Goal: Information Seeking & Learning: Check status

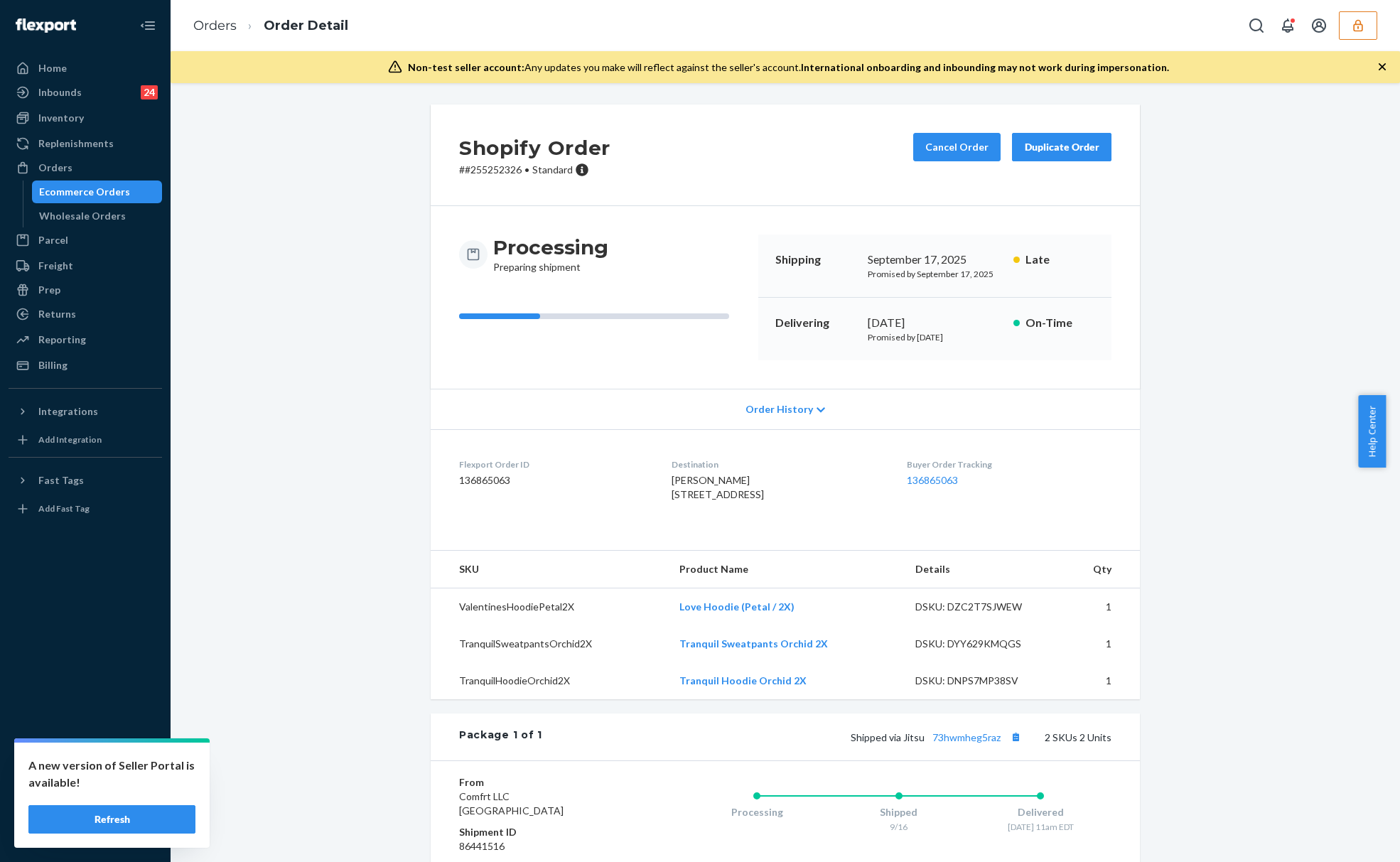
click at [354, 222] on div "Shopify Order # #255252326 • Standard Cancel Order Duplicate Order Processing P…" at bounding box center [785, 593] width 1208 height 977
click at [1367, 30] on button "button" at bounding box center [1357, 25] width 38 height 28
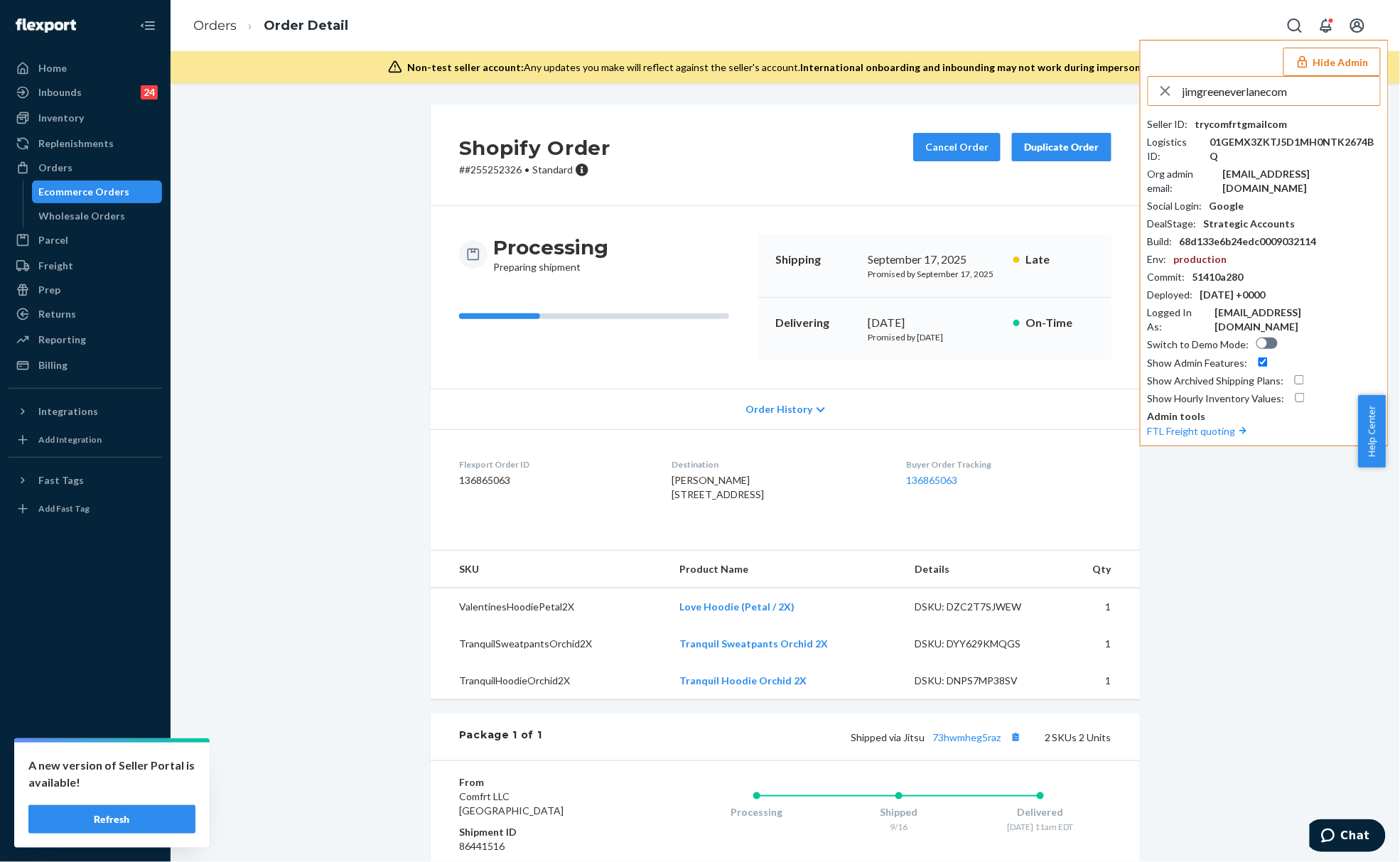
type input "jimgreeneverlanecom"
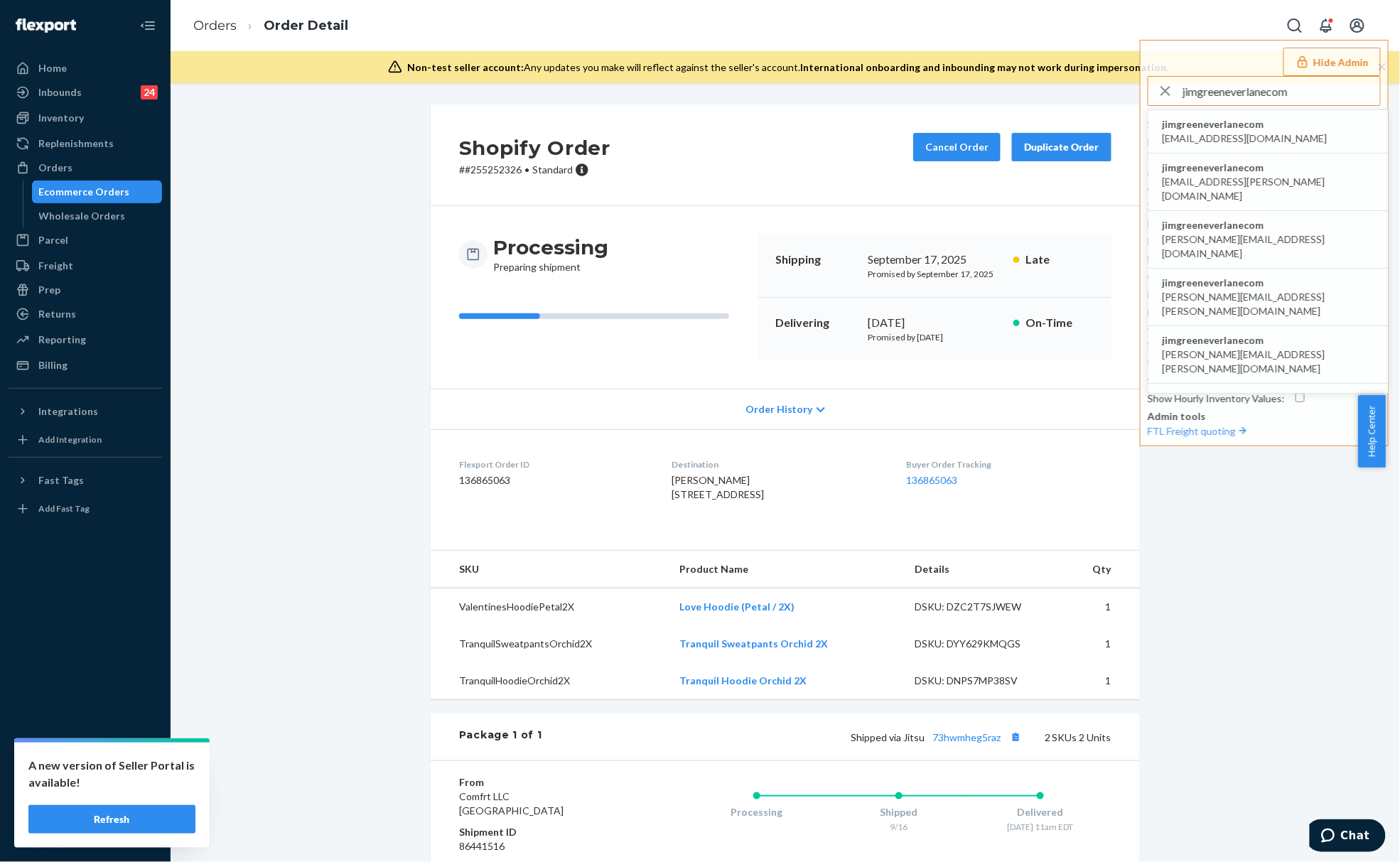
click at [1252, 126] on span "jimgreeneverlanecom" at bounding box center [1244, 124] width 164 height 15
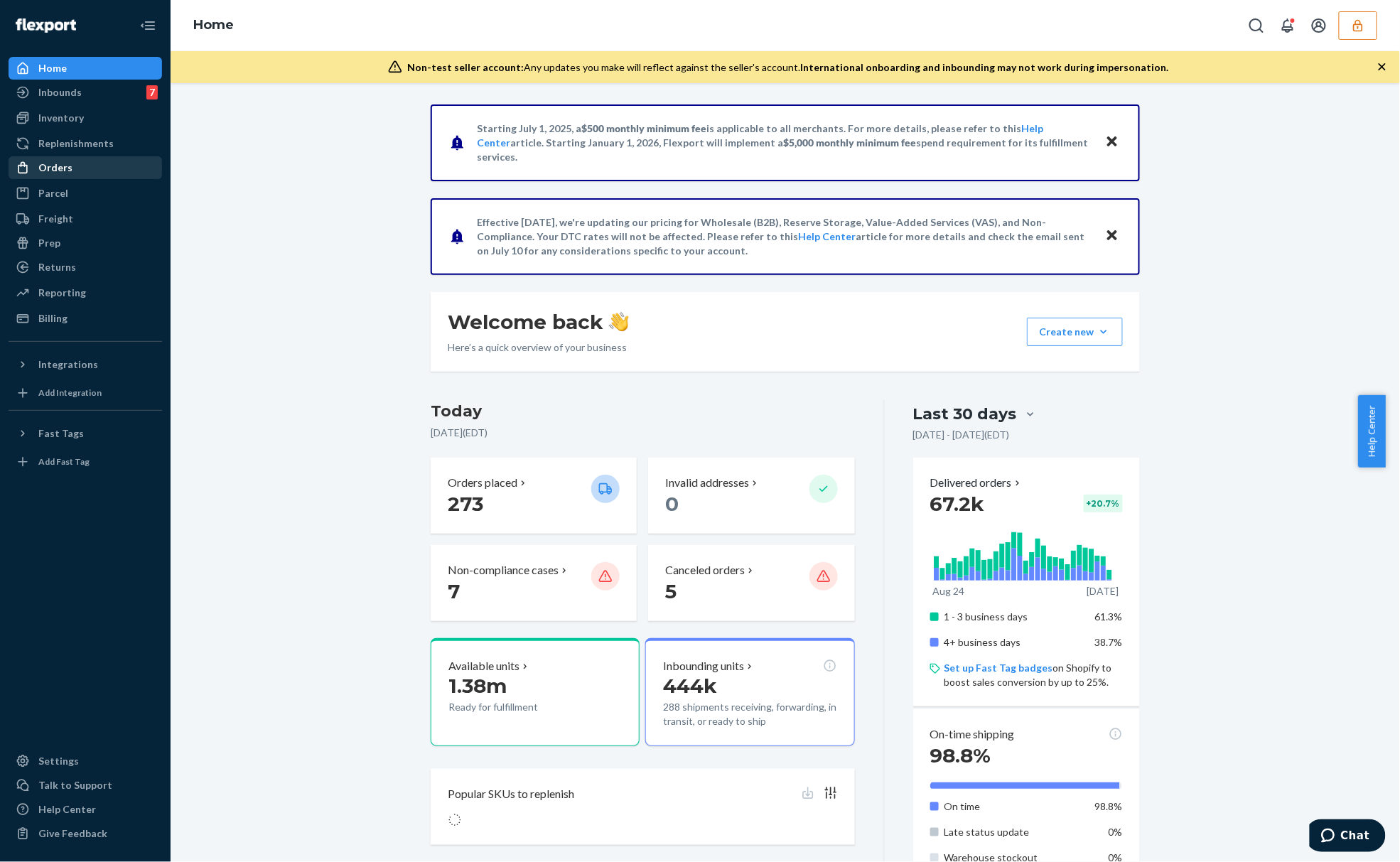
click at [109, 174] on div "Orders" at bounding box center [85, 167] width 151 height 19
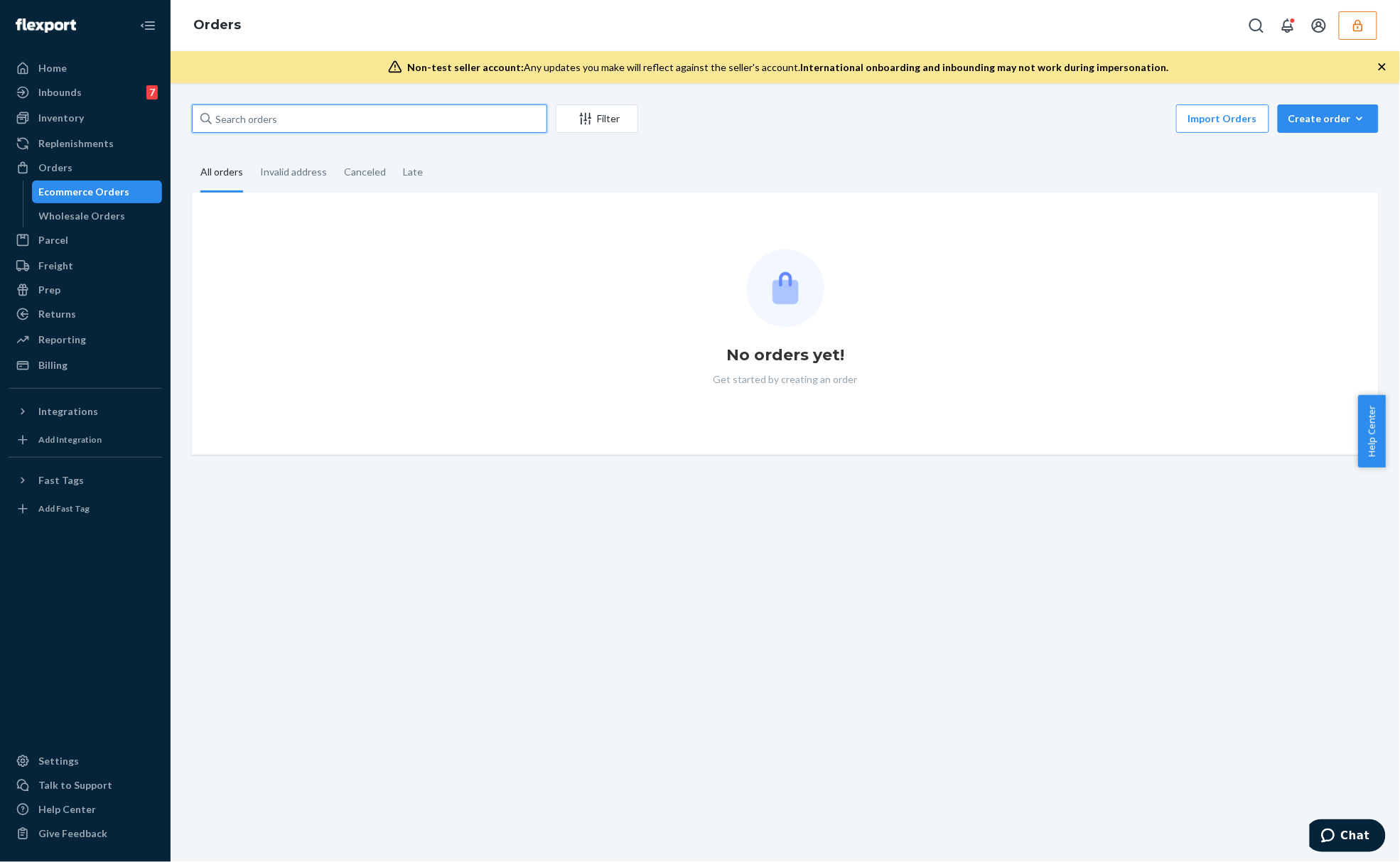
click at [274, 117] on input "text" at bounding box center [369, 118] width 355 height 28
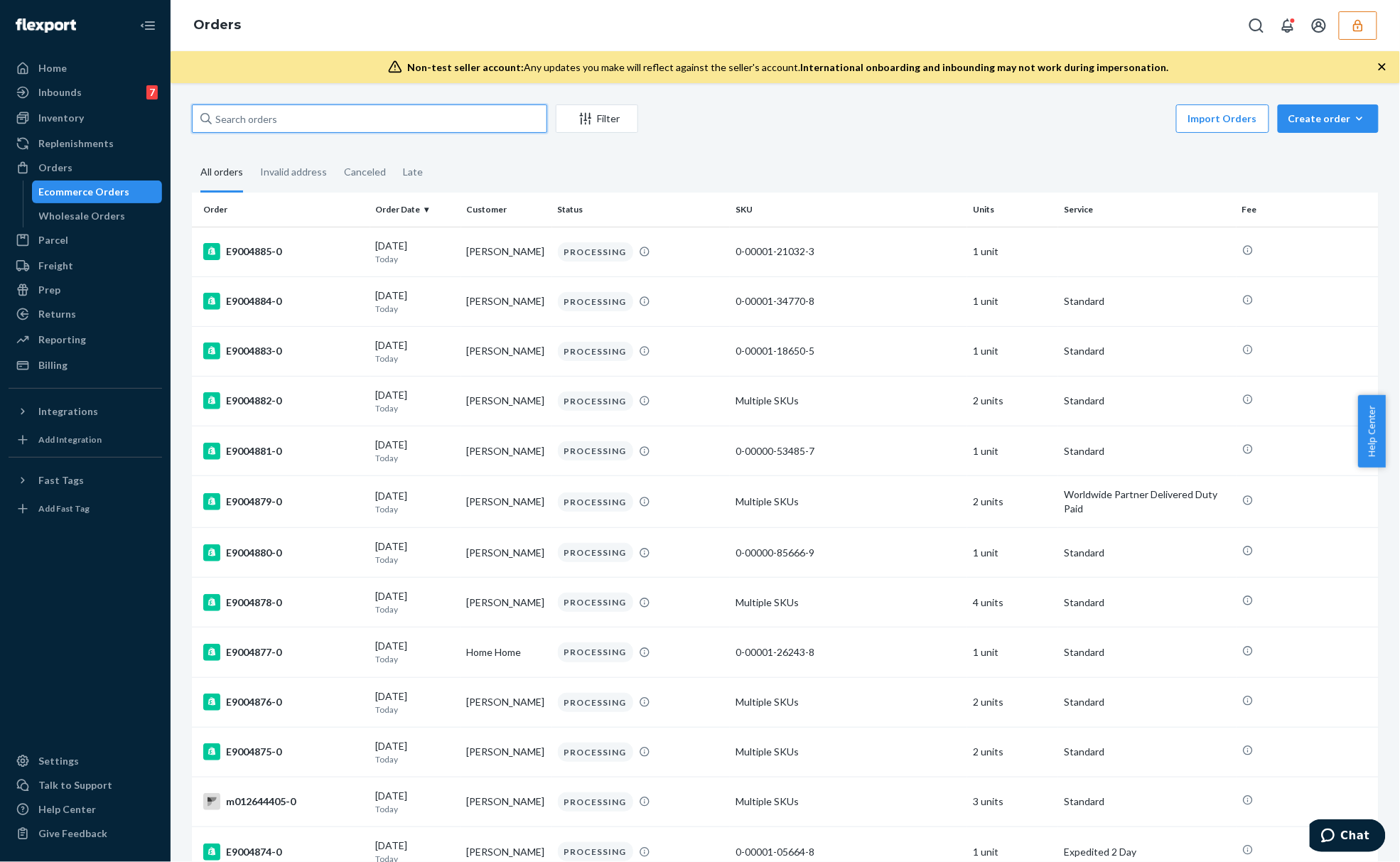
paste input "E868780"
type input "E868780"
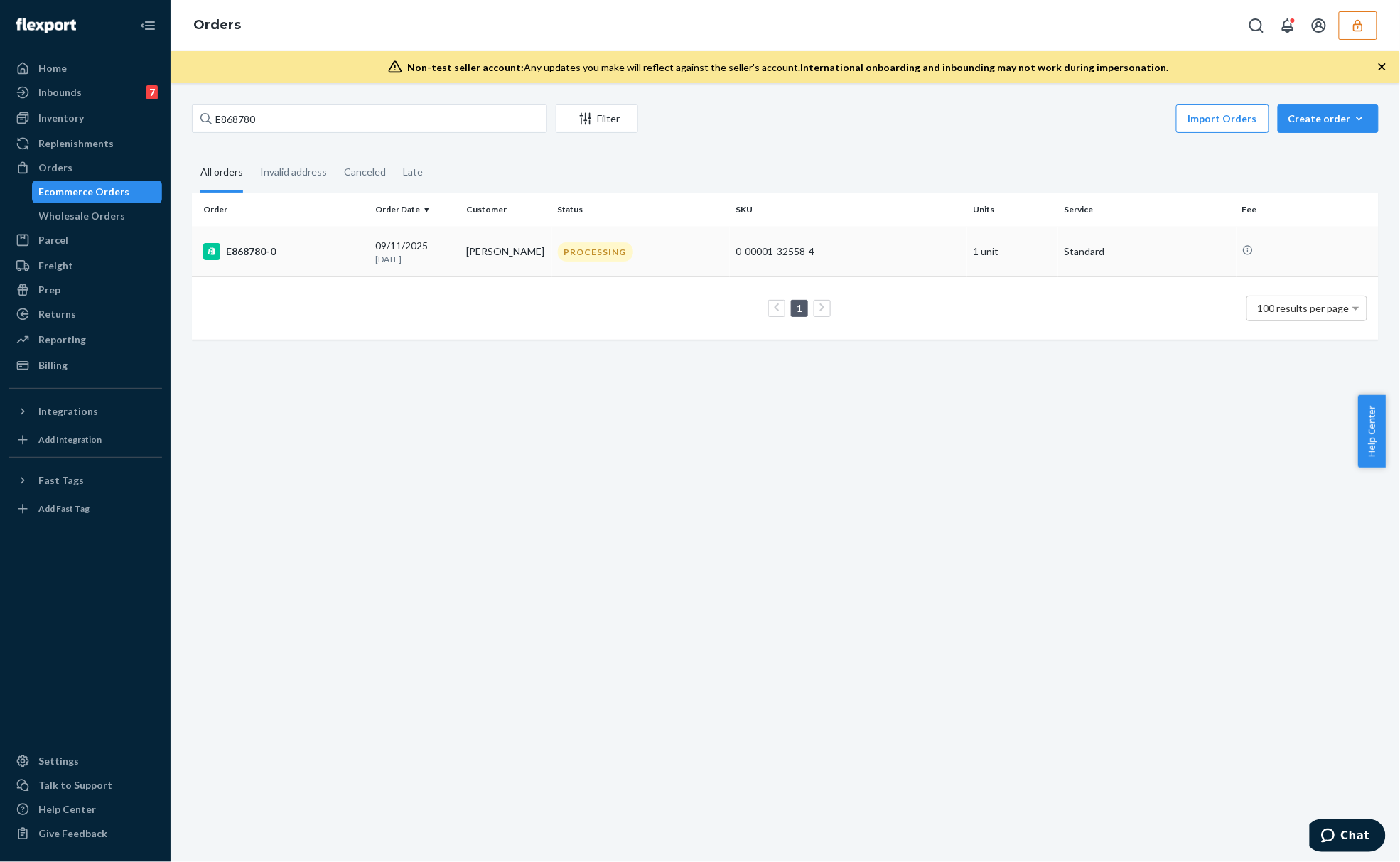
click at [322, 257] on div "E868780-0" at bounding box center [284, 252] width 162 height 18
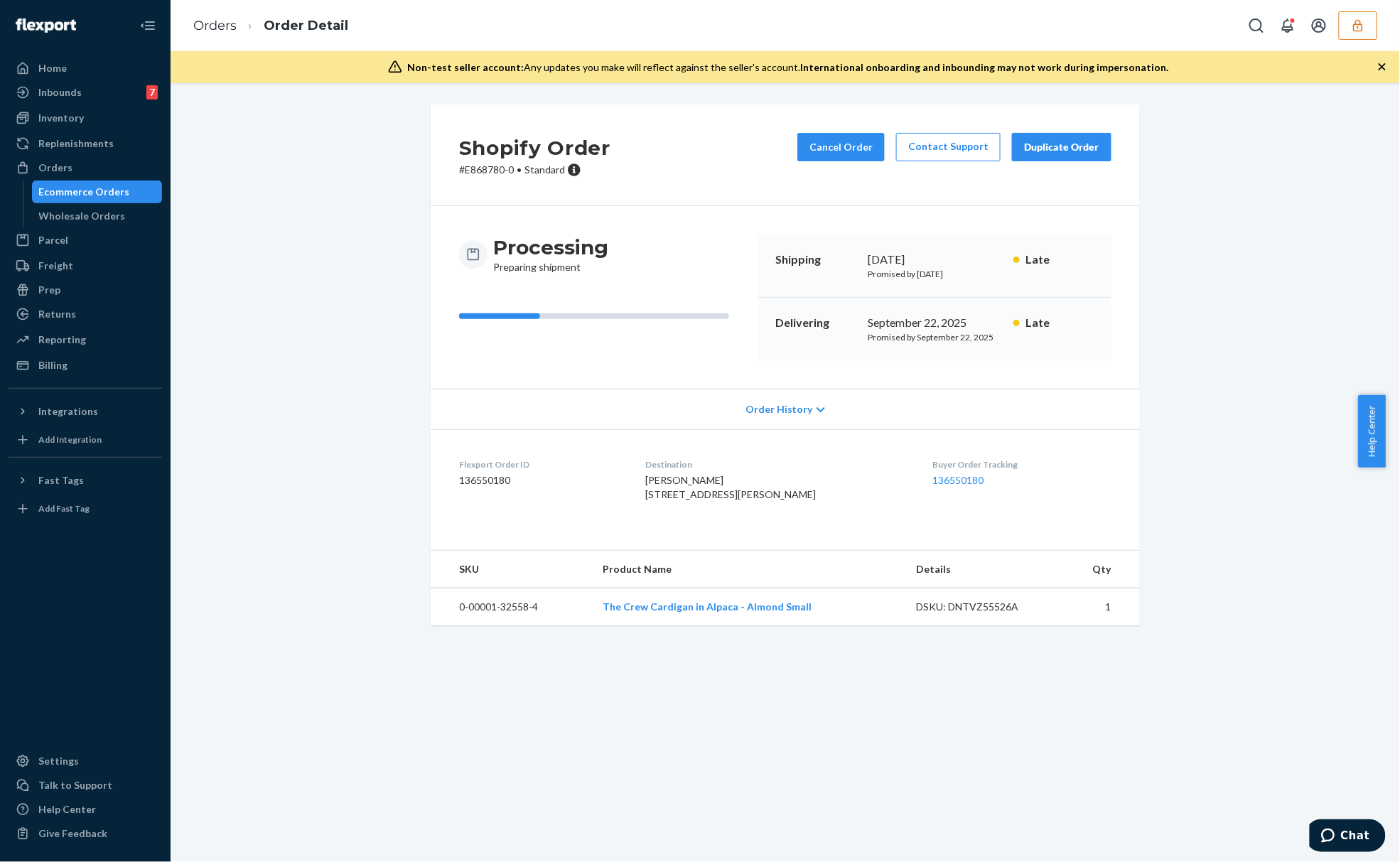
click at [789, 404] on span "Order History" at bounding box center [778, 409] width 67 height 15
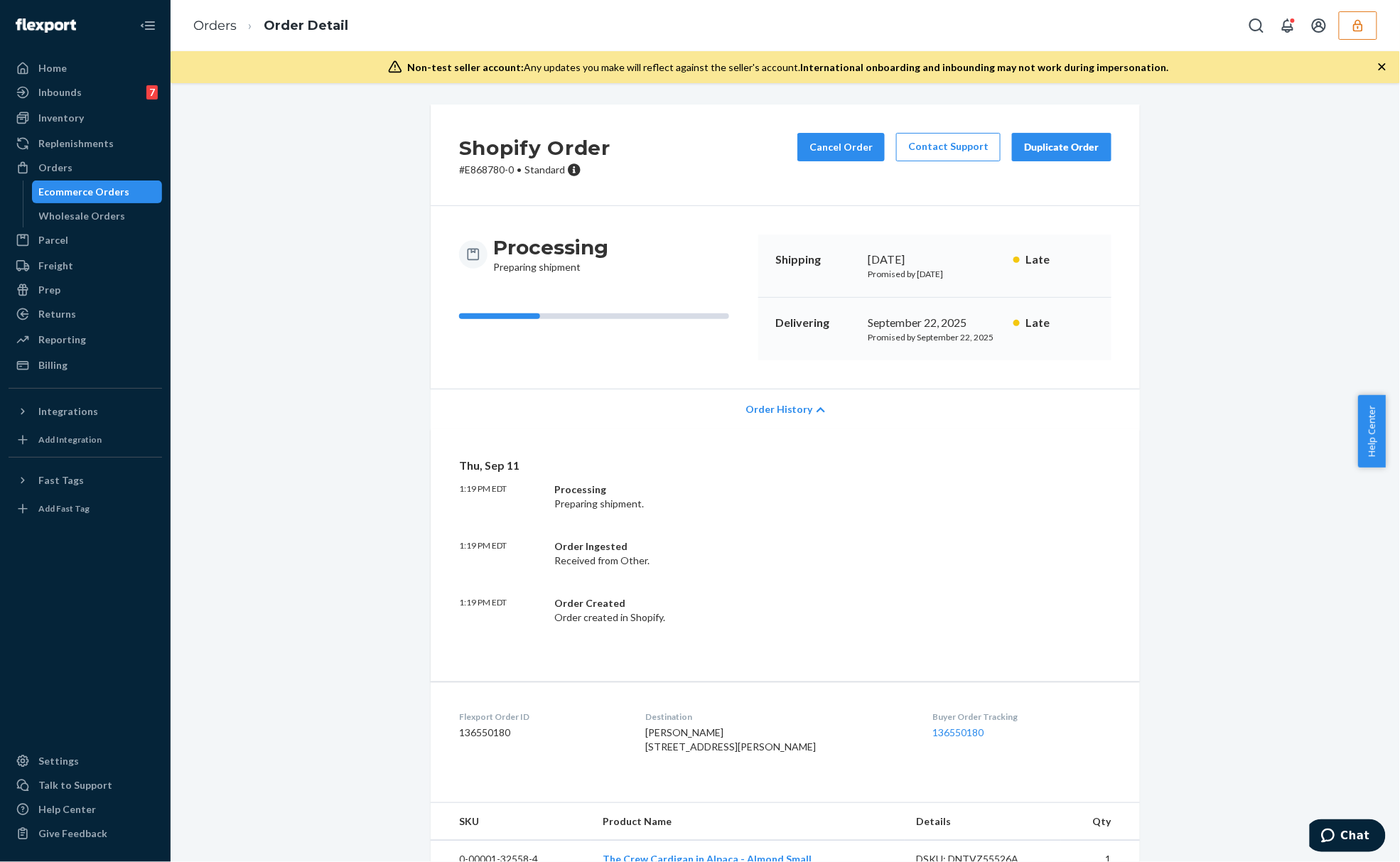
click at [789, 415] on span "Order History" at bounding box center [778, 409] width 67 height 15
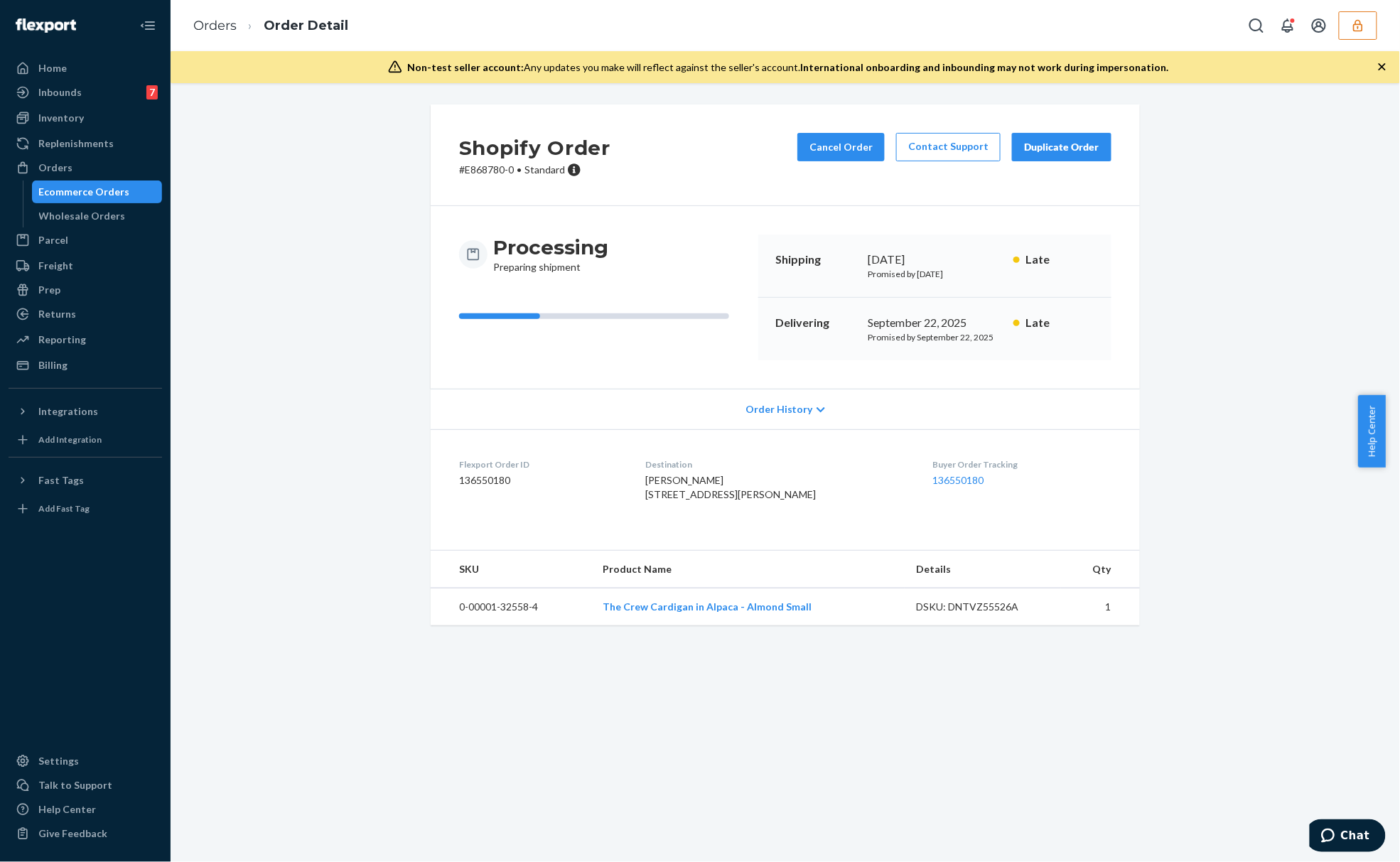
click at [478, 485] on dd "136550180" at bounding box center [541, 480] width 164 height 15
copy dd "136550180"
click at [313, 497] on div "Shopify Order # E868780-0 • Standard Cancel Order Contact Support Duplicate Ord…" at bounding box center [785, 373] width 1208 height 538
click at [486, 626] on td "0-00001-32558-4" at bounding box center [511, 607] width 161 height 38
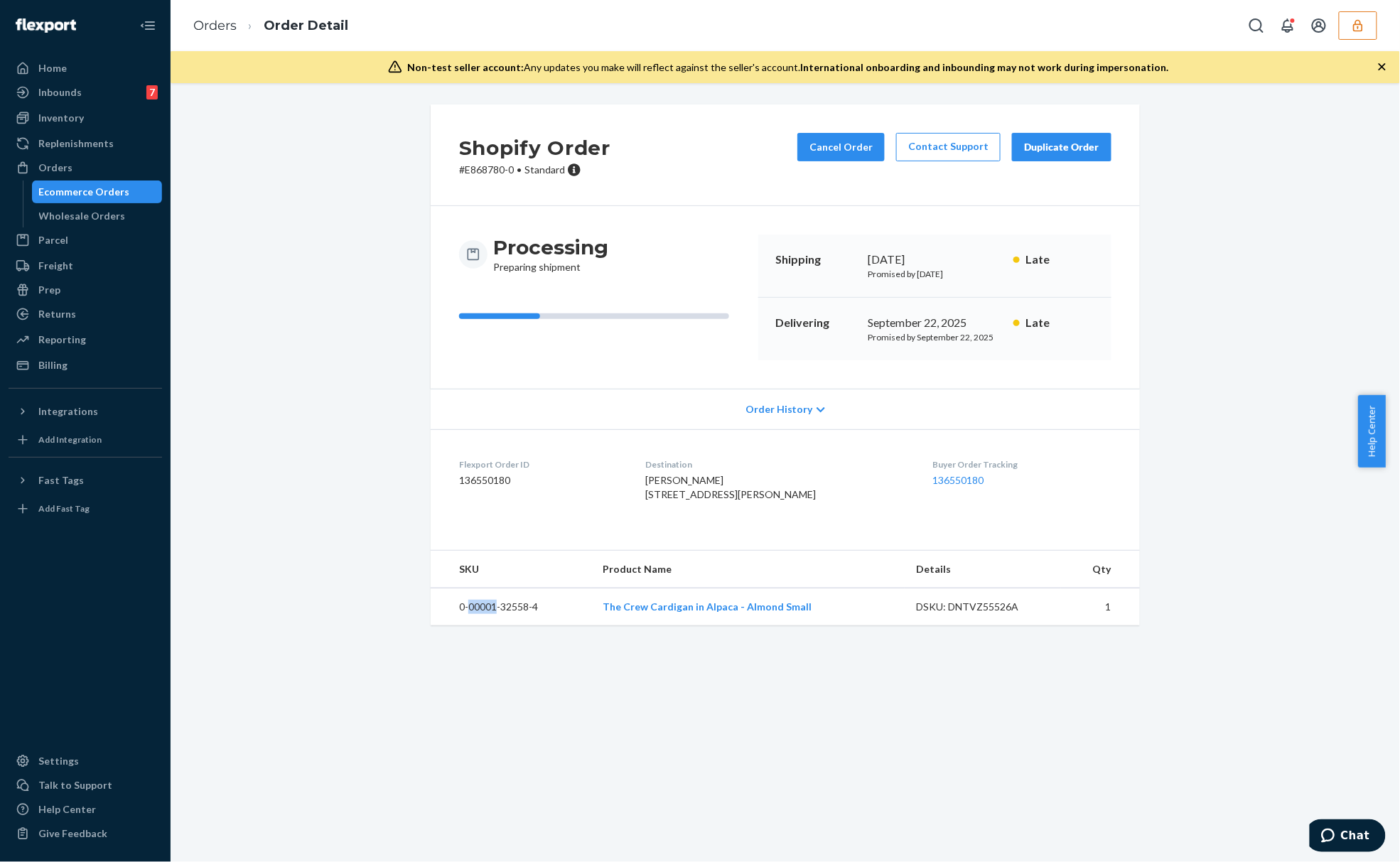
click at [486, 626] on td "0-00001-32558-4" at bounding box center [511, 607] width 161 height 38
copy td "0-00001-32558-4"
click at [535, 199] on div "Shopify Order # E868780-0 • Standard Cancel Order Contact Support Duplicate Ord…" at bounding box center [785, 155] width 709 height 101
drag, startPoint x: 694, startPoint y: 636, endPoint x: 620, endPoint y: 683, distance: 87.7
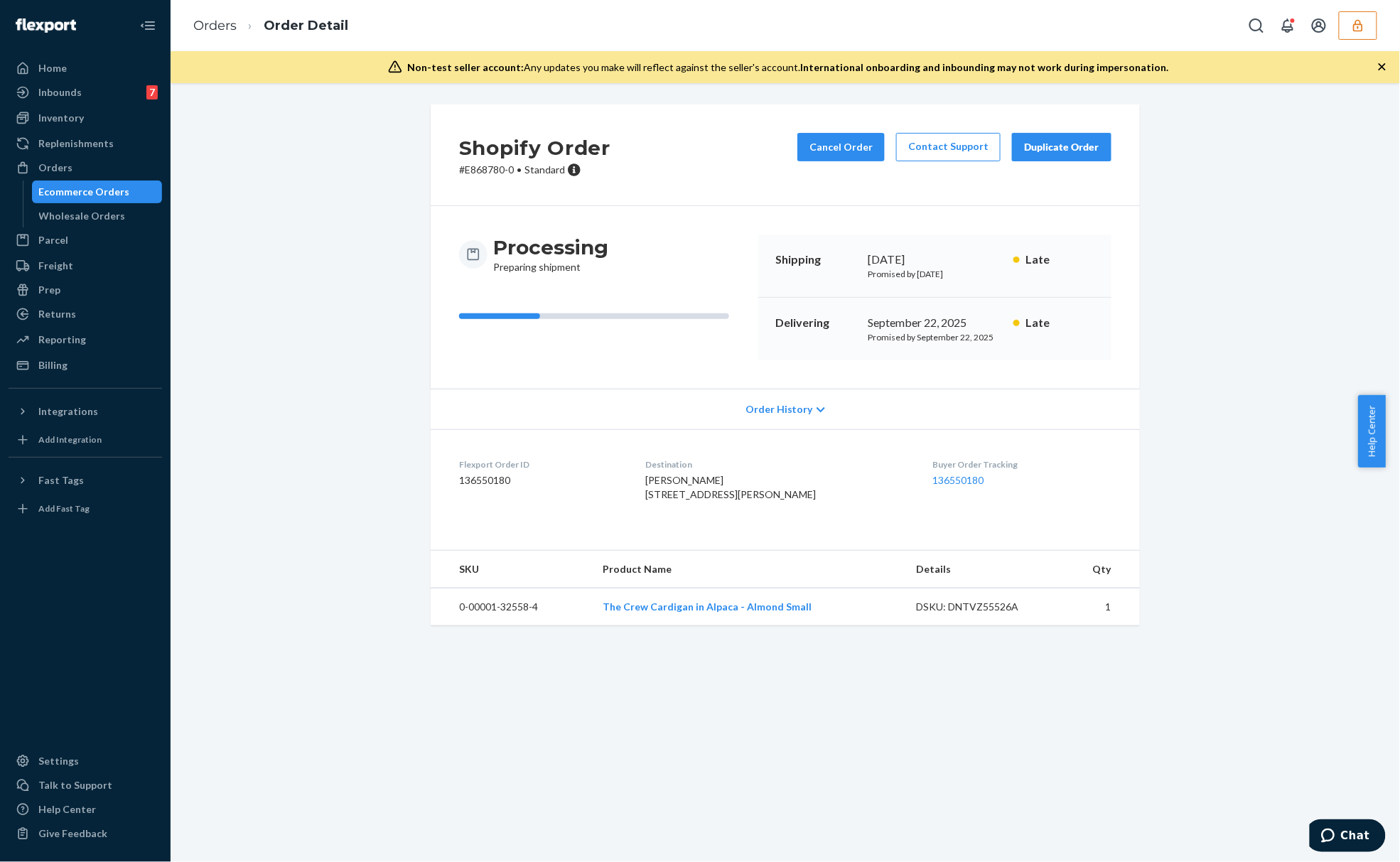
click at [553, 700] on div "Shopify Order # E868780-0 • Standard Cancel Order Contact Support Duplicate Ord…" at bounding box center [784, 472] width 1229 height 778
drag, startPoint x: 805, startPoint y: 642, endPoint x: 596, endPoint y: 646, distance: 209.0
click at [596, 626] on td "The Crew Cardigan in Alpaca - Almond Small" at bounding box center [748, 607] width 313 height 38
click at [824, 626] on td "The Crew Cardigan in Alpaca - Almond Small" at bounding box center [748, 607] width 313 height 38
click at [1366, 27] on button "button" at bounding box center [1357, 25] width 38 height 28
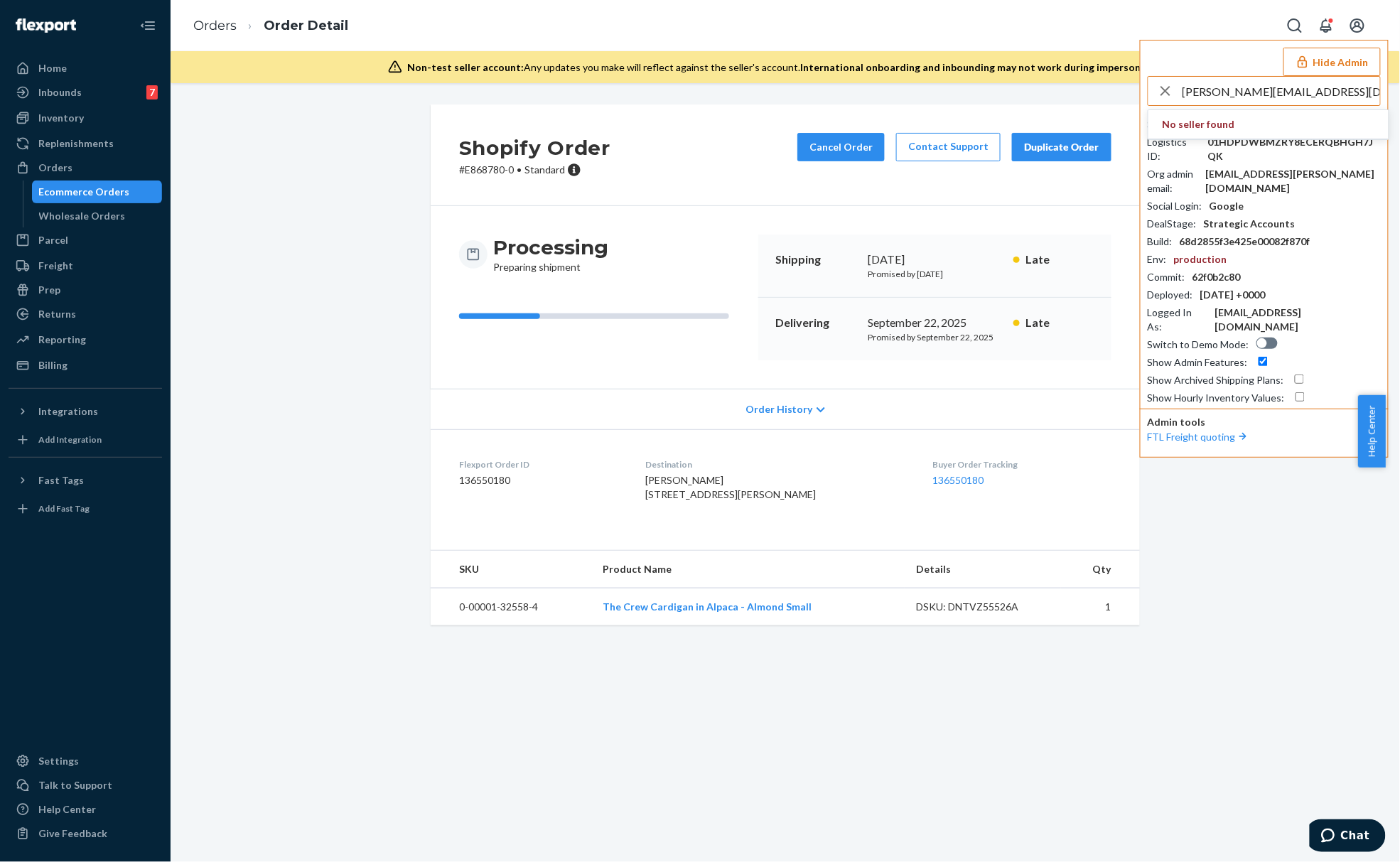
type input "m.raqib@cambridge.com.pk"
click at [1168, 89] on icon "button" at bounding box center [1166, 90] width 10 height 10
drag, startPoint x: 726, startPoint y: 637, endPoint x: 763, endPoint y: 655, distance: 41.1
click at [763, 626] on td "The Crew Cardigan in Alpaca - Almond Small" at bounding box center [748, 607] width 313 height 38
click at [762, 642] on div "Shopify Order # E868780-0 • Standard Cancel Order Contact Support Duplicate Ord…" at bounding box center [785, 373] width 1208 height 538
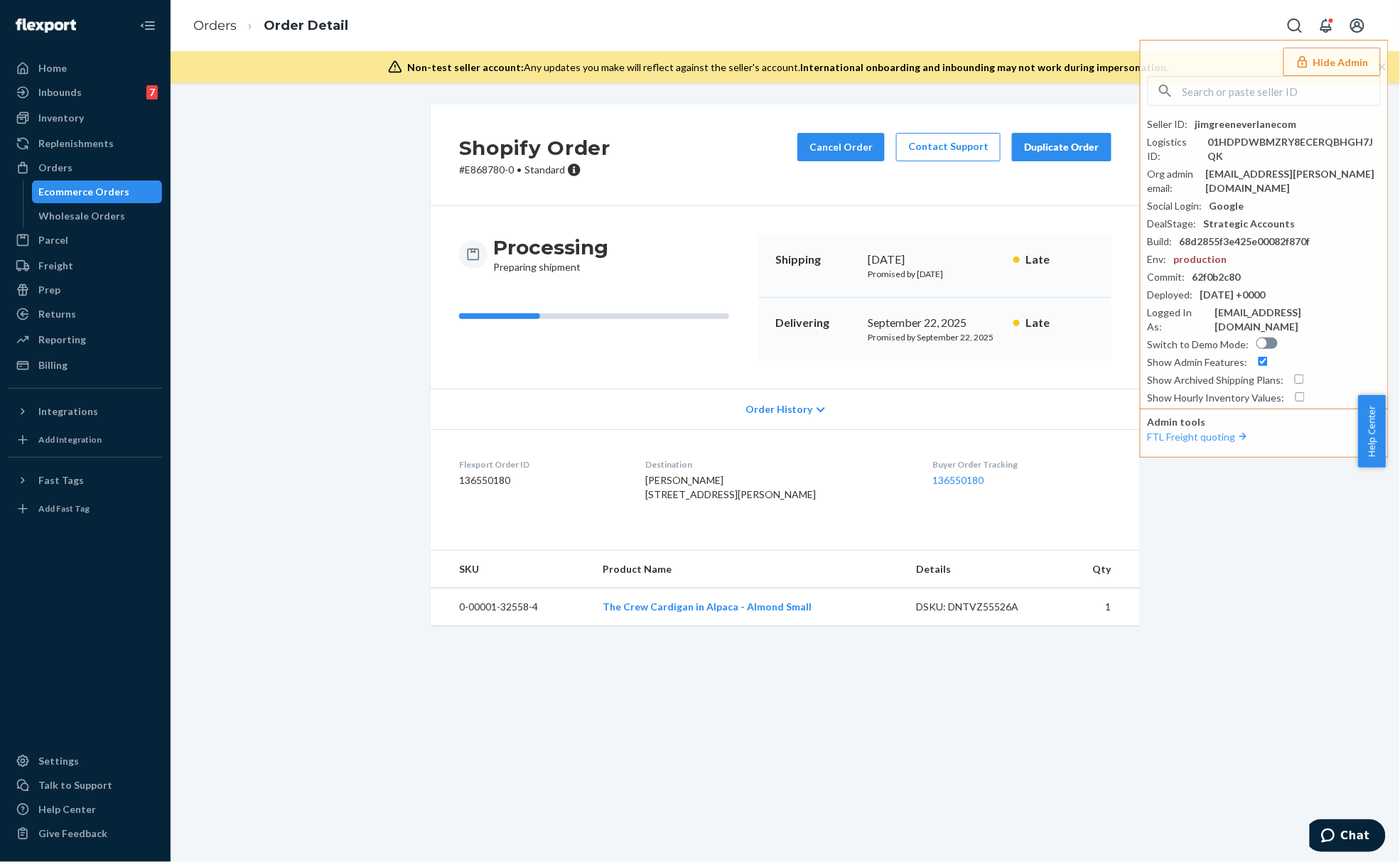
drag, startPoint x: 759, startPoint y: 634, endPoint x: 984, endPoint y: 633, distance: 225.0
click at [984, 614] on div "DSKU: DNTVZ55526A" at bounding box center [982, 606] width 133 height 15
copy div "DNTVZ55526A"
click at [496, 484] on dd "136550180" at bounding box center [541, 480] width 164 height 15
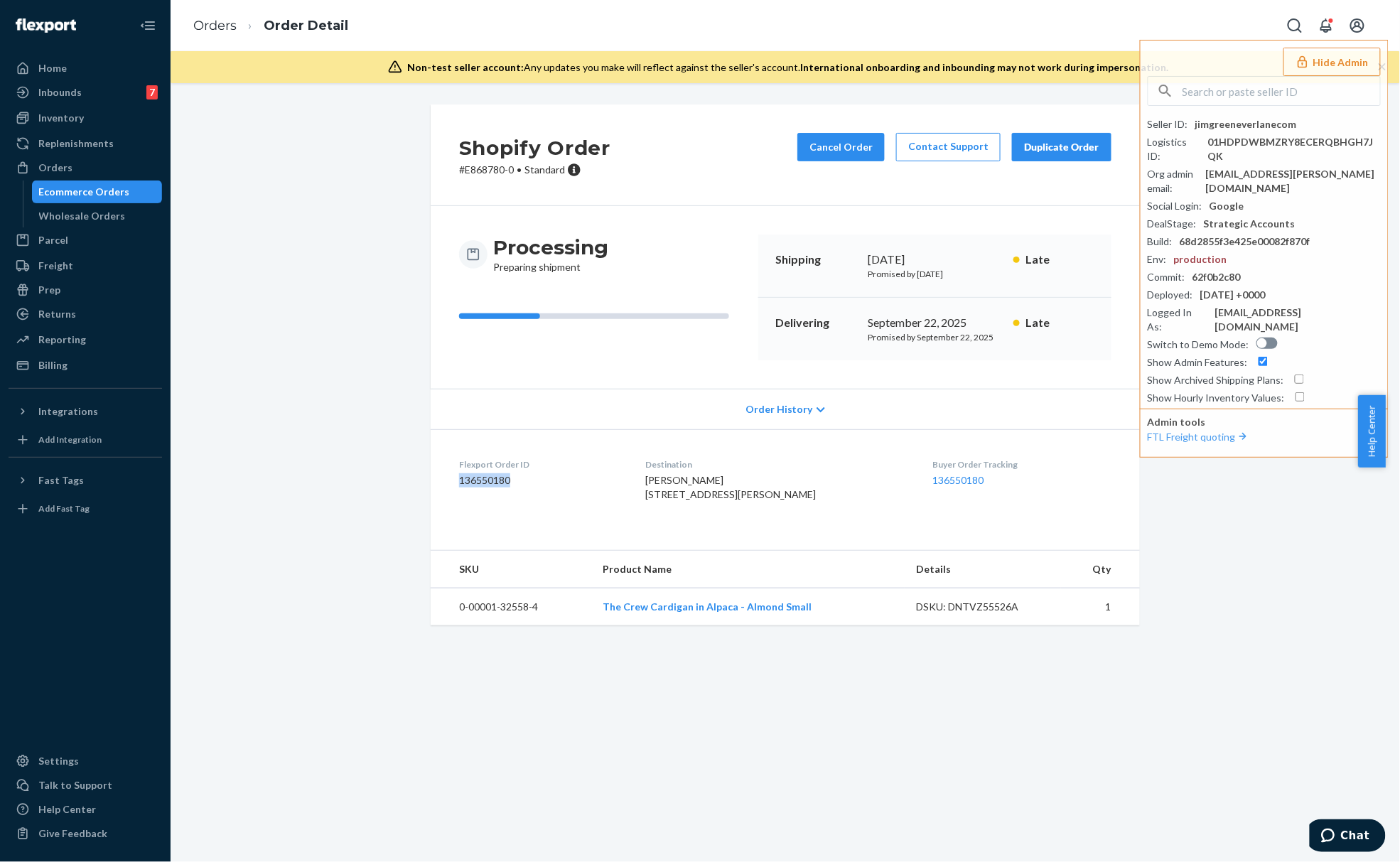
click at [496, 484] on dd "136550180" at bounding box center [541, 480] width 164 height 15
copy dd "136550180"
drag, startPoint x: 987, startPoint y: 342, endPoint x: 876, endPoint y: 331, distance: 111.5
click at [876, 331] on p "Promised by September 22, 2025" at bounding box center [935, 337] width 134 height 12
click at [908, 340] on p "Promised by September 22, 2025" at bounding box center [935, 337] width 134 height 12
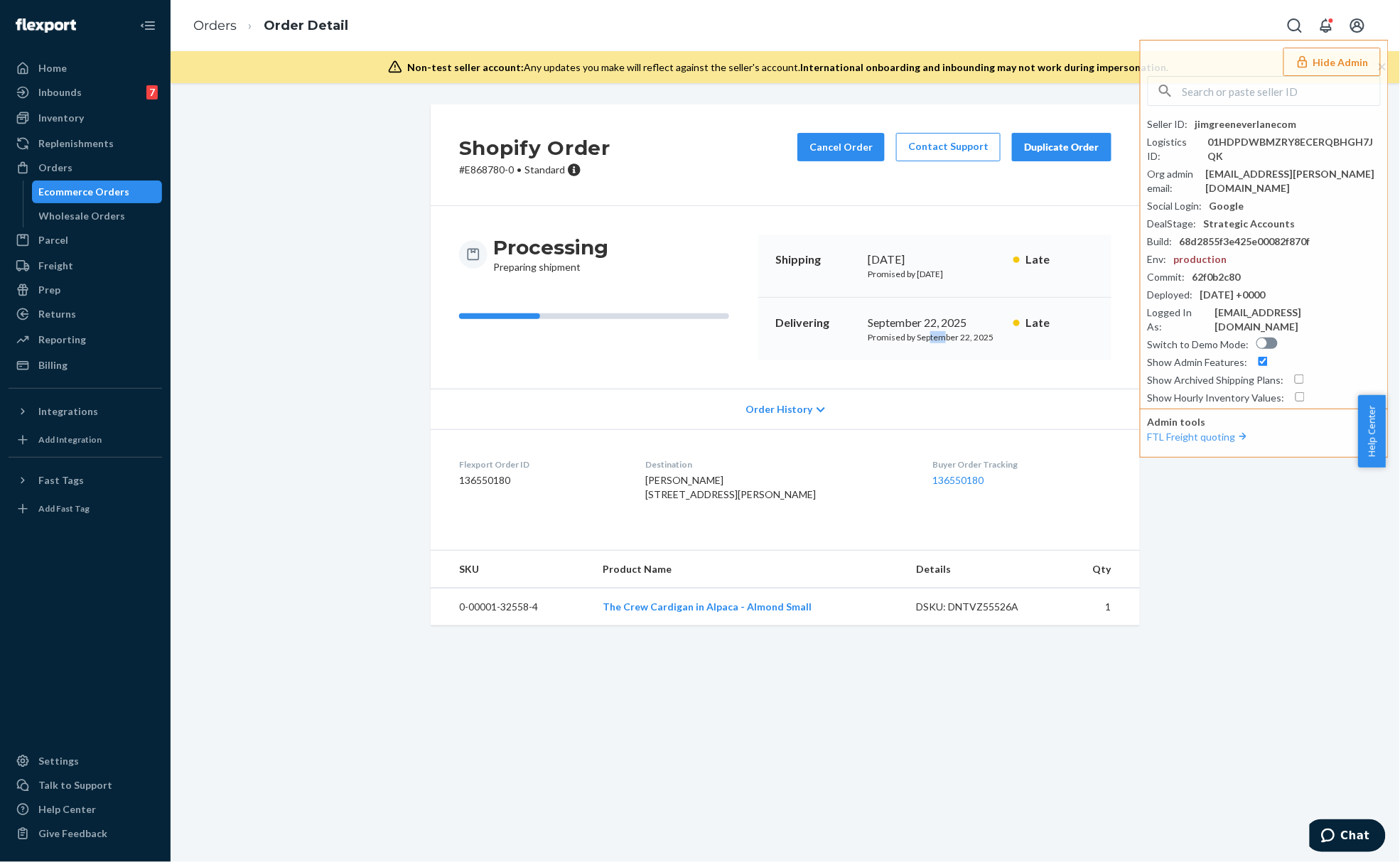
drag, startPoint x: 921, startPoint y: 341, endPoint x: 942, endPoint y: 341, distance: 21.0
click at [939, 341] on p "Promised by September 22, 2025" at bounding box center [935, 337] width 134 height 12
click at [957, 337] on p "Promised by September 22, 2025" at bounding box center [935, 337] width 134 height 12
click at [953, 342] on p "Promised by September 22, 2025" at bounding box center [935, 337] width 134 height 12
click at [955, 341] on p "Promised by September 22, 2025" at bounding box center [935, 337] width 134 height 12
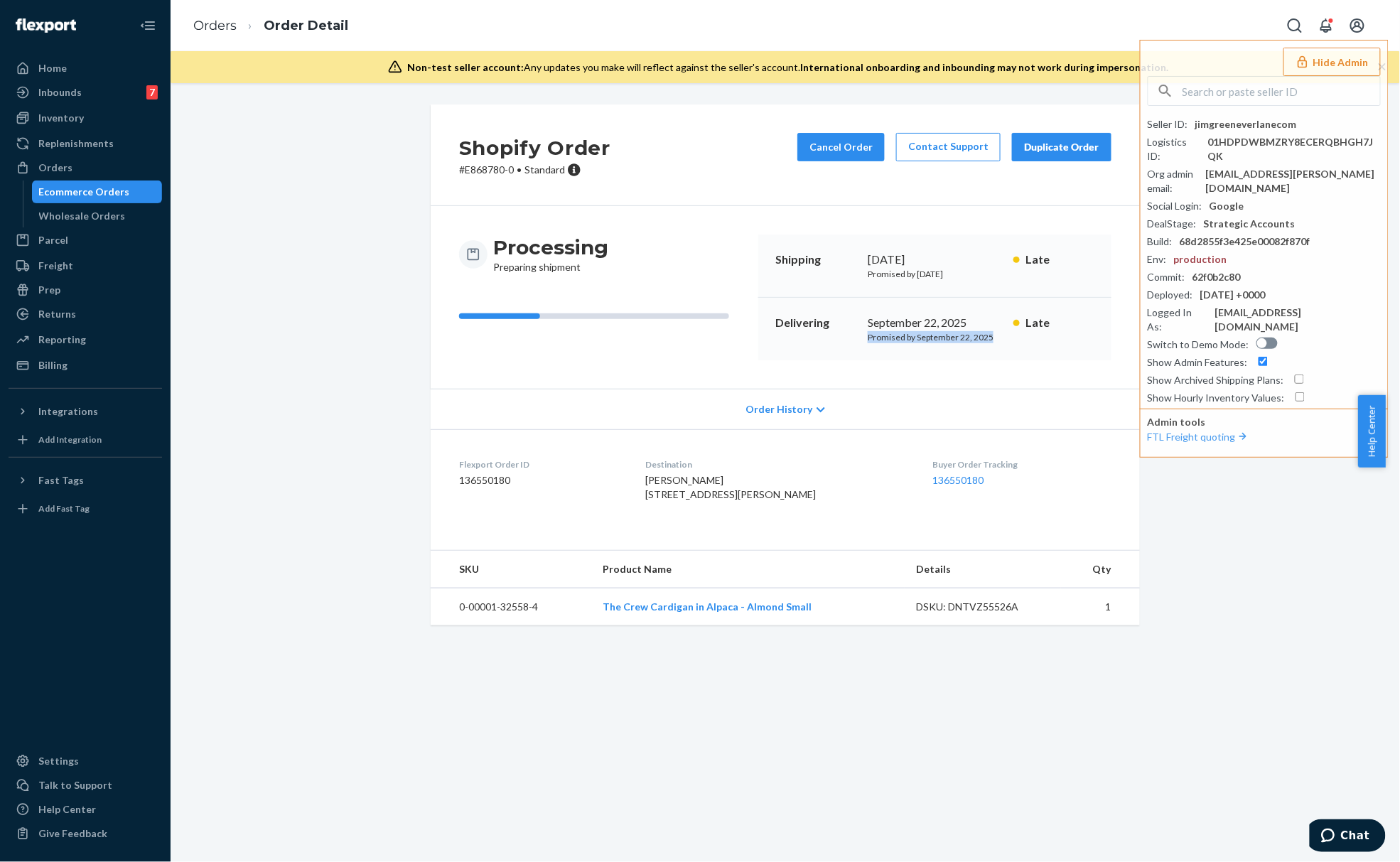
click at [955, 341] on p "Promised by September 22, 2025" at bounding box center [935, 337] width 134 height 12
drag, startPoint x: 913, startPoint y: 275, endPoint x: 995, endPoint y: 274, distance: 82.0
click at [995, 274] on div "Shipping September 11, 2025 Promised by September 11, 2025 Late" at bounding box center [934, 266] width 353 height 63
drag, startPoint x: 965, startPoint y: 339, endPoint x: 910, endPoint y: 341, distance: 55.0
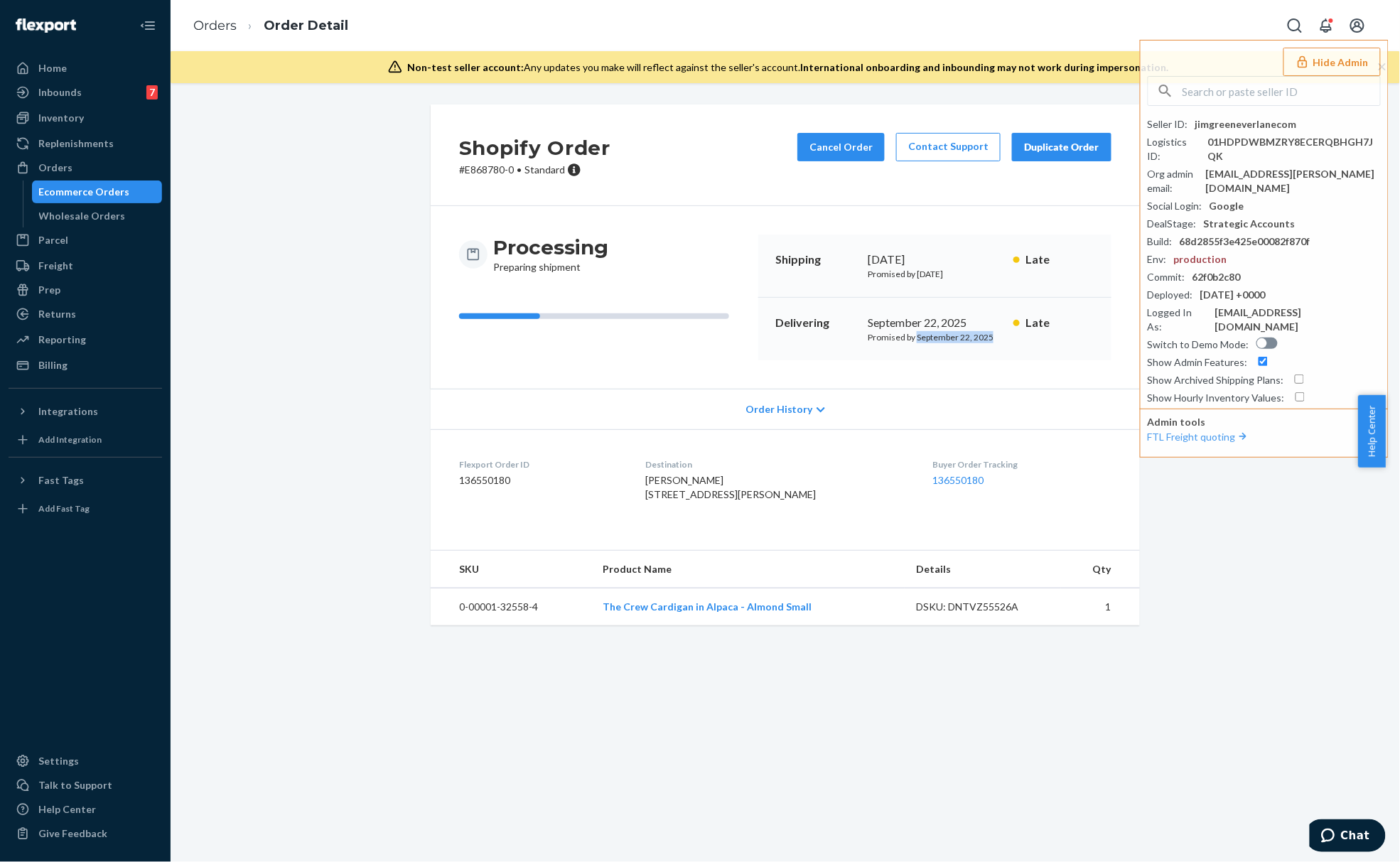
click at [910, 341] on p "Promised by September 22, 2025" at bounding box center [935, 337] width 134 height 12
click at [913, 340] on p "Promised by September 22, 2025" at bounding box center [935, 337] width 134 height 12
drag, startPoint x: 913, startPoint y: 339, endPoint x: 987, endPoint y: 339, distance: 74.0
click at [987, 339] on p "Promised by September 22, 2025" at bounding box center [935, 337] width 134 height 12
click at [987, 339] on p "Promised by September 22, 2025" at bounding box center [935, 337] width 134 height 12
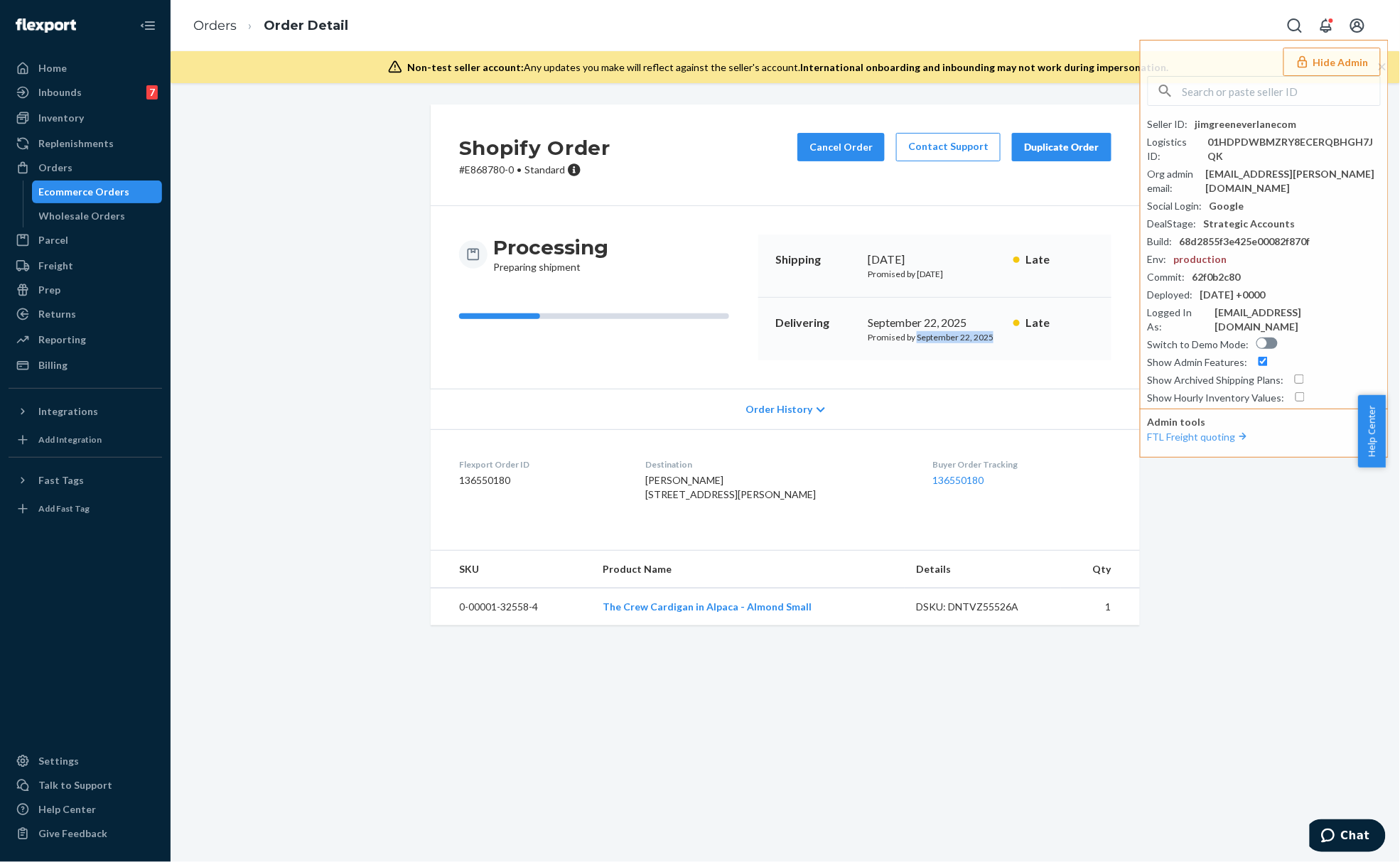
drag, startPoint x: 981, startPoint y: 340, endPoint x: 925, endPoint y: 343, distance: 56.1
click at [925, 343] on div "Delivering September 22, 2025 Promised by September 22, 2025 Late" at bounding box center [934, 329] width 353 height 62
click at [945, 345] on div "Delivering September 22, 2025 Promised by September 22, 2025 Late" at bounding box center [934, 329] width 353 height 62
drag, startPoint x: 950, startPoint y: 339, endPoint x: 970, endPoint y: 340, distance: 20.0
click at [970, 340] on p "Promised by September 22, 2025" at bounding box center [935, 337] width 134 height 12
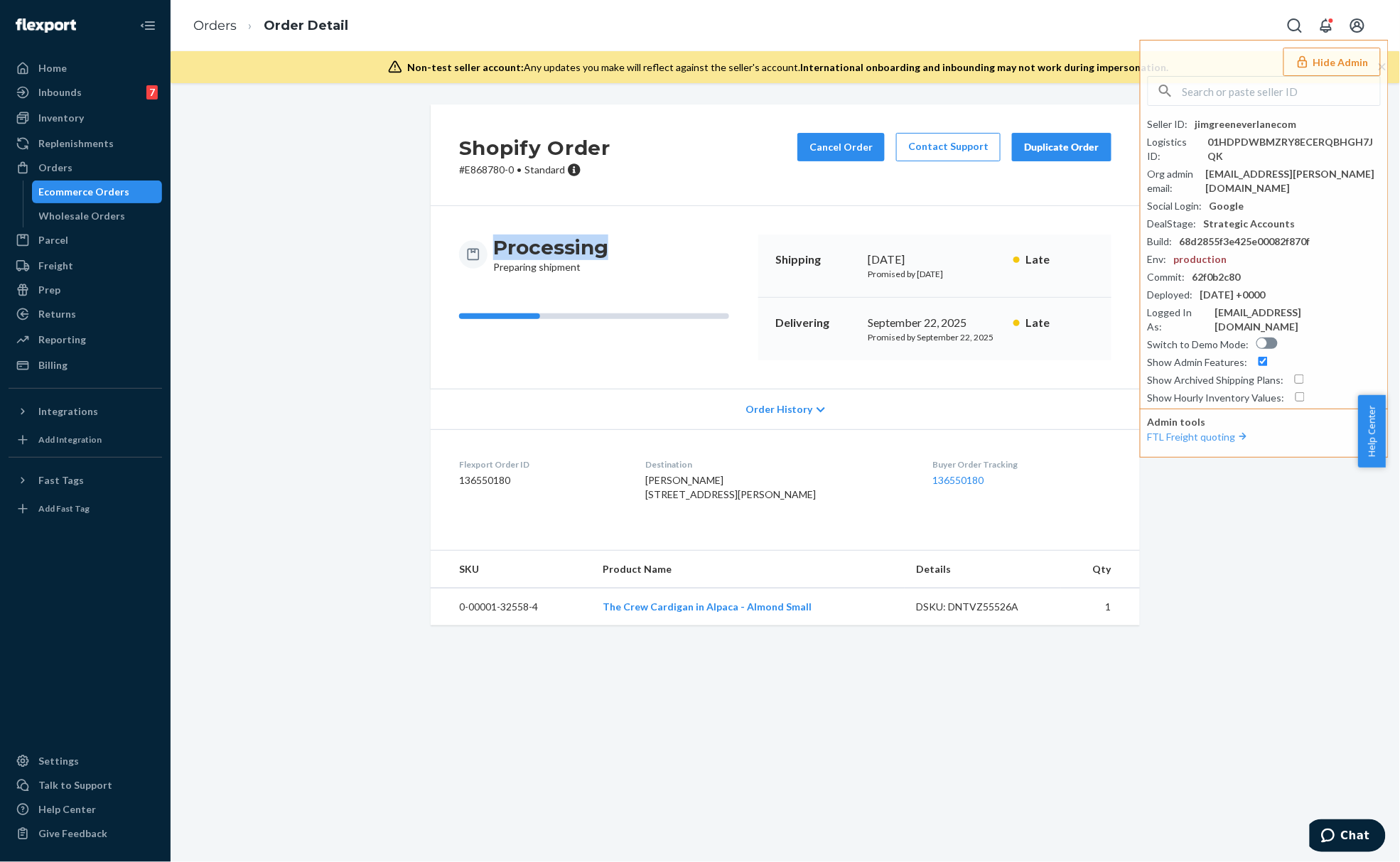
drag, startPoint x: 491, startPoint y: 246, endPoint x: 595, endPoint y: 253, distance: 104.2
click at [595, 253] on h3 "Processing" at bounding box center [551, 247] width 115 height 25
click at [123, 188] on div "Ecommerce Orders" at bounding box center [84, 192] width 90 height 15
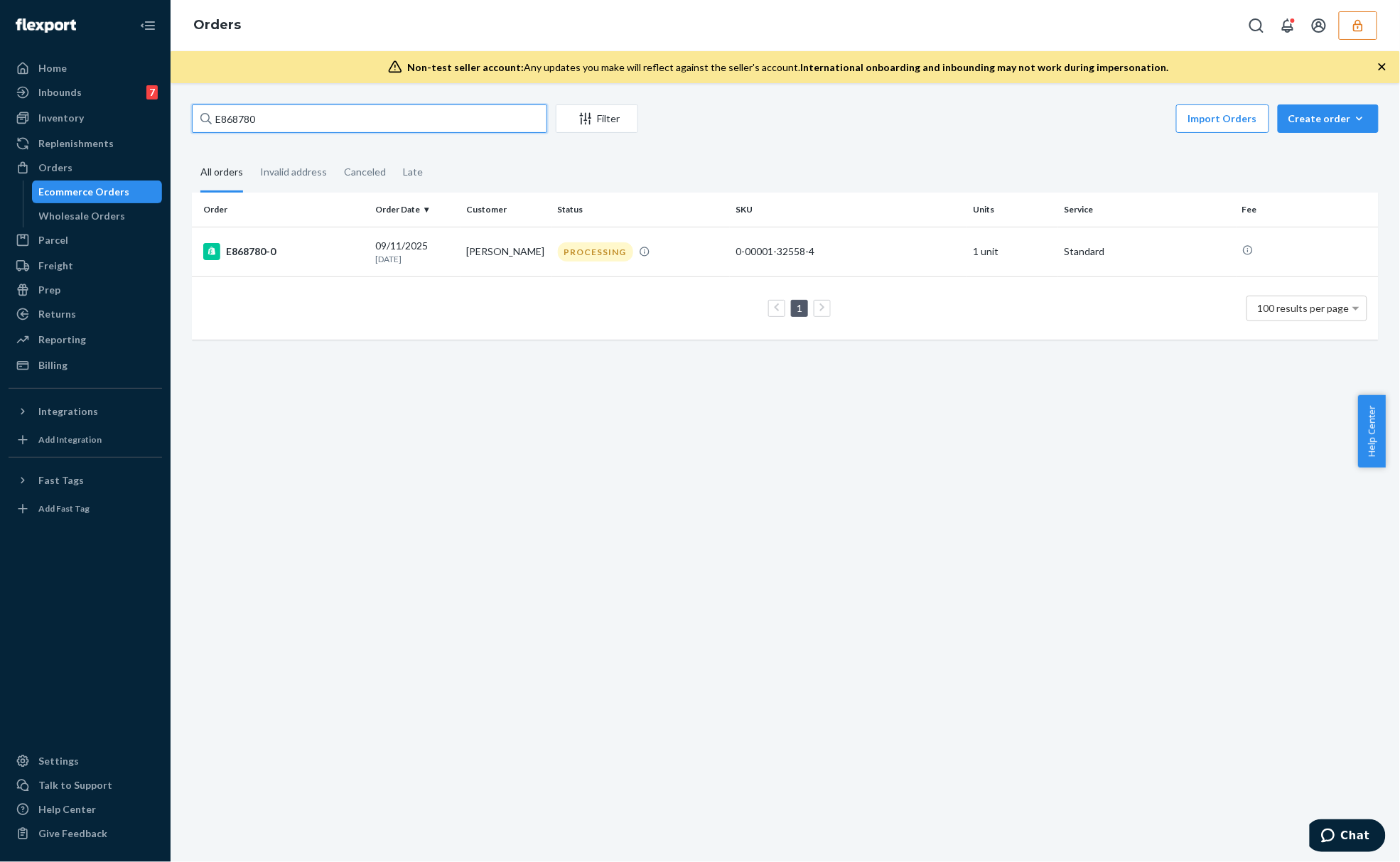
click at [268, 123] on input "E868780" at bounding box center [369, 118] width 355 height 28
click at [268, 121] on input "E868780" at bounding box center [369, 118] width 355 height 28
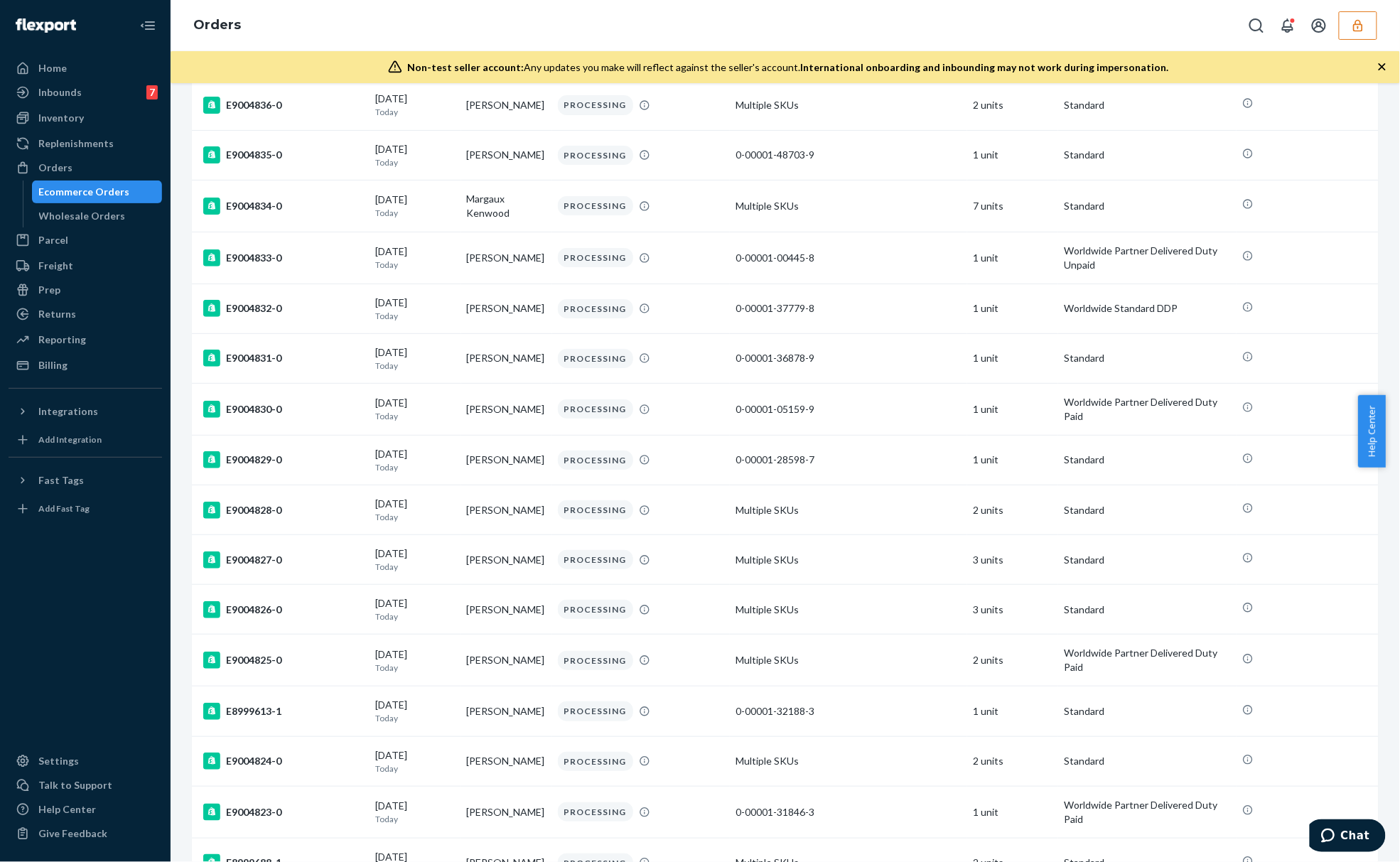
scroll to position [4519, 0]
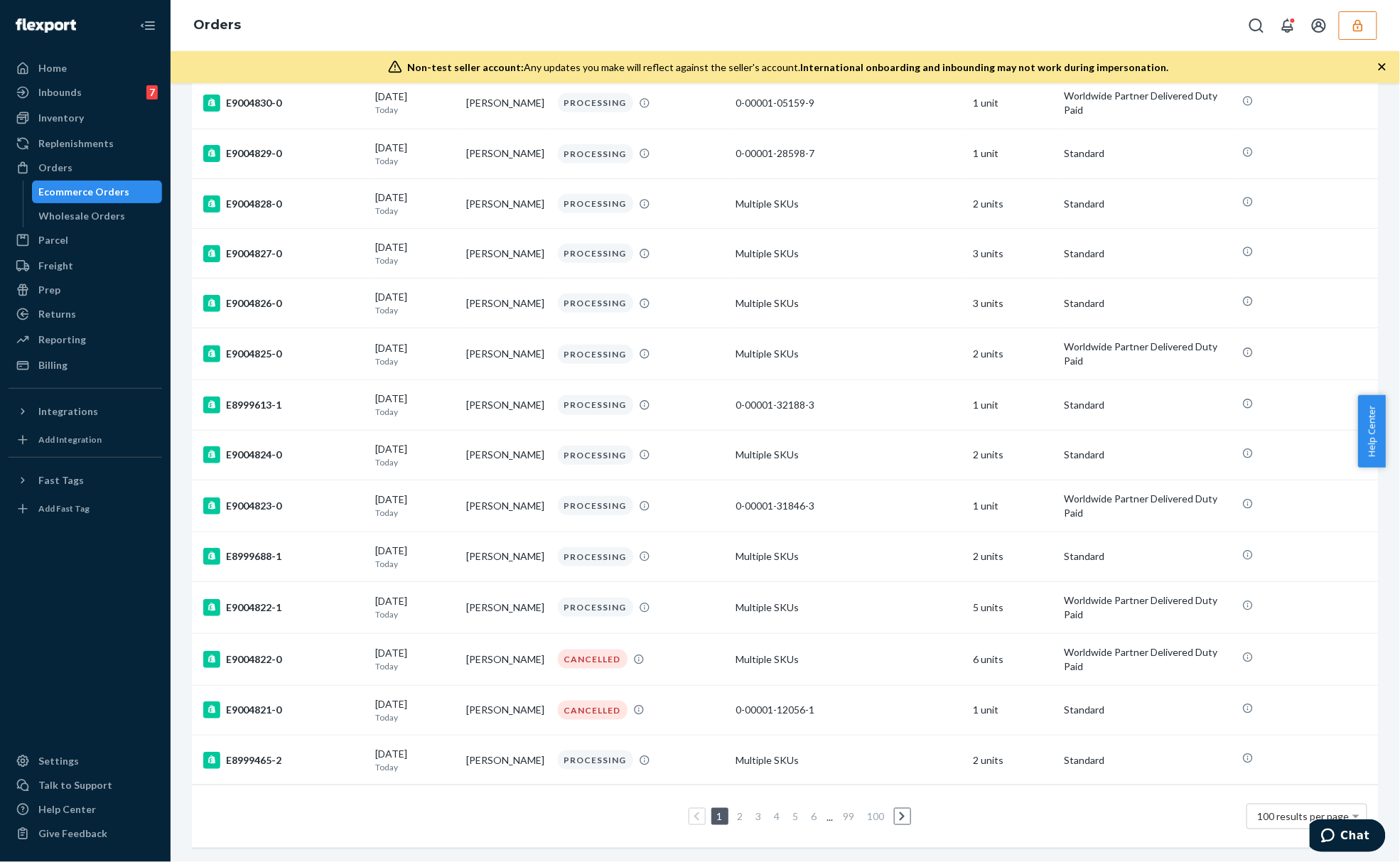
click at [736, 808] on li "2" at bounding box center [739, 816] width 13 height 18
click at [735, 810] on link "2" at bounding box center [740, 816] width 12 height 12
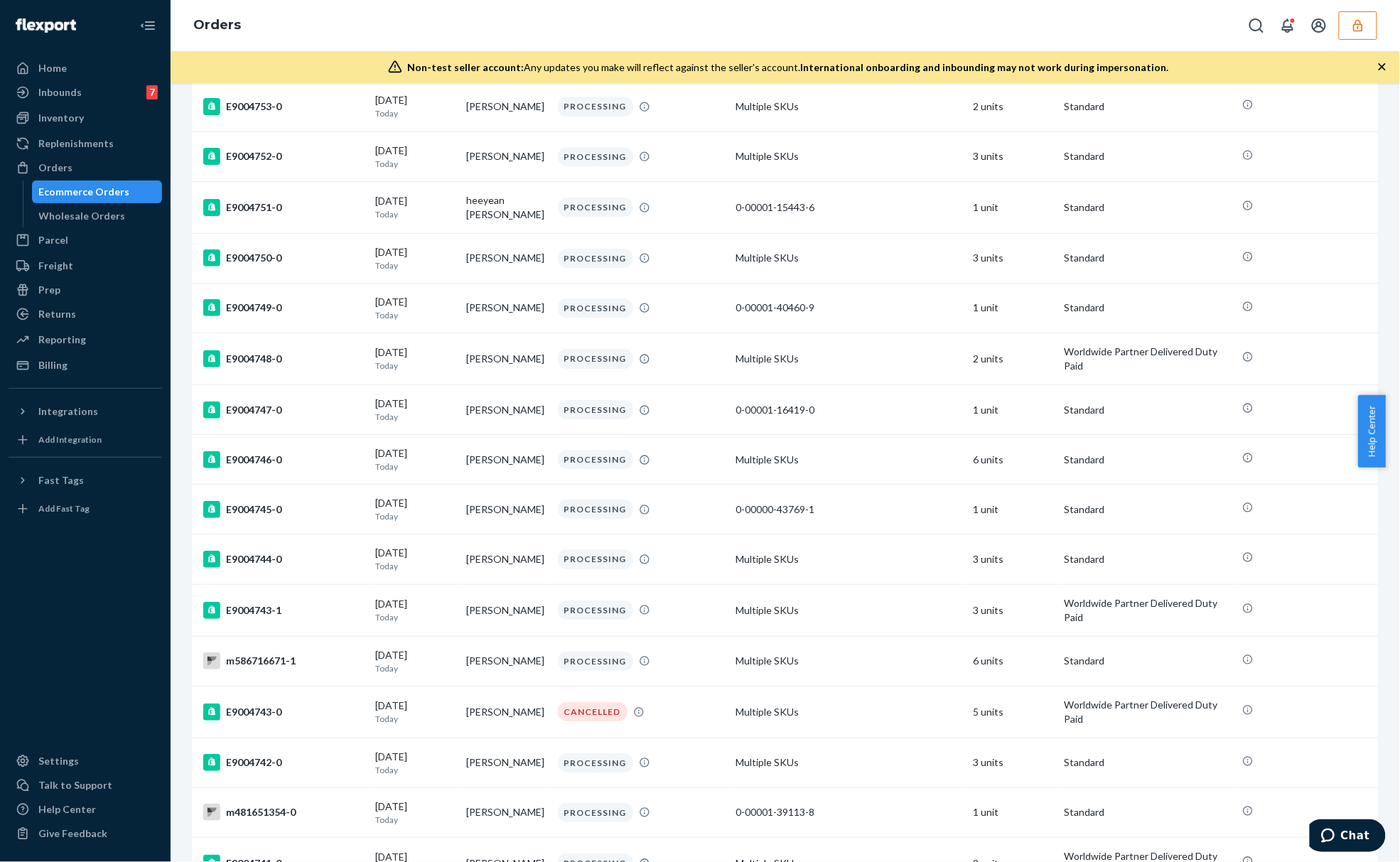
scroll to position [4516, 0]
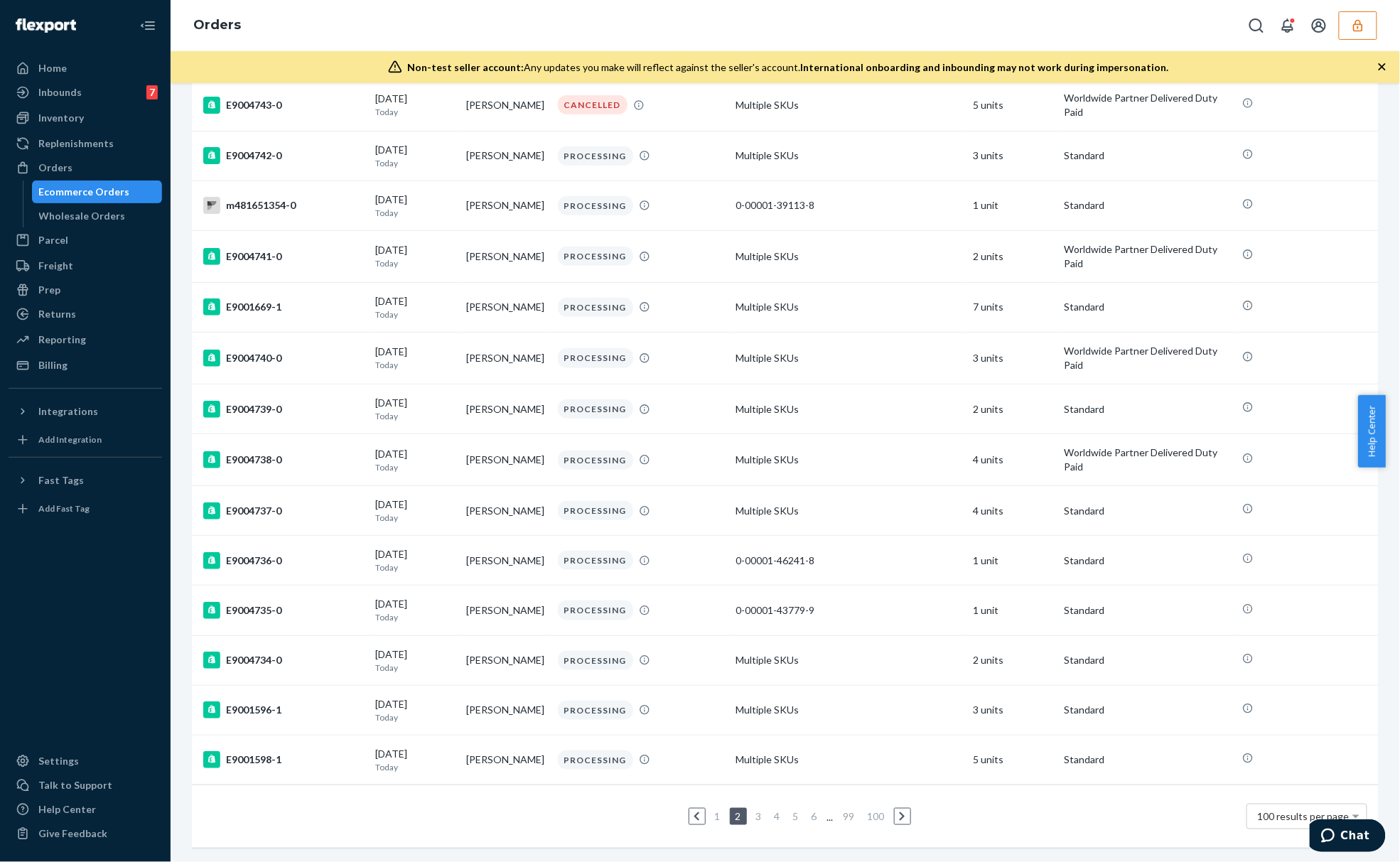
click at [789, 808] on li "5" at bounding box center [795, 816] width 13 height 18
click at [790, 810] on link "5" at bounding box center [796, 816] width 12 height 12
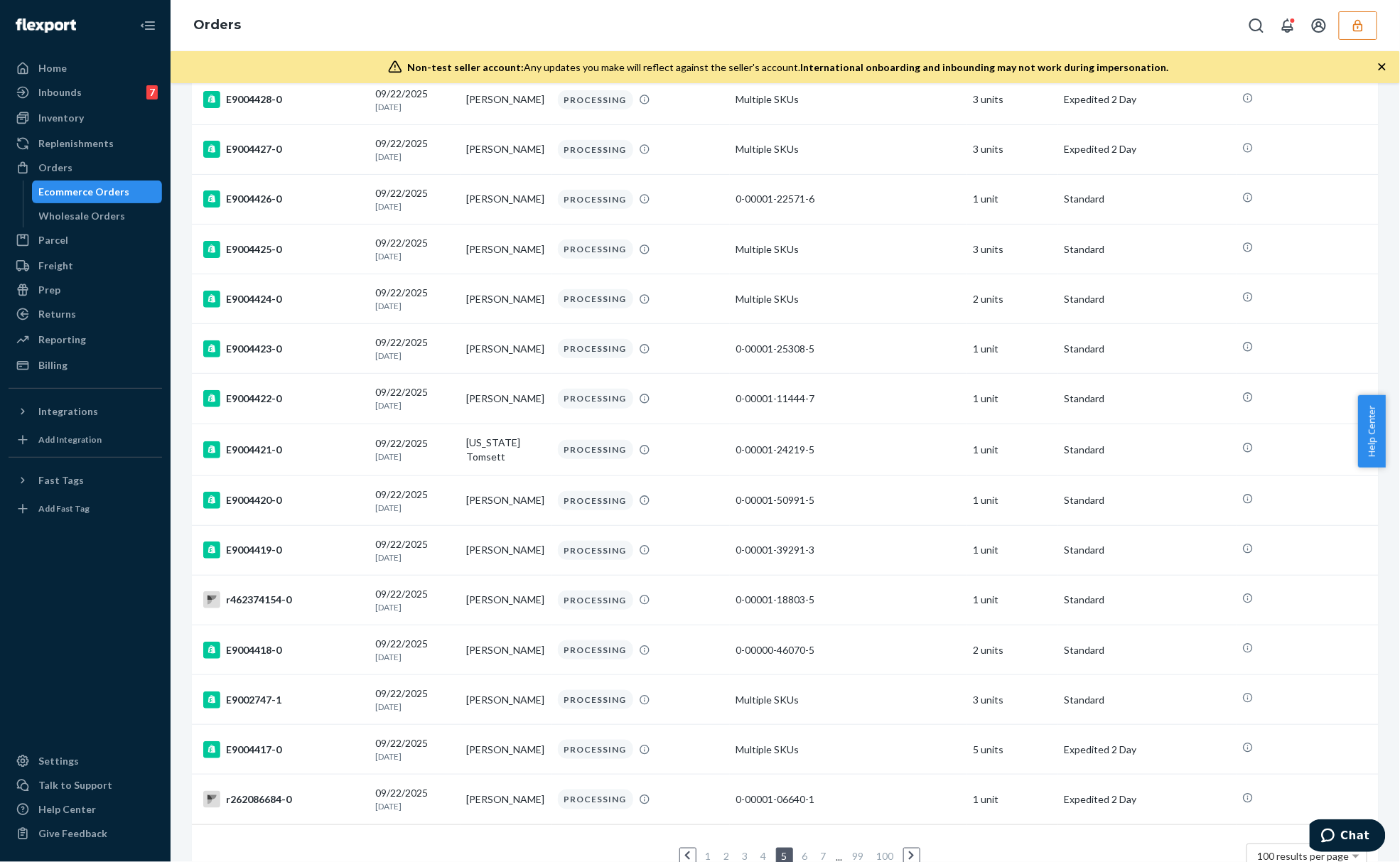
scroll to position [4495, 0]
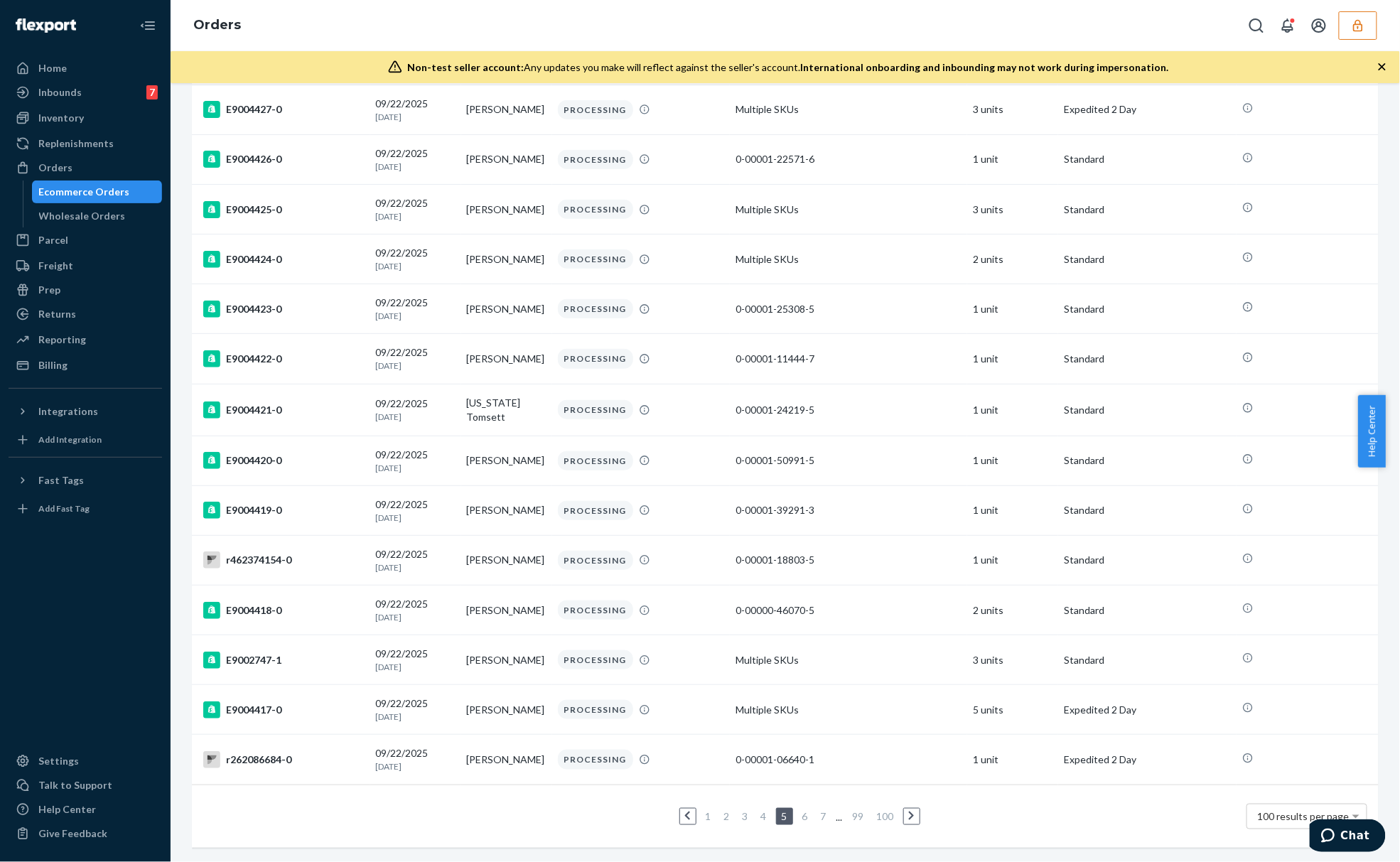
click at [808, 808] on ul "1 2 3 4 5 6 7 ... 99 100" at bounding box center [785, 816] width 275 height 18
click at [849, 810] on link "99" at bounding box center [858, 816] width 18 height 12
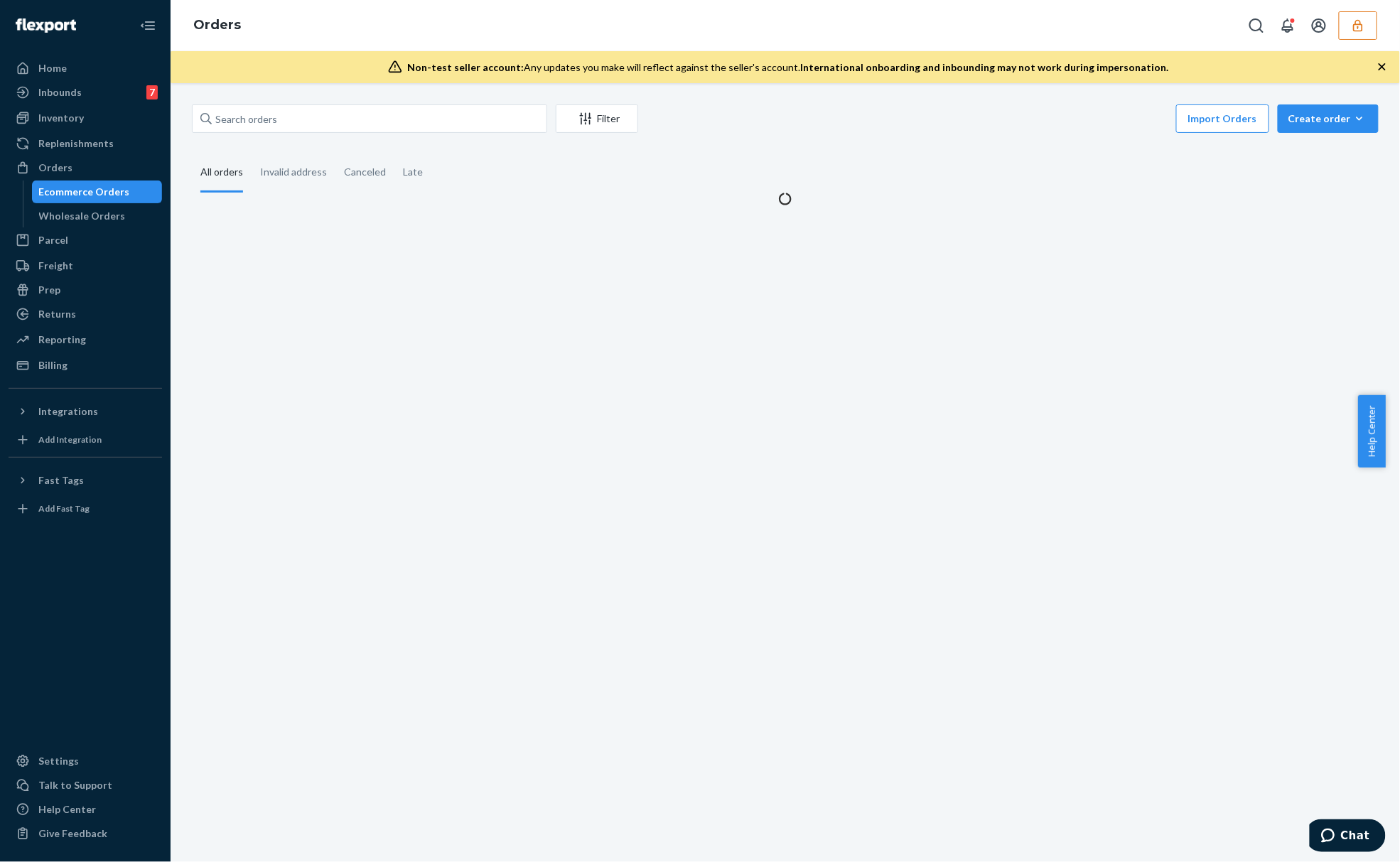
click at [1361, 13] on button "button" at bounding box center [1357, 25] width 38 height 28
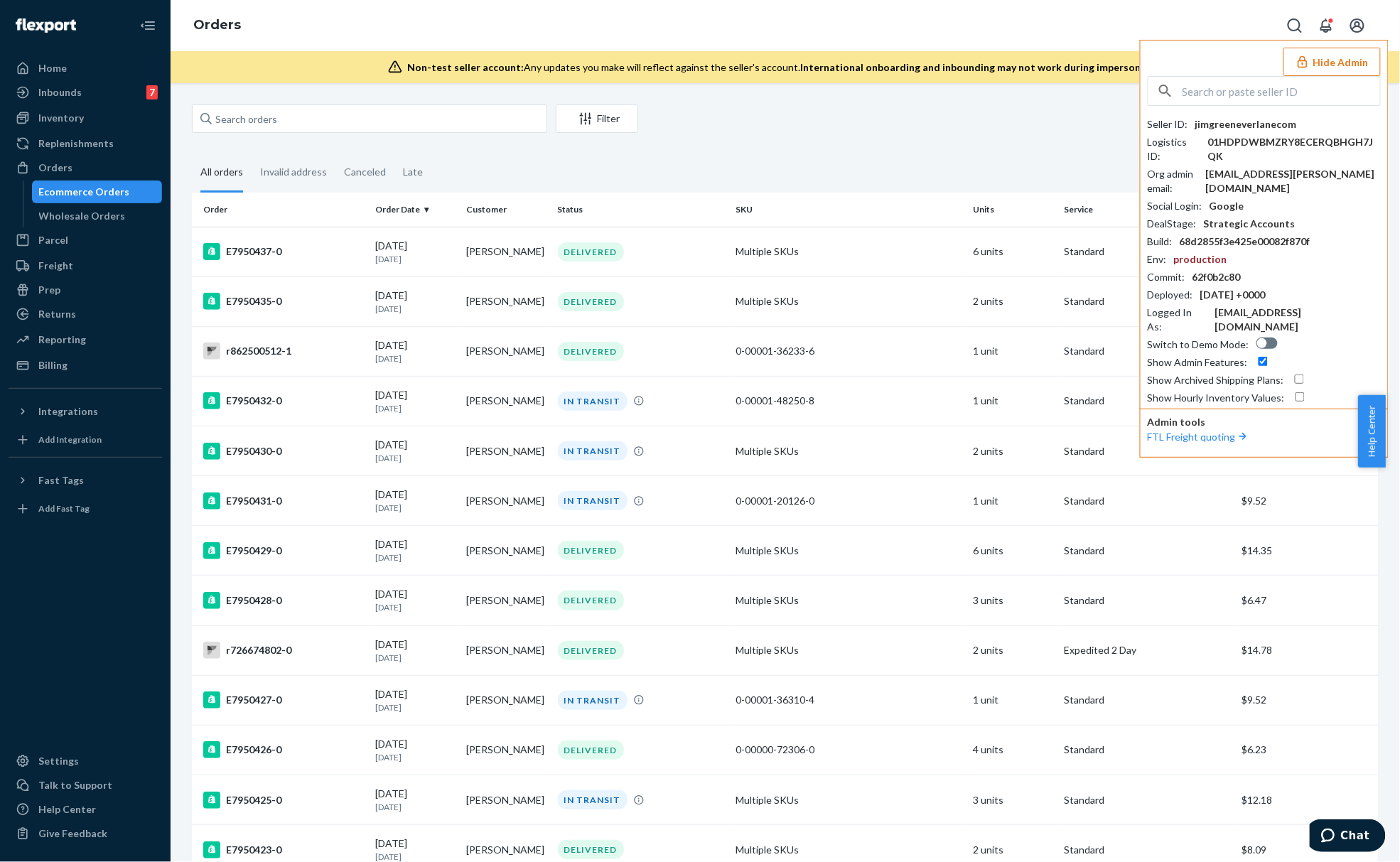
click at [1342, 65] on button "Hide Admin" at bounding box center [1332, 61] width 97 height 28
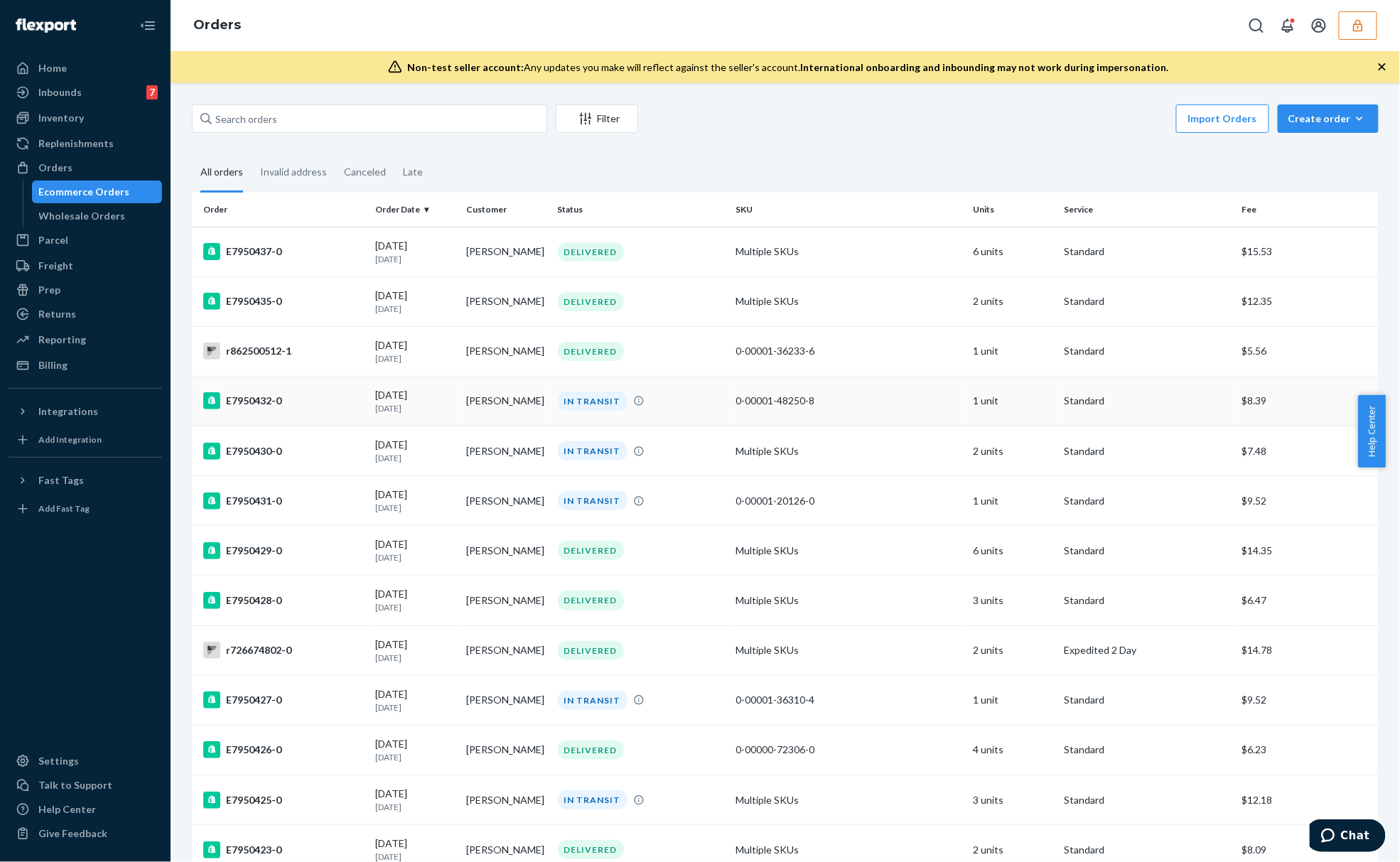
click at [516, 404] on td "Maegan Arney" at bounding box center [506, 400] width 90 height 50
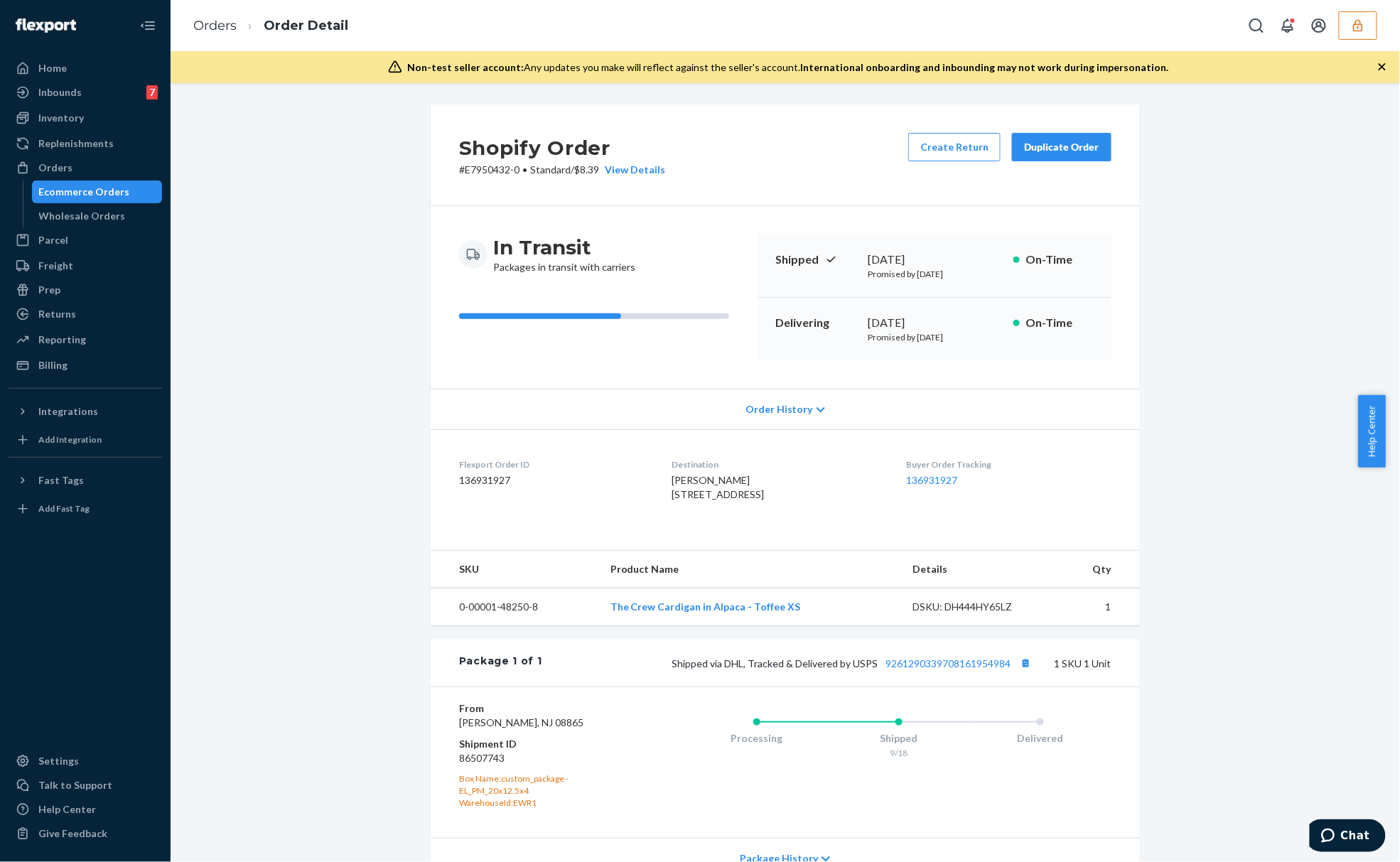
drag, startPoint x: 989, startPoint y: 336, endPoint x: 910, endPoint y: 341, distance: 79.2
click at [910, 341] on p "Promised by September 29, 2025" at bounding box center [935, 337] width 134 height 12
click at [963, 273] on p "Promised by September 18, 2025" at bounding box center [935, 273] width 134 height 12
click at [532, 170] on span "Standard" at bounding box center [551, 169] width 41 height 12
click at [532, 169] on span "Standard" at bounding box center [551, 169] width 41 height 12
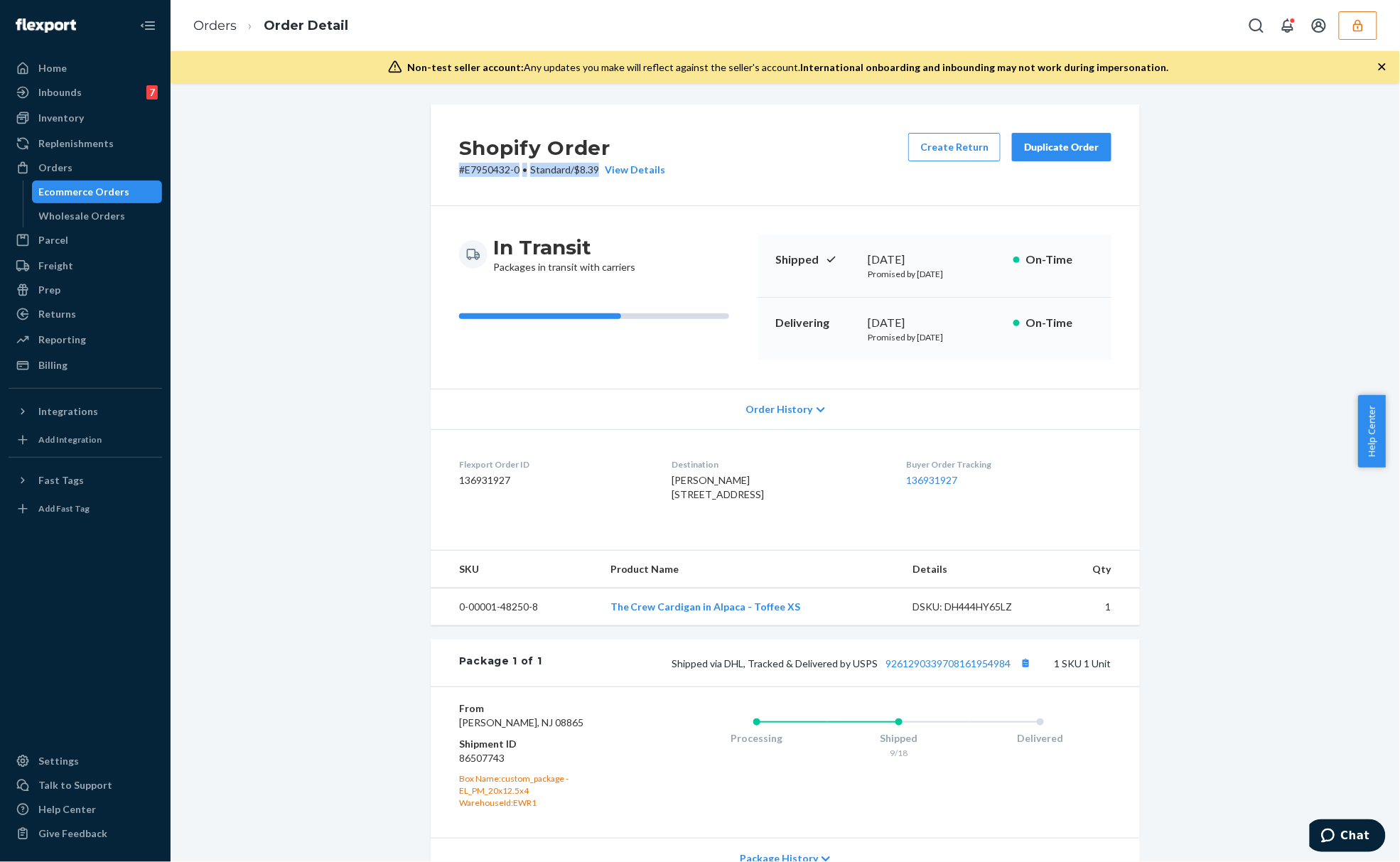
click at [532, 169] on span "Standard" at bounding box center [551, 169] width 41 height 12
click at [905, 291] on div "Shipped September 18, 2025 Promised by September 18, 2025 On-Time" at bounding box center [934, 266] width 353 height 63
click at [1367, 33] on button "button" at bounding box center [1357, 25] width 38 height 28
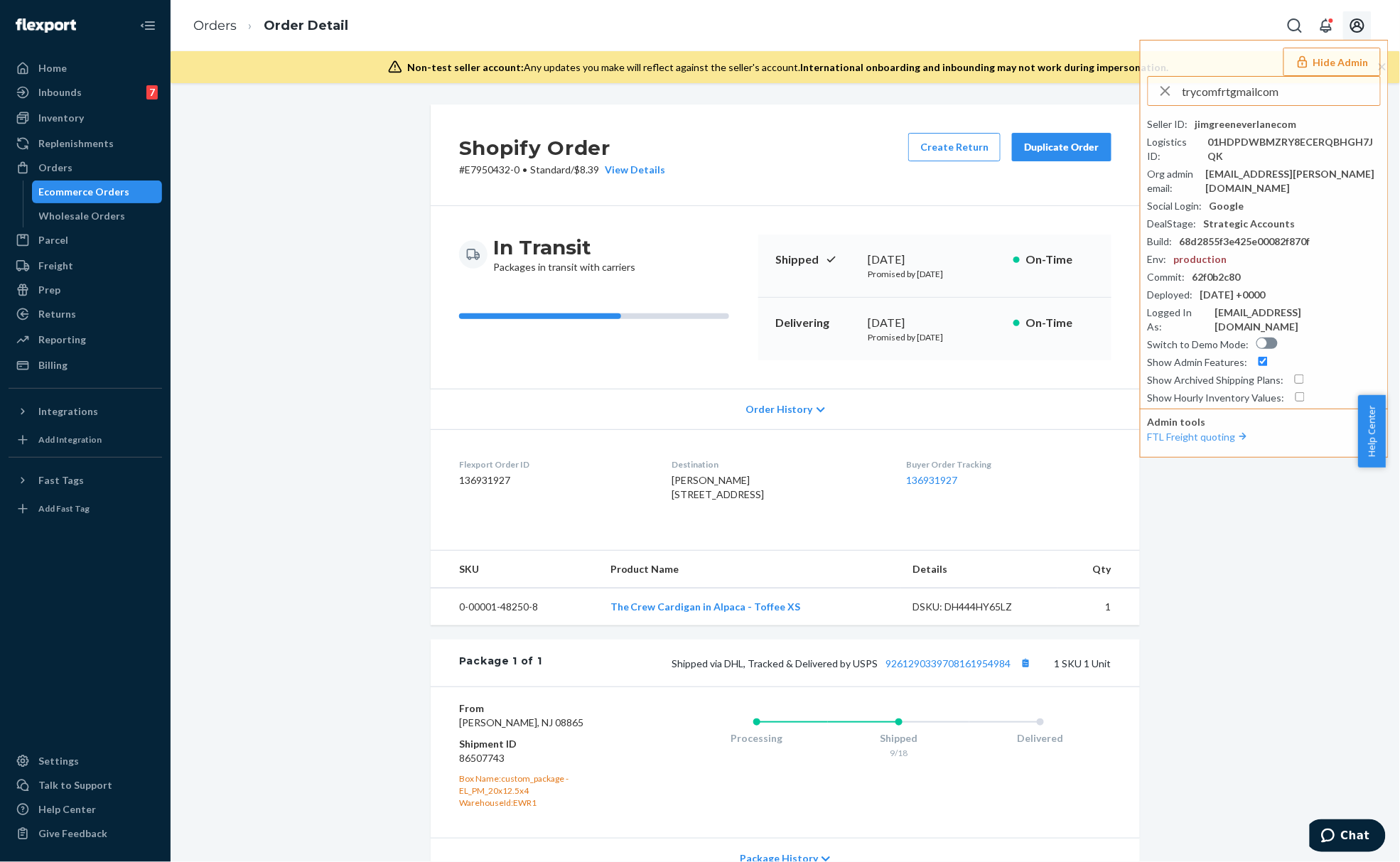
type input "trycomfrtgmailcom"
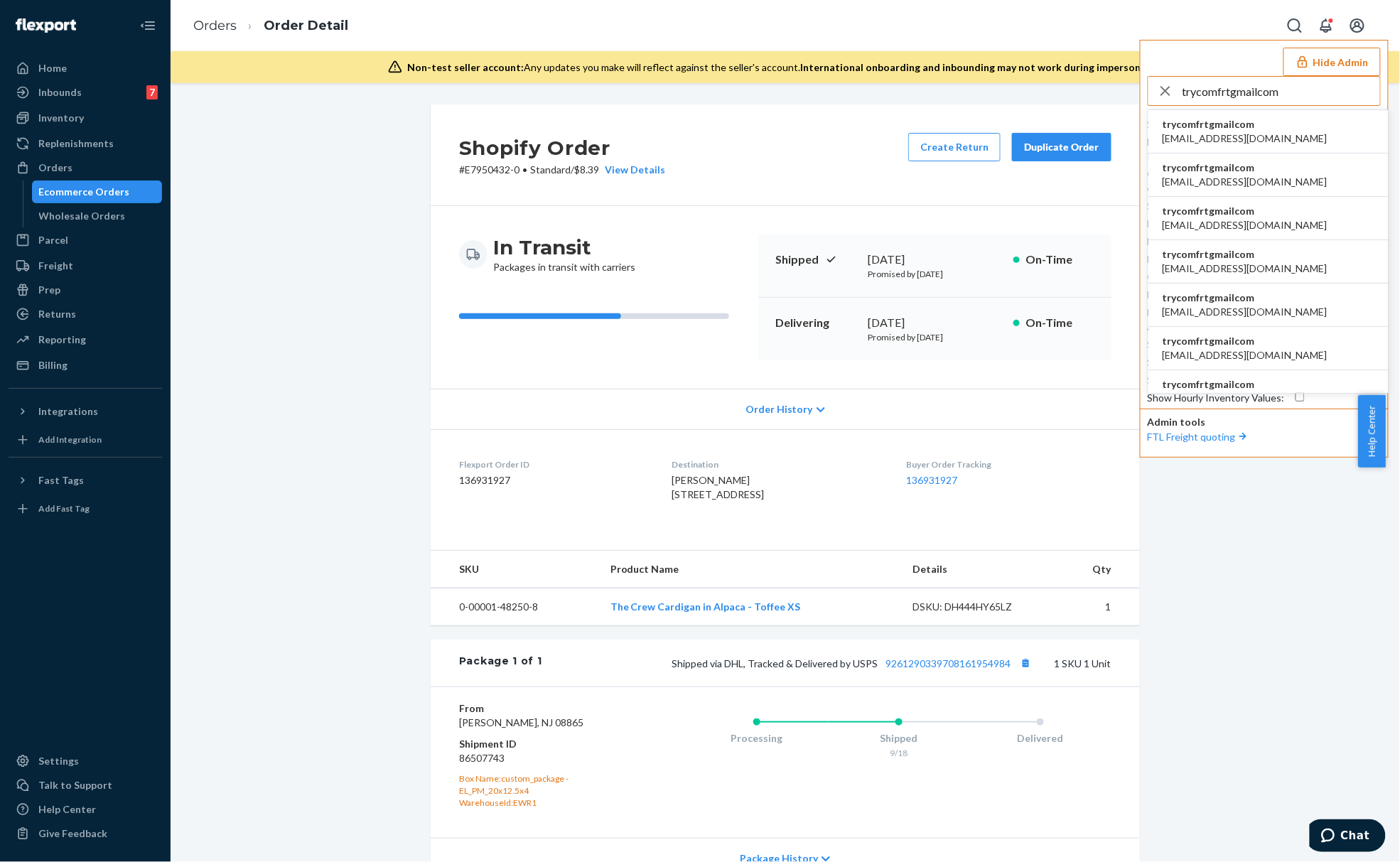
click at [1257, 128] on li "trycomfrtgmailcom abby@sh-shc.com" at bounding box center [1268, 131] width 240 height 44
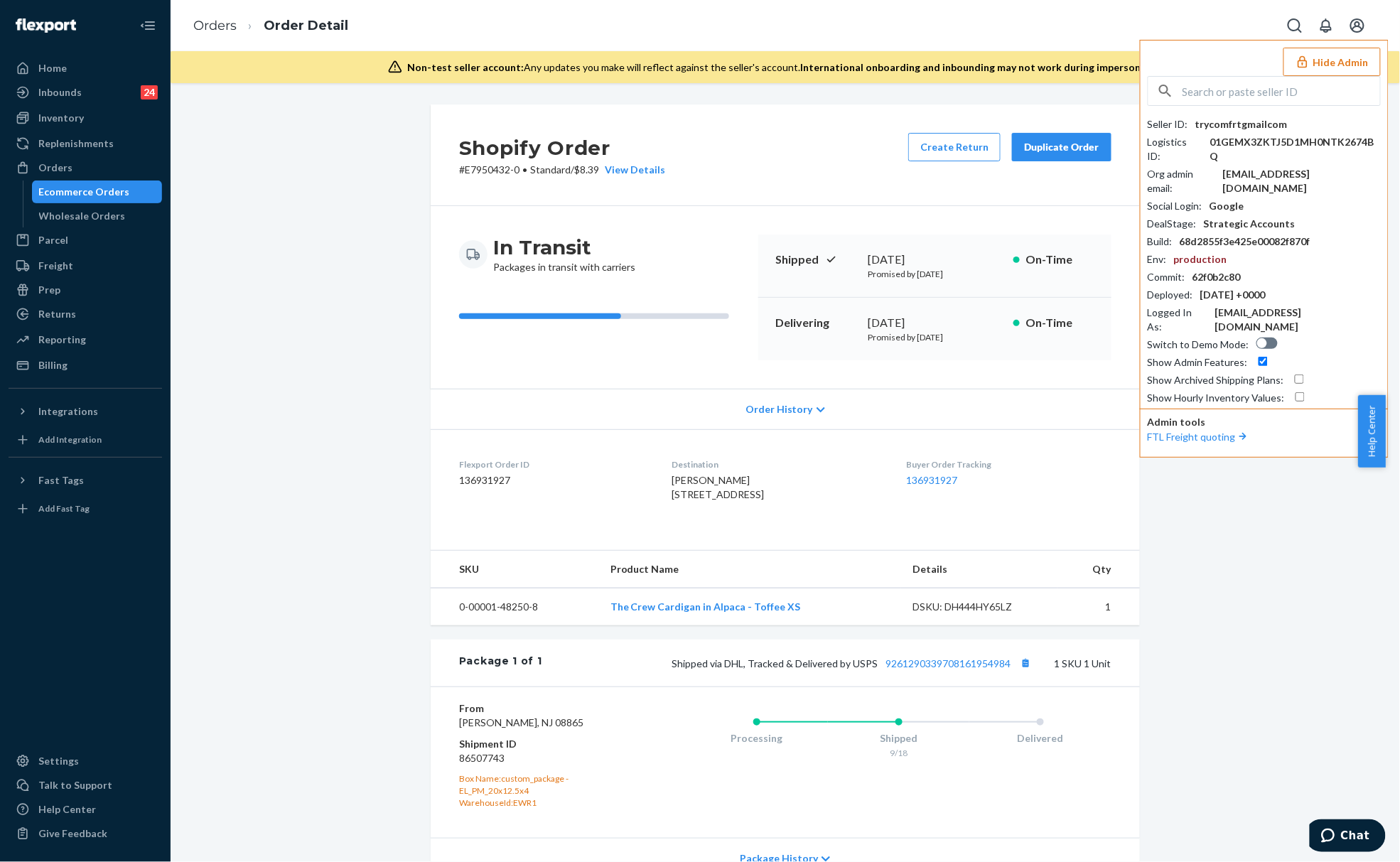
click at [117, 191] on div "Ecommerce Orders" at bounding box center [84, 192] width 90 height 15
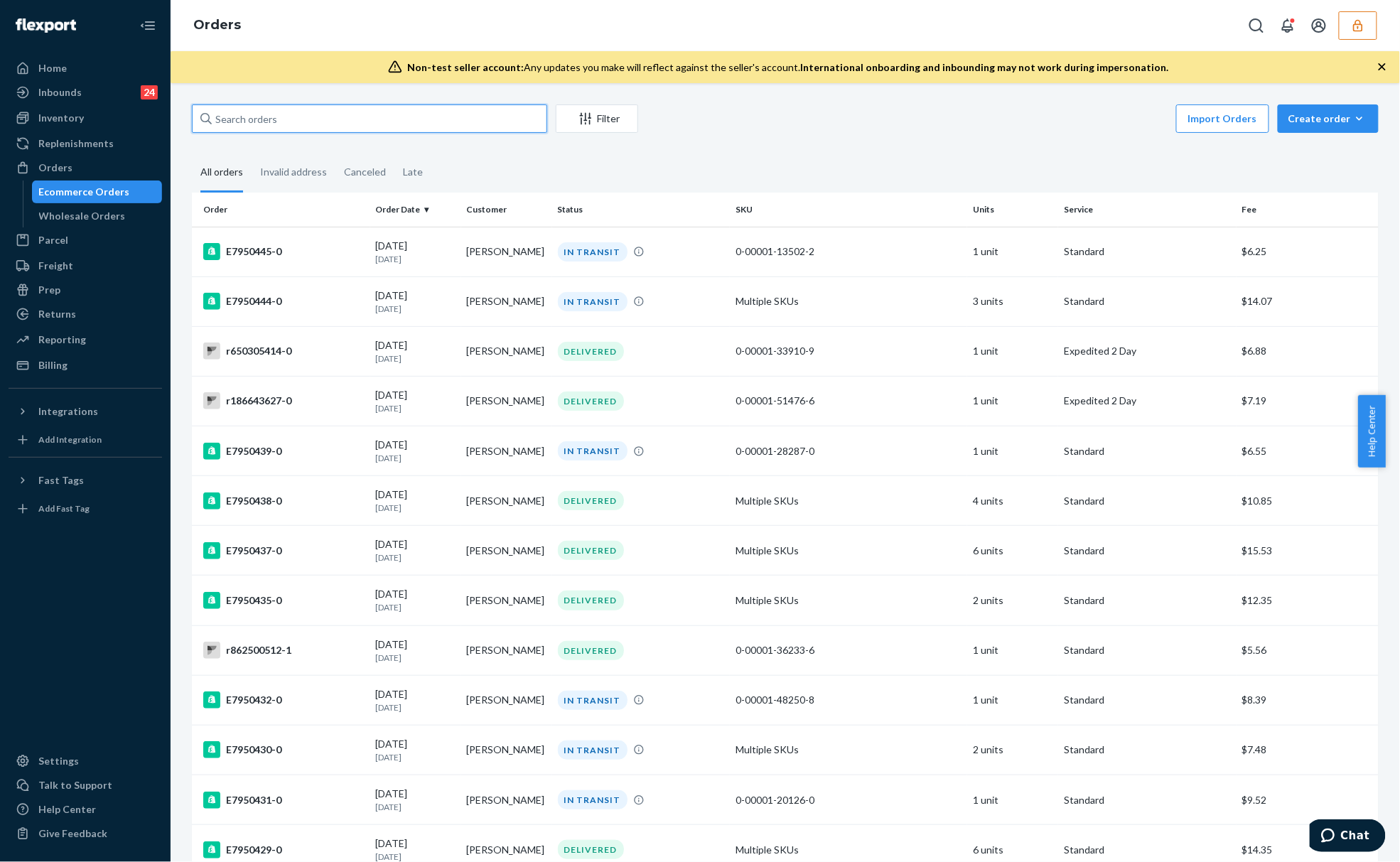
click at [282, 115] on input "text" at bounding box center [369, 118] width 355 height 28
paste input "255233808"
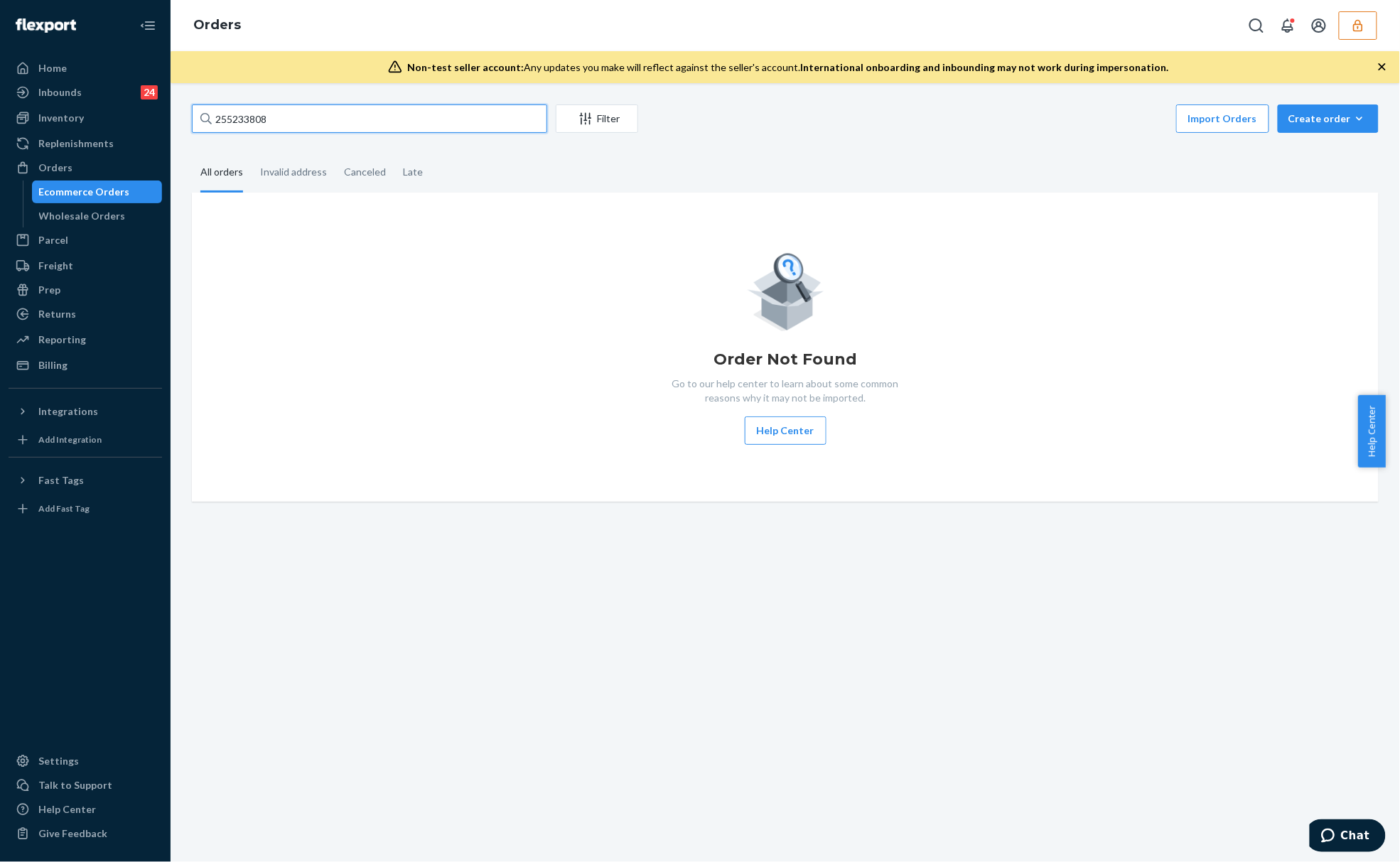
type input "255233808"
click at [1346, 25] on button "button" at bounding box center [1357, 25] width 38 height 28
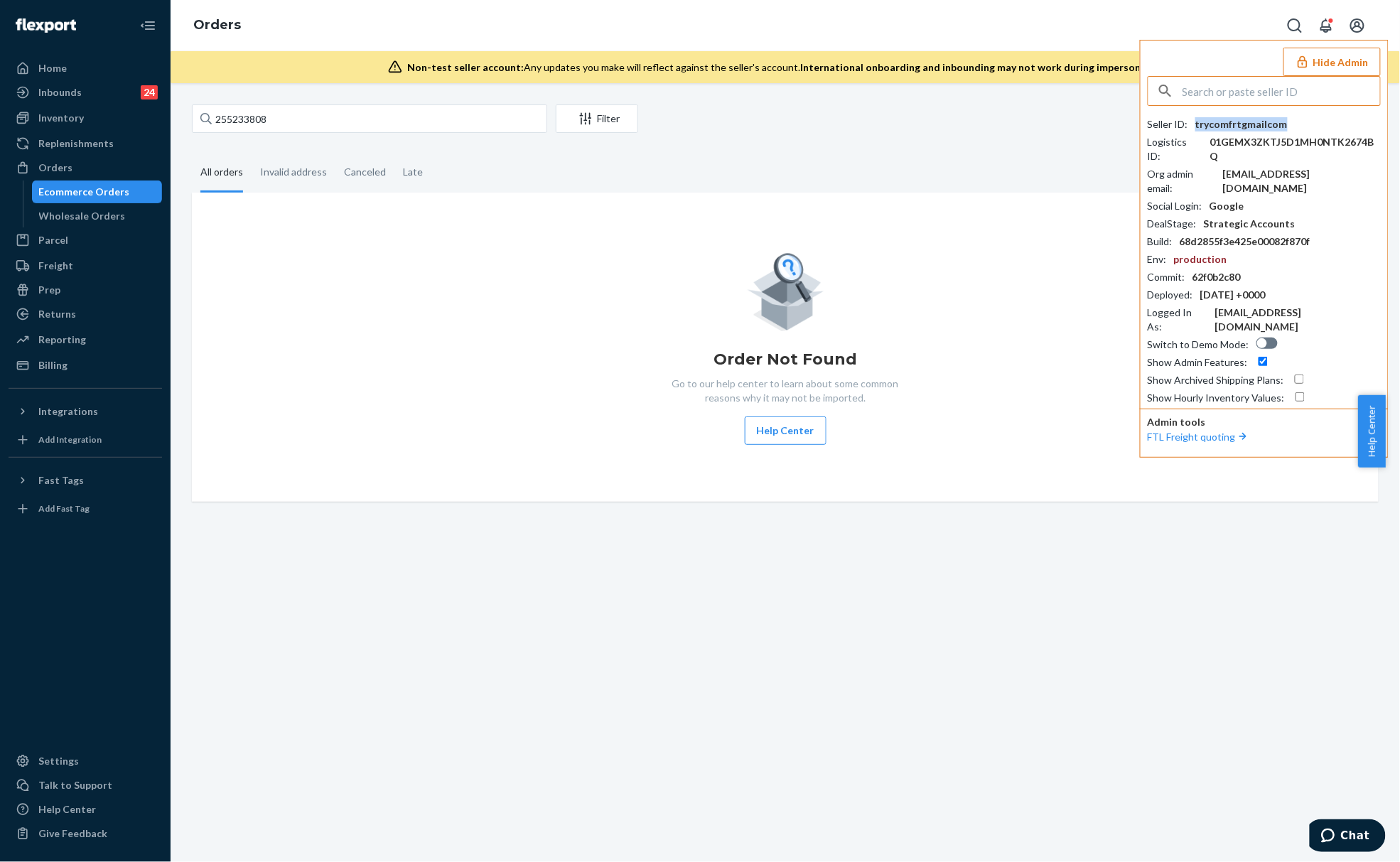
click at [1218, 126] on div "trycomfrtgmailcom" at bounding box center [1240, 124] width 92 height 15
click at [1220, 126] on div "trycomfrtgmailcom" at bounding box center [1240, 124] width 92 height 15
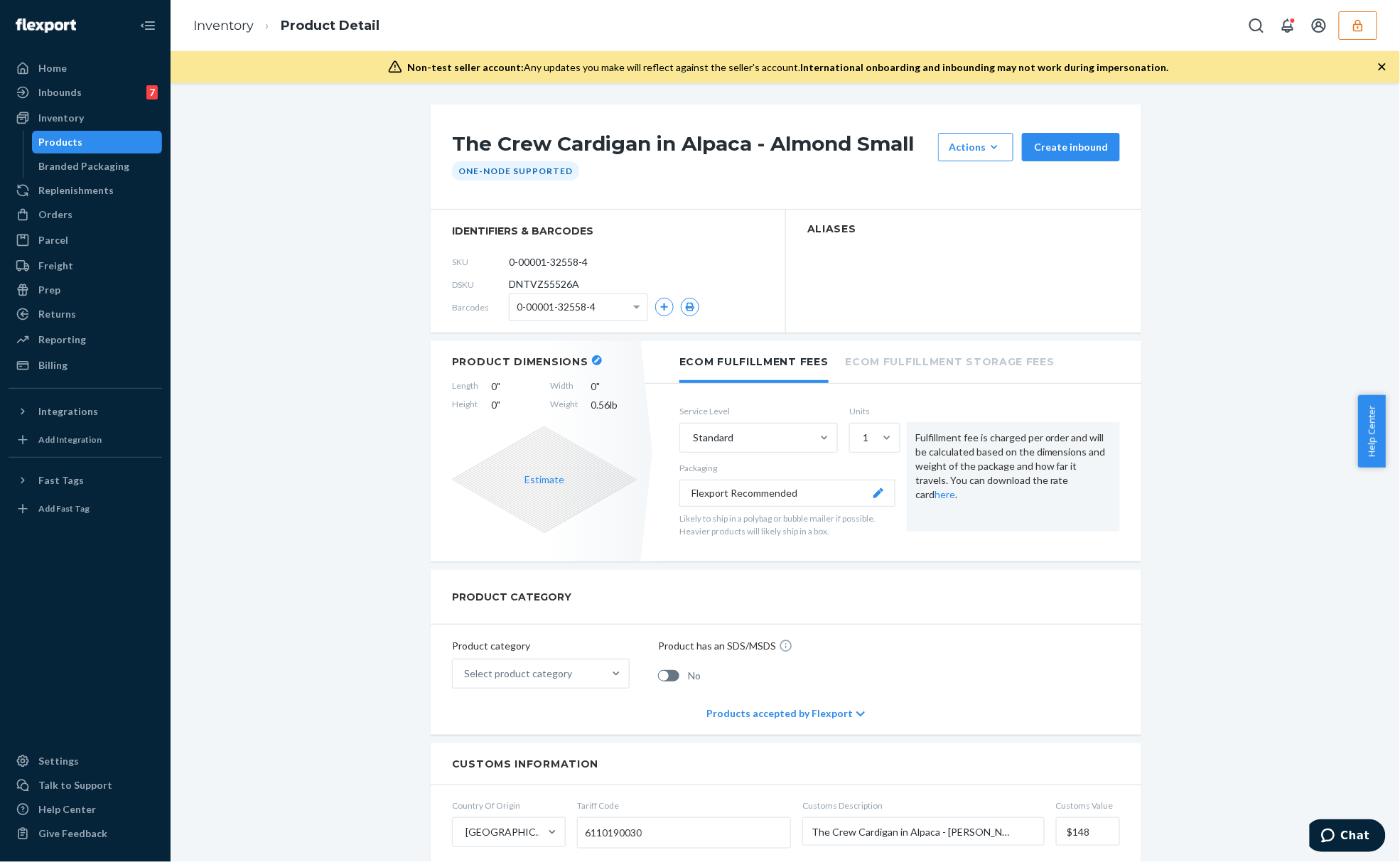
click at [555, 282] on span "DNTVZ55526A" at bounding box center [544, 284] width 70 height 15
copy span "DNTVZ55526A"
click at [546, 287] on span "DNTVZ55526A" at bounding box center [544, 284] width 70 height 15
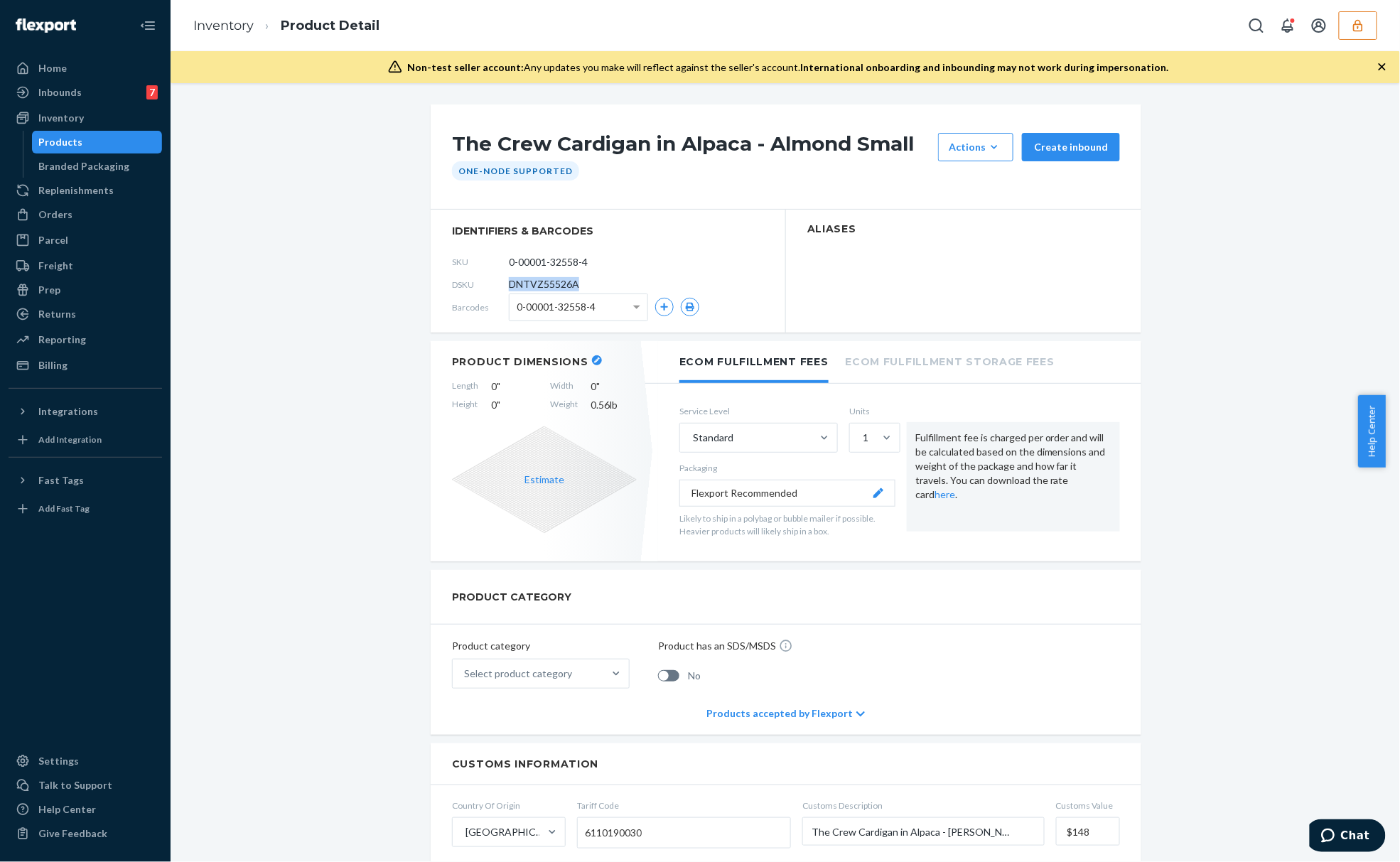
copy span "DNTVZ55526A"
click at [325, 157] on div "The Crew Cardigan in Alpaca - Almond Small Actions Hide Request removal Create …" at bounding box center [785, 757] width 1208 height 1306
drag, startPoint x: 444, startPoint y: 381, endPoint x: 627, endPoint y: 425, distance: 188.2
click at [627, 425] on div "Product Dimensions Length 0 " Width 0 " Height 0 " Weight 0.56 lb Estimate" at bounding box center [545, 451] width 228 height 220
copy div "Length 0 " Width 0 " Height 0 " Weight 0.56 lb"
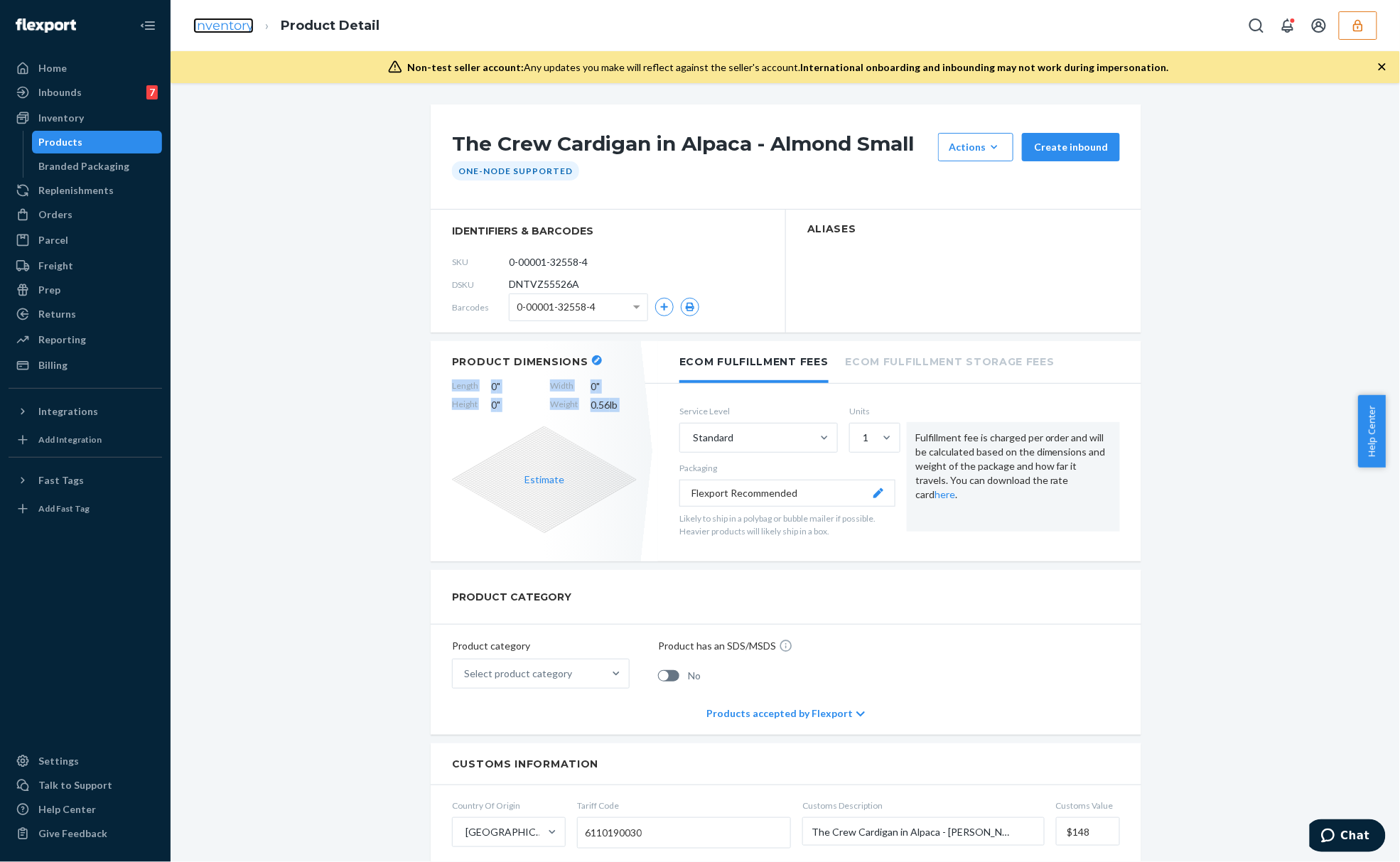
click at [233, 25] on link "Inventory" at bounding box center [224, 25] width 60 height 16
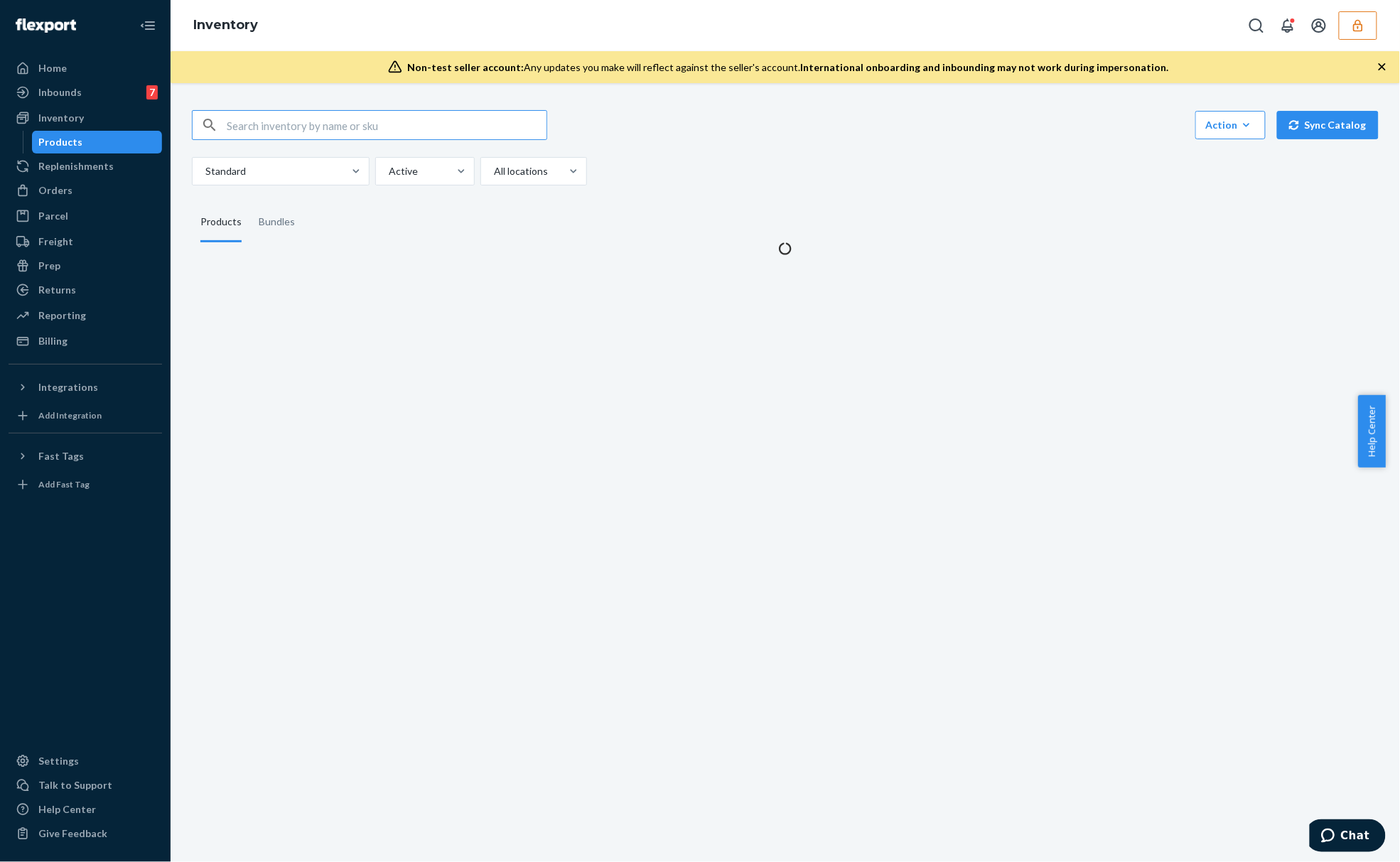
click at [388, 131] on input "text" at bounding box center [386, 125] width 320 height 28
type input "0-00001-32562-1"
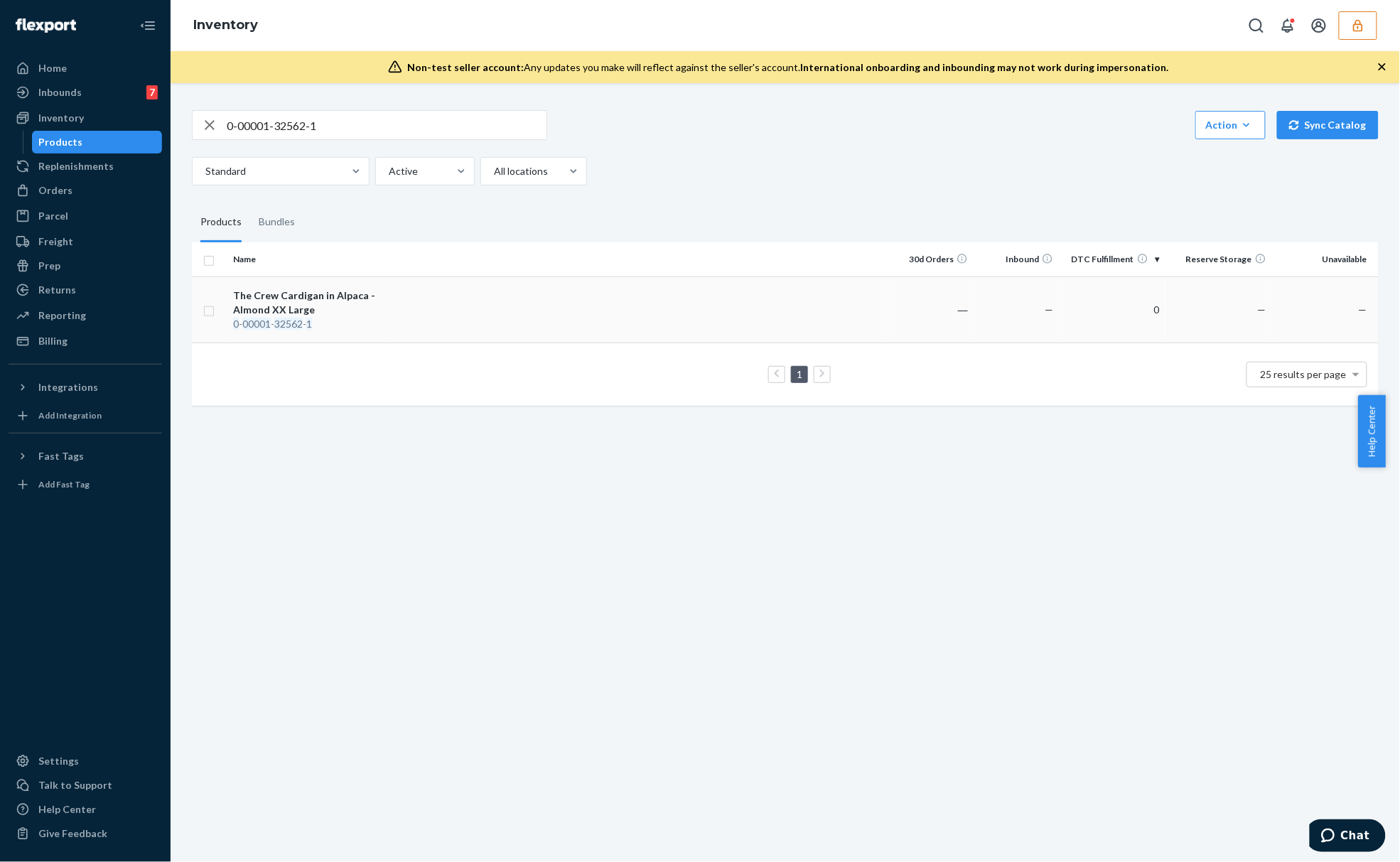
click at [359, 307] on div "The Crew Cardigan in Alpaca - Almond XX Large" at bounding box center [307, 302] width 149 height 28
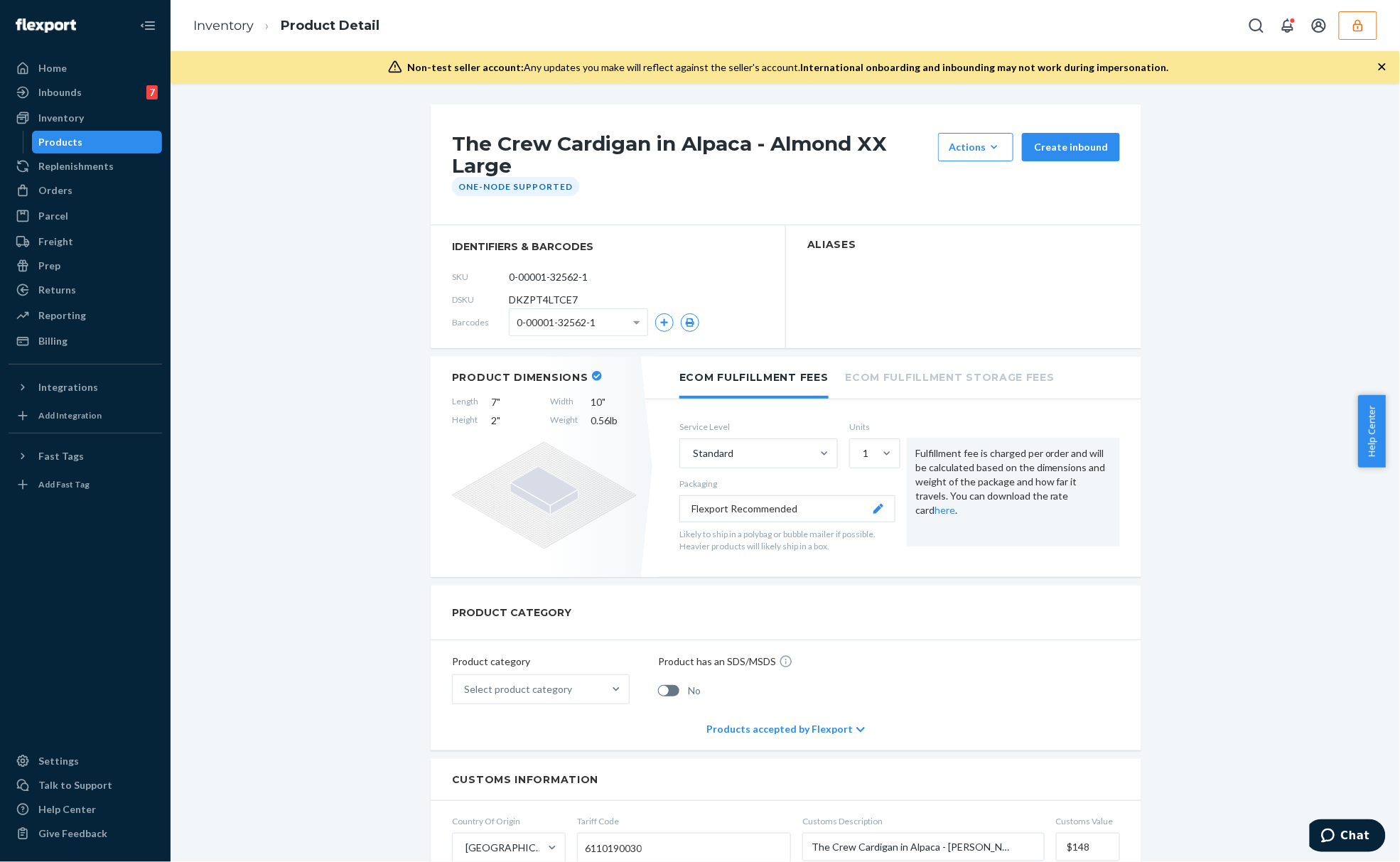
click at [603, 411] on div "Length 7 " Width 10 " Height 2 " Weight 0.56 lb" at bounding box center [544, 412] width 185 height 33
click at [603, 421] on span "0.56 lb" at bounding box center [613, 420] width 46 height 15
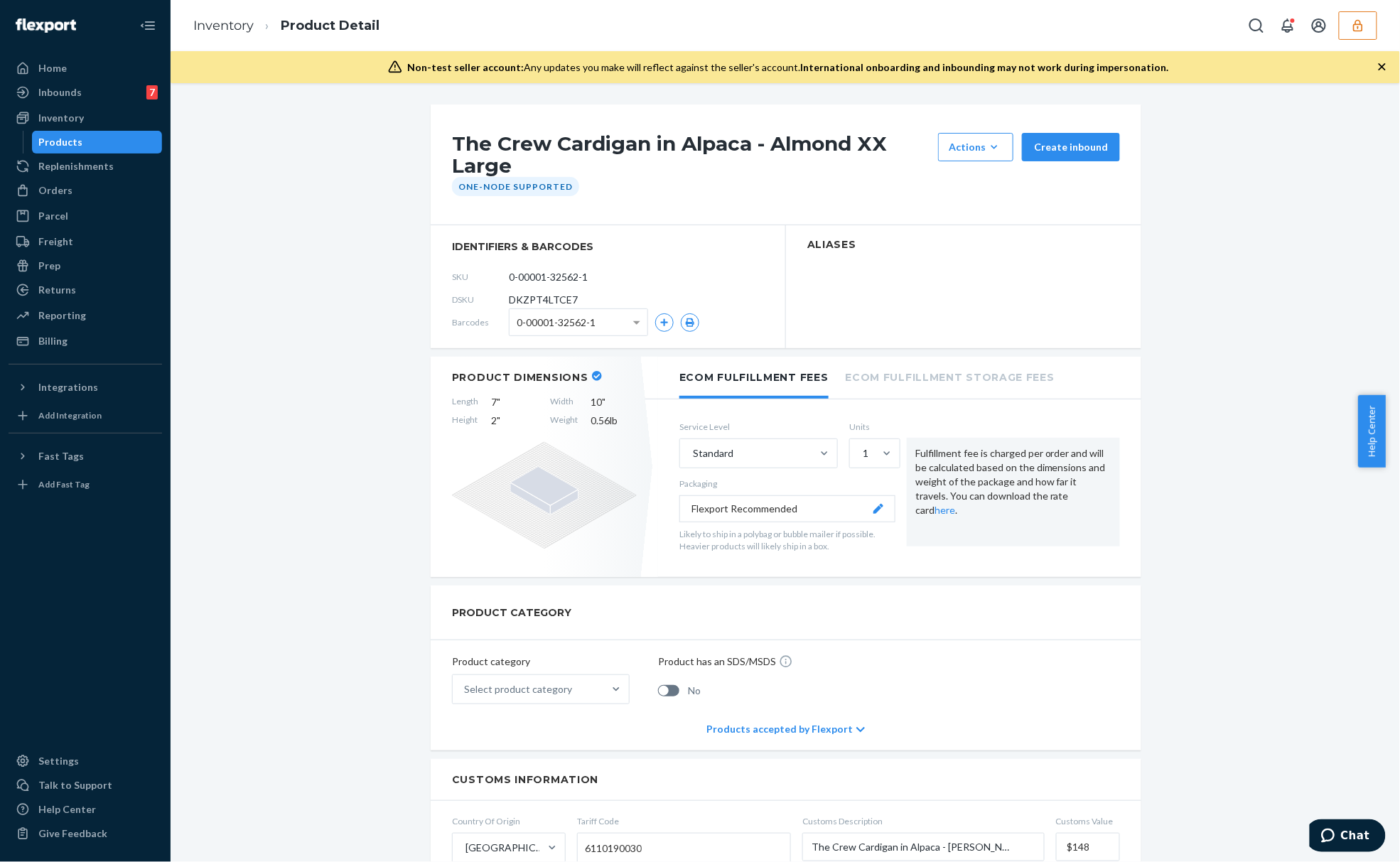
click at [470, 142] on h1 "The Crew Cardigan in Alpaca - Almond XX Large" at bounding box center [691, 155] width 479 height 44
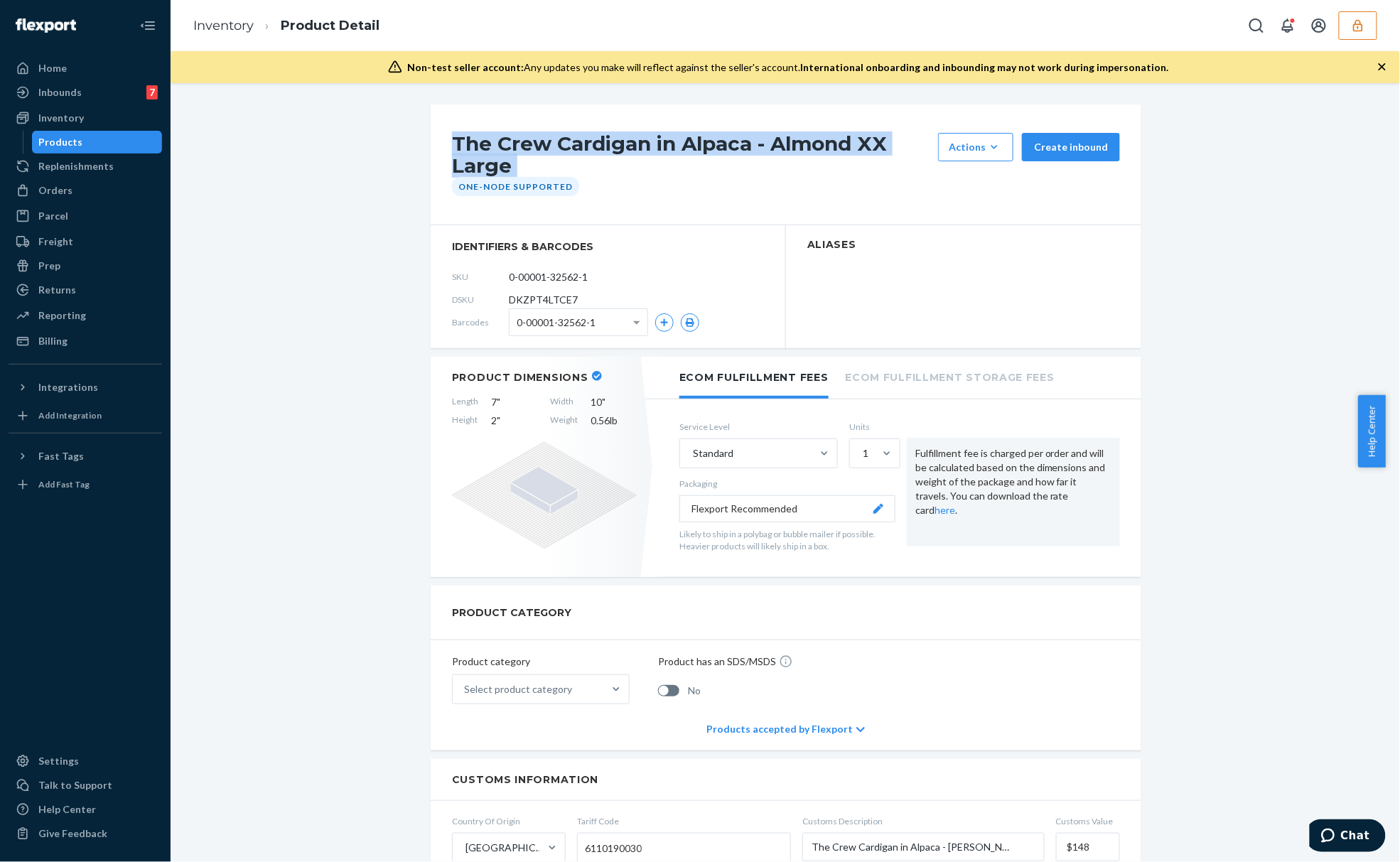
click at [470, 142] on h1 "The Crew Cardigan in Alpaca - Almond XX Large" at bounding box center [691, 155] width 479 height 44
click at [570, 148] on h1 "The Crew Cardigan in Alpaca - Almond XX Large" at bounding box center [691, 155] width 479 height 44
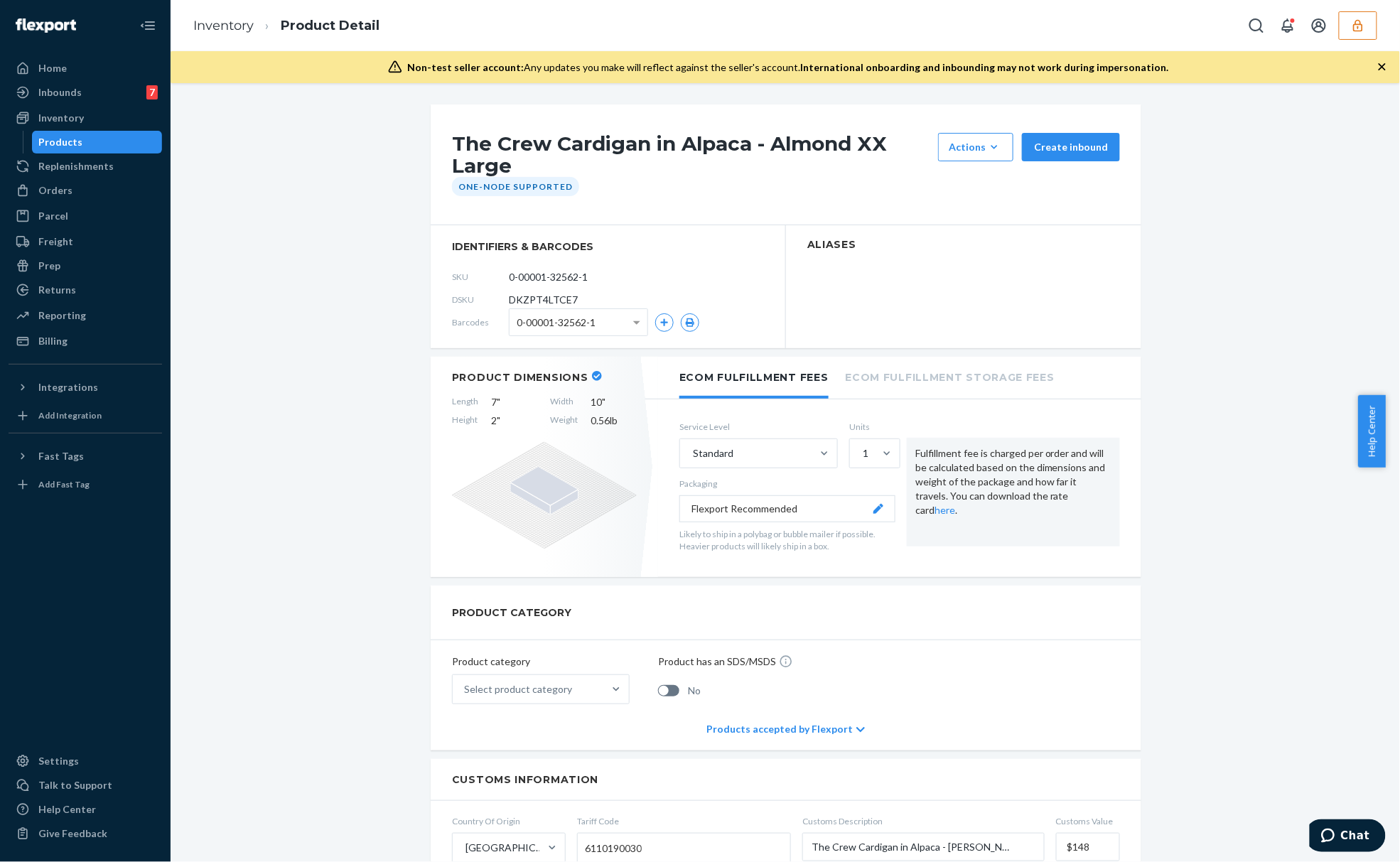
click at [703, 149] on h1 "The Crew Cardigan in Alpaca - Almond XX Large" at bounding box center [691, 155] width 479 height 44
click at [529, 149] on h1 "The Crew Cardigan in Alpaca - Almond XX Large" at bounding box center [691, 155] width 479 height 44
drag, startPoint x: 445, startPoint y: 143, endPoint x: 737, endPoint y: 146, distance: 292.0
click at [737, 146] on h1 "The Crew Cardigan in Alpaca - Almond XX Large" at bounding box center [691, 155] width 479 height 44
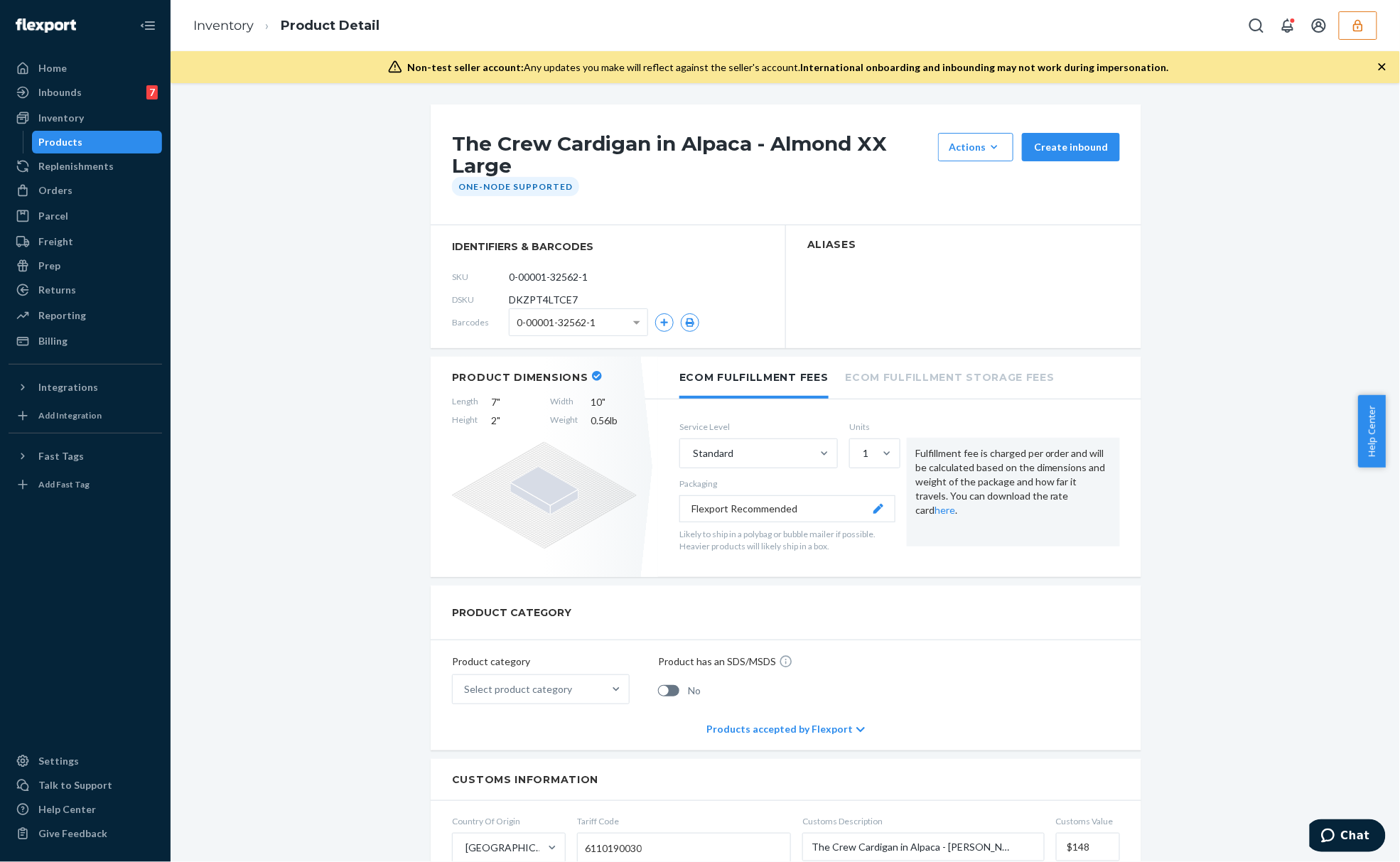
click at [752, 155] on h1 "The Crew Cardigan in Alpaca - Almond XX Large" at bounding box center [691, 155] width 479 height 44
copy h1 "The Crew Cardigan"
drag, startPoint x: 433, startPoint y: 141, endPoint x: 640, endPoint y: 146, distance: 207.1
click at [640, 146] on div "The Crew Cardigan in Alpaca - Almond XX Large Actions Hide Set up as a bundle C…" at bounding box center [786, 164] width 710 height 121
click at [239, 19] on link "Inventory" at bounding box center [224, 25] width 60 height 16
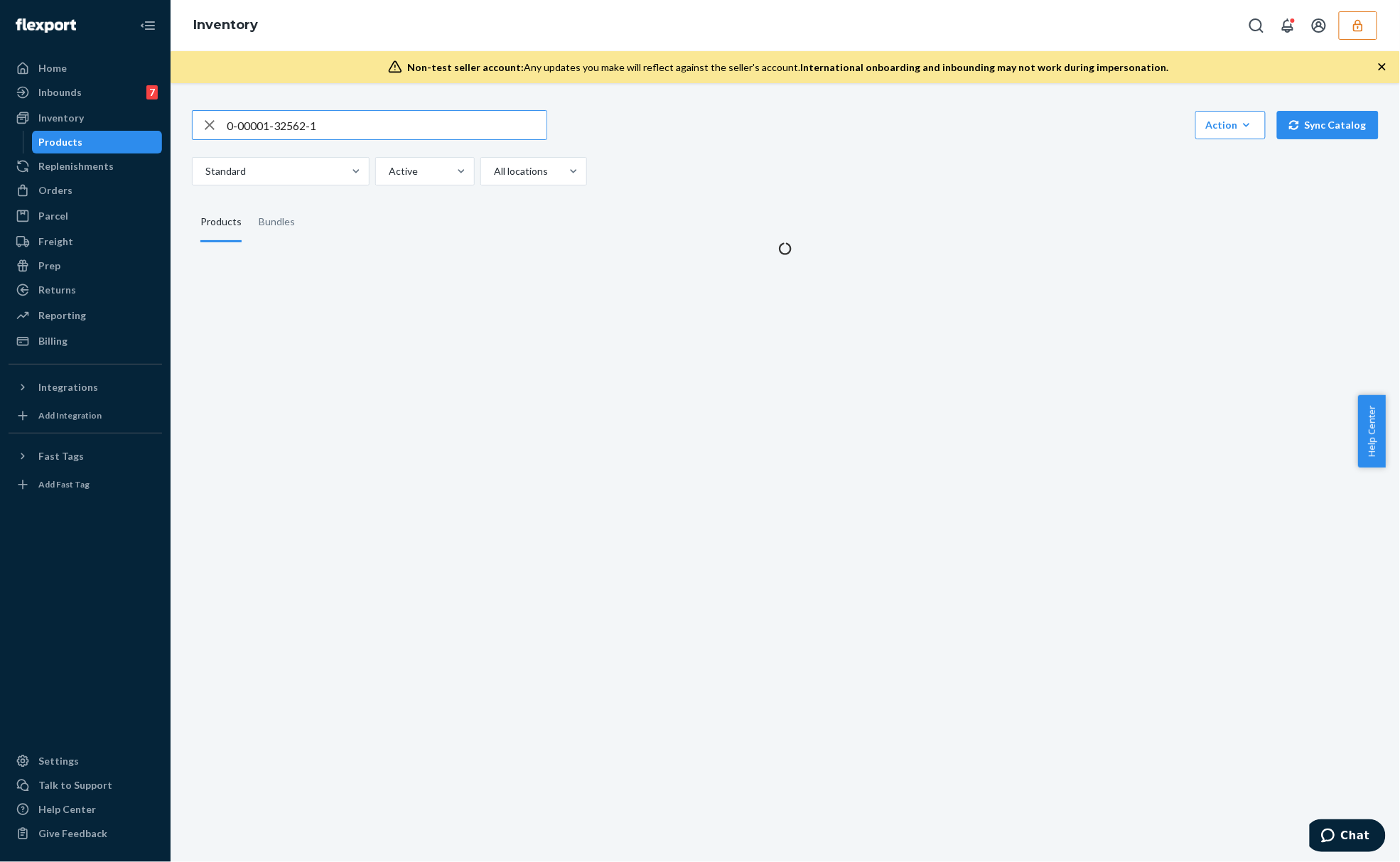
click at [337, 117] on input "0-00001-32562-1" at bounding box center [386, 125] width 320 height 28
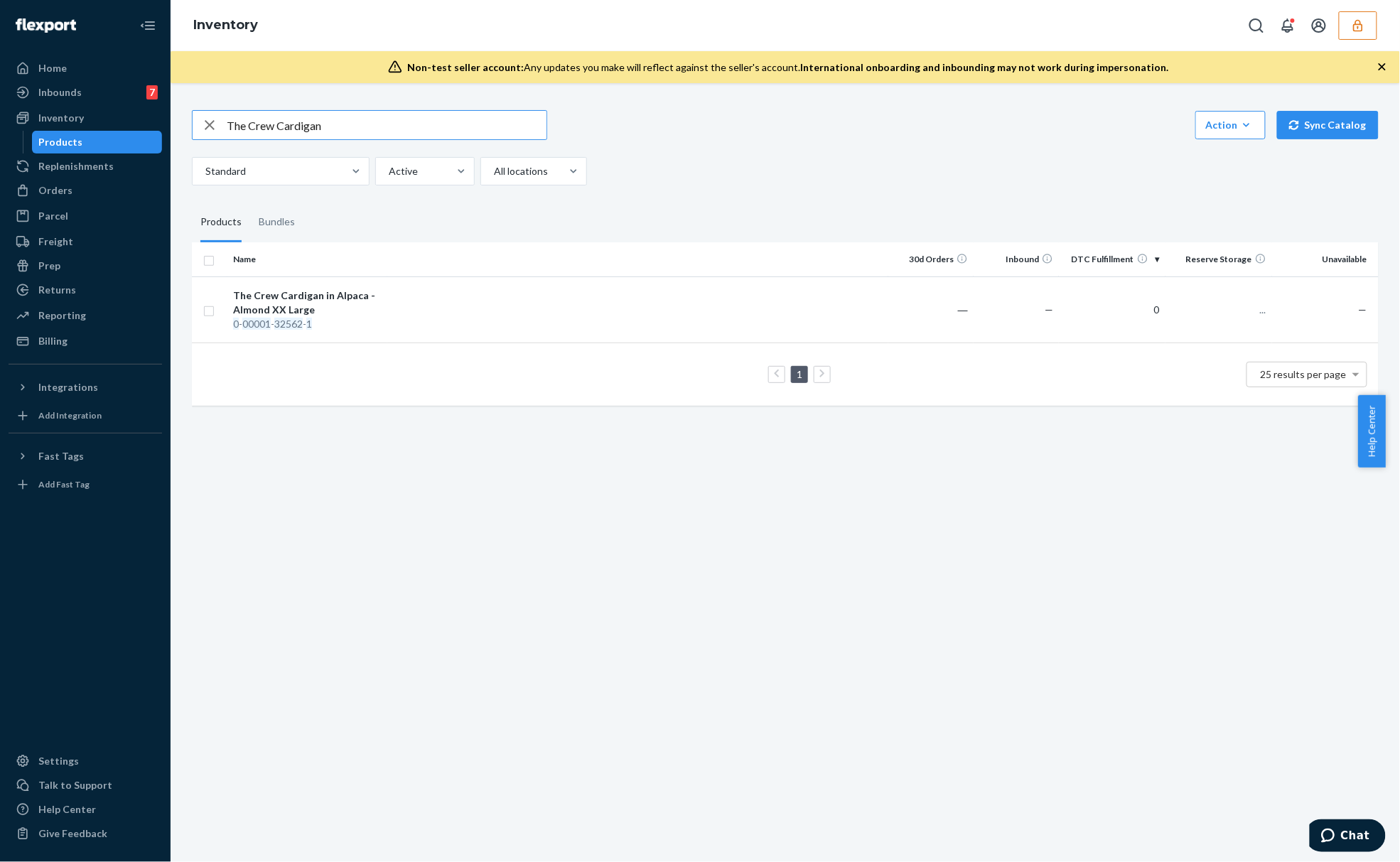
type input "The Crew Cardigan"
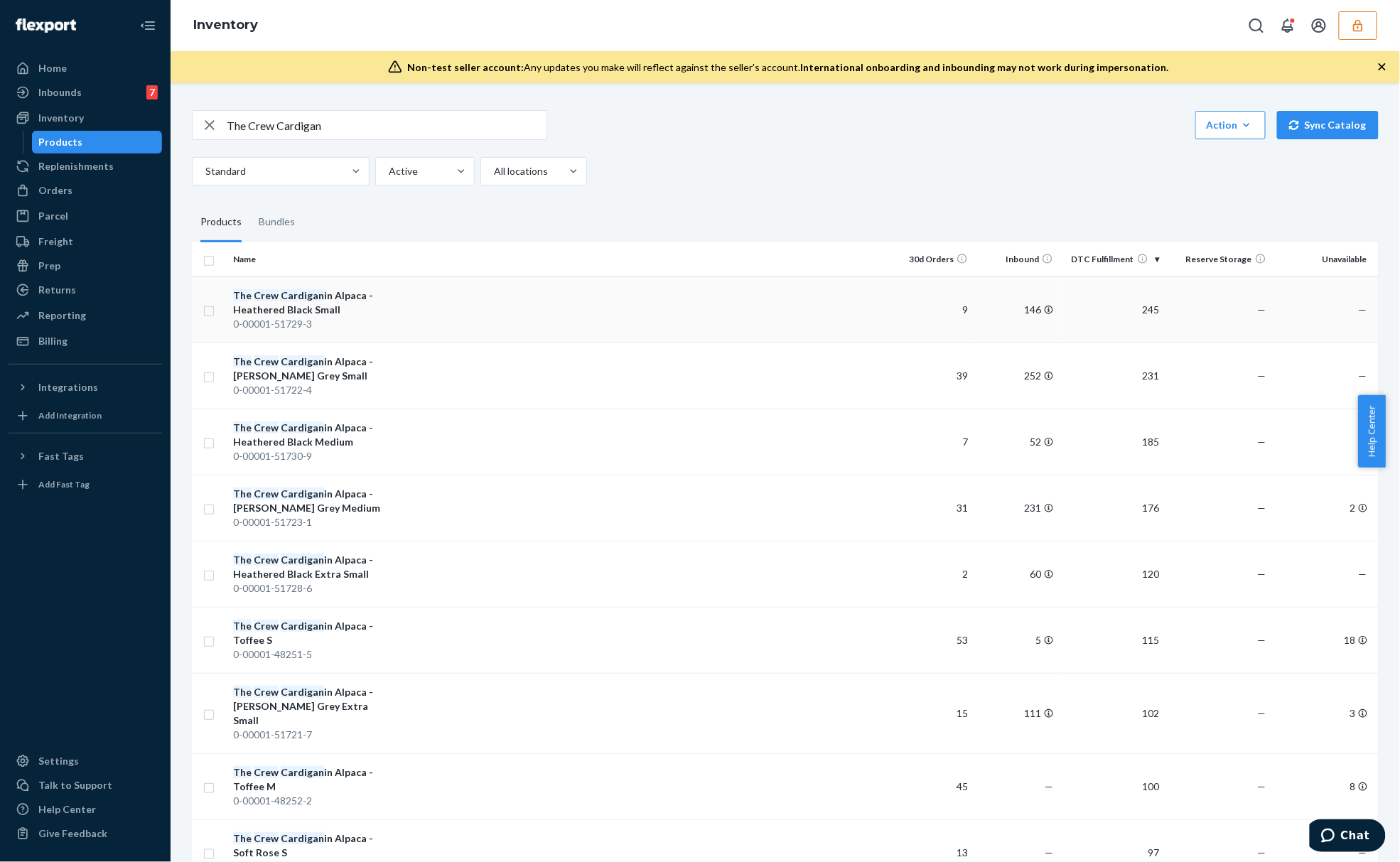
click at [336, 305] on div "The Crew Cardigan in Alpaca - Heathered Black Small" at bounding box center [307, 302] width 149 height 28
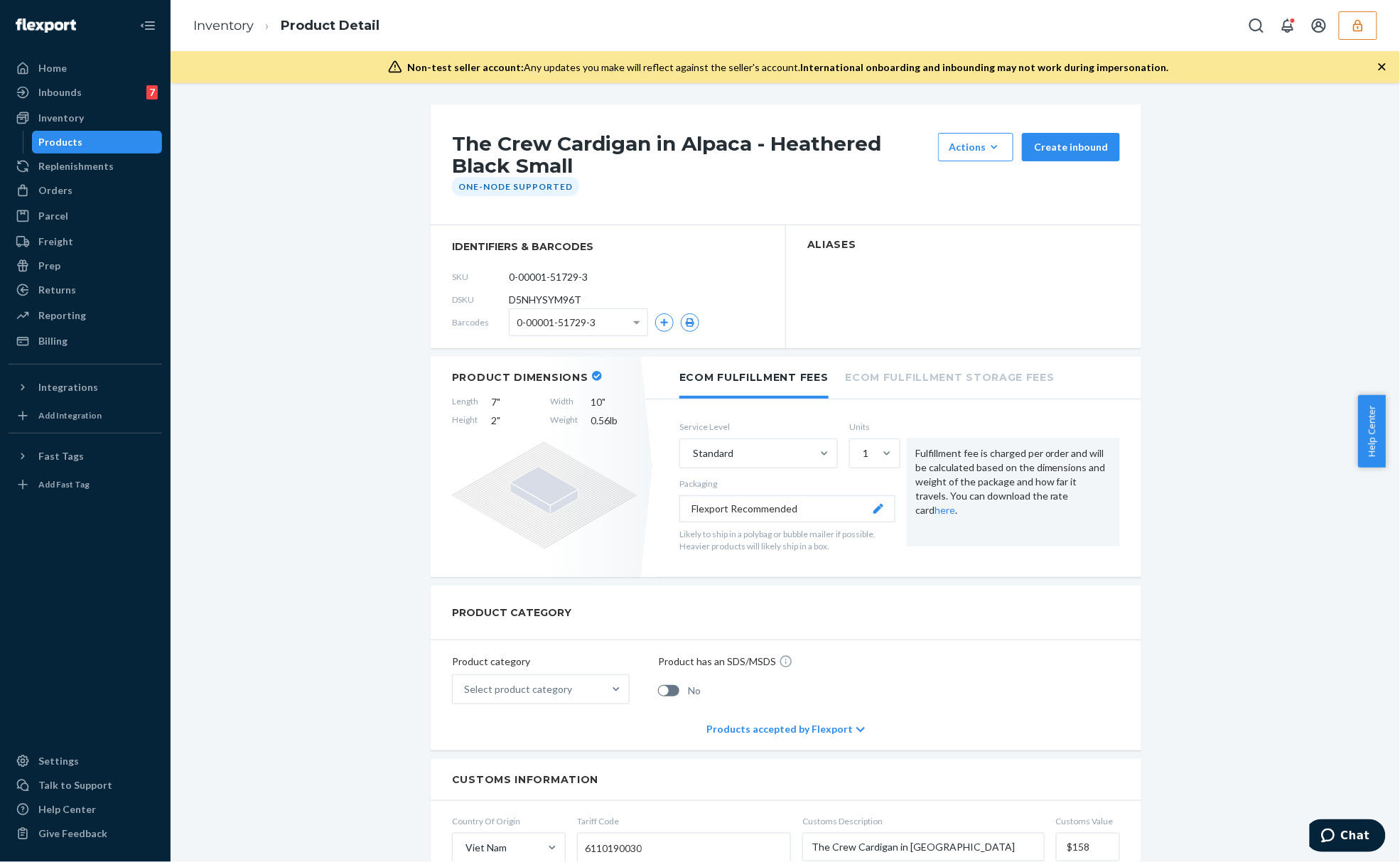
click at [679, 154] on h1 "The Crew Cardigan in Alpaca - Heathered Black Small" at bounding box center [691, 155] width 479 height 44
click at [529, 273] on input "0-00001-51729-3" at bounding box center [572, 277] width 111 height 27
click at [251, 18] on link "Inventory" at bounding box center [224, 25] width 60 height 16
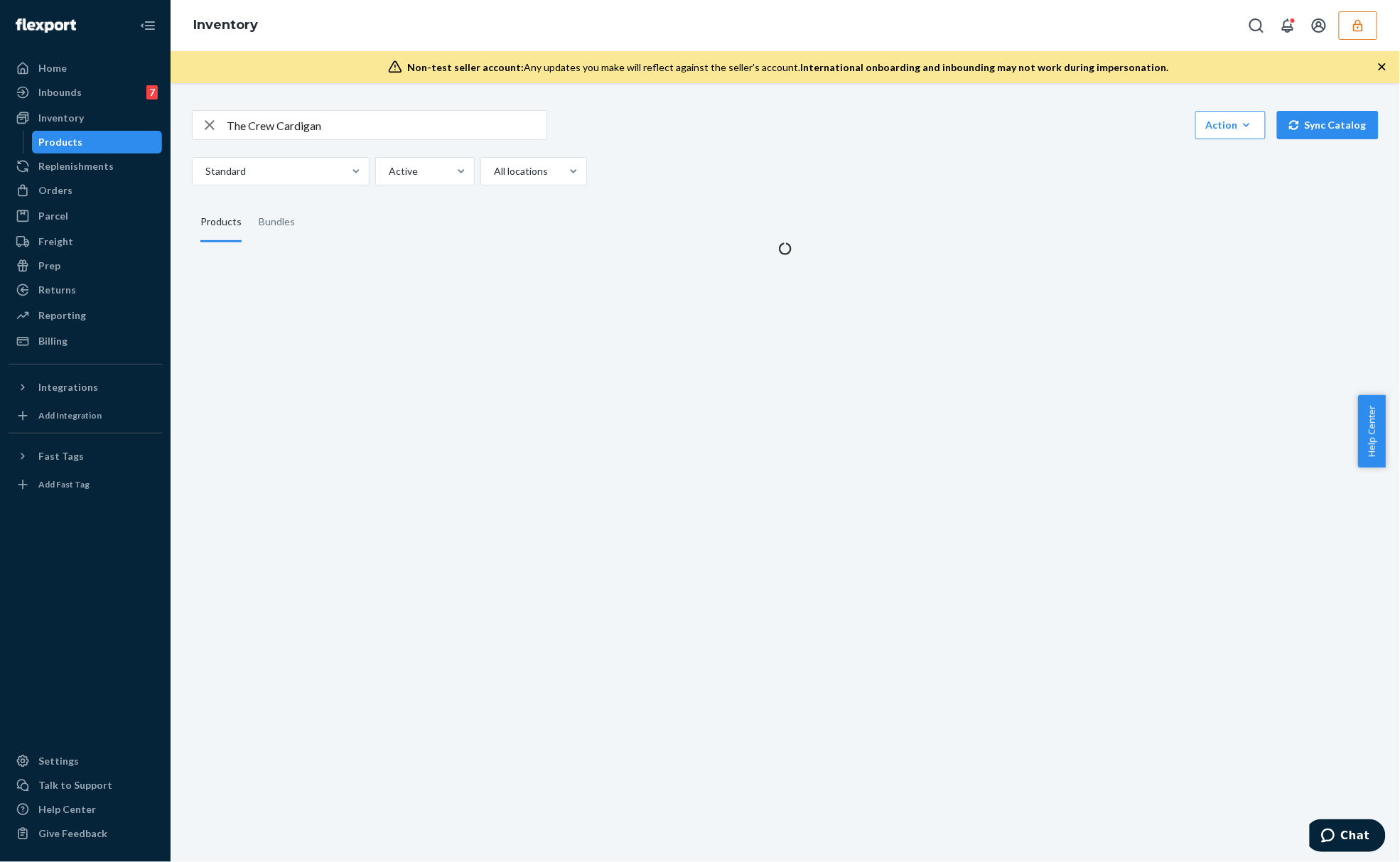
click at [340, 124] on input "The Crew Cardigan" at bounding box center [386, 125] width 320 height 28
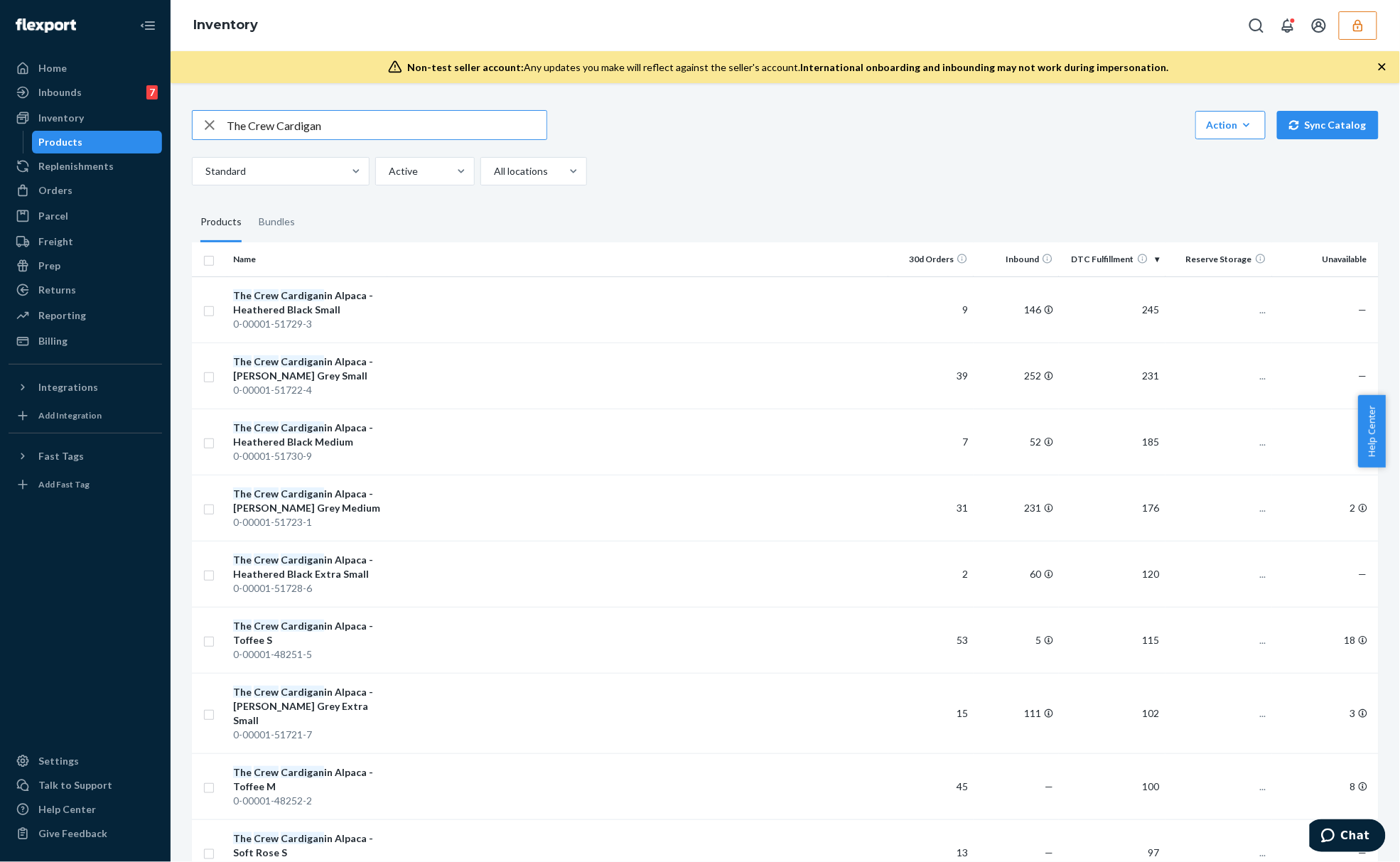
paste input "0-00001-32557-7"
type input "0-00001-32557-7"
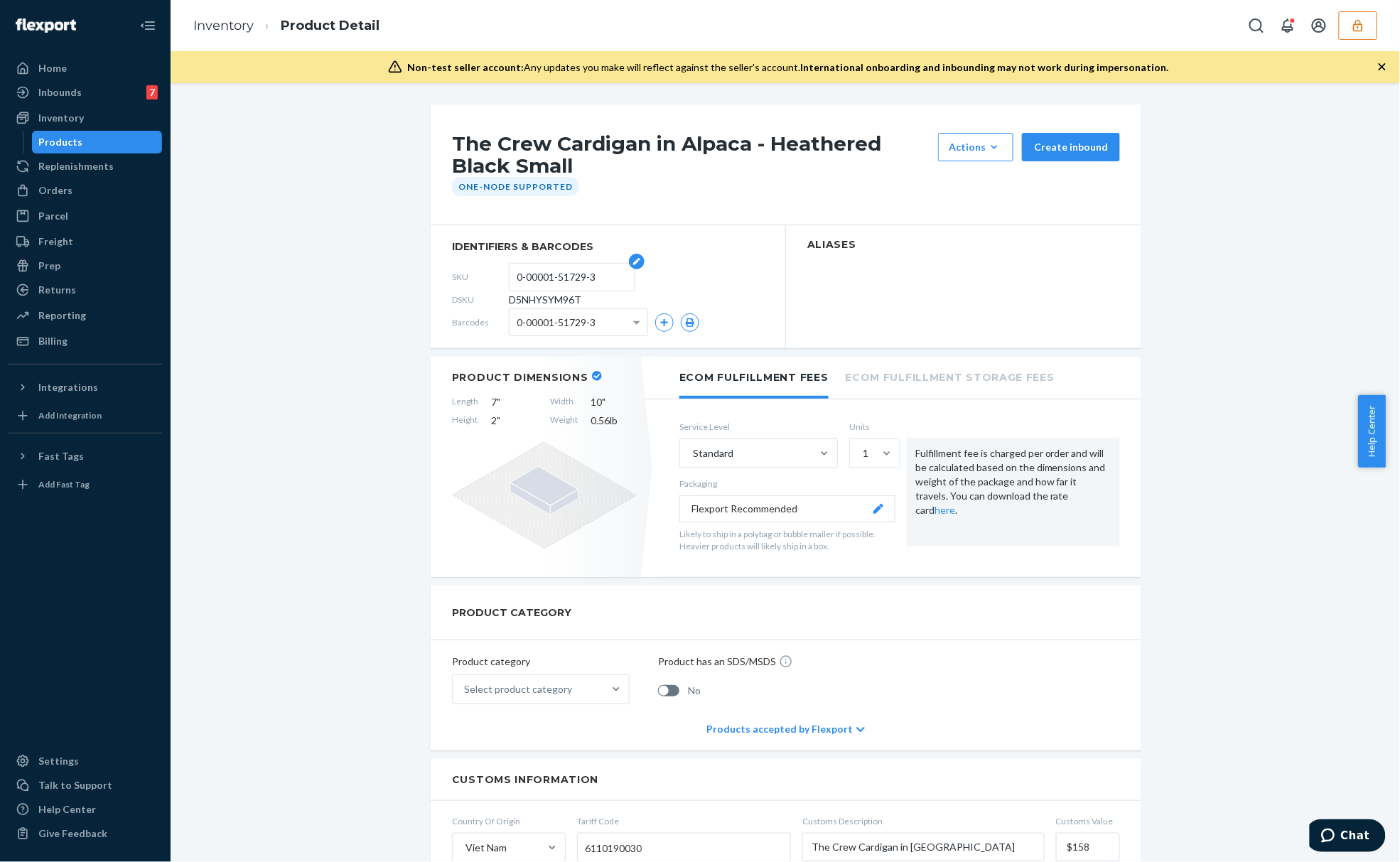
click at [555, 281] on input "0-00001-51729-3" at bounding box center [572, 277] width 111 height 27
click at [482, 401] on div "Length 7 " Width 10 " Height 2 " Weight 0.56 lb" at bounding box center [544, 412] width 185 height 33
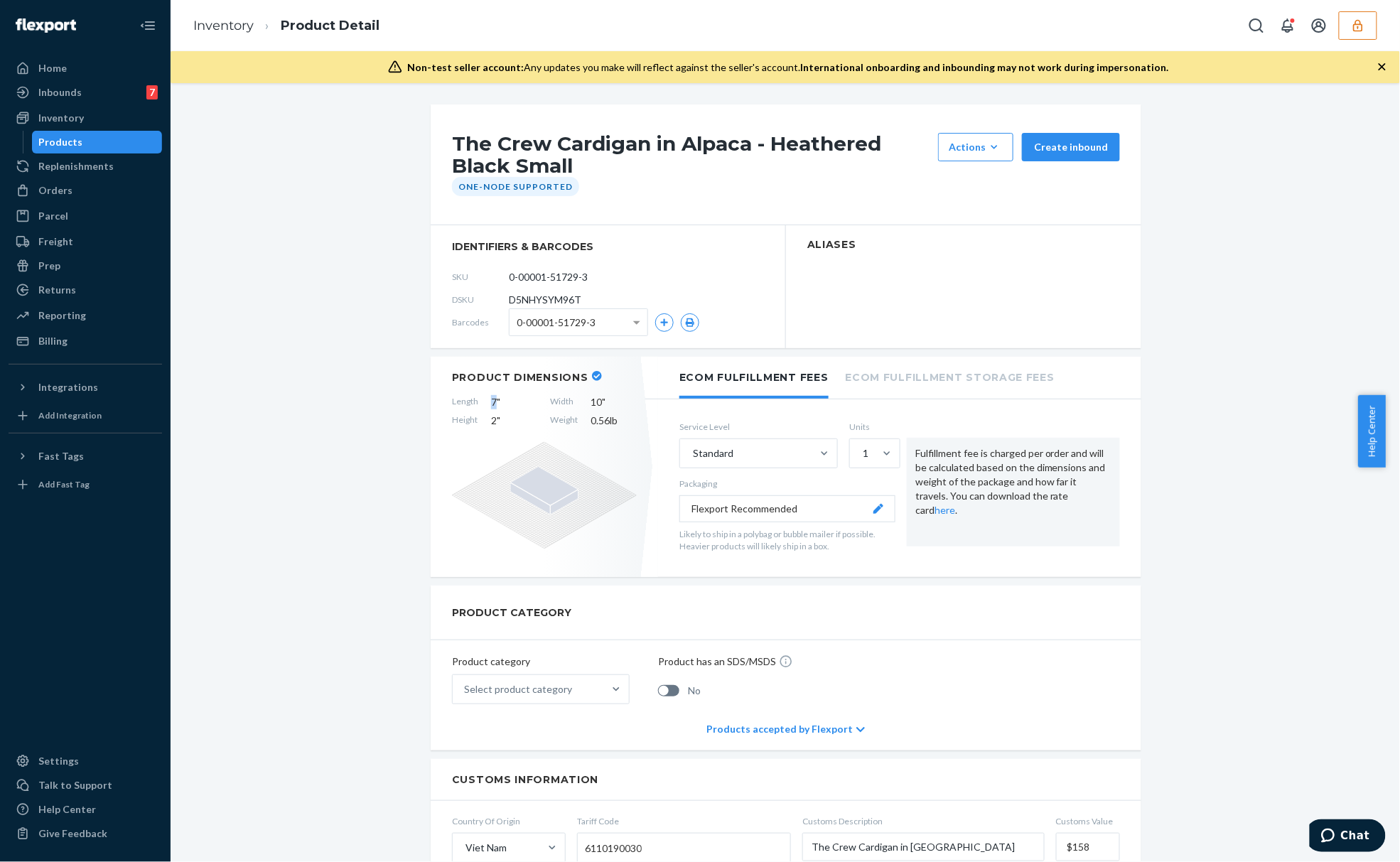
copy span "7"
click at [886, 618] on div "PRODUCT CATEGORY" at bounding box center [786, 613] width 710 height 54
click at [481, 420] on div "Length 7 " Width 10 " Height 2 " Weight 0.56 lb" at bounding box center [544, 412] width 185 height 33
copy span "2"
click at [975, 584] on div "The Crew Cardigan in Alpaca - Heathered Black Small Actions Hide Request remova…" at bounding box center [785, 765] width 709 height 1321
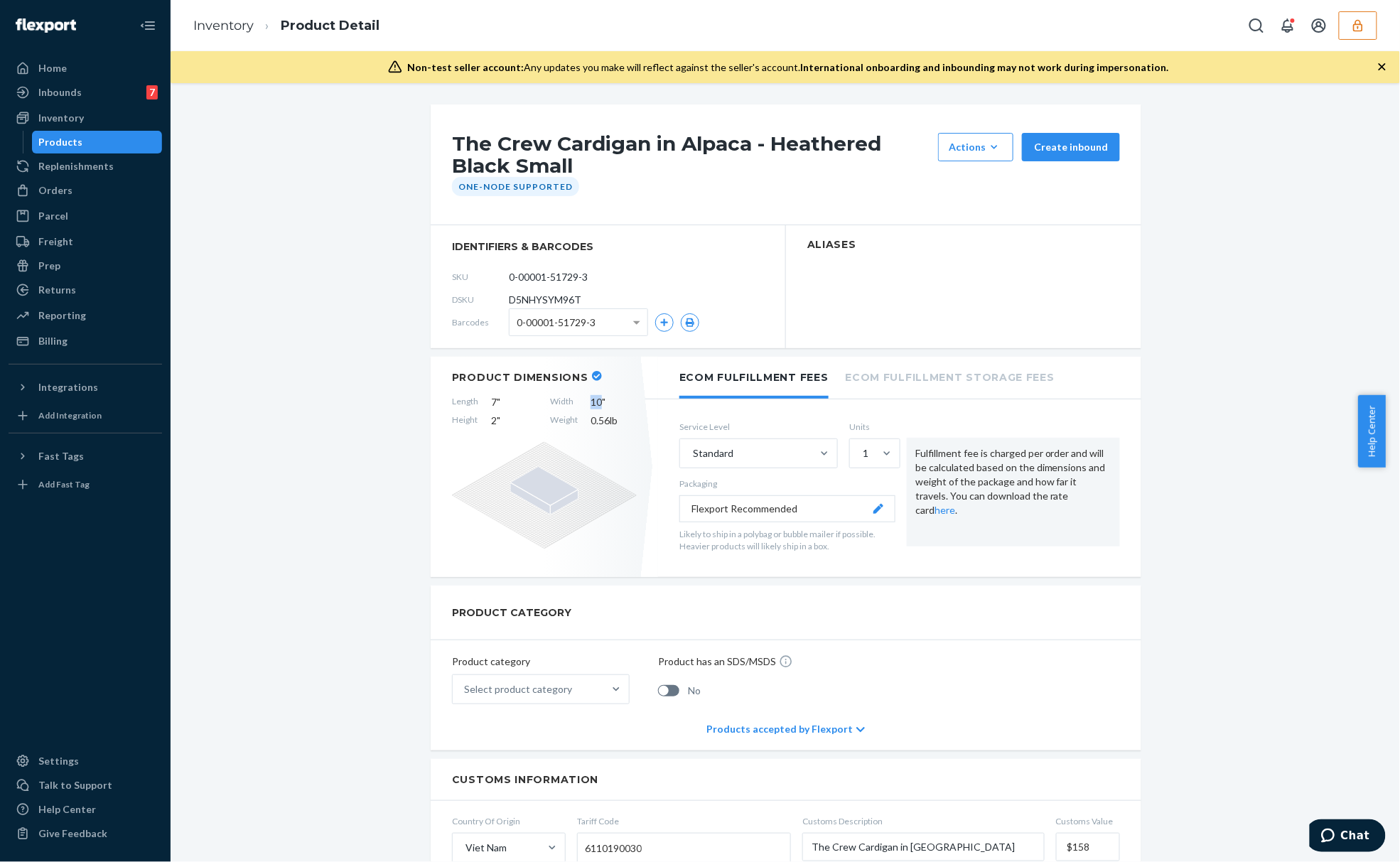
drag, startPoint x: 594, startPoint y: 401, endPoint x: 583, endPoint y: 399, distance: 11.2
click at [591, 399] on span "10 "" at bounding box center [613, 402] width 46 height 15
copy span "10"
click at [1070, 655] on div "Product category Select product category Product has an SDS/MSDS No" at bounding box center [786, 673] width 710 height 67
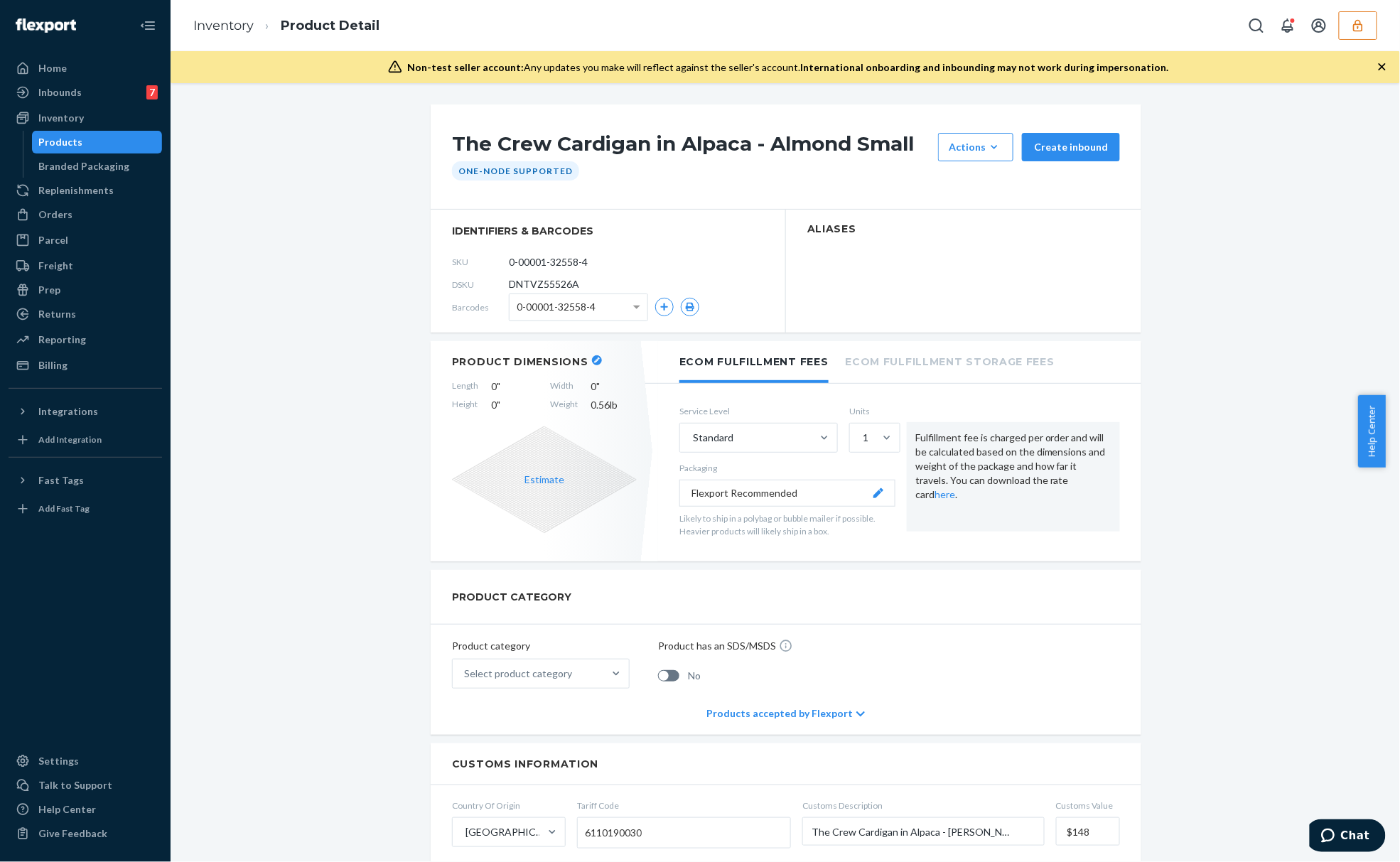
click at [1368, 35] on button "button" at bounding box center [1357, 25] width 38 height 28
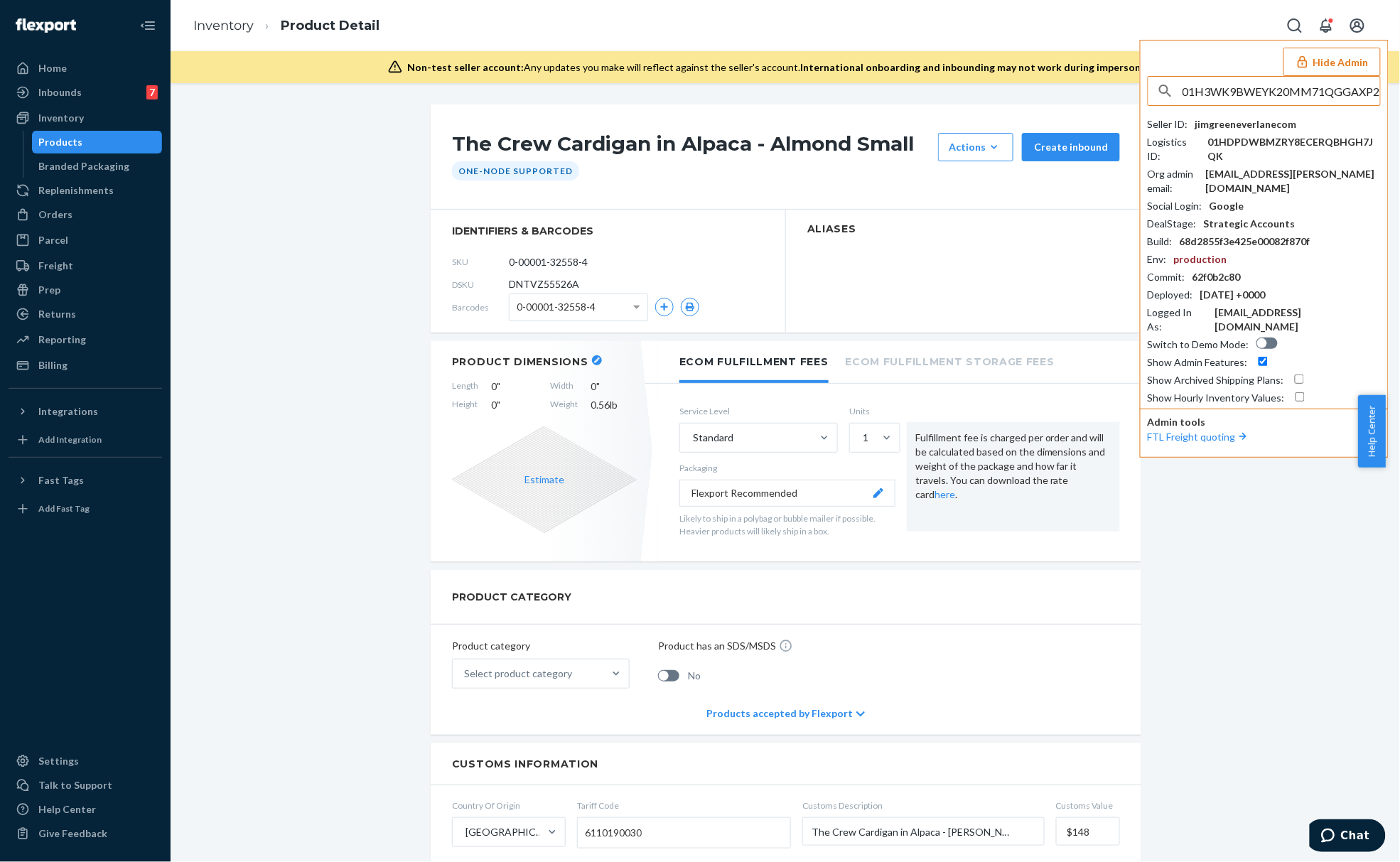
scroll to position [0, 7]
type input "01H3WK9BWEYK20MM71QGGAXP2Z"
click at [1261, 120] on span "robinpoweredtest.myshopify.com" at bounding box center [1253, 124] width 182 height 15
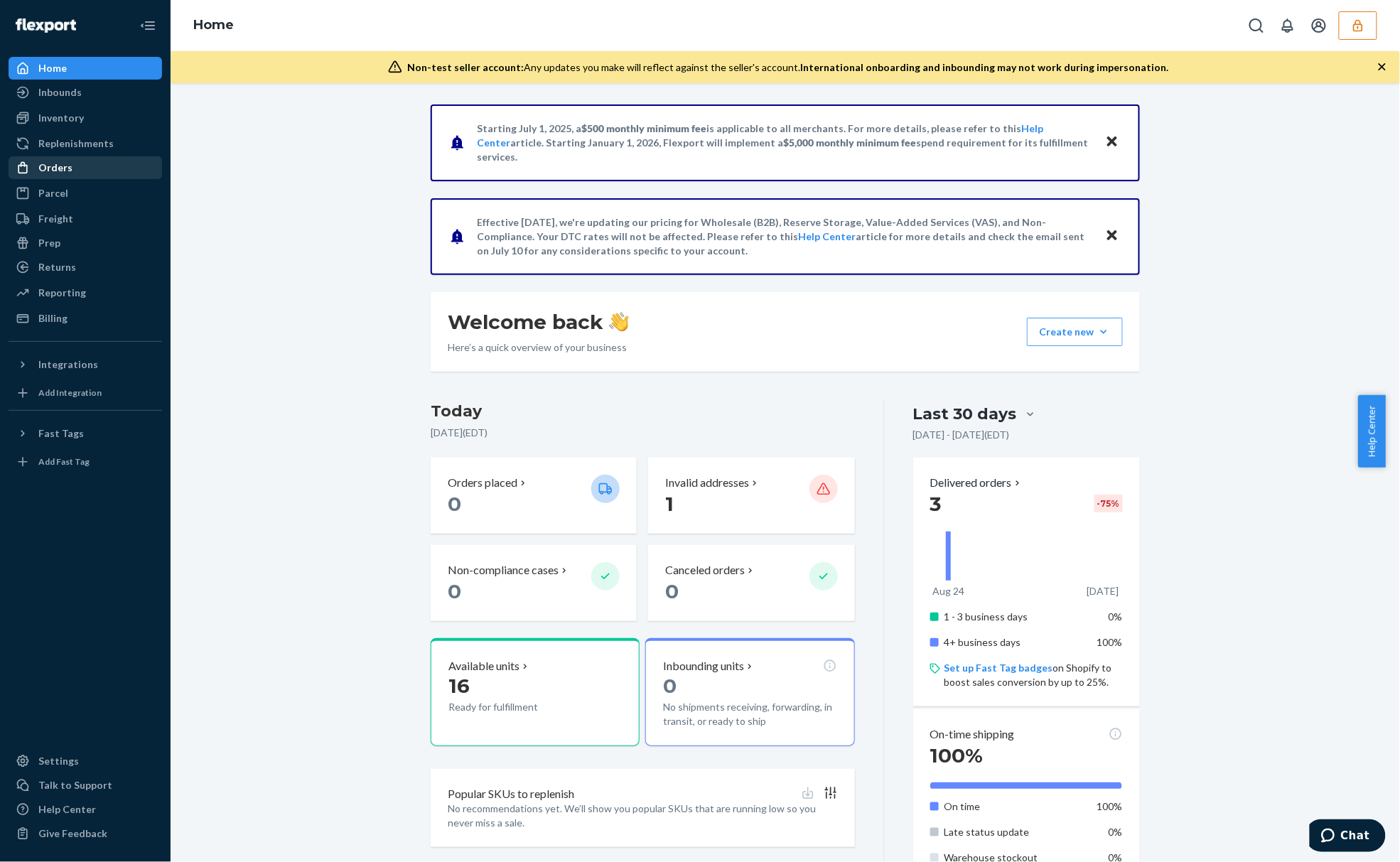
click at [114, 163] on div "Orders" at bounding box center [85, 167] width 151 height 19
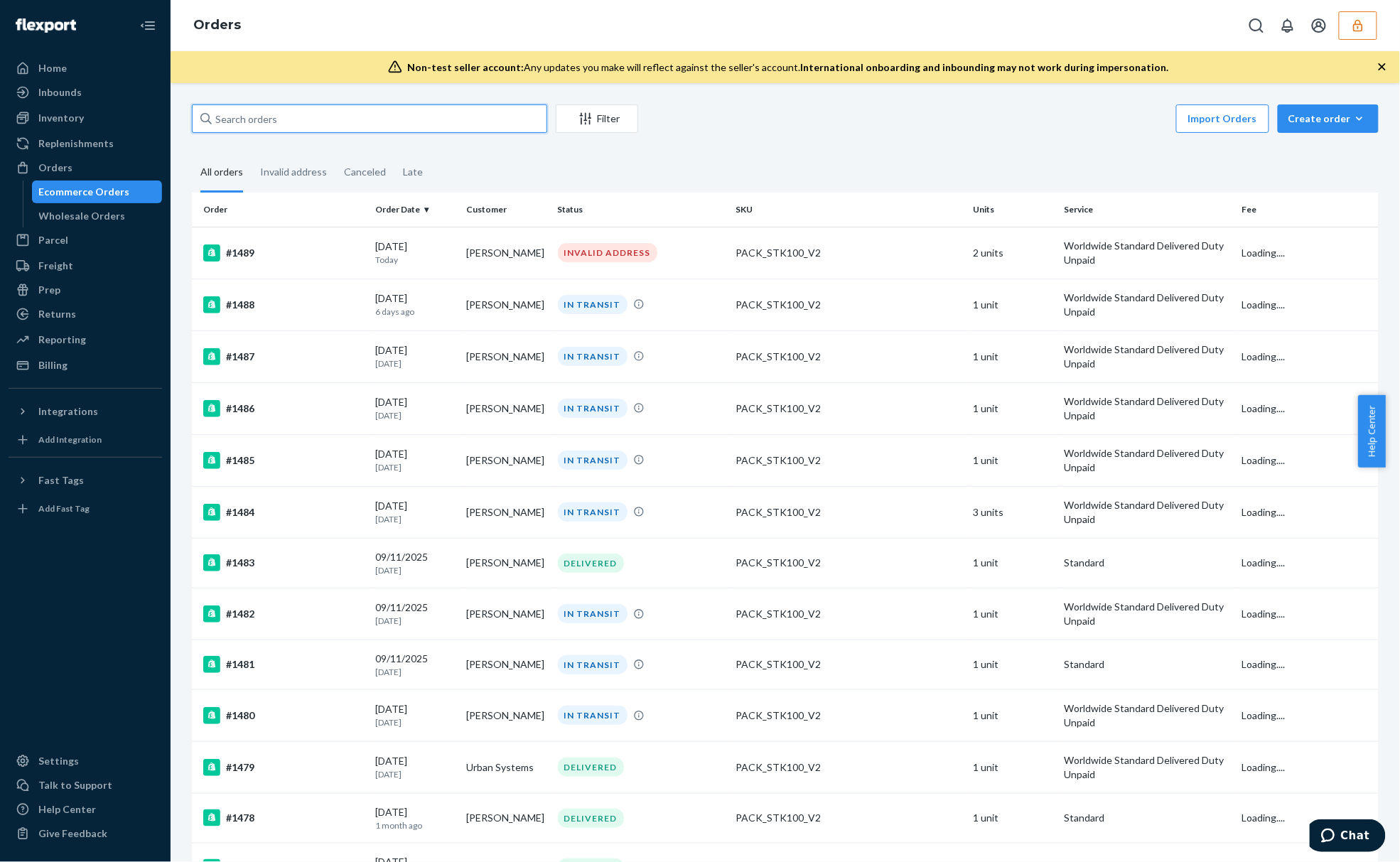
paste input "1489"
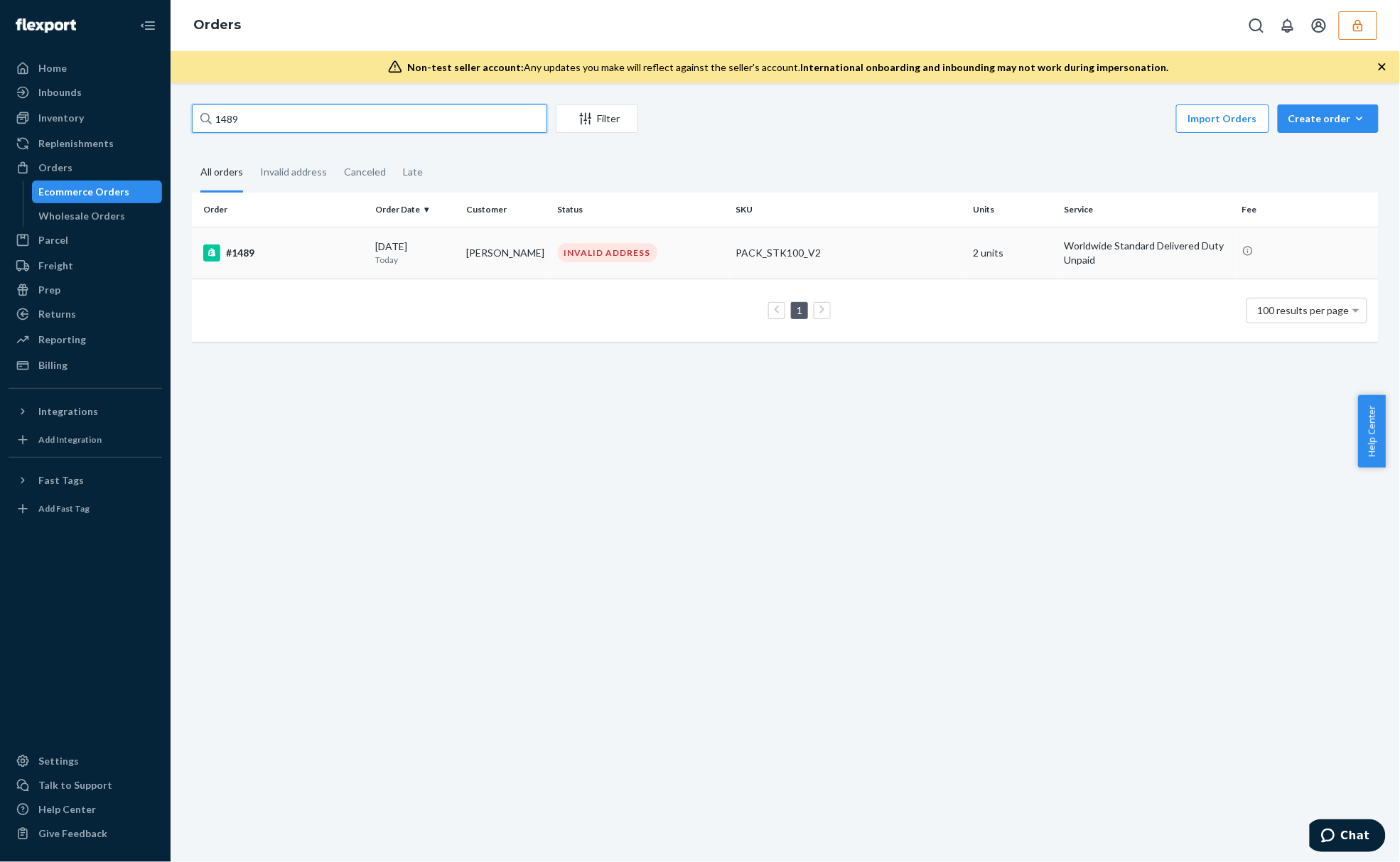
type input "1489"
click at [397, 251] on div "09/23/2025 Today" at bounding box center [415, 252] width 80 height 26
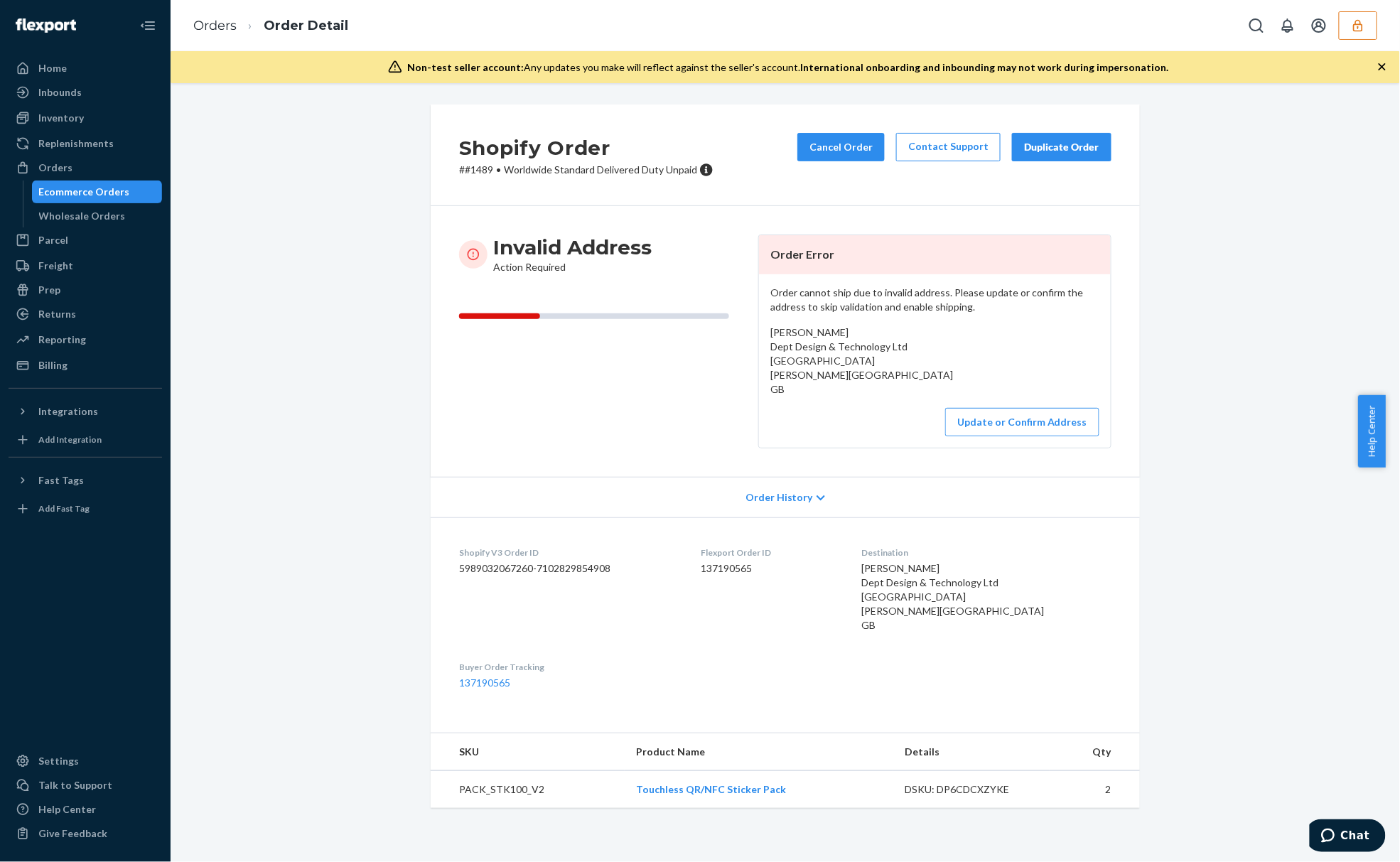
click at [833, 342] on span "Sebastian Kulig Dept Design & Technology Ltd Bridgewater House Whitworth Street…" at bounding box center [862, 360] width 183 height 69
click at [833, 344] on span "Sebastian Kulig Dept Design & Technology Ltd Bridgewater House Whitworth Street…" at bounding box center [862, 360] width 183 height 69
click at [987, 436] on button "Update or Confirm Address" at bounding box center [1022, 421] width 154 height 28
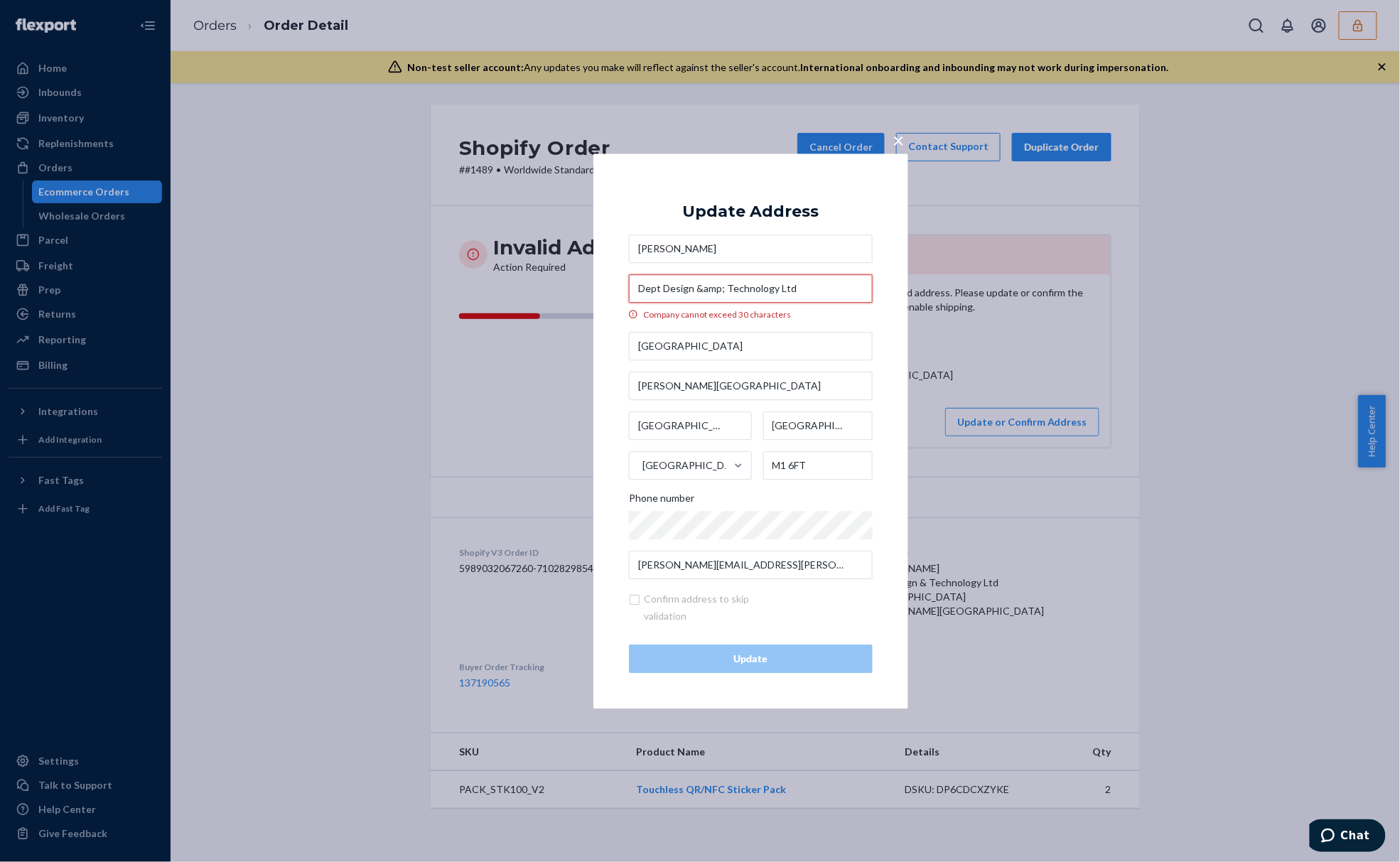
click at [705, 282] on input "Dept Design &amp; Technology Ltd" at bounding box center [750, 288] width 243 height 28
click at [780, 294] on input "Dept Design &amp; Technology Ltd" at bounding box center [750, 288] width 243 height 28
click at [697, 291] on input "Dept Design &amp; Technology Ltd" at bounding box center [750, 288] width 243 height 28
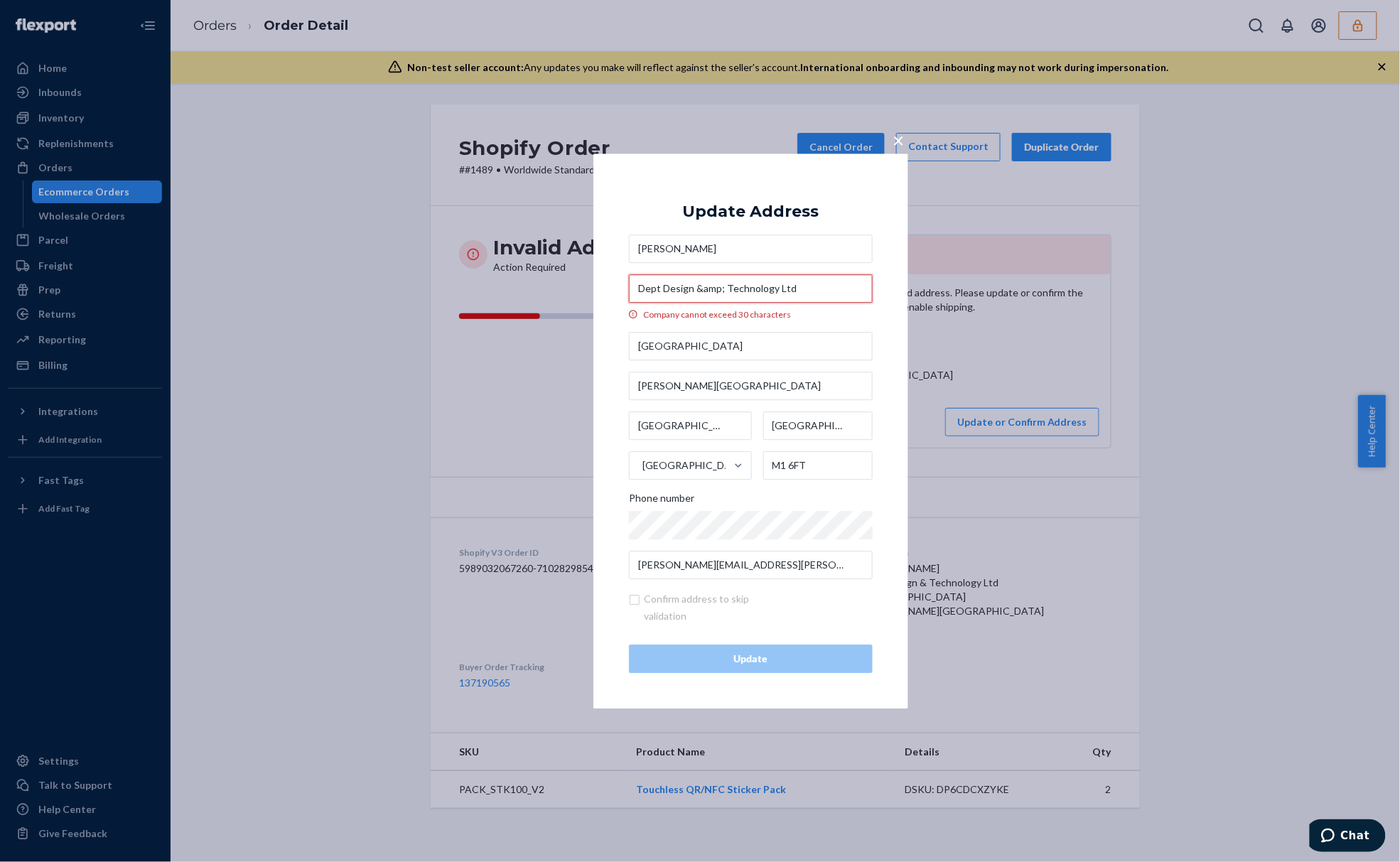
drag, startPoint x: 715, startPoint y: 288, endPoint x: 694, endPoint y: 286, distance: 21.1
click at [694, 286] on input "Dept Design &amp; Technology Ltd" at bounding box center [750, 288] width 243 height 28
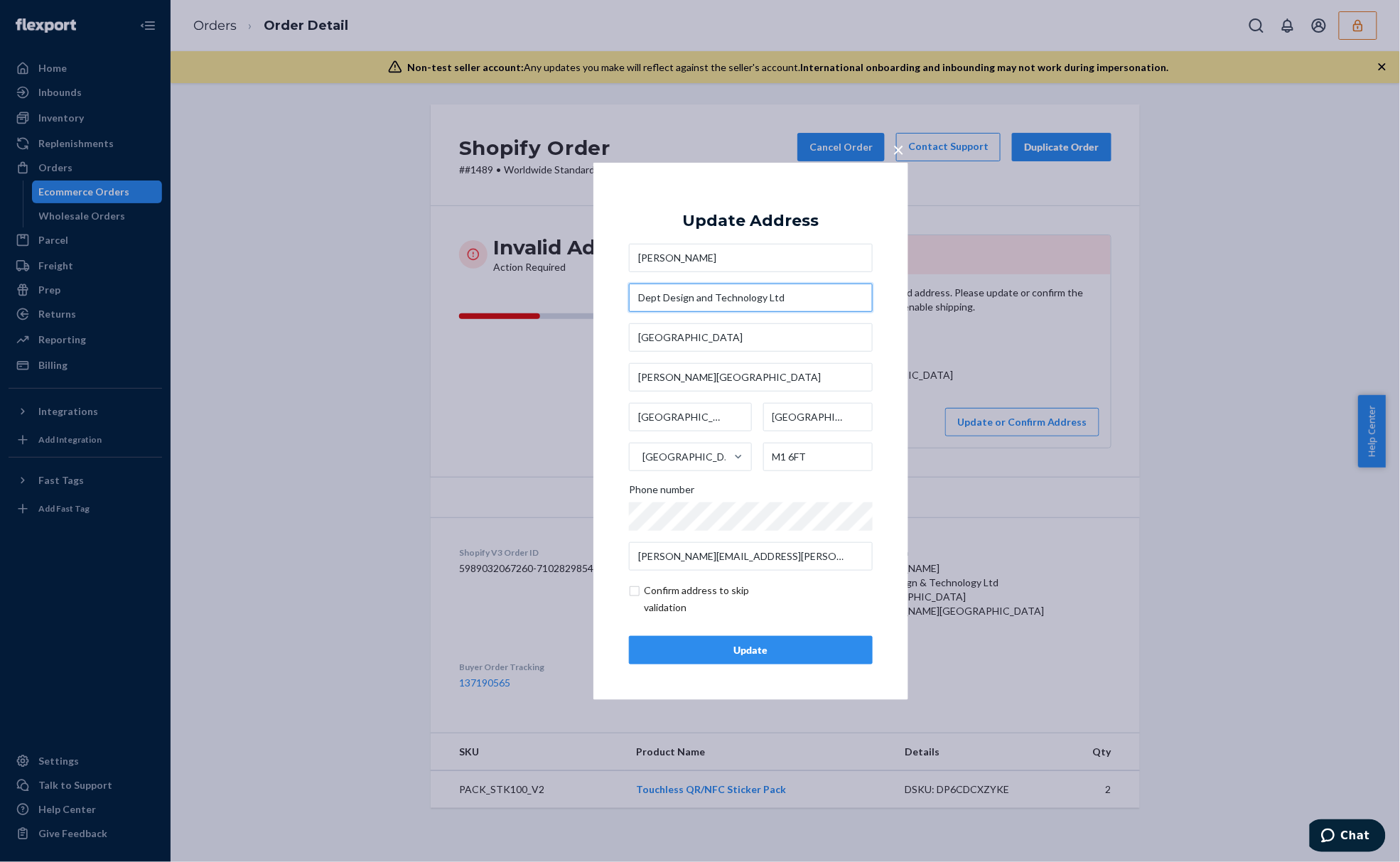
type input "Dept Design and Technology Ltd"
click at [897, 389] on div "× Update Address Sebastian Kulig Dept Design and Technology Ltd Bridgewater Hou…" at bounding box center [751, 431] width 315 height 537
click at [703, 299] on input "Dept Design and Technology Ltd" at bounding box center [750, 297] width 243 height 28
click at [621, 439] on div "× Update Address Sebastian Kulig Dept Design and Technology Ltd Bridgewater Hou…" at bounding box center [751, 431] width 315 height 537
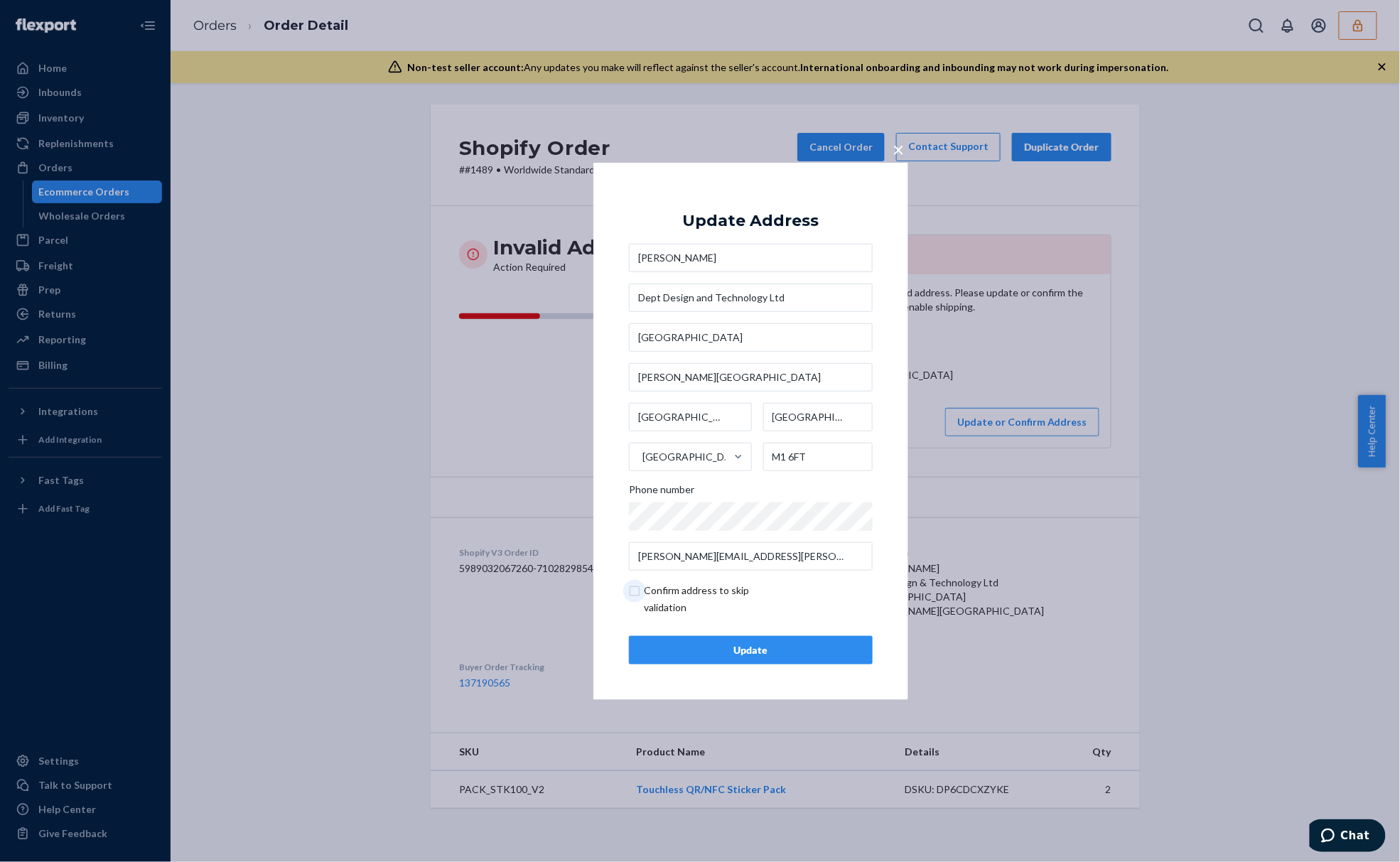
click at [639, 594] on input "checkbox" at bounding box center [710, 598] width 164 height 34
checkbox input "true"
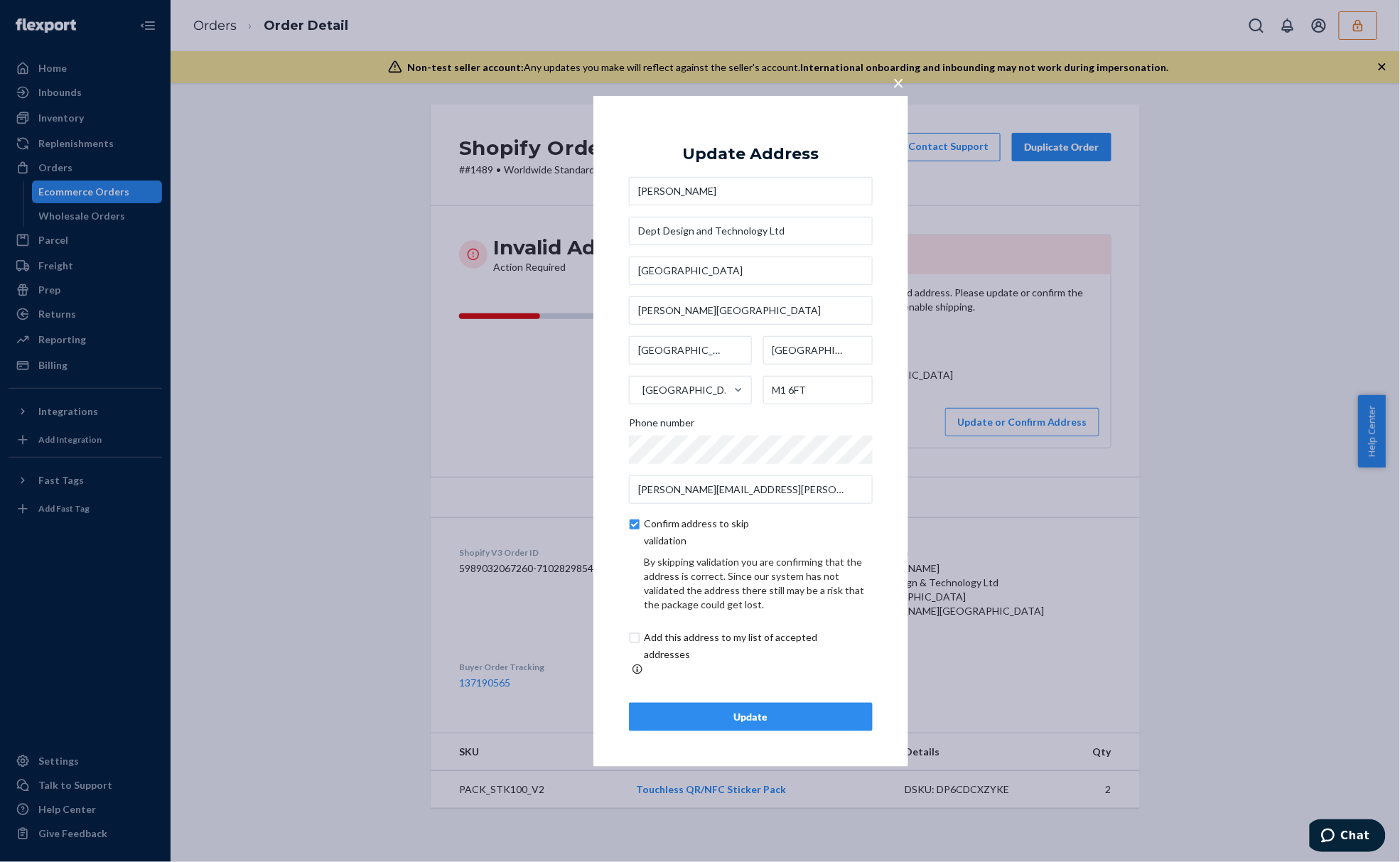
click at [700, 702] on button "Update" at bounding box center [750, 716] width 243 height 28
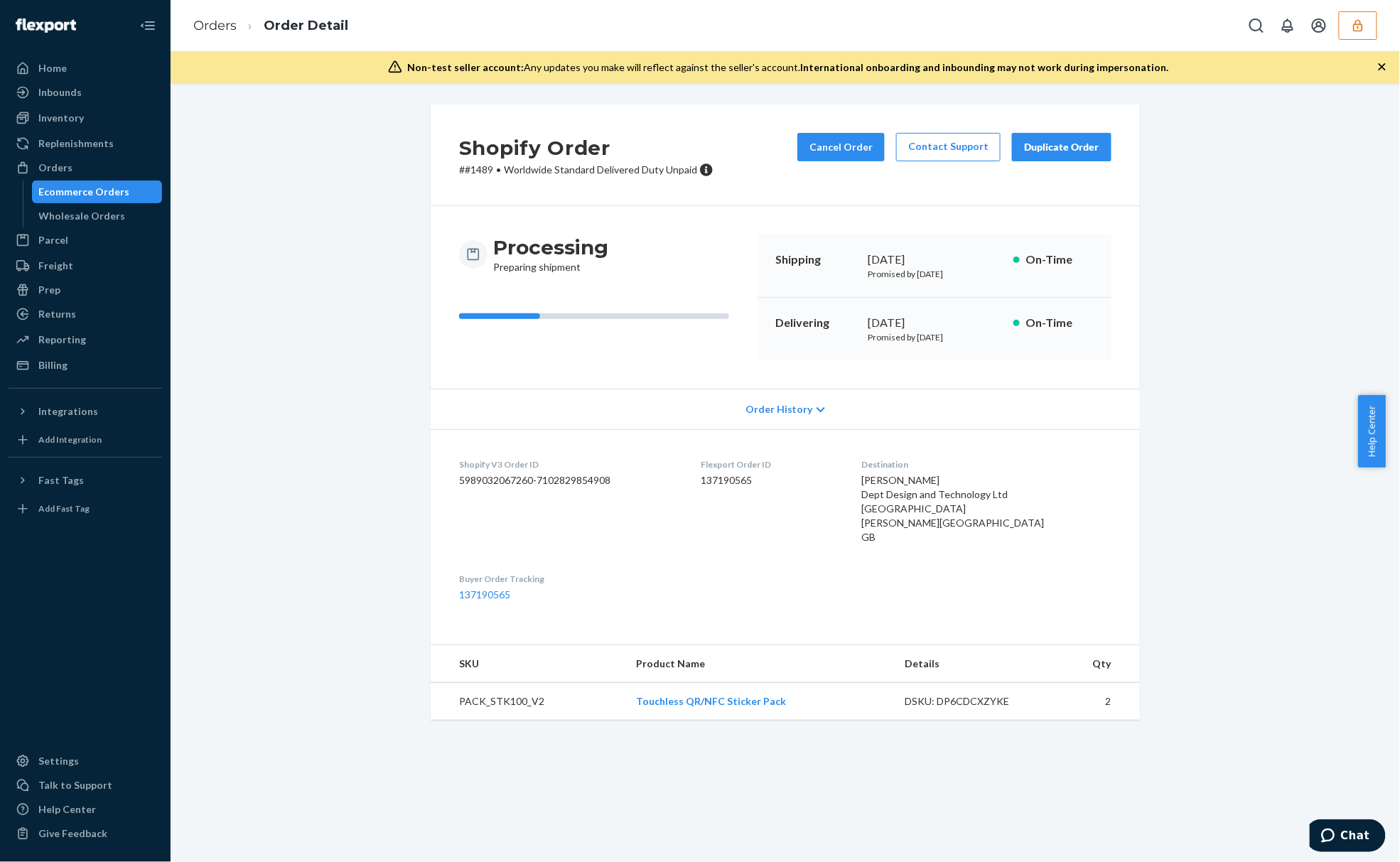
click at [1366, 24] on button "button" at bounding box center [1357, 25] width 38 height 28
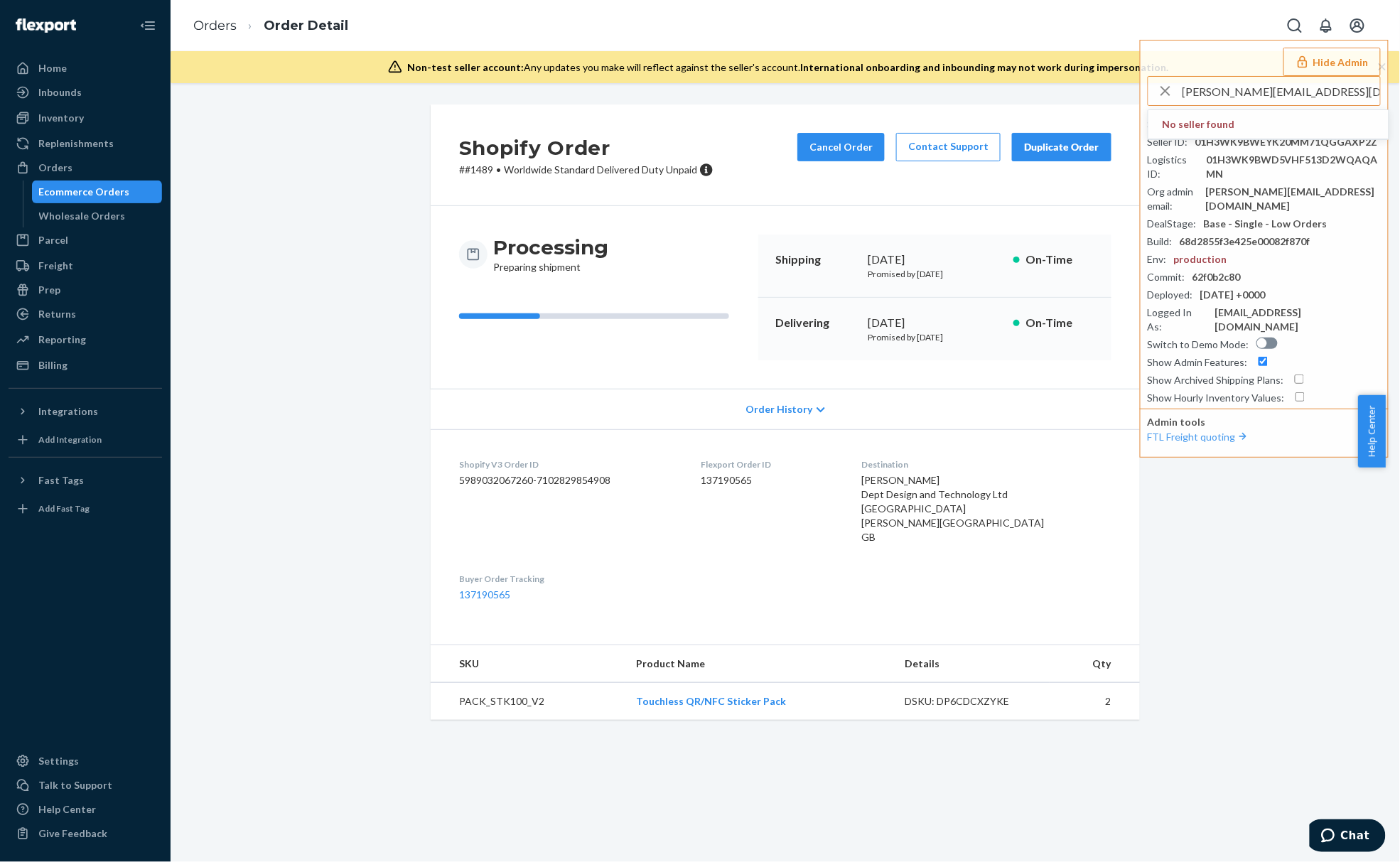
drag, startPoint x: 1220, startPoint y: 91, endPoint x: 1121, endPoint y: 95, distance: 99.1
click at [1121, 95] on div "Orders Order Detail Hide Admin m.raqib@cambridge.com.pk No seller found Shop Do…" at bounding box center [784, 431] width 1229 height 862
type input "@cambridge.com.pk"
click at [1237, 90] on input "text" at bounding box center [1280, 90] width 197 height 28
paste input "m.raqib@cambridge.com.pk"
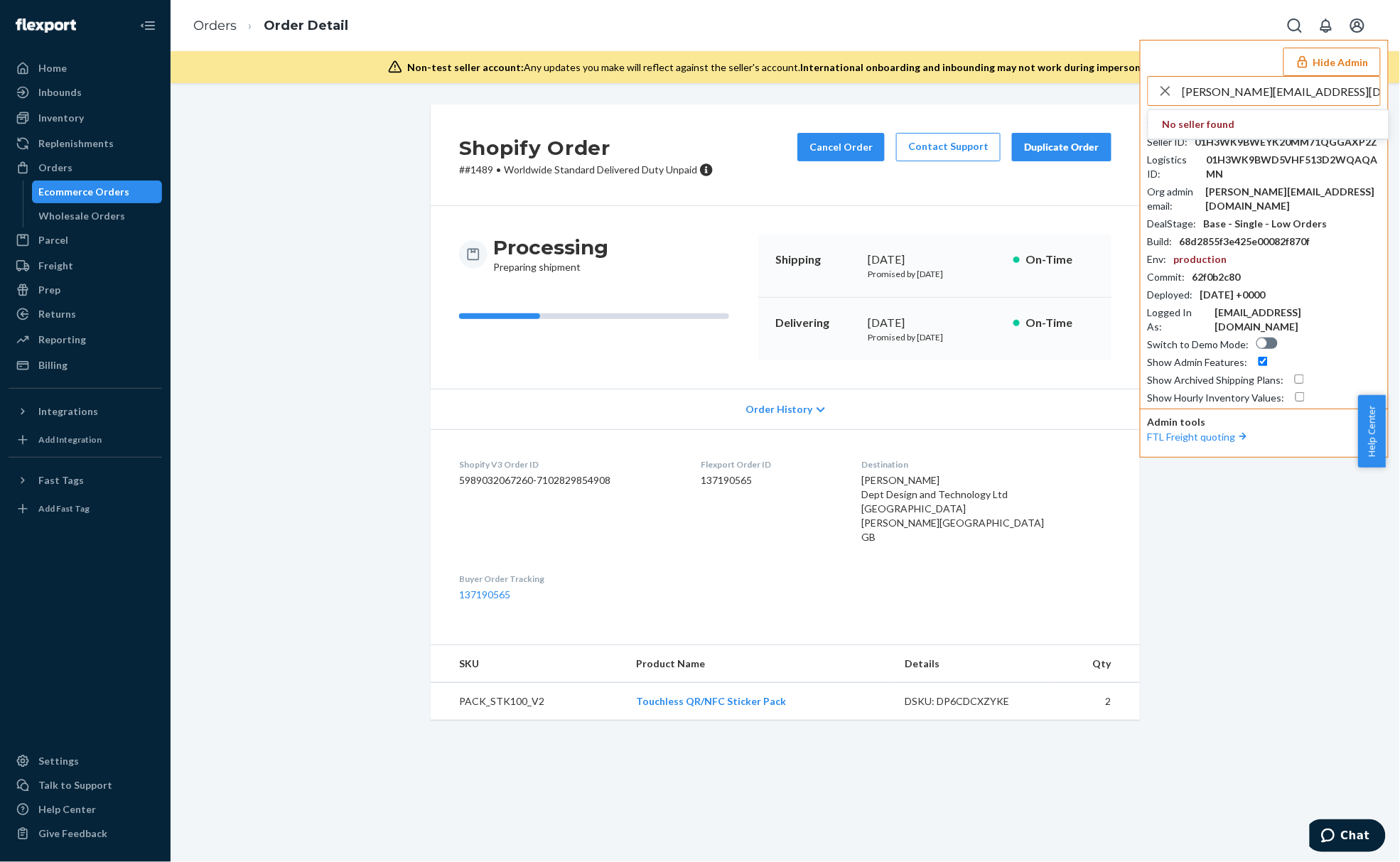
drag, startPoint x: 1222, startPoint y: 92, endPoint x: 1184, endPoint y: 92, distance: 38.0
click at [1184, 92] on input "m.raqib@cambridge.com.pk" at bounding box center [1280, 90] width 197 height 28
type input "@cambridge.com.pk"
click at [1277, 89] on input "@cambridge.com.pk" at bounding box center [1280, 90] width 197 height 28
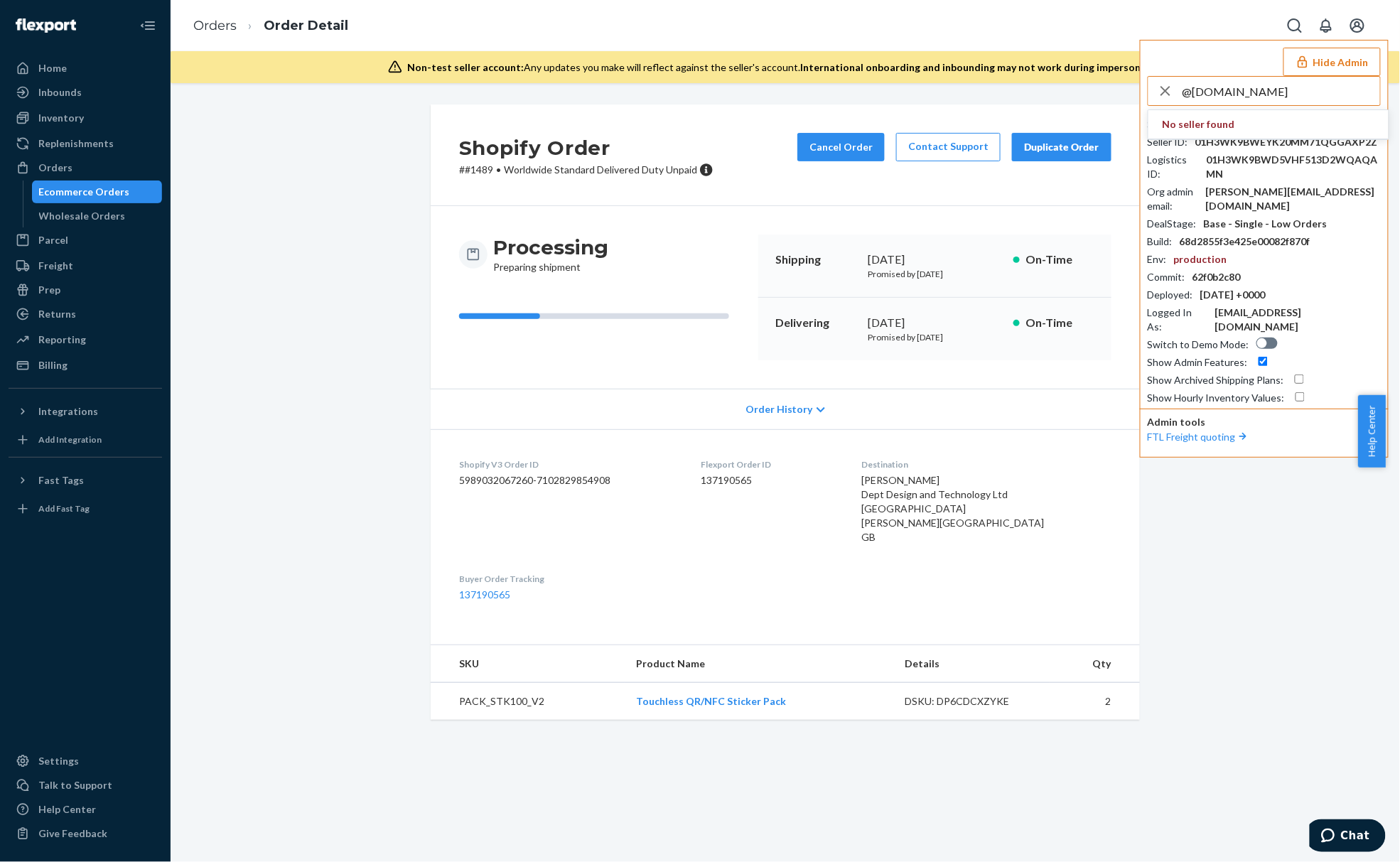
click at [1277, 89] on input "@cambridge.com.pk" at bounding box center [1280, 90] width 197 height 28
click at [1244, 97] on input "text" at bounding box center [1280, 90] width 197 height 28
paste input "Sameed.naviwala@gmail.com"
type input "Sameed.naviwala@gmail.com"
click at [1242, 126] on span "sameednaviwalagmailcom" at bounding box center [1269, 124] width 212 height 15
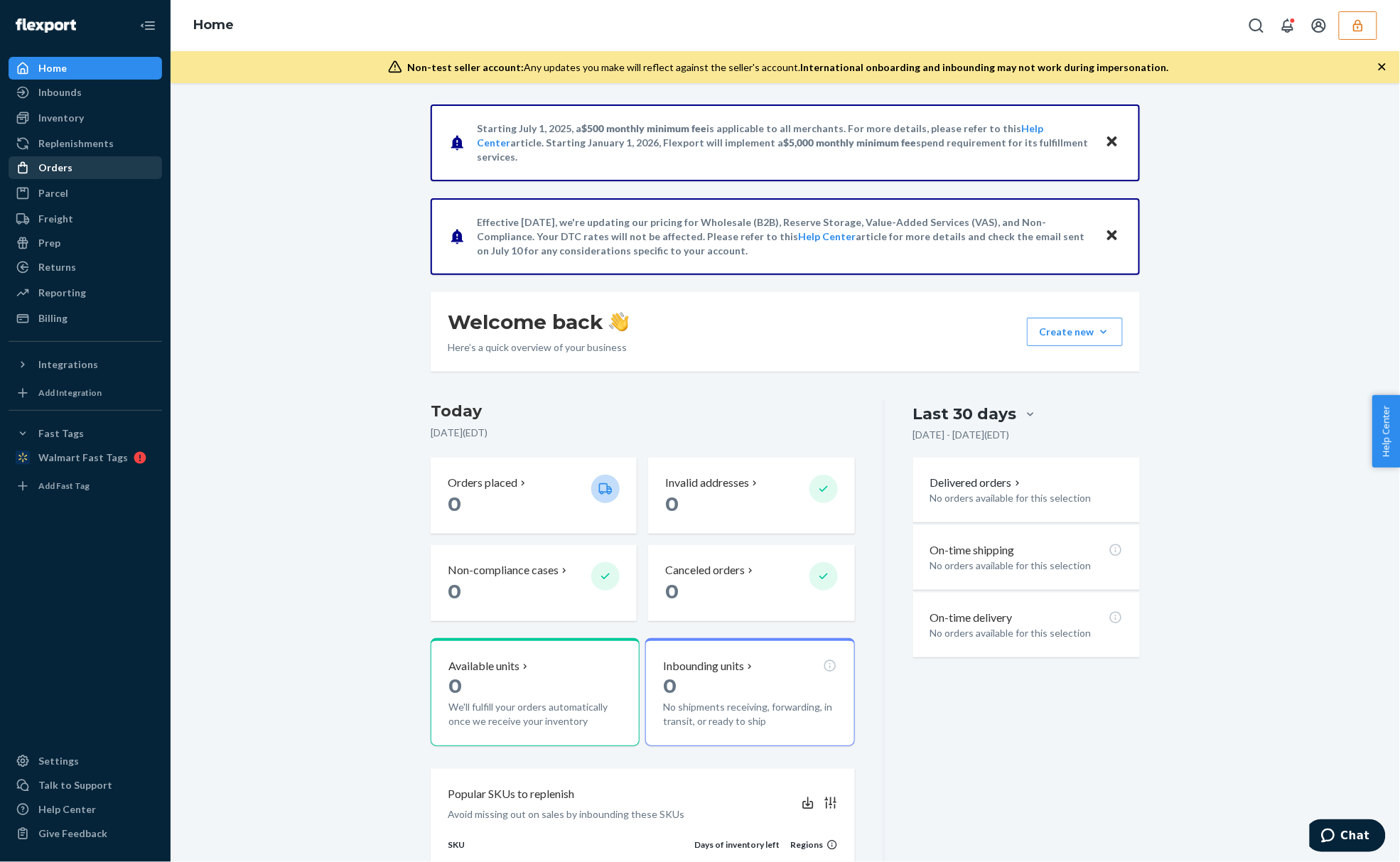
click at [109, 167] on div "Orders" at bounding box center [85, 167] width 151 height 19
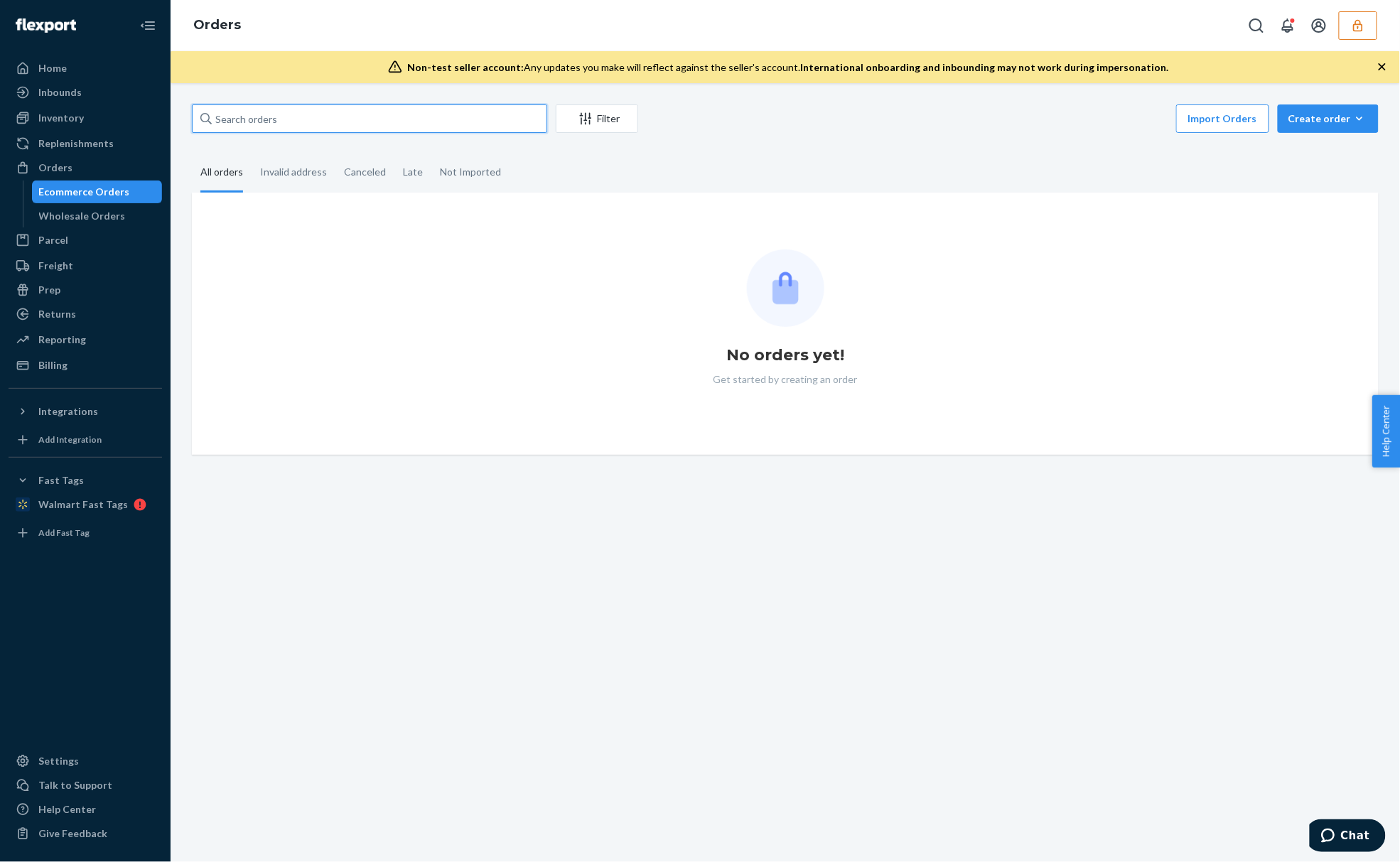
click at [291, 124] on input "text" at bounding box center [369, 118] width 355 height 28
paste input "137074500"
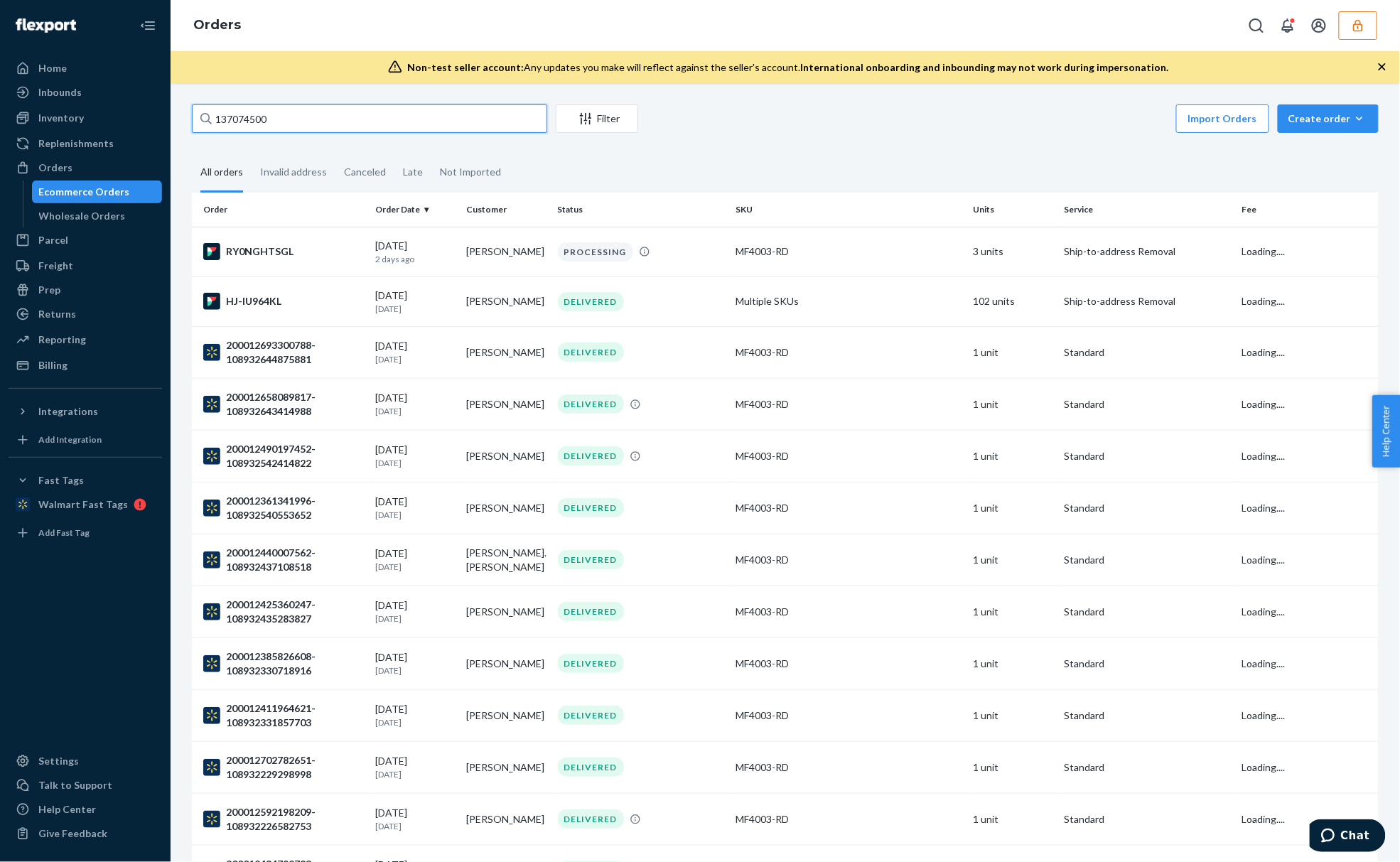
type input "137074500"
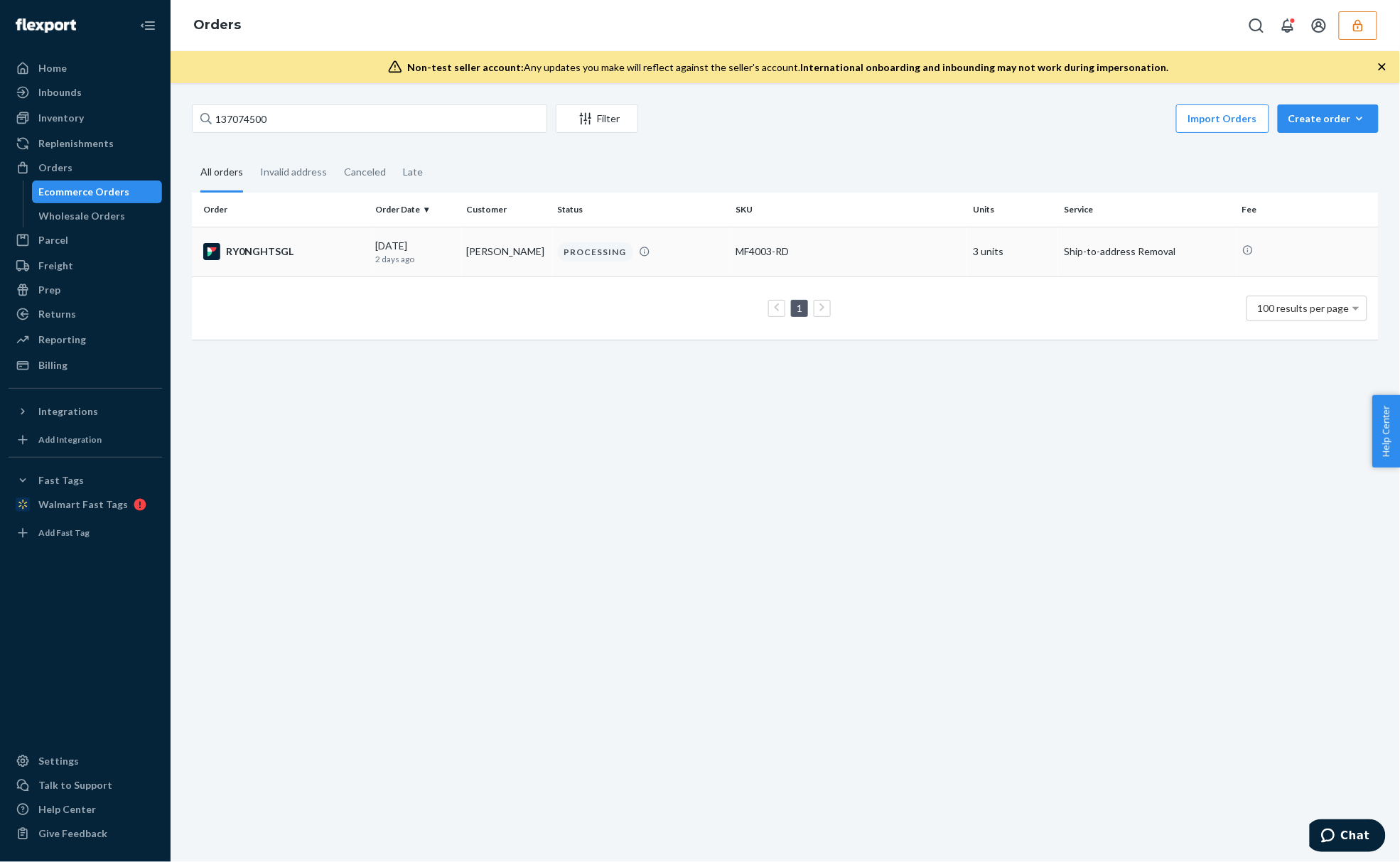
click at [309, 229] on td "RY0NGHTSGL" at bounding box center [280, 251] width 178 height 50
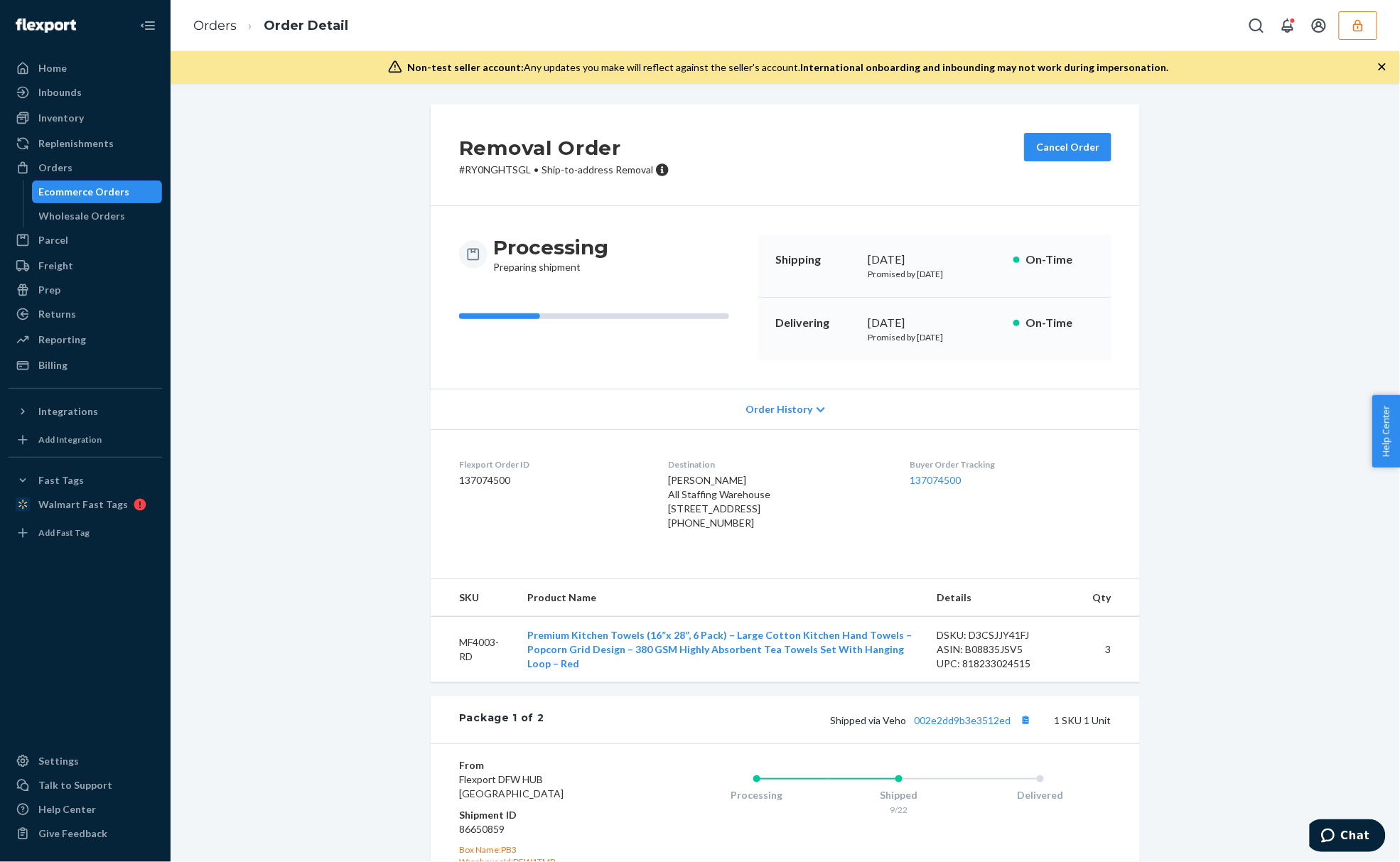
drag, startPoint x: 914, startPoint y: 276, endPoint x: 969, endPoint y: 354, distance: 95.4
click at [965, 385] on div "Processing Preparing shipment Shipping [DATE] Promised by [DATE] On-Time Delive…" at bounding box center [785, 298] width 709 height 183
click at [970, 344] on div "Delivering [DATE] Promised by [DATE] On-Time" at bounding box center [934, 329] width 353 height 62
click at [1347, 25] on button "button" at bounding box center [1357, 25] width 38 height 28
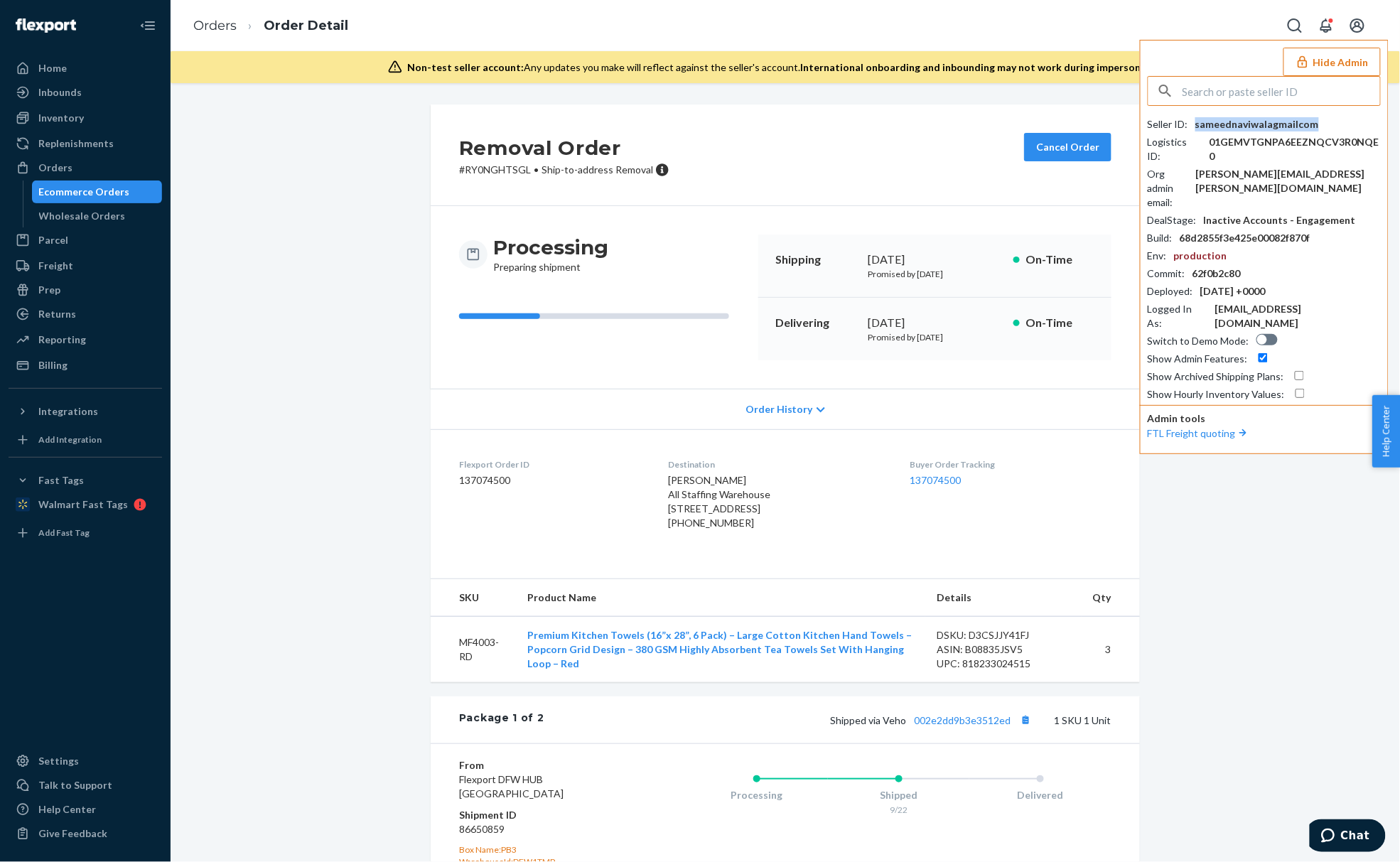
click at [1243, 126] on div "sameednaviwalagmailcom" at bounding box center [1256, 124] width 124 height 15
copy div "sameednaviwalagmailcom"
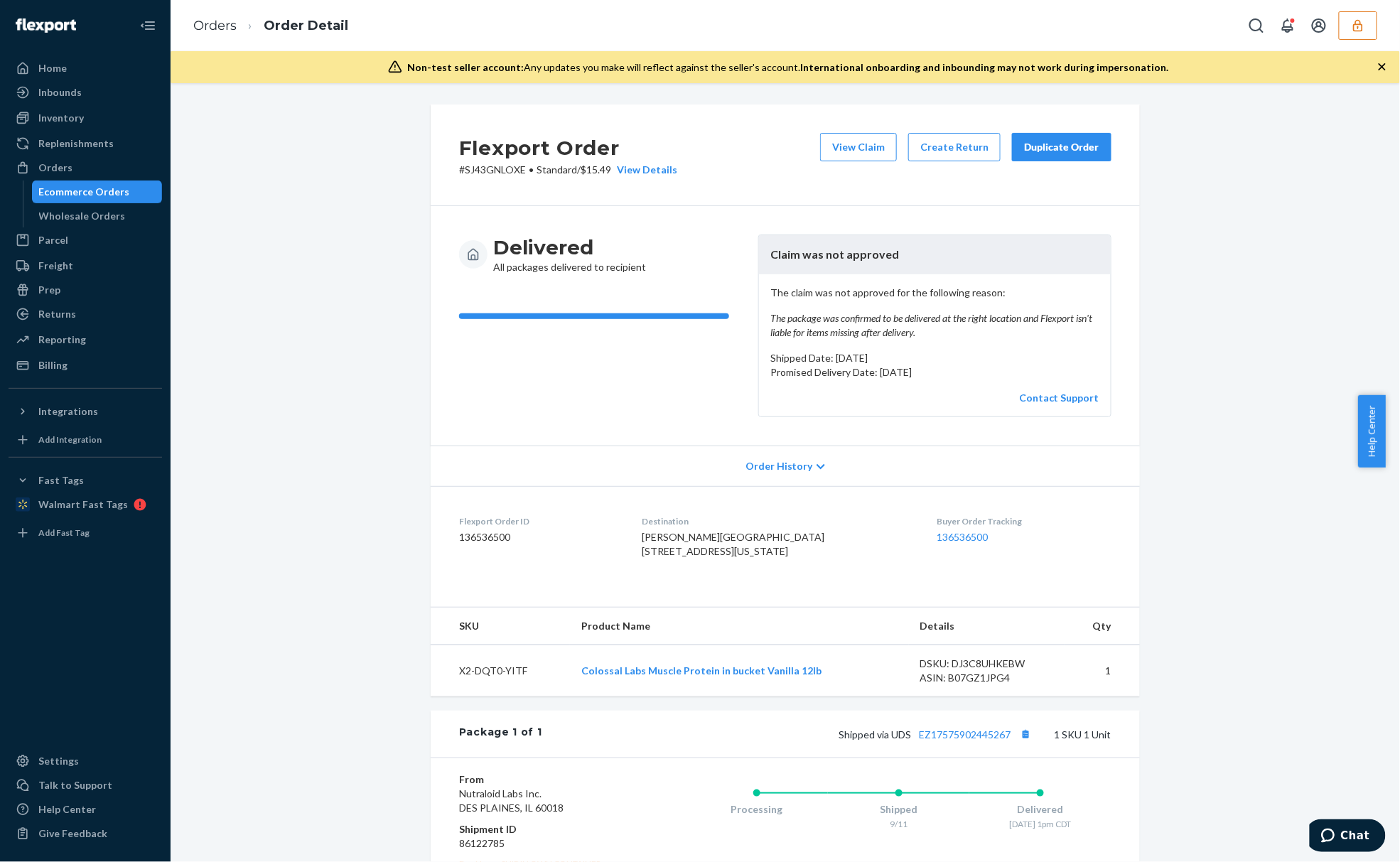
click at [888, 327] on em "The package was confirmed to be delivered at the right location and Flexport is…" at bounding box center [935, 325] width 329 height 28
click at [860, 155] on button "View Claim" at bounding box center [858, 147] width 77 height 28
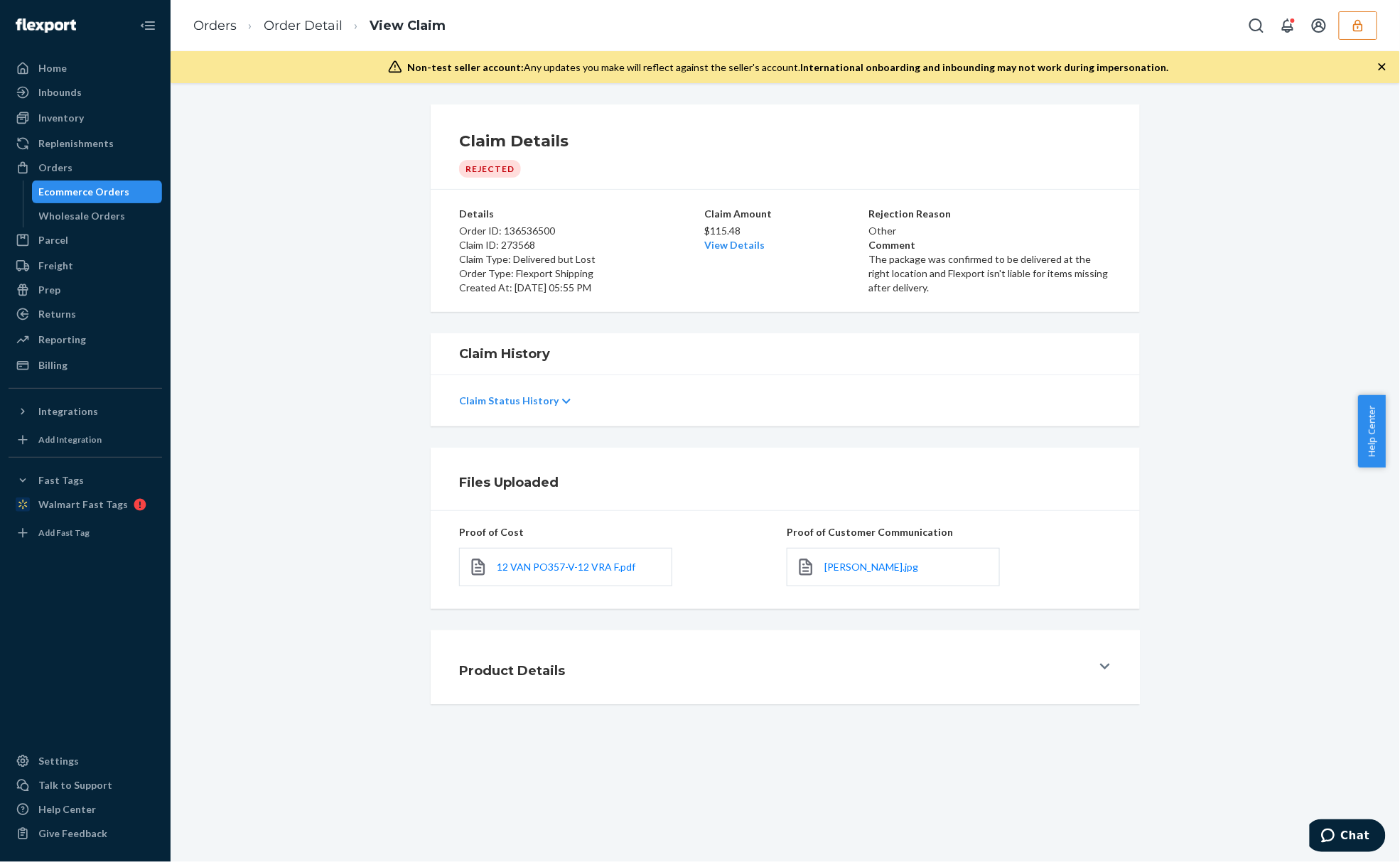
click at [541, 265] on p "Claim Type: Delivered but Lost" at bounding box center [580, 259] width 242 height 15
click at [555, 257] on p "Claim Type: Delivered but Lost" at bounding box center [580, 259] width 242 height 15
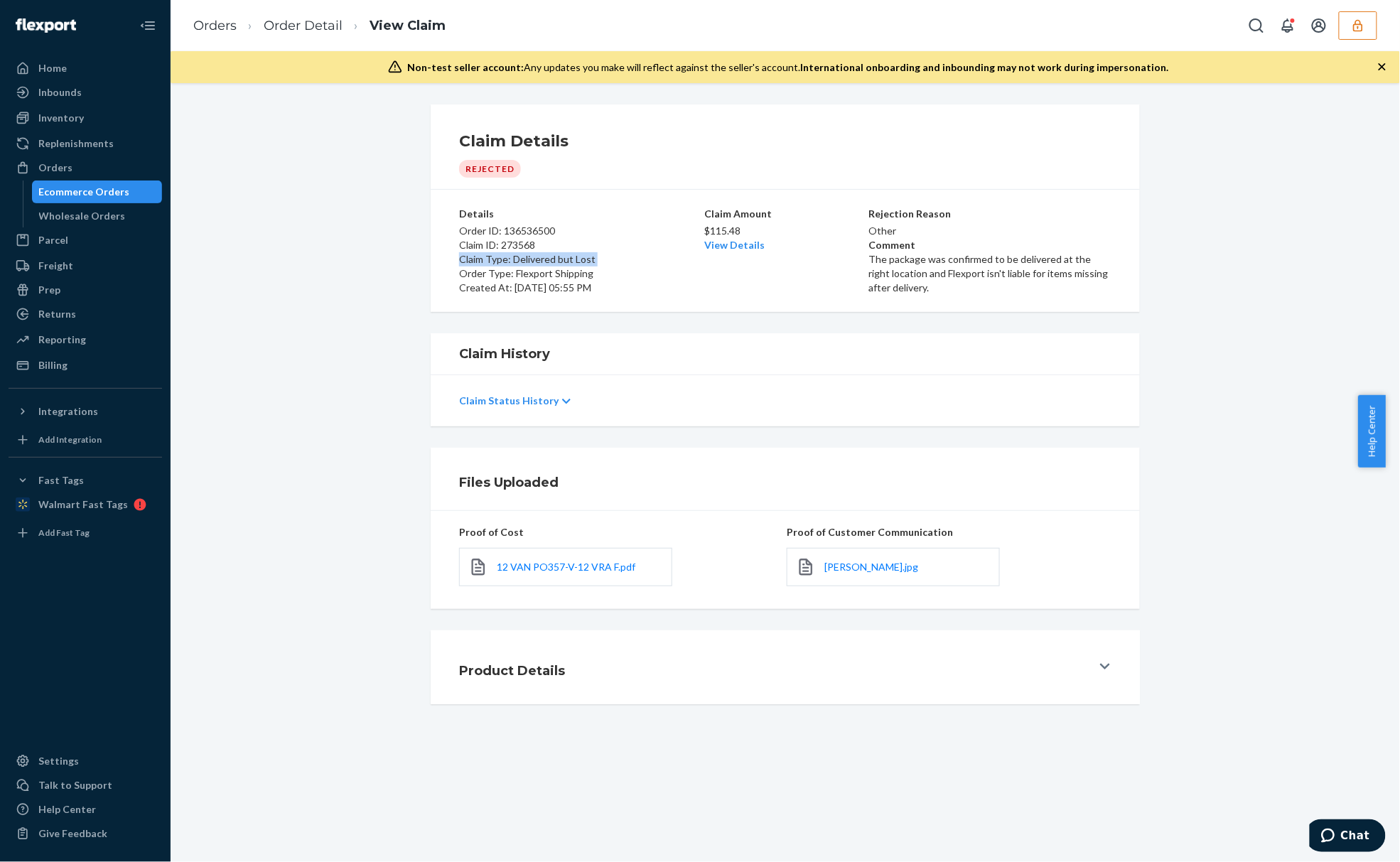
click at [555, 257] on p "Claim Type: Delivered but Lost" at bounding box center [580, 259] width 242 height 15
drag, startPoint x: 916, startPoint y: 266, endPoint x: 913, endPoint y: 286, distance: 20.2
click at [915, 266] on p "The package was confirmed to be delivered at the right location and Flexport is…" at bounding box center [989, 273] width 242 height 43
click at [833, 572] on span "Sharon convo.jpg" at bounding box center [871, 566] width 93 height 12
click at [310, 34] on li "Order Detail" at bounding box center [289, 26] width 106 height 19
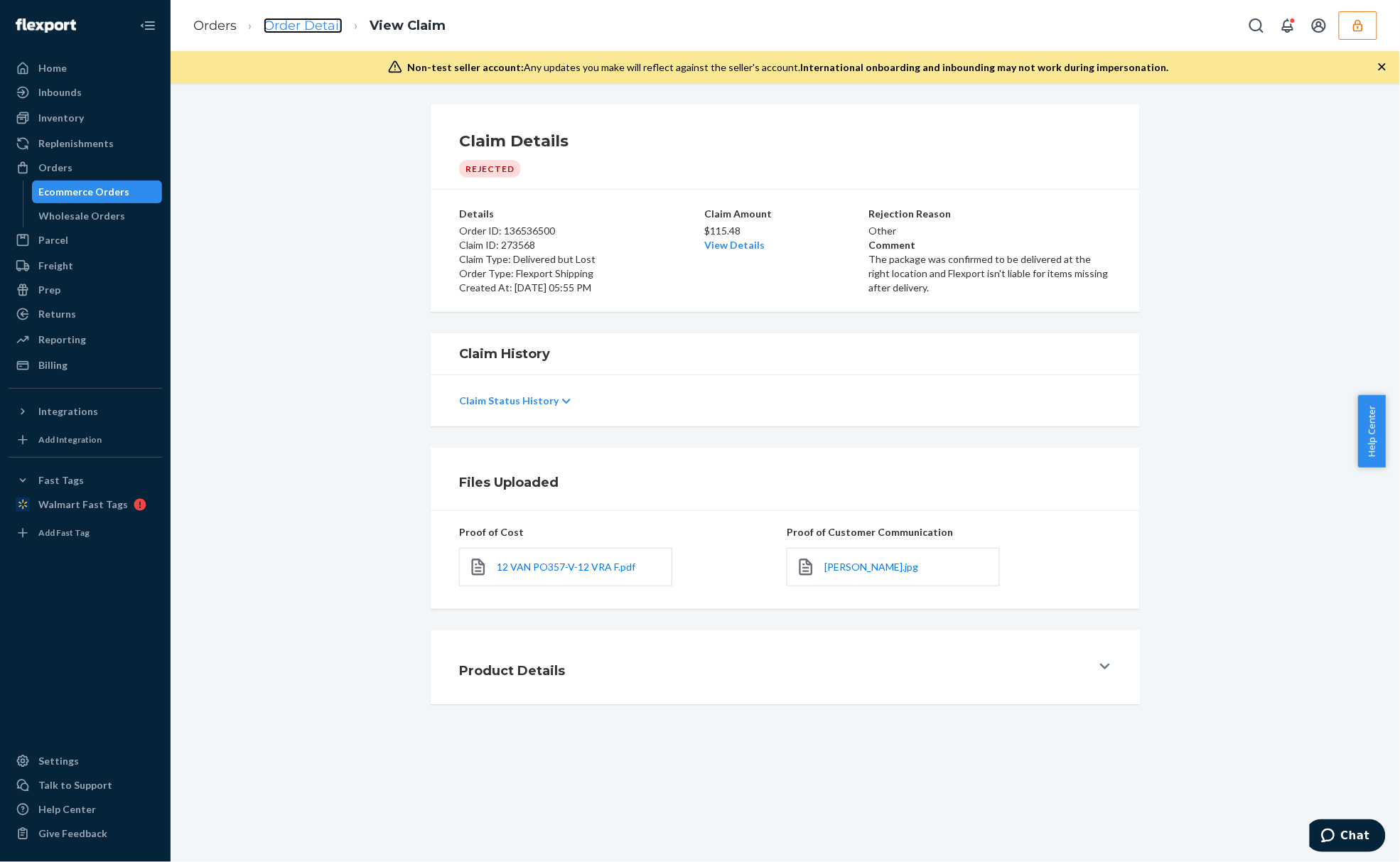
click at [310, 27] on link "Order Detail" at bounding box center [303, 25] width 79 height 16
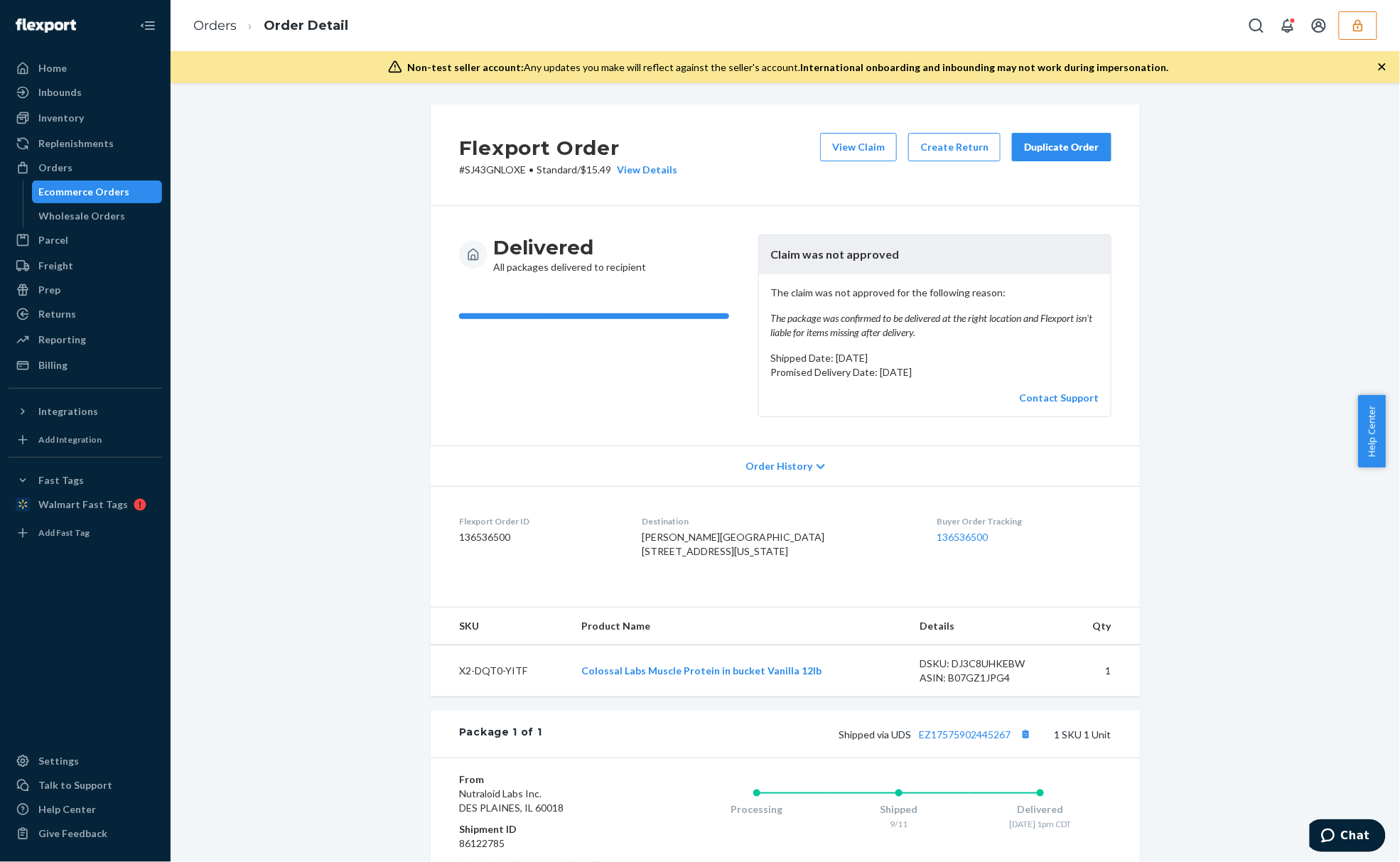
click at [655, 553] on span "Sharon Freemond Lake Hotel 400 W Virginia St # A1 Crystal Lake, IL 60014-5758 US" at bounding box center [733, 544] width 183 height 26
drag, startPoint x: 655, startPoint y: 562, endPoint x: 781, endPoint y: 586, distance: 128.3
click at [781, 558] on div "Sharon Freemond Lake Hotel 400 W Virginia St # A1 Crystal Lake, IL 60014-5758 US" at bounding box center [777, 544] width 272 height 28
click at [837, 157] on button "View Claim" at bounding box center [858, 147] width 77 height 28
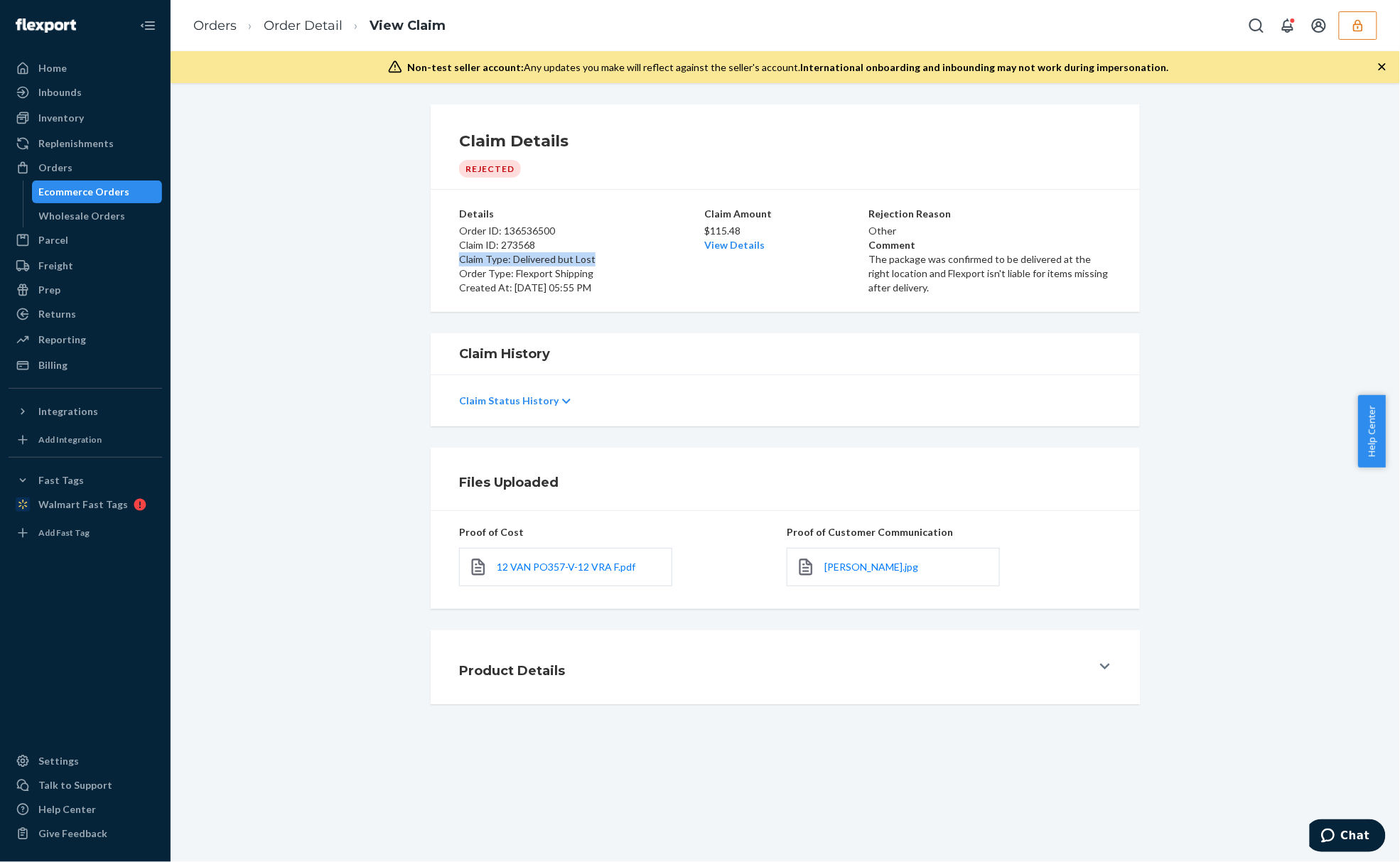
drag, startPoint x: 449, startPoint y: 262, endPoint x: 615, endPoint y: 262, distance: 166.0
click at [615, 262] on div "Details Order ID: 136536500 Claim ID: 273568 Claim Type: Delivered but Lost Ord…" at bounding box center [785, 251] width 709 height 123
click at [303, 25] on link "Order Detail" at bounding box center [303, 25] width 79 height 16
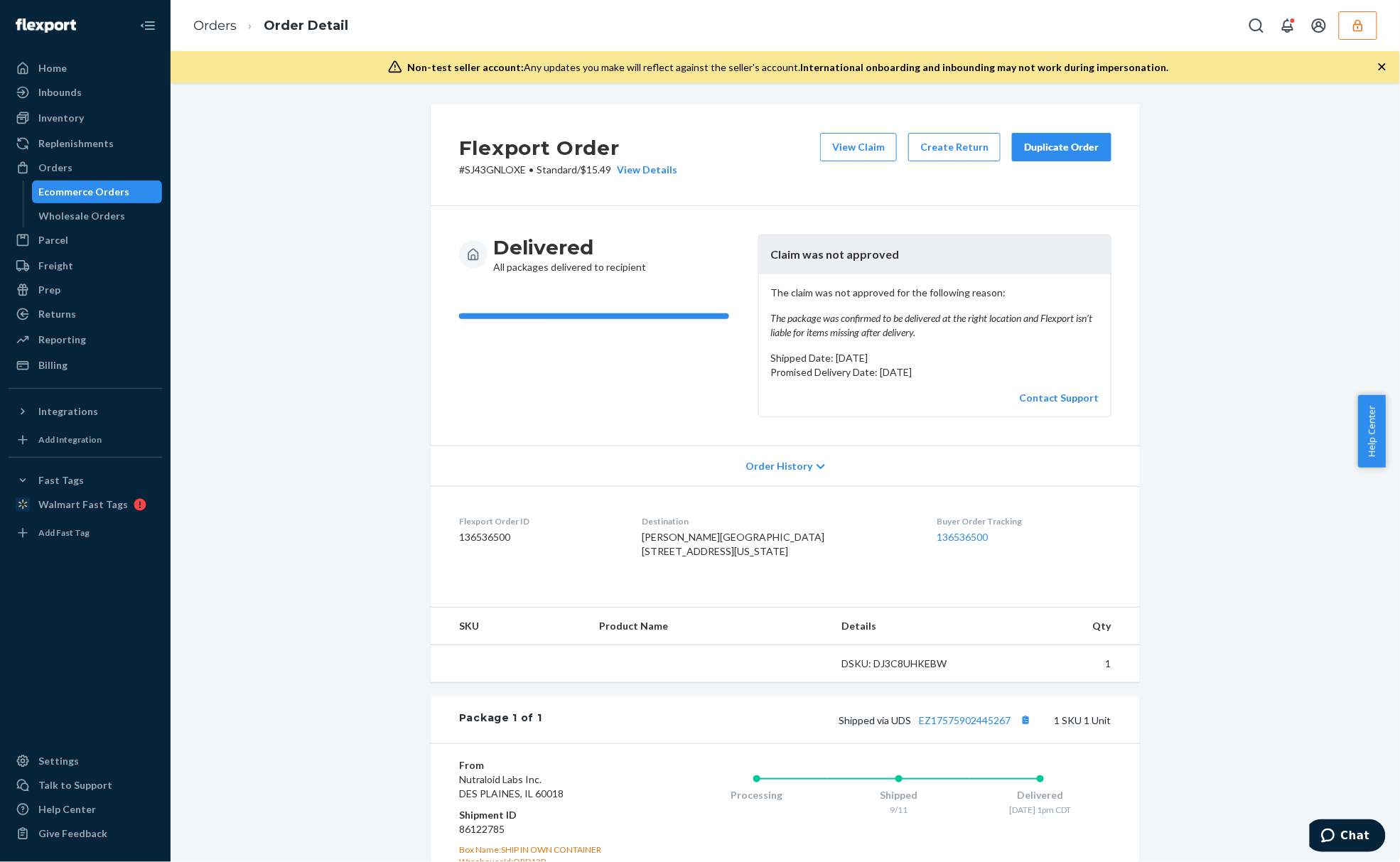
scroll to position [210, 0]
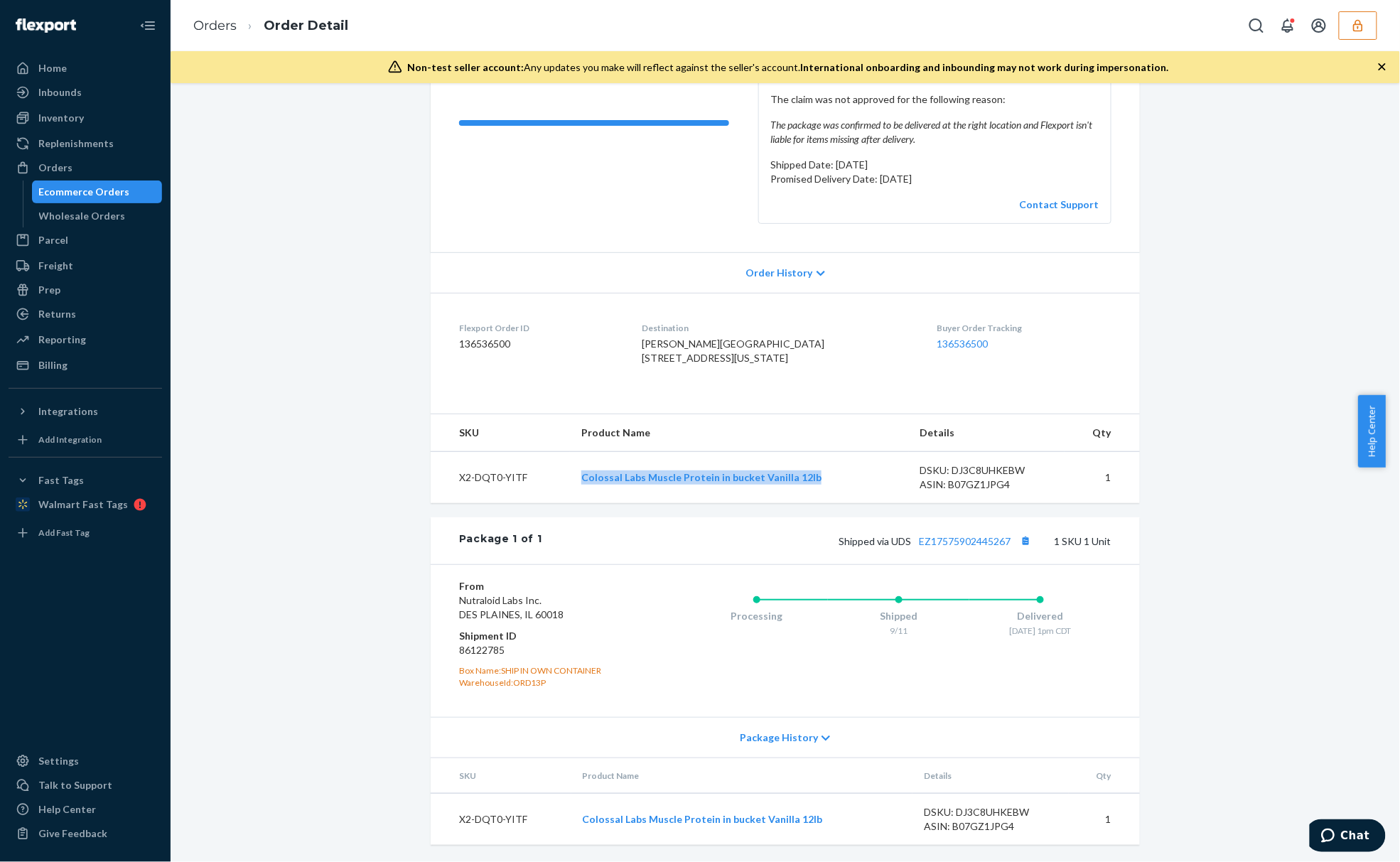
drag, startPoint x: 867, startPoint y: 499, endPoint x: 521, endPoint y: 503, distance: 346.0
click at [521, 503] on tr "X2-DQT0-YITF Colossal Labs Muscle Protein in bucket Vanilla 12lb DSKU: DJ3C8UHK…" at bounding box center [785, 477] width 709 height 52
drag, startPoint x: 947, startPoint y: 469, endPoint x: 976, endPoint y: 481, distance: 31.4
click at [976, 481] on td "DSKU: DJ3C8UHKEBW ASIN: B07GZ1JPG4" at bounding box center [987, 477] width 157 height 52
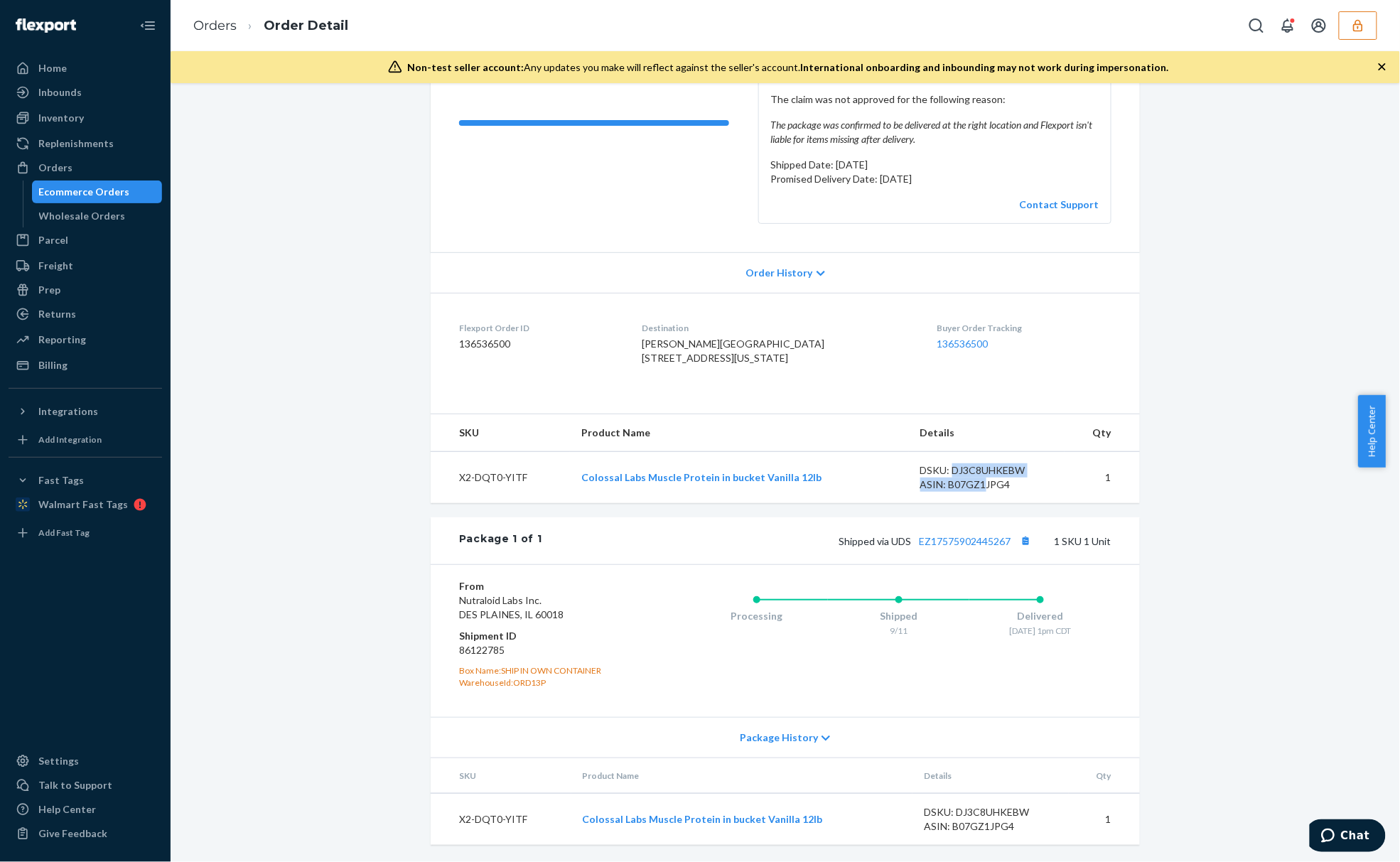
click at [976, 481] on div "ASIN: B07GZ1JPG4" at bounding box center [987, 485] width 133 height 15
click at [992, 482] on div "ASIN: B07GZ1JPG4" at bounding box center [987, 485] width 133 height 15
drag, startPoint x: 780, startPoint y: 479, endPoint x: 531, endPoint y: 486, distance: 249.1
click at [531, 486] on tr "X2-DQT0-YITF Colossal Labs Muscle Protein in bucket Vanilla 12lb DSKU: DJ3C8UHK…" at bounding box center [785, 477] width 709 height 52
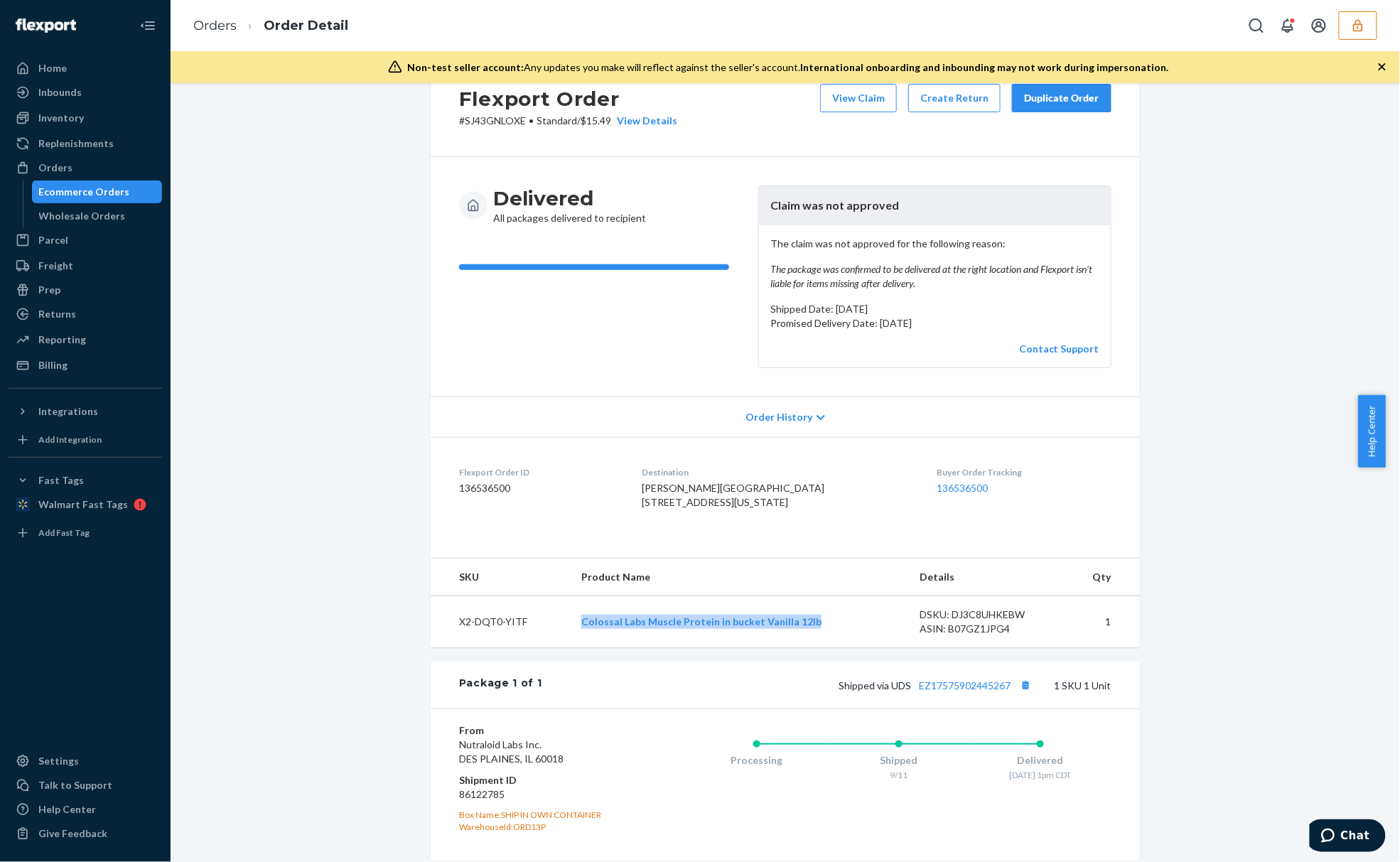
click at [697, 421] on div "Order History" at bounding box center [785, 417] width 709 height 41
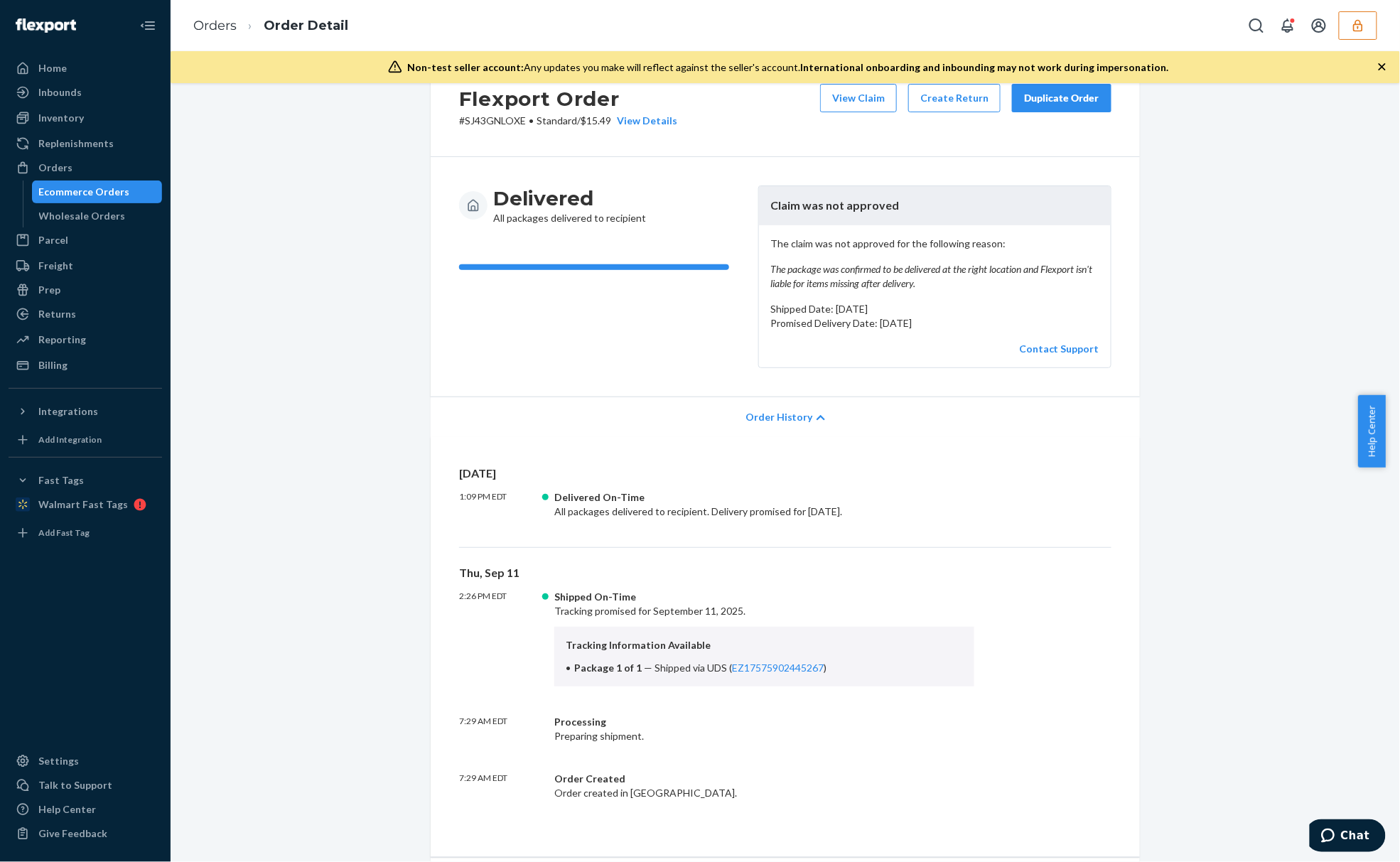
scroll to position [144, 0]
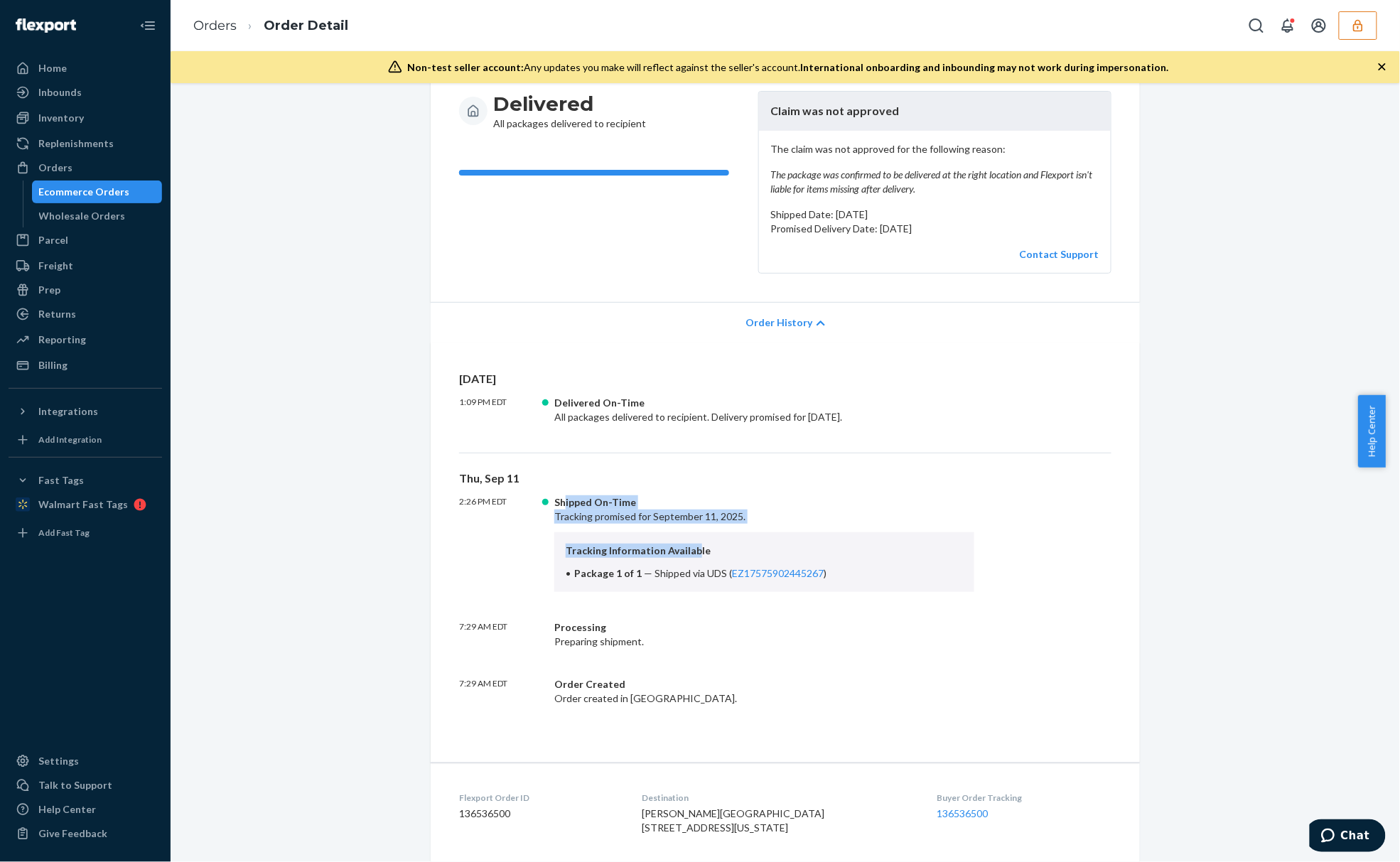
drag, startPoint x: 557, startPoint y: 500, endPoint x: 688, endPoint y: 533, distance: 135.1
click at [688, 533] on div "Shipped On-Time Tracking promised for September 11, 2025. Tracking Information …" at bounding box center [765, 543] width 420 height 96
click at [694, 536] on div "Tracking Information Available Package 1 of 1 — Shipped via UDS ( EZ17575902445…" at bounding box center [765, 561] width 420 height 59
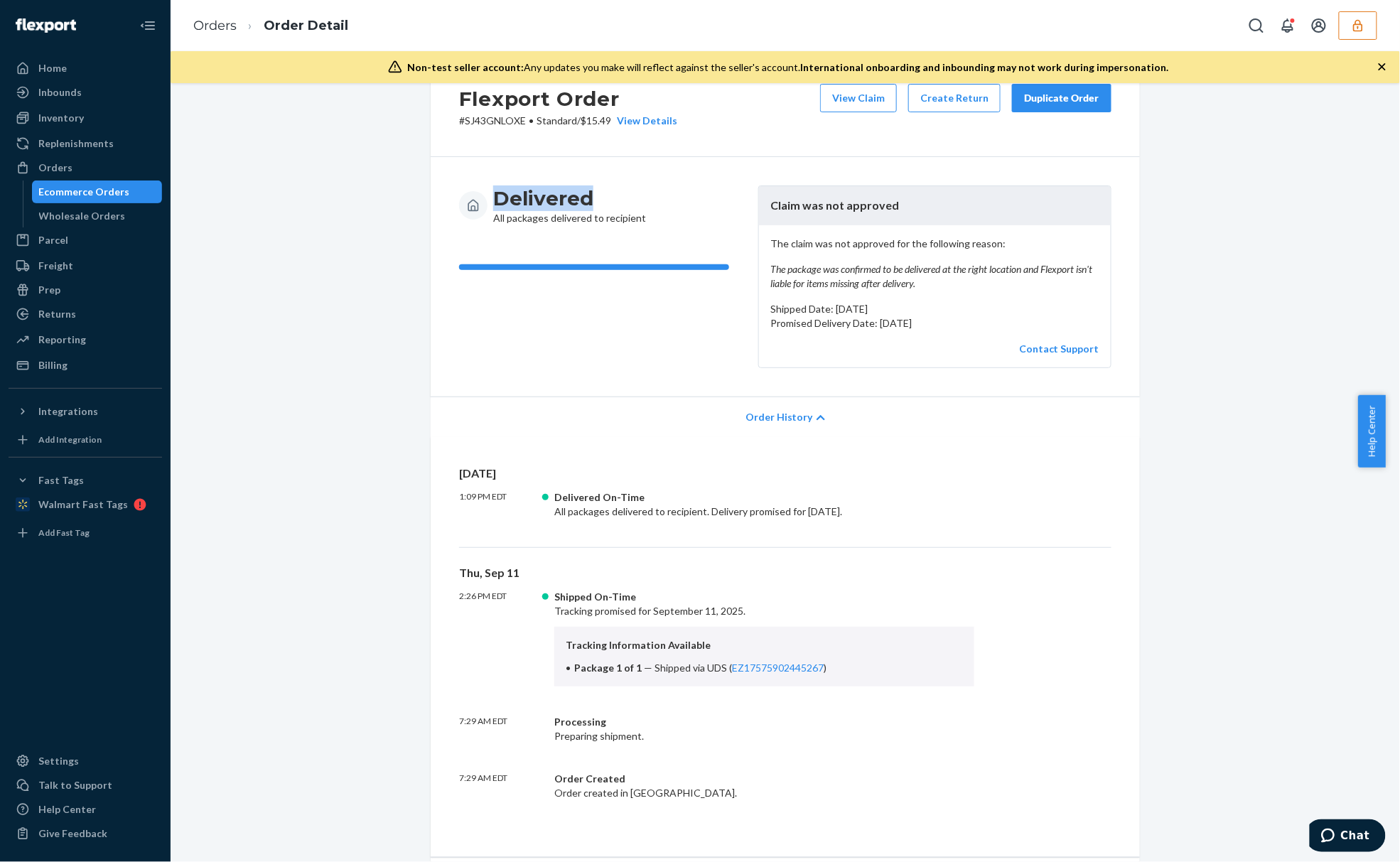
drag, startPoint x: 583, startPoint y: 203, endPoint x: 472, endPoint y: 197, distance: 111.2
click at [472, 197] on div "Delivered All packages delivered to recipient" at bounding box center [603, 205] width 288 height 40
click at [538, 206] on h3 "Delivered" at bounding box center [569, 198] width 153 height 25
click at [541, 206] on h3 "Delivered" at bounding box center [569, 198] width 153 height 25
click at [790, 419] on span "Order History" at bounding box center [778, 416] width 67 height 15
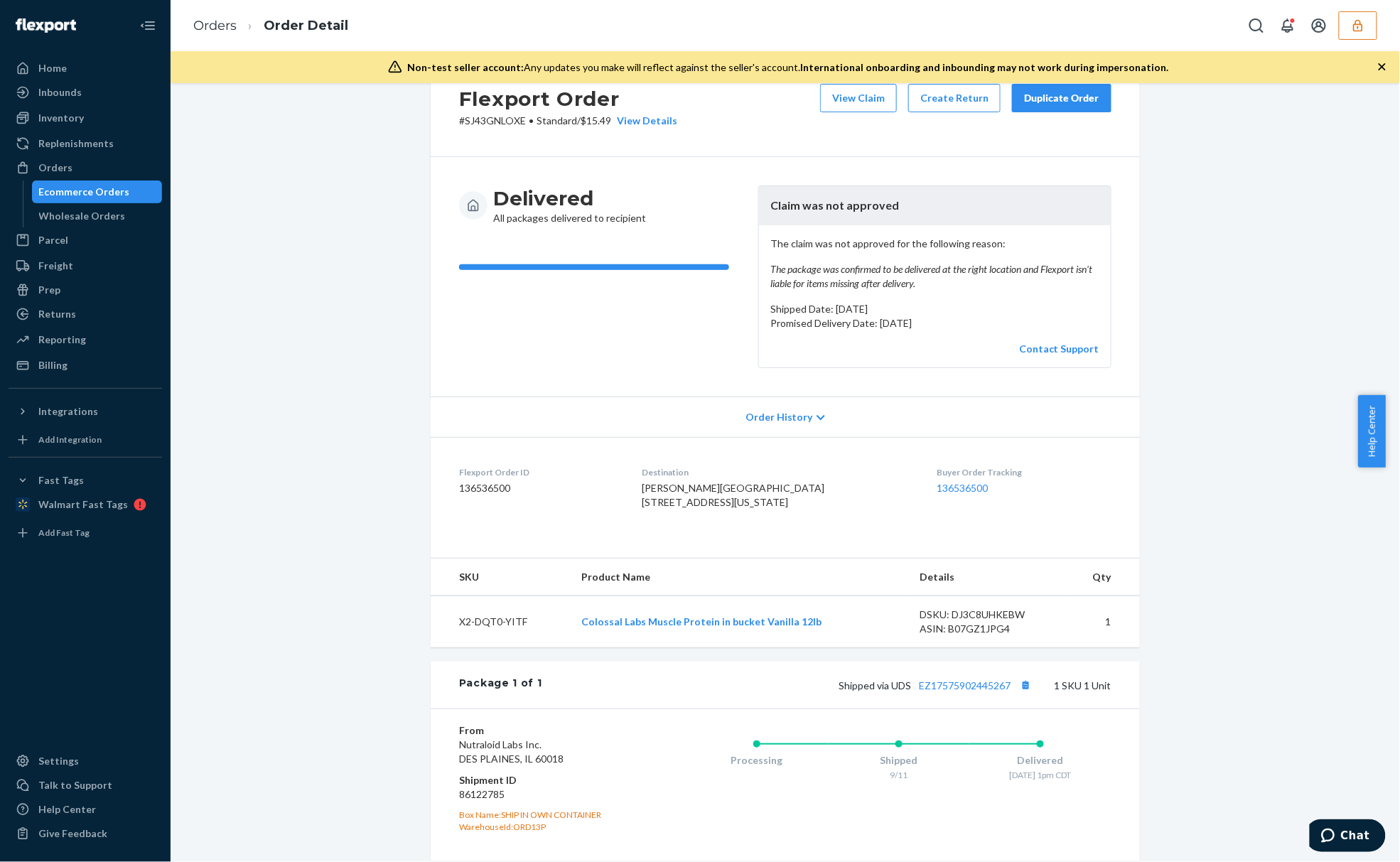
drag, startPoint x: 97, startPoint y: 189, endPoint x: 139, endPoint y: 188, distance: 42.0
click at [97, 189] on div "Ecommerce Orders" at bounding box center [84, 192] width 90 height 15
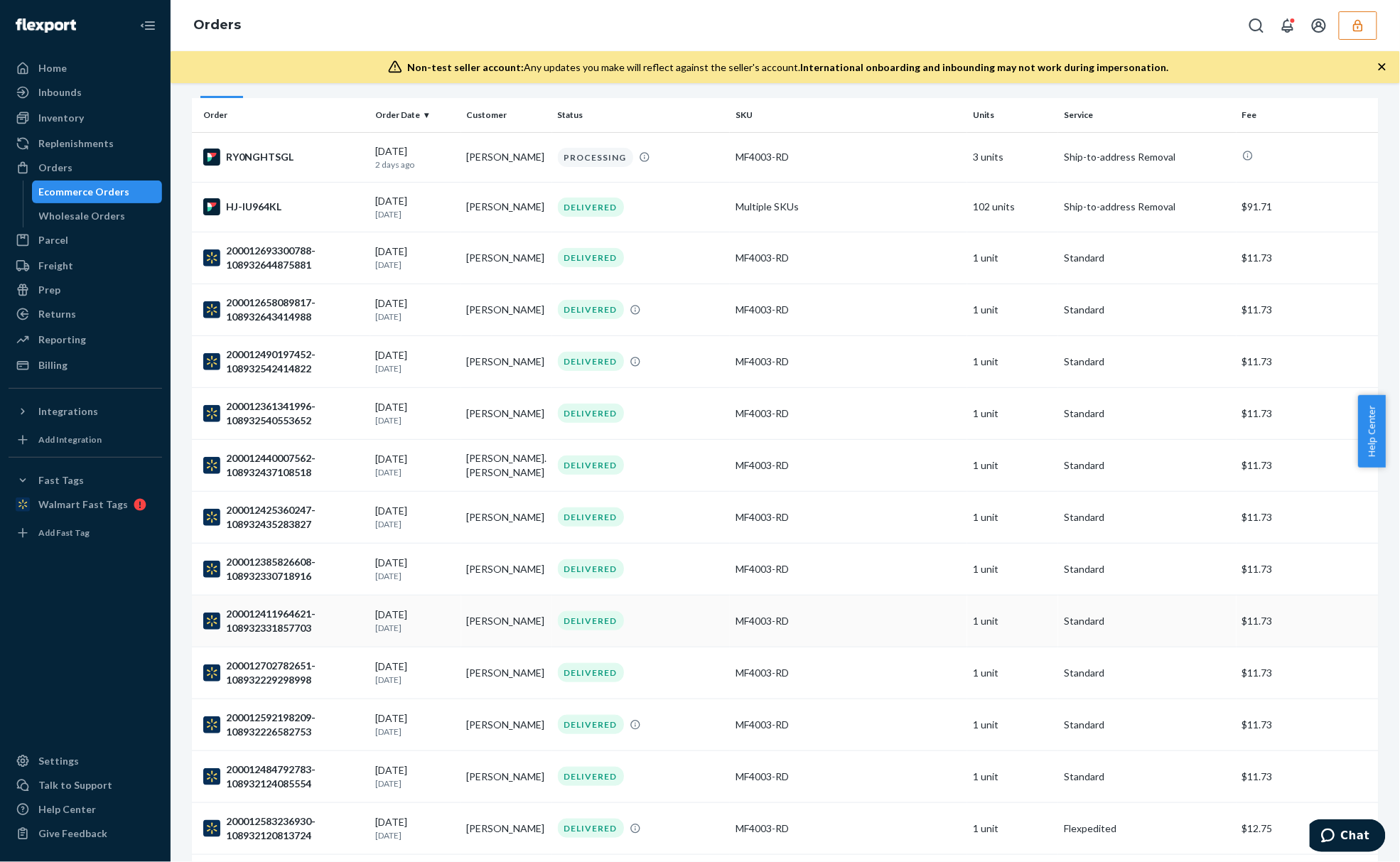
scroll to position [189, 0]
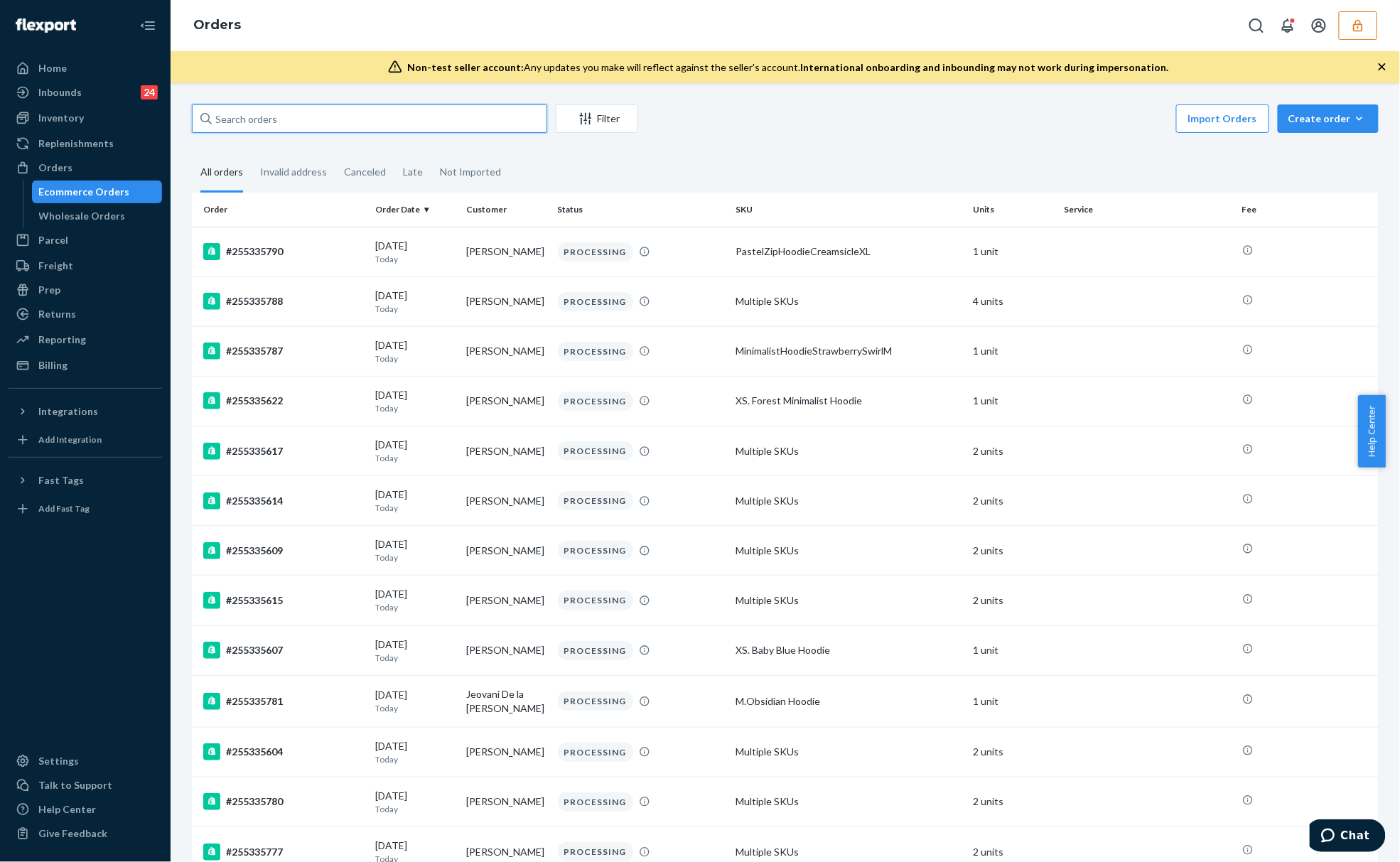
click at [244, 117] on input "text" at bounding box center [369, 118] width 355 height 28
paste input "255233808"
type input "255233808"
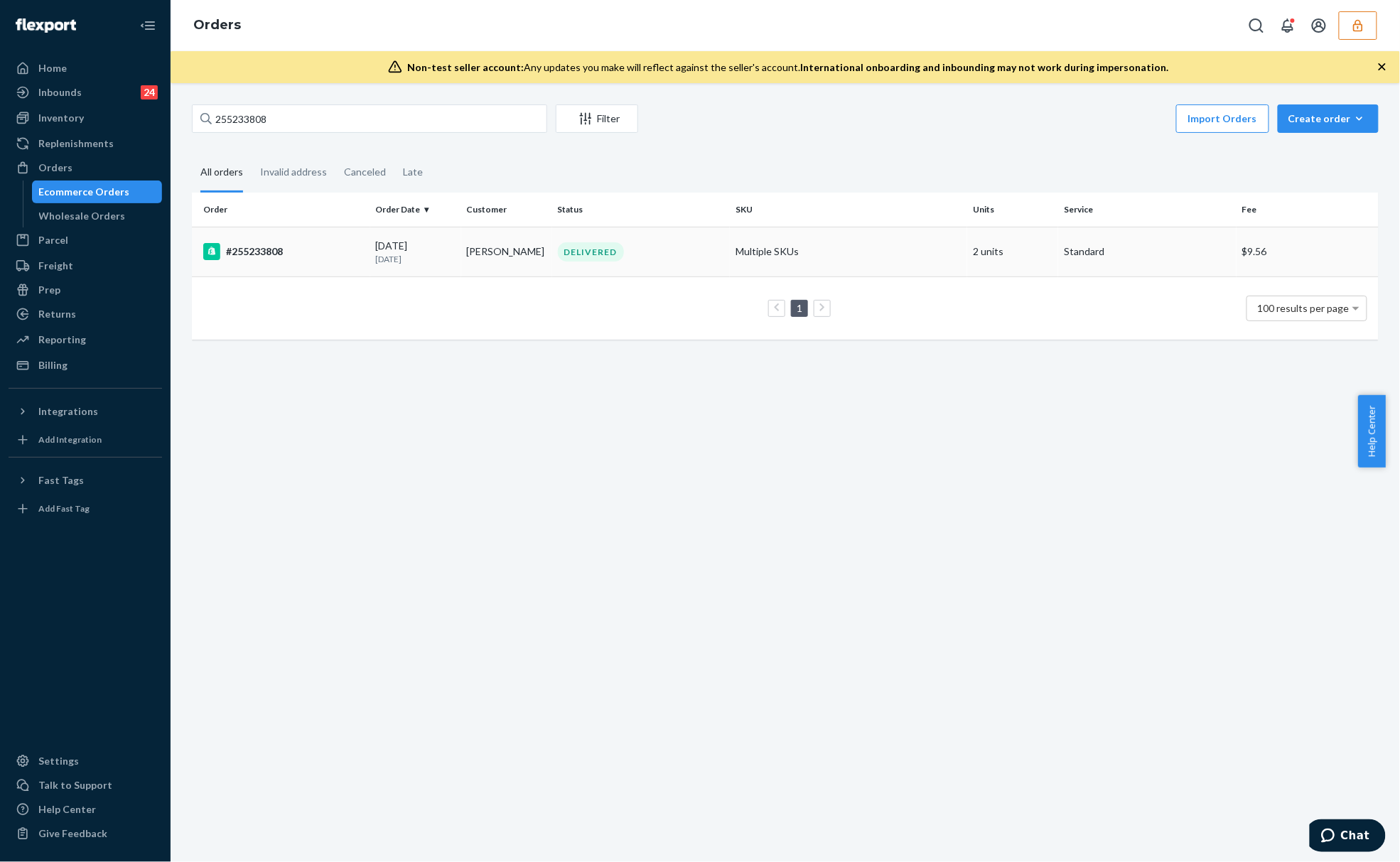
click at [334, 250] on div "#255233808" at bounding box center [284, 252] width 162 height 18
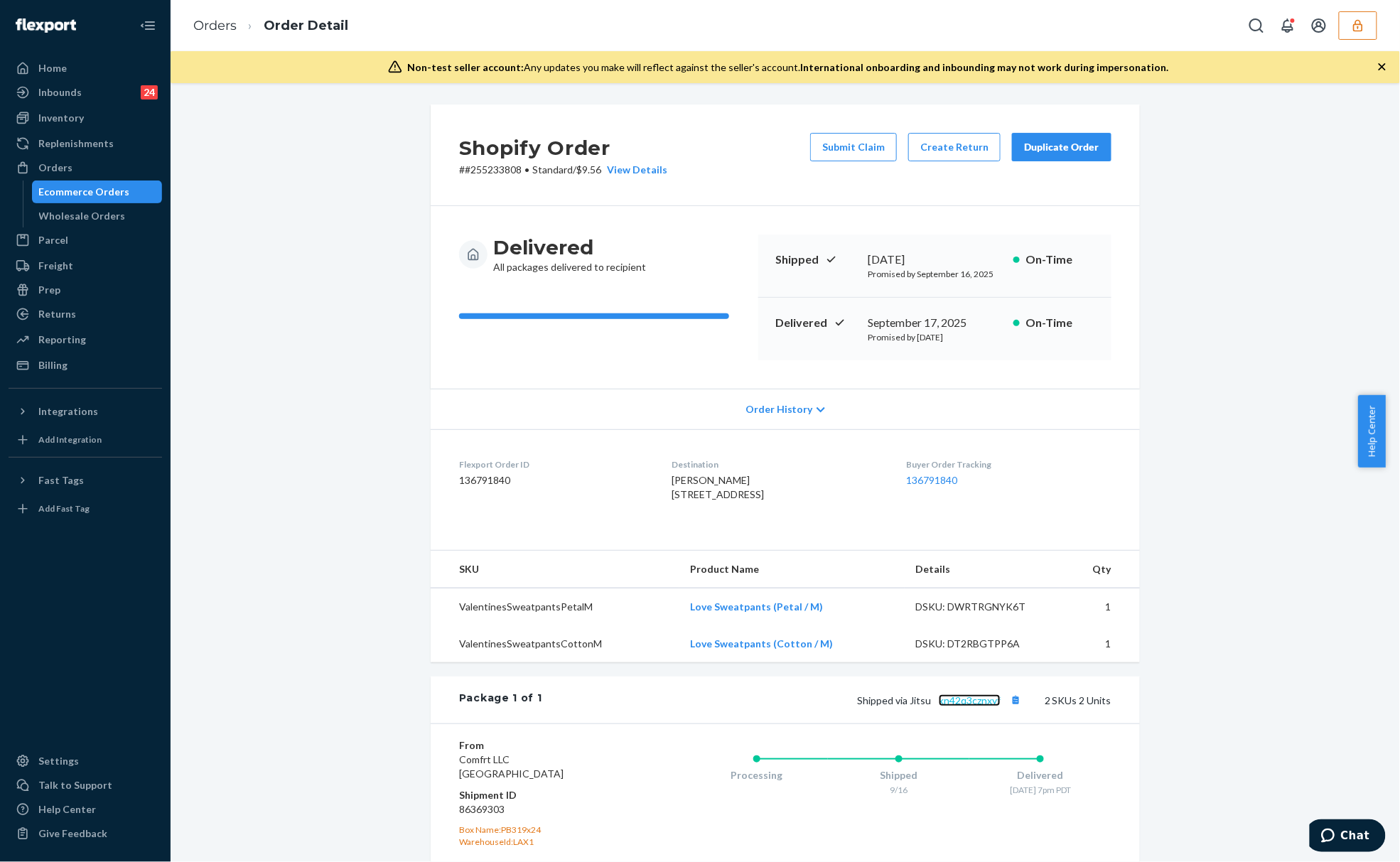
click at [967, 706] on link "kn42q3cznxyf" at bounding box center [970, 700] width 62 height 12
click at [1007, 709] on button "Copy tracking number" at bounding box center [1015, 700] width 18 height 18
click at [1343, 29] on button "button" at bounding box center [1357, 25] width 38 height 28
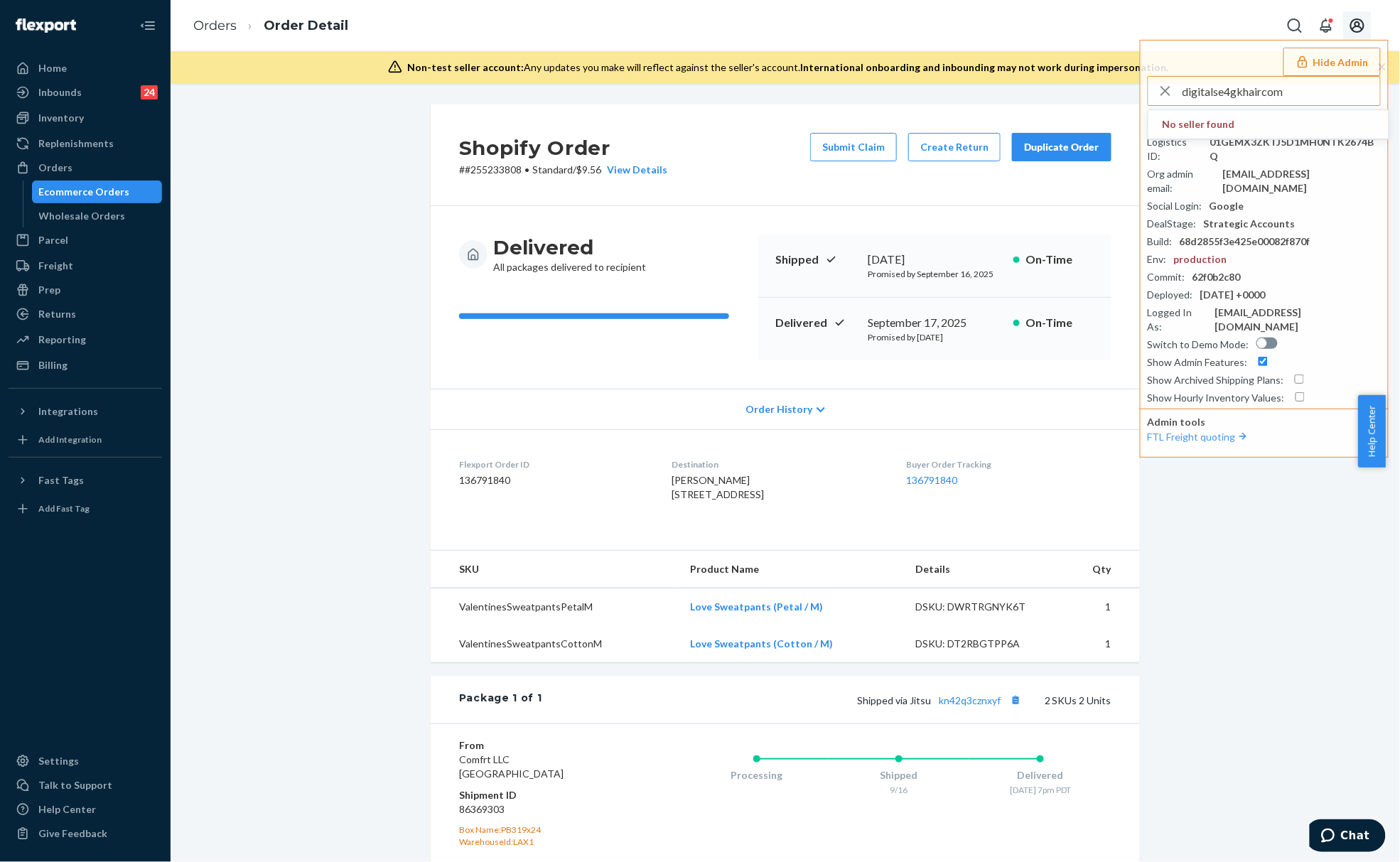
type input "digitalse4gkhaircom"
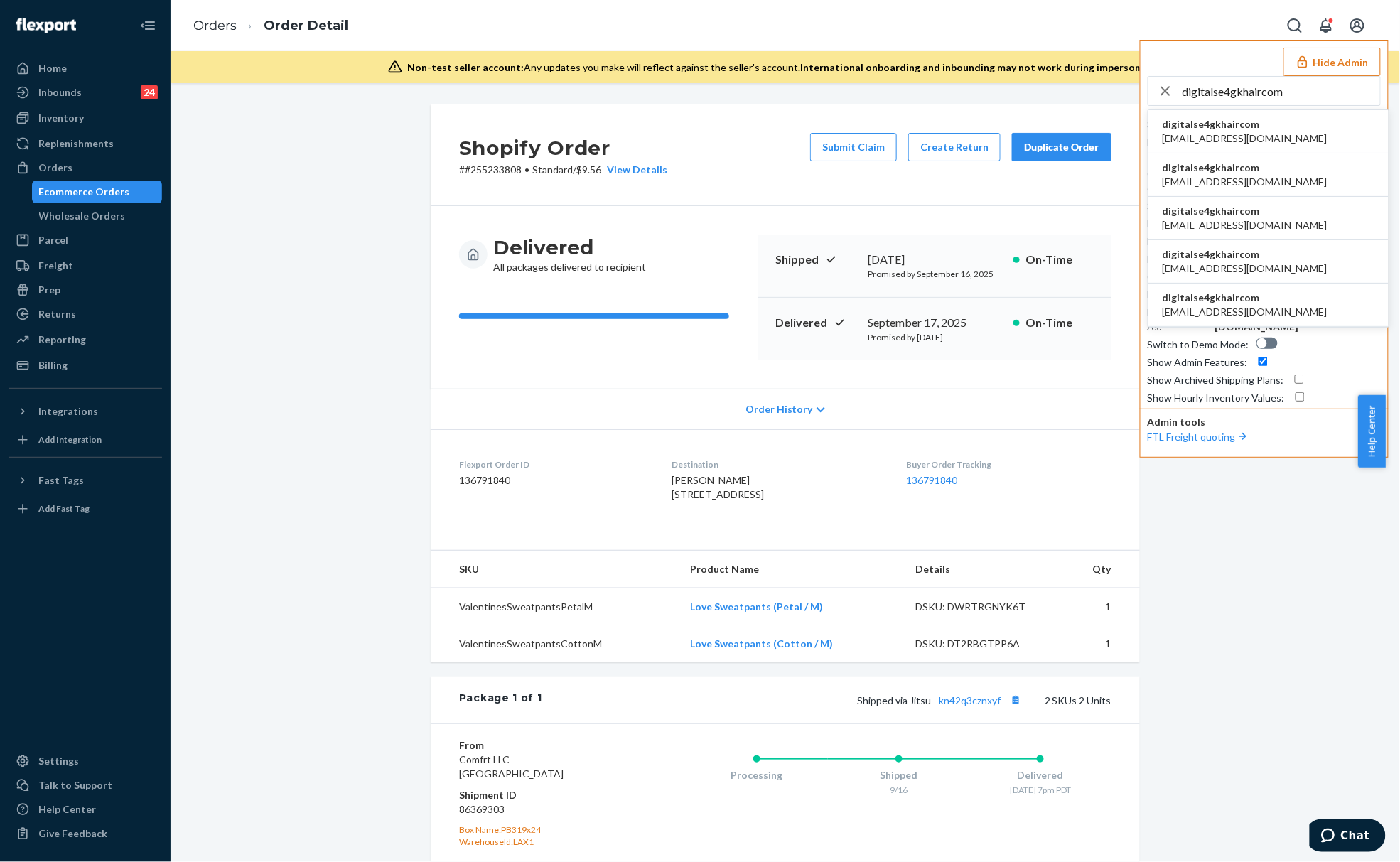
click at [1259, 121] on li "digitalse4gkhaircom csr4@gkhair.com" at bounding box center [1268, 131] width 240 height 44
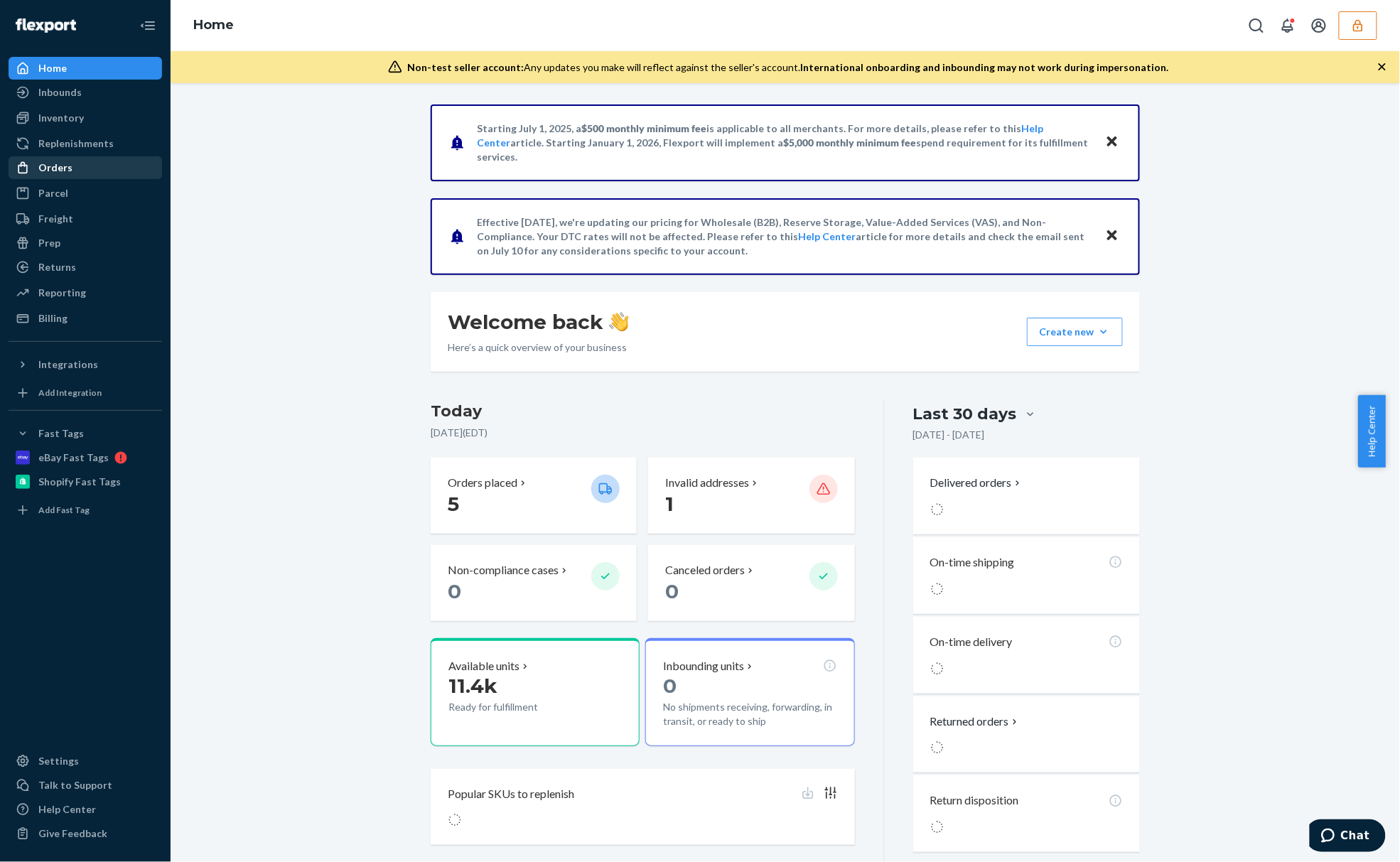
click at [114, 162] on div "Orders" at bounding box center [85, 167] width 151 height 19
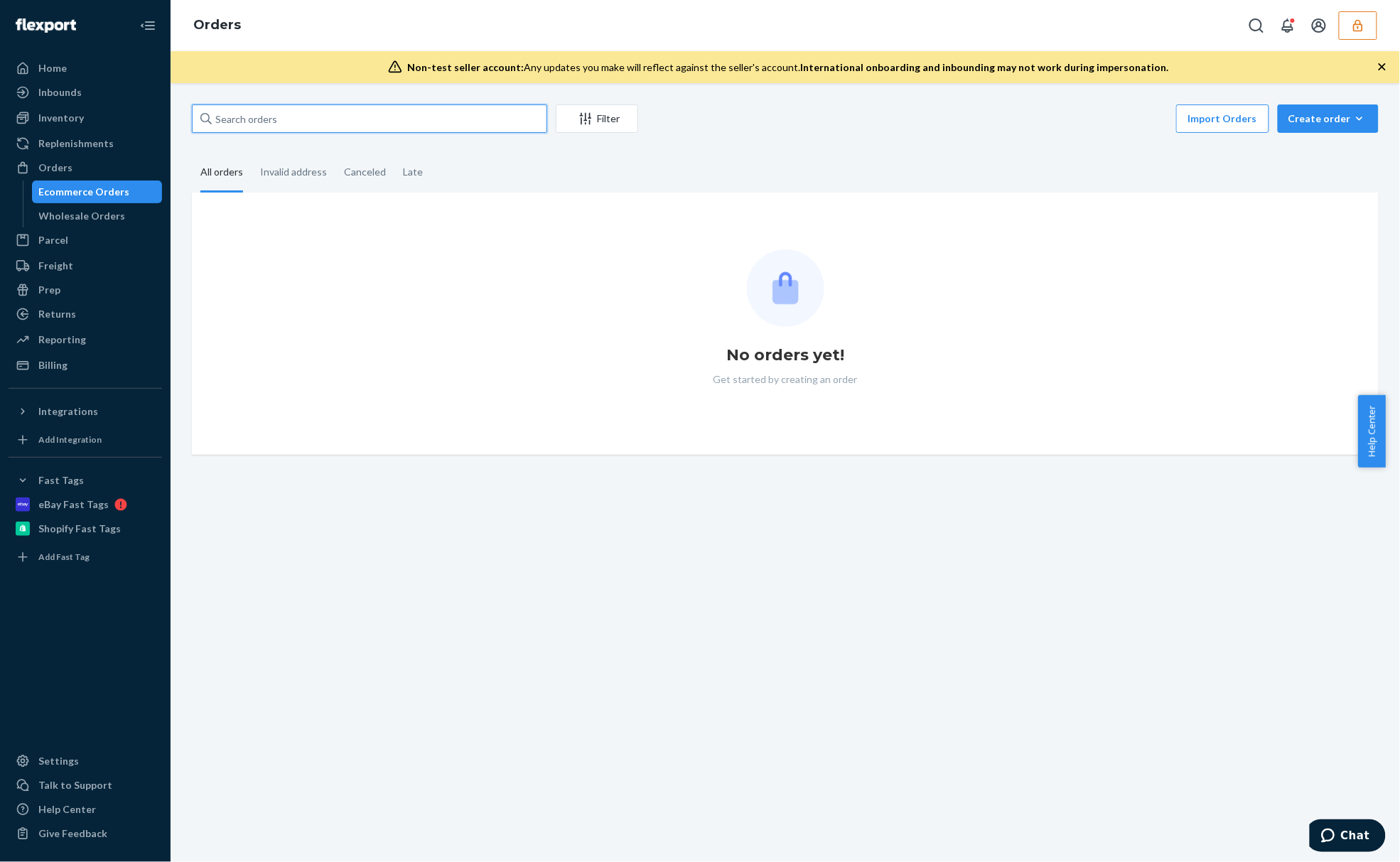
click at [245, 130] on input "text" at bounding box center [369, 118] width 355 height 28
paste input "GKUS67895"
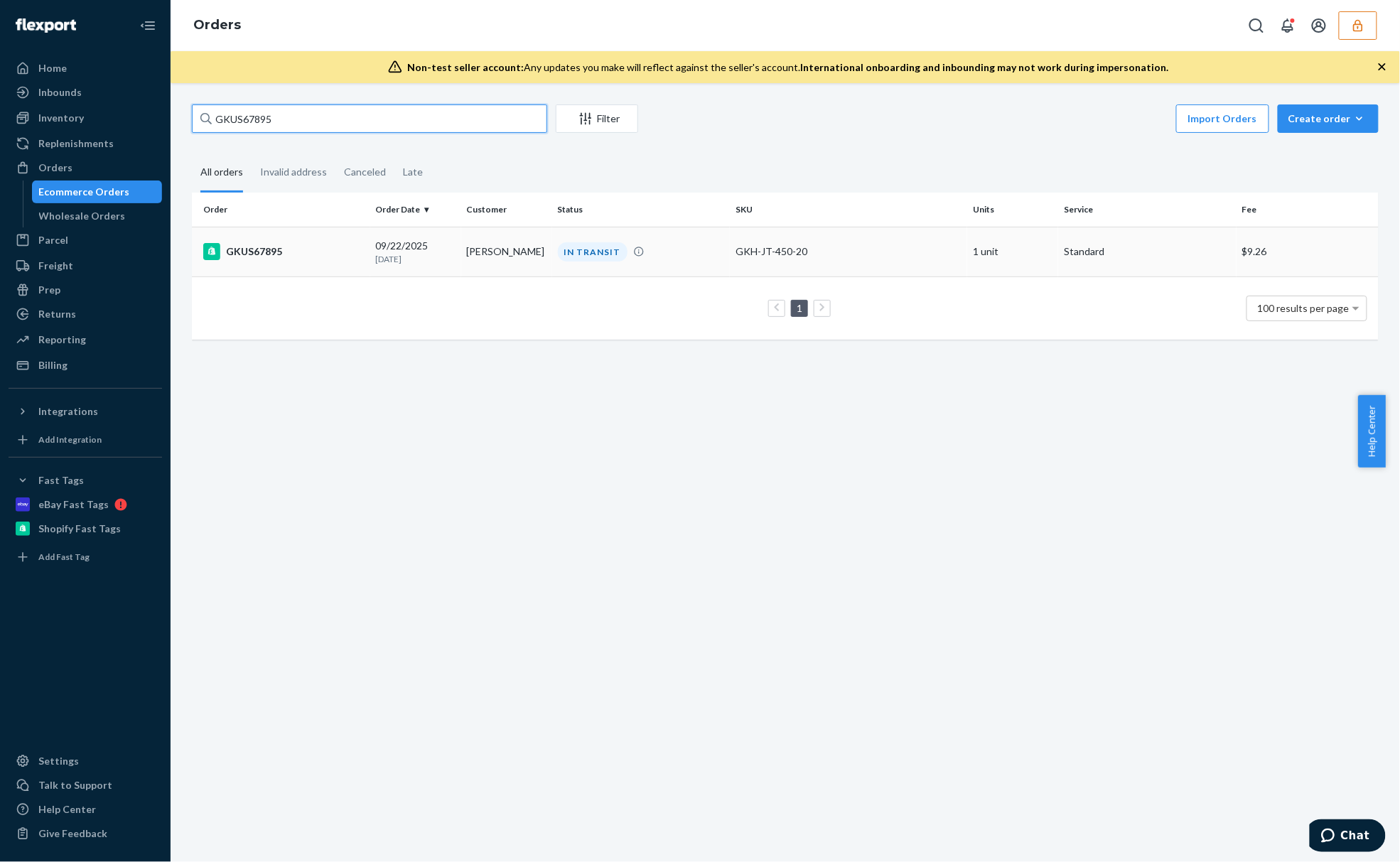
type input "GKUS67895"
click at [276, 249] on div "GKUS67895" at bounding box center [284, 252] width 162 height 18
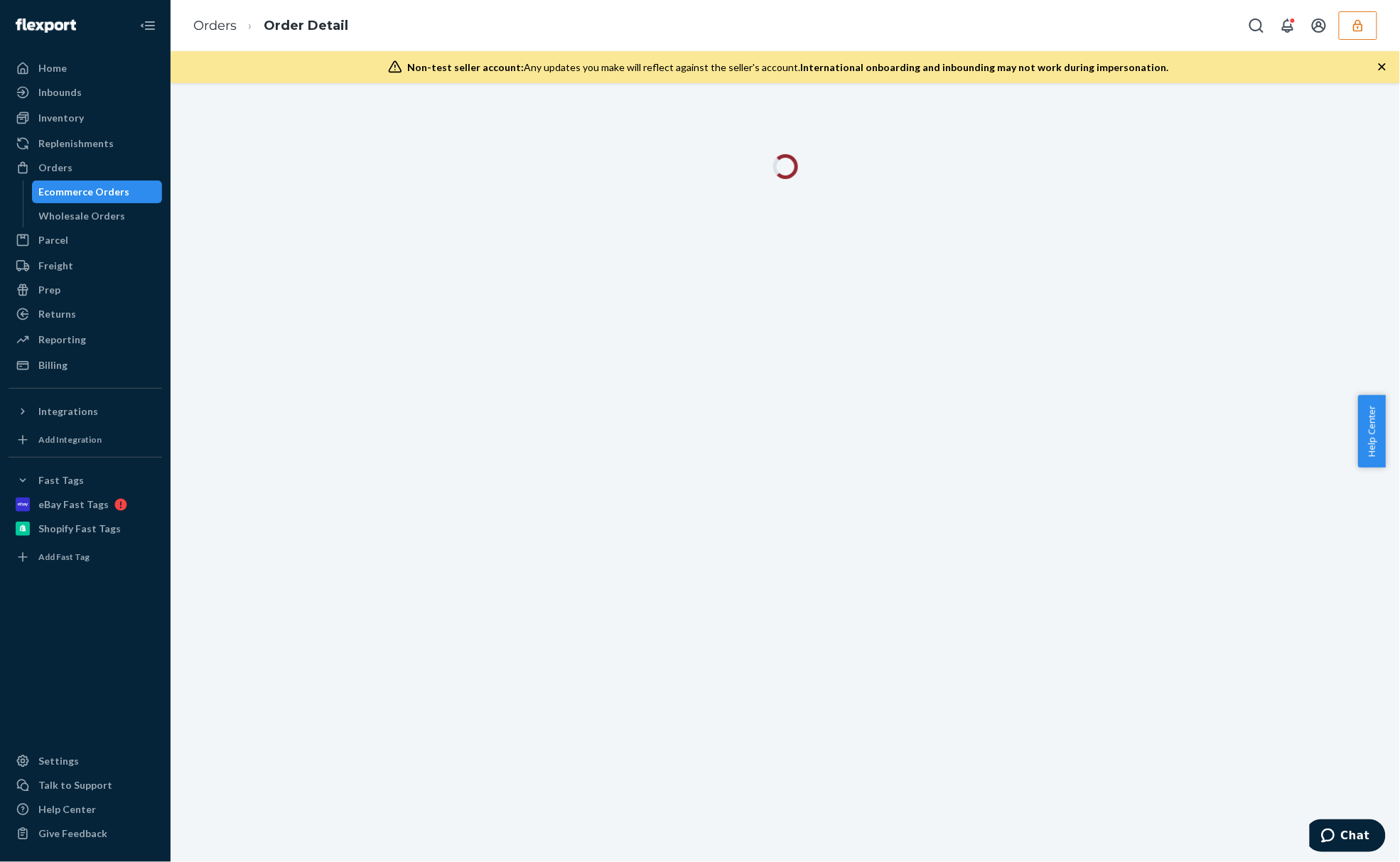
click at [1380, 69] on icon "button" at bounding box center [1382, 66] width 7 height 7
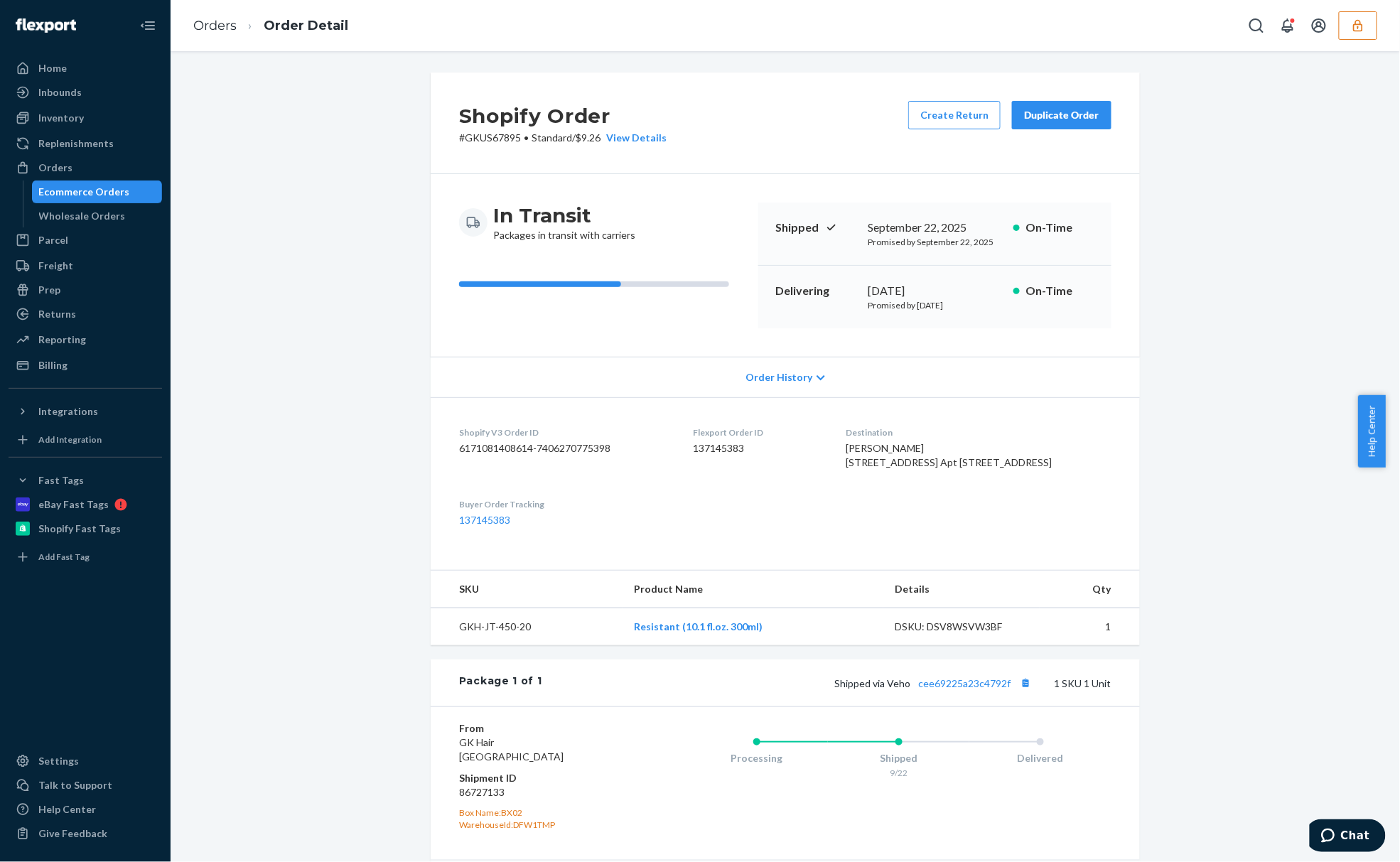
click at [555, 128] on h2 "Shopify Order" at bounding box center [562, 116] width 207 height 30
click at [749, 379] on span "Order History" at bounding box center [778, 377] width 67 height 15
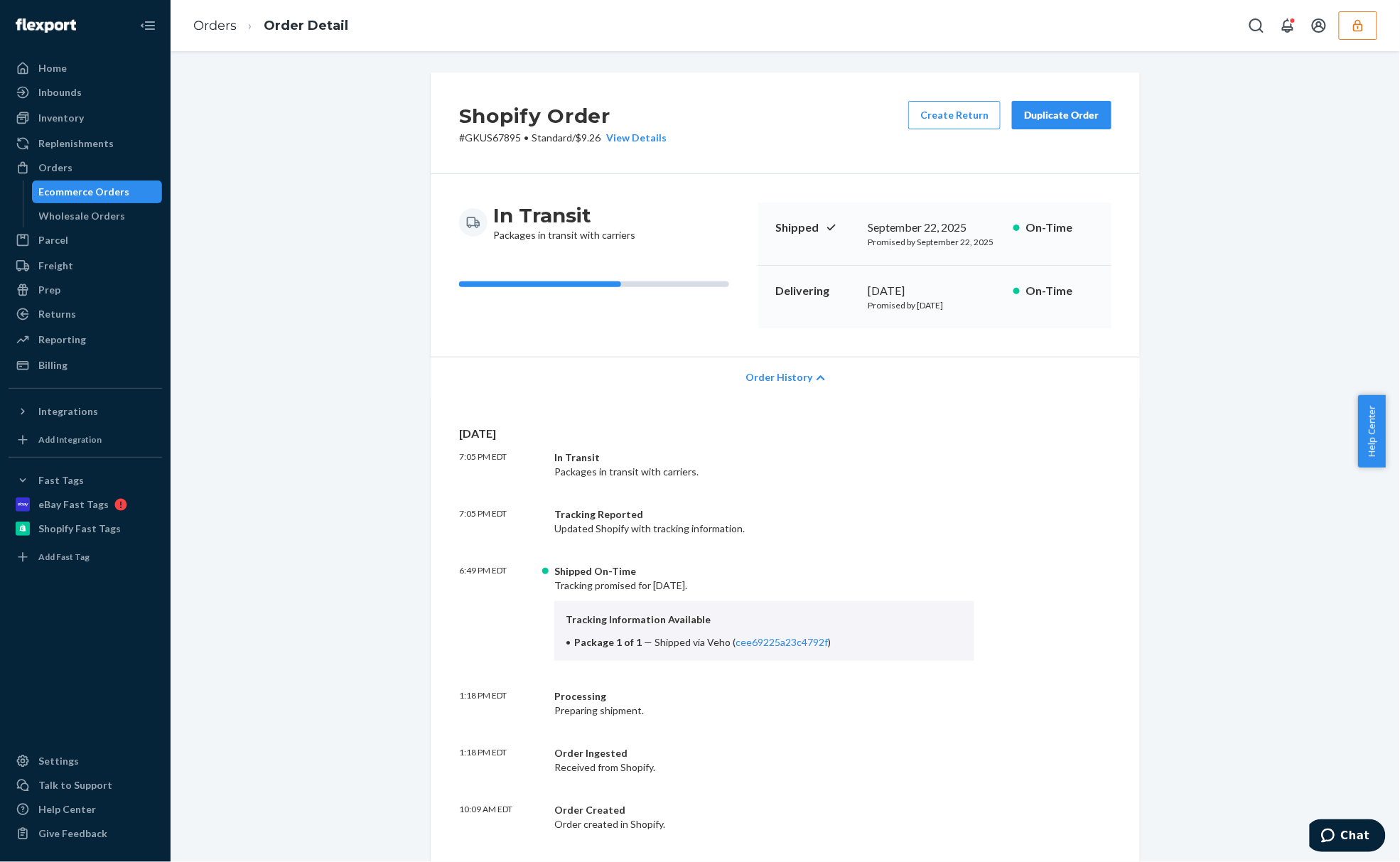
click at [816, 379] on icon at bounding box center [820, 377] width 9 height 10
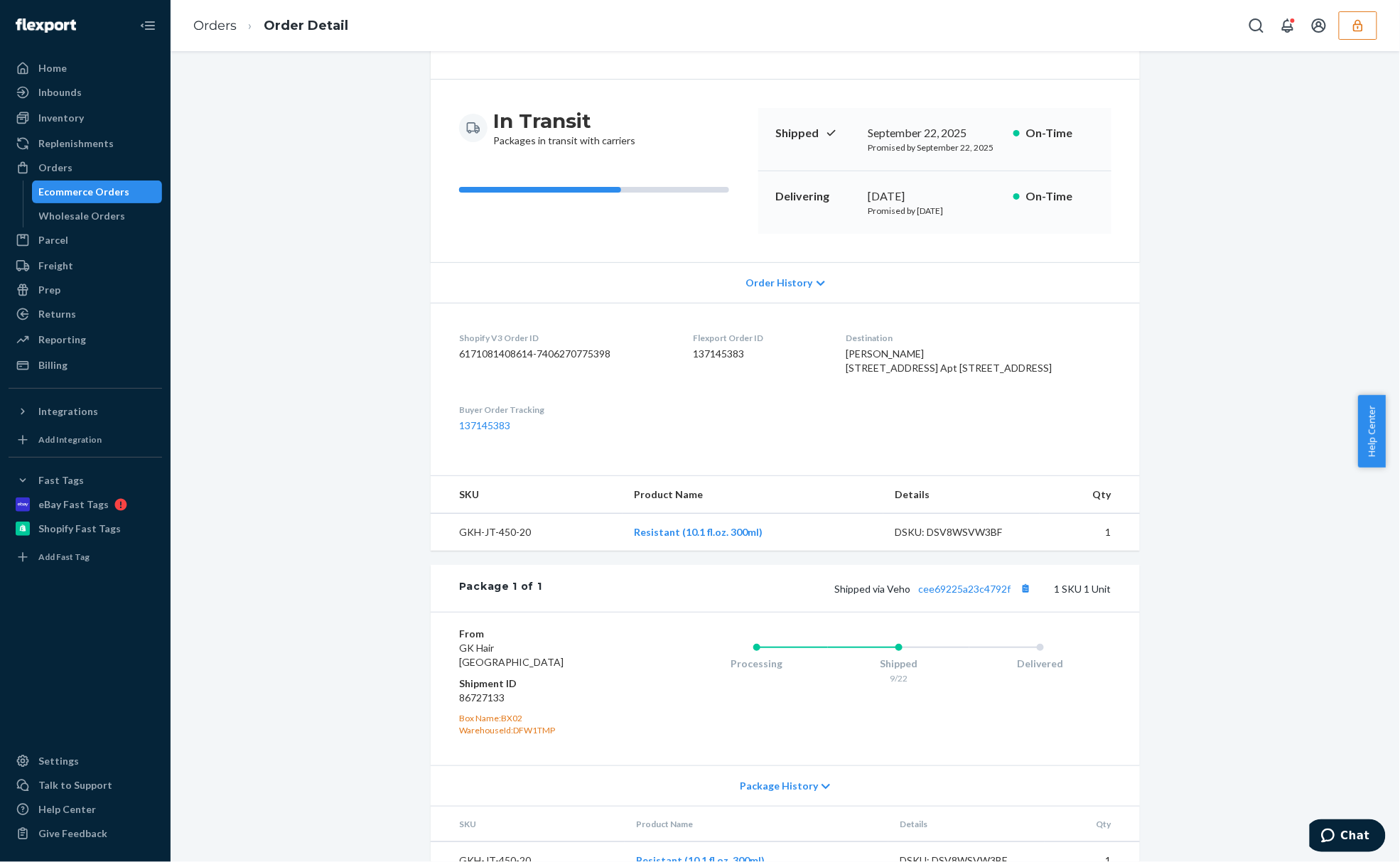
scroll to position [160, 0]
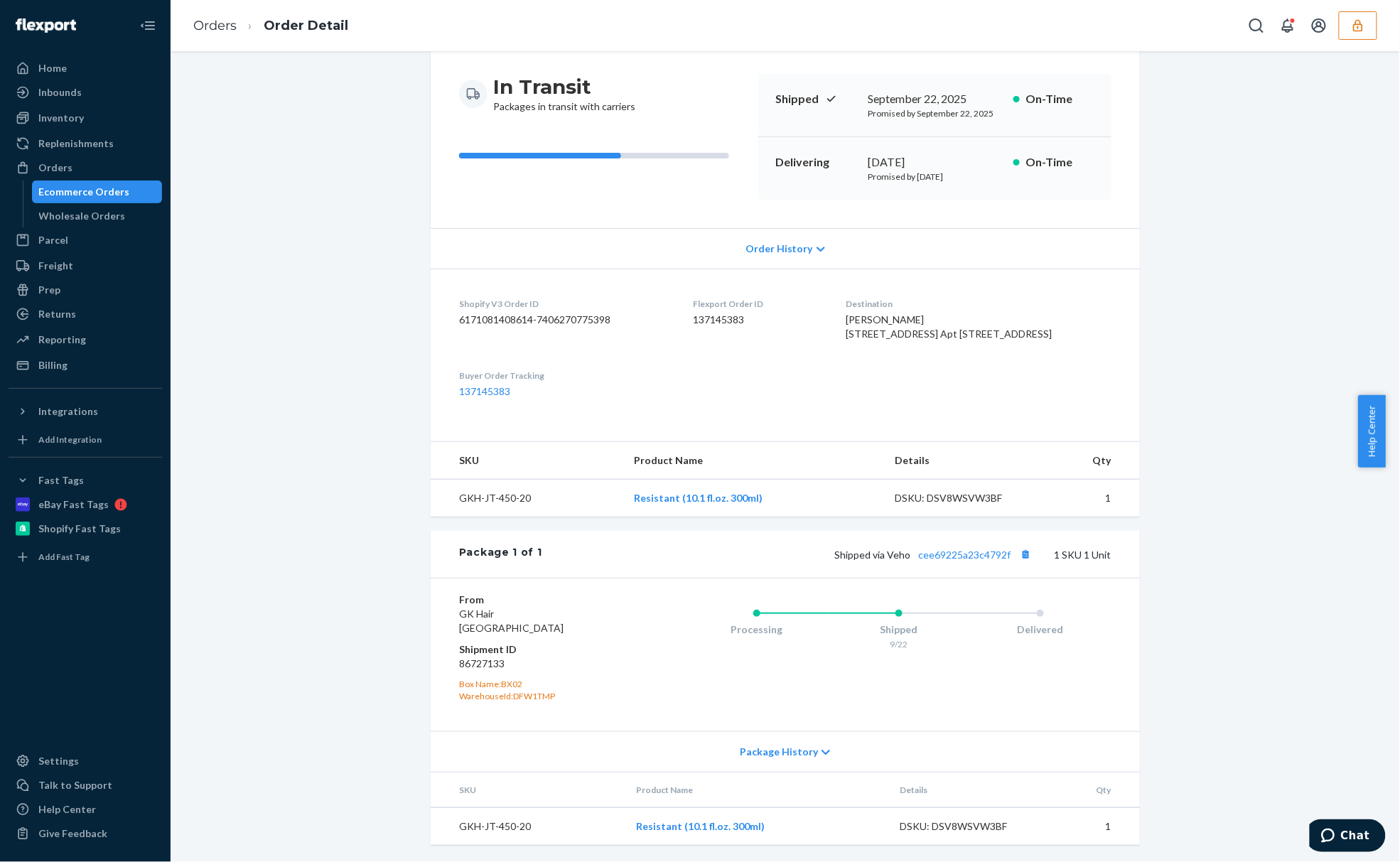
drag, startPoint x: 606, startPoint y: 627, endPoint x: 584, endPoint y: 637, distance: 24.2
click at [605, 627] on dd "GK Hair [GEOGRAPHIC_DATA]" at bounding box center [544, 621] width 170 height 28
click at [482, 658] on dd "86727133" at bounding box center [544, 664] width 170 height 15
copy dd "86727133"
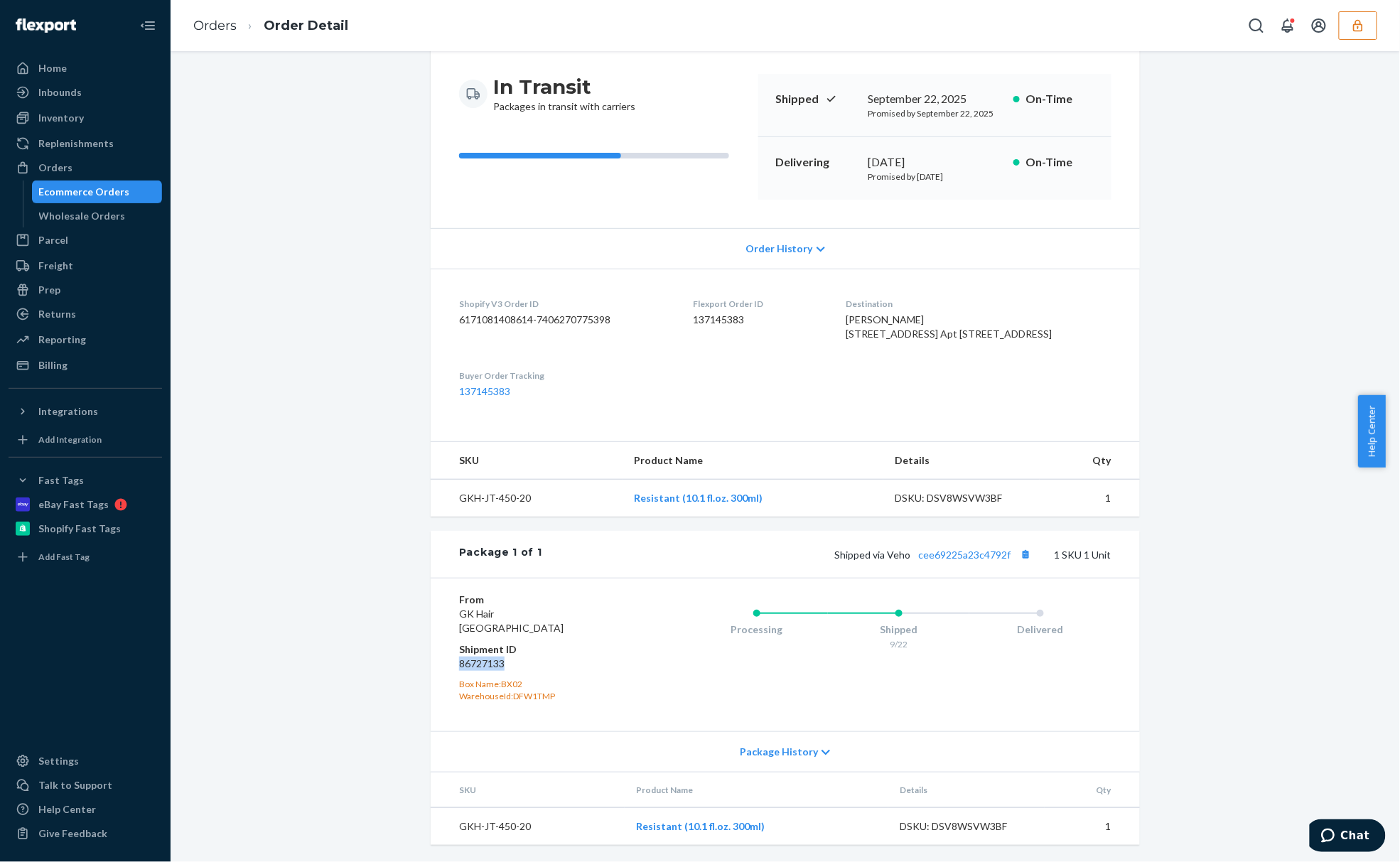
scroll to position [64, 0]
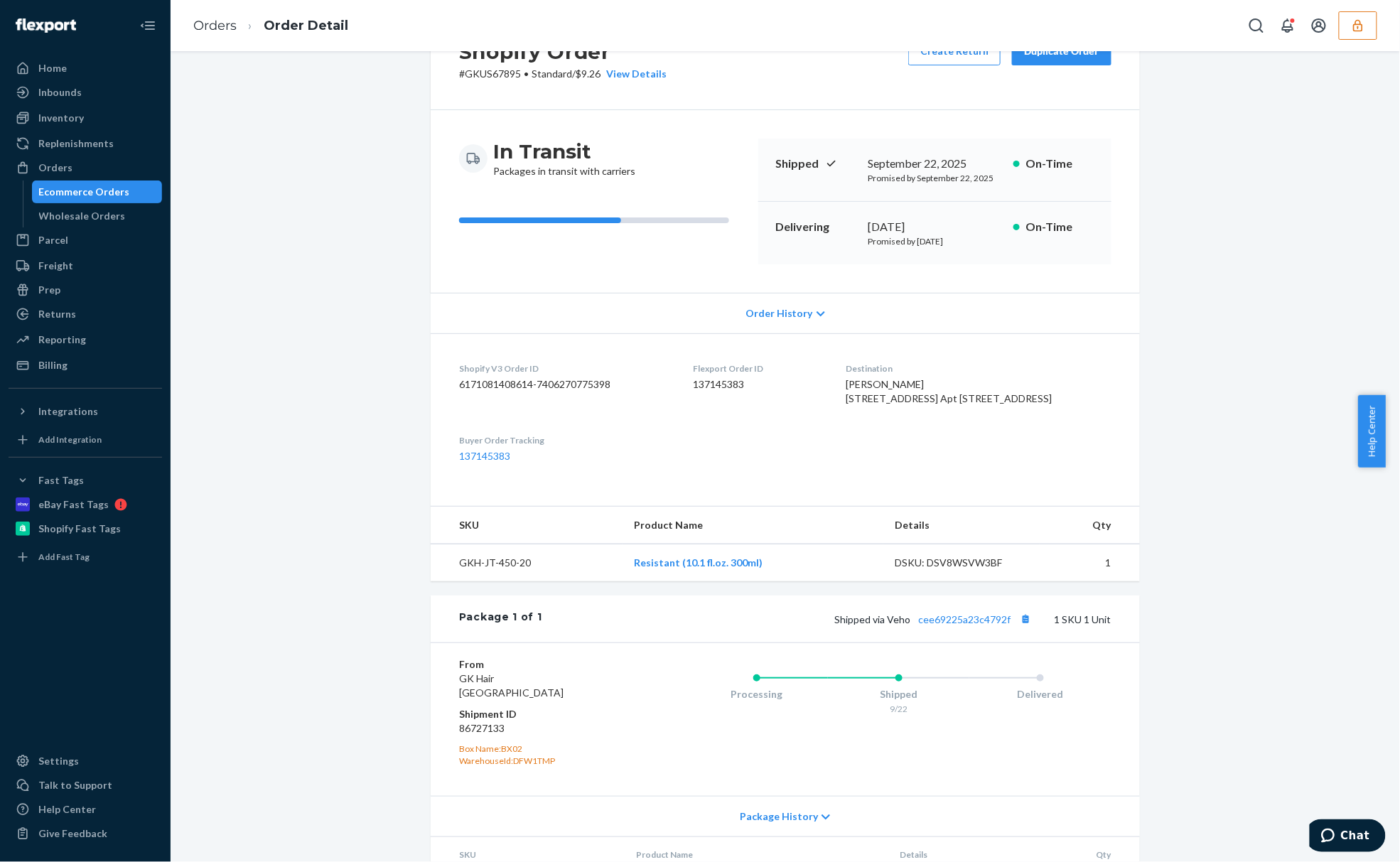
click at [538, 72] on span "Standard" at bounding box center [552, 73] width 41 height 12
click at [1340, 33] on button "button" at bounding box center [1357, 25] width 38 height 28
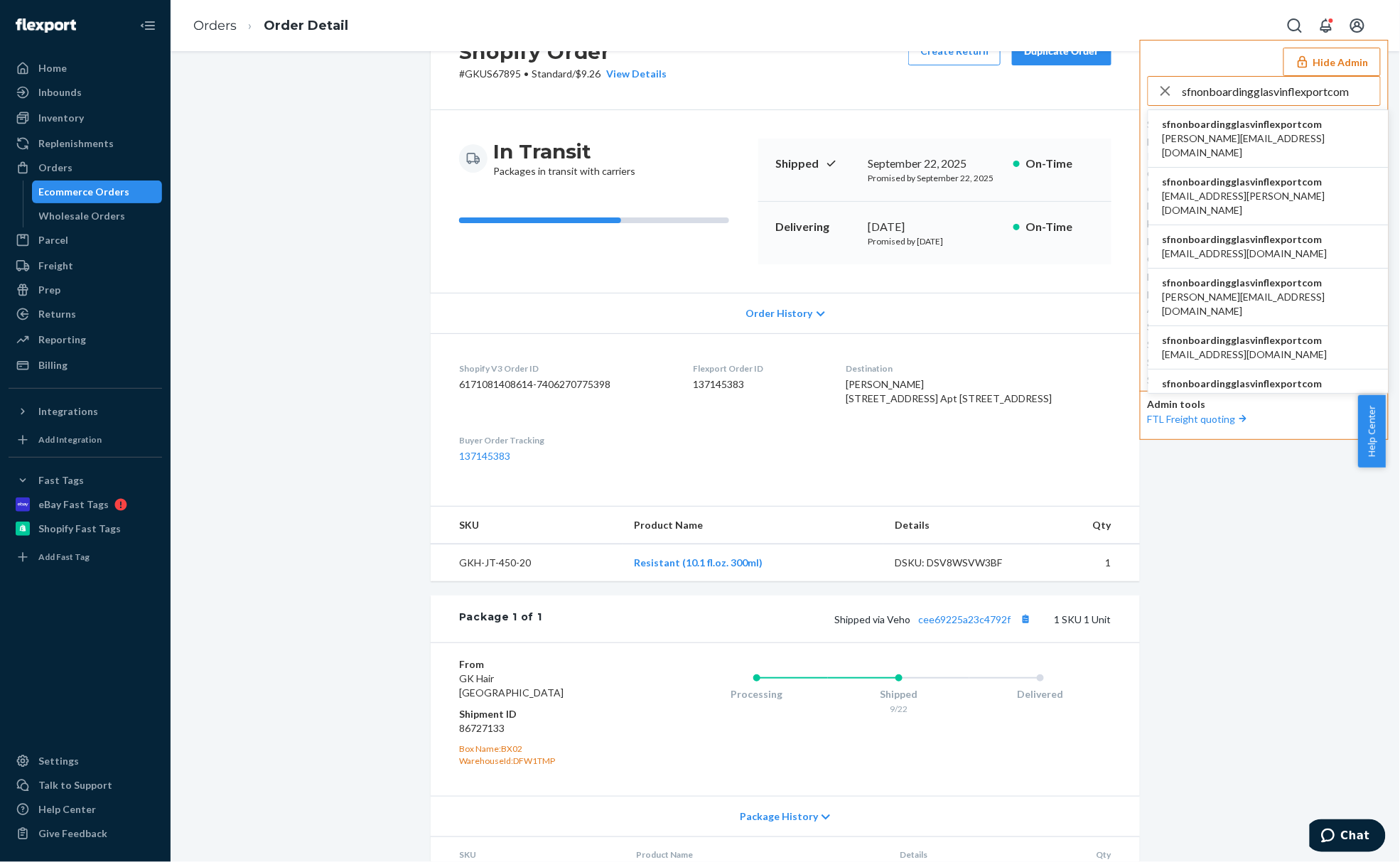
type input "sfnonboardingglasvinflexportcom"
click at [1328, 123] on li "sfnonboardingglasvinflexportcom [PERSON_NAME][EMAIL_ADDRESS][DOMAIN_NAME]" at bounding box center [1268, 138] width 240 height 57
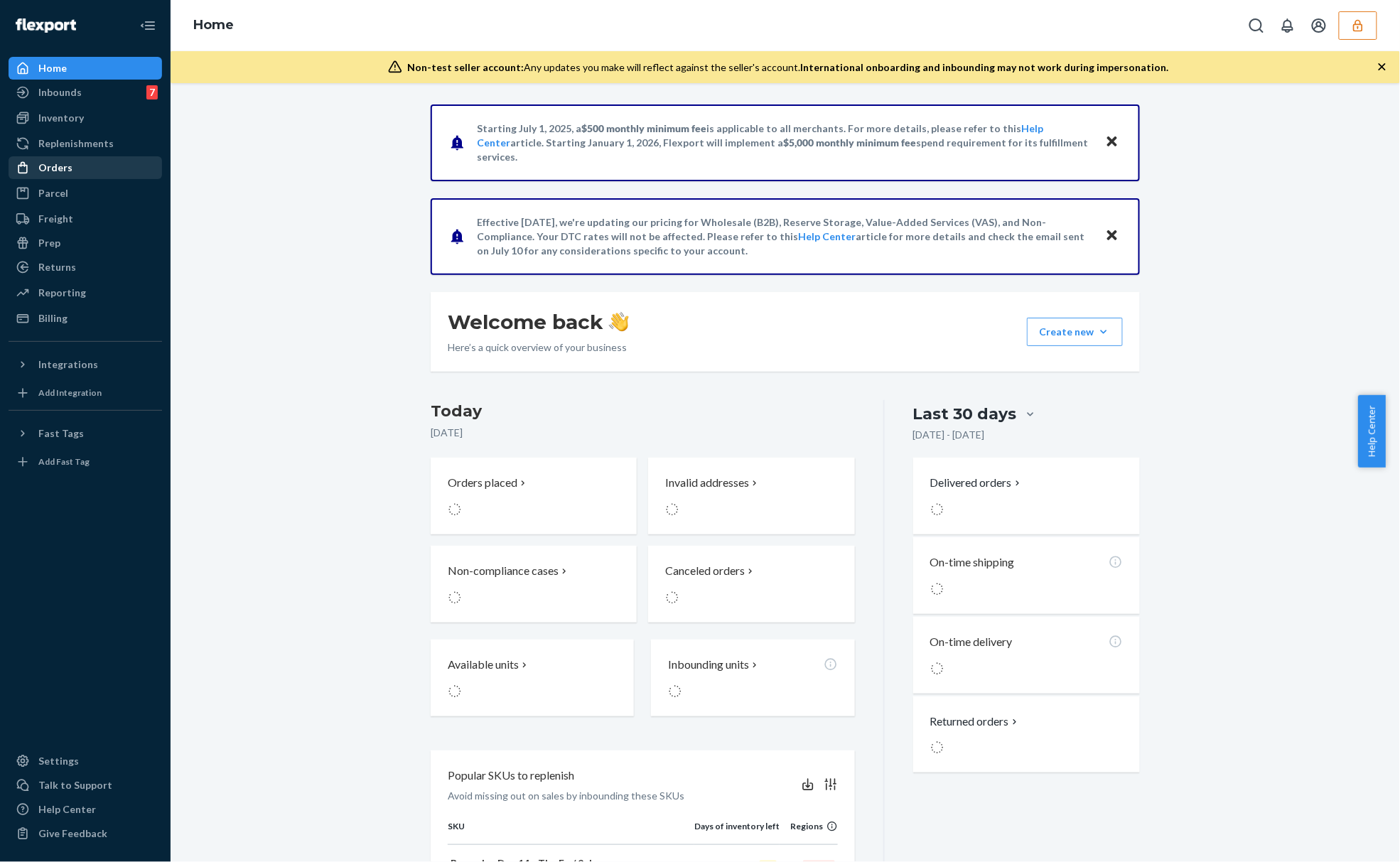
click at [120, 163] on div "Orders" at bounding box center [85, 167] width 151 height 19
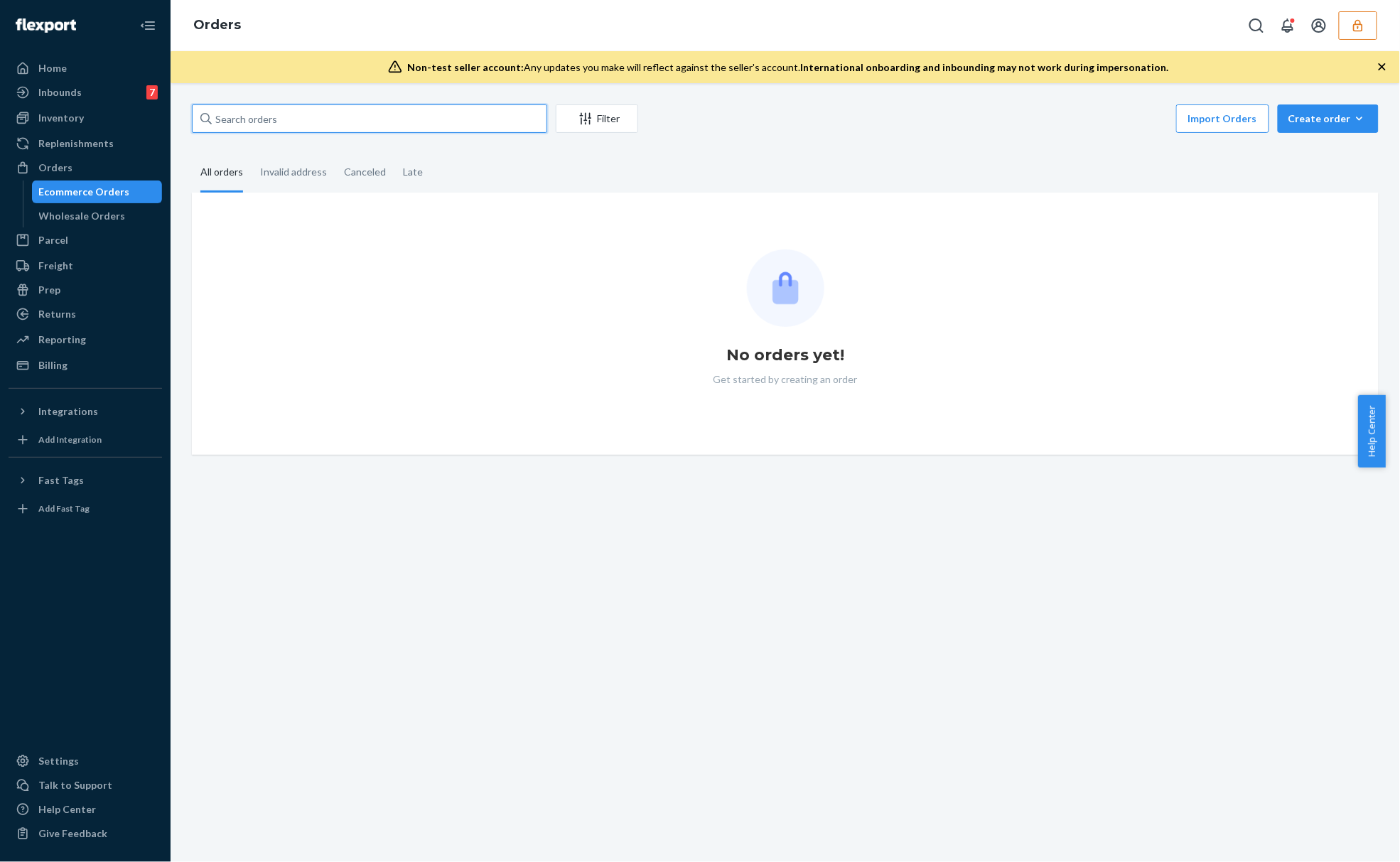
click at [327, 106] on input "text" at bounding box center [369, 118] width 355 height 28
paste input "R1NB9XY2GX"
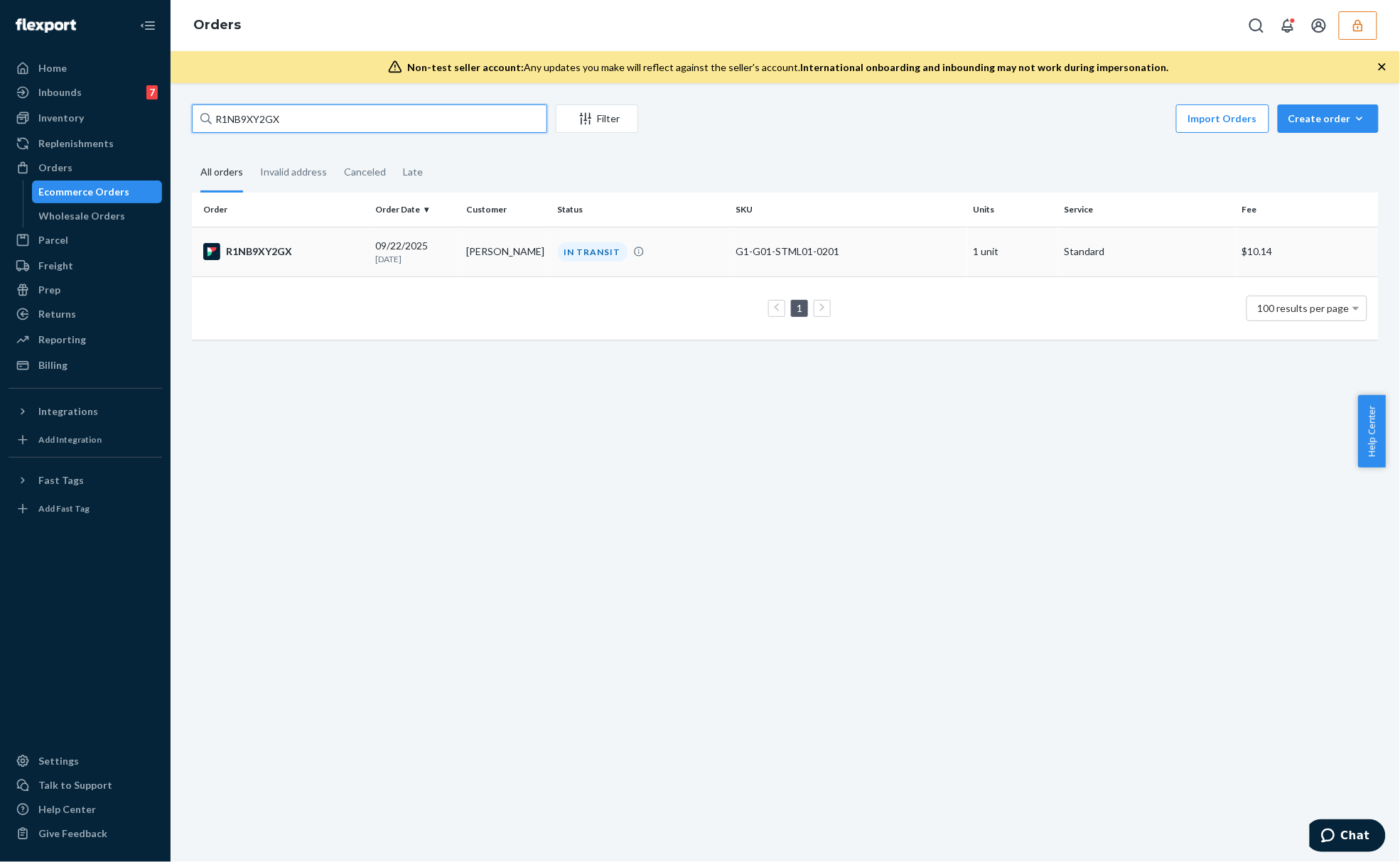
type input "R1NB9XY2GX"
click at [420, 260] on p "[DATE]" at bounding box center [415, 259] width 80 height 12
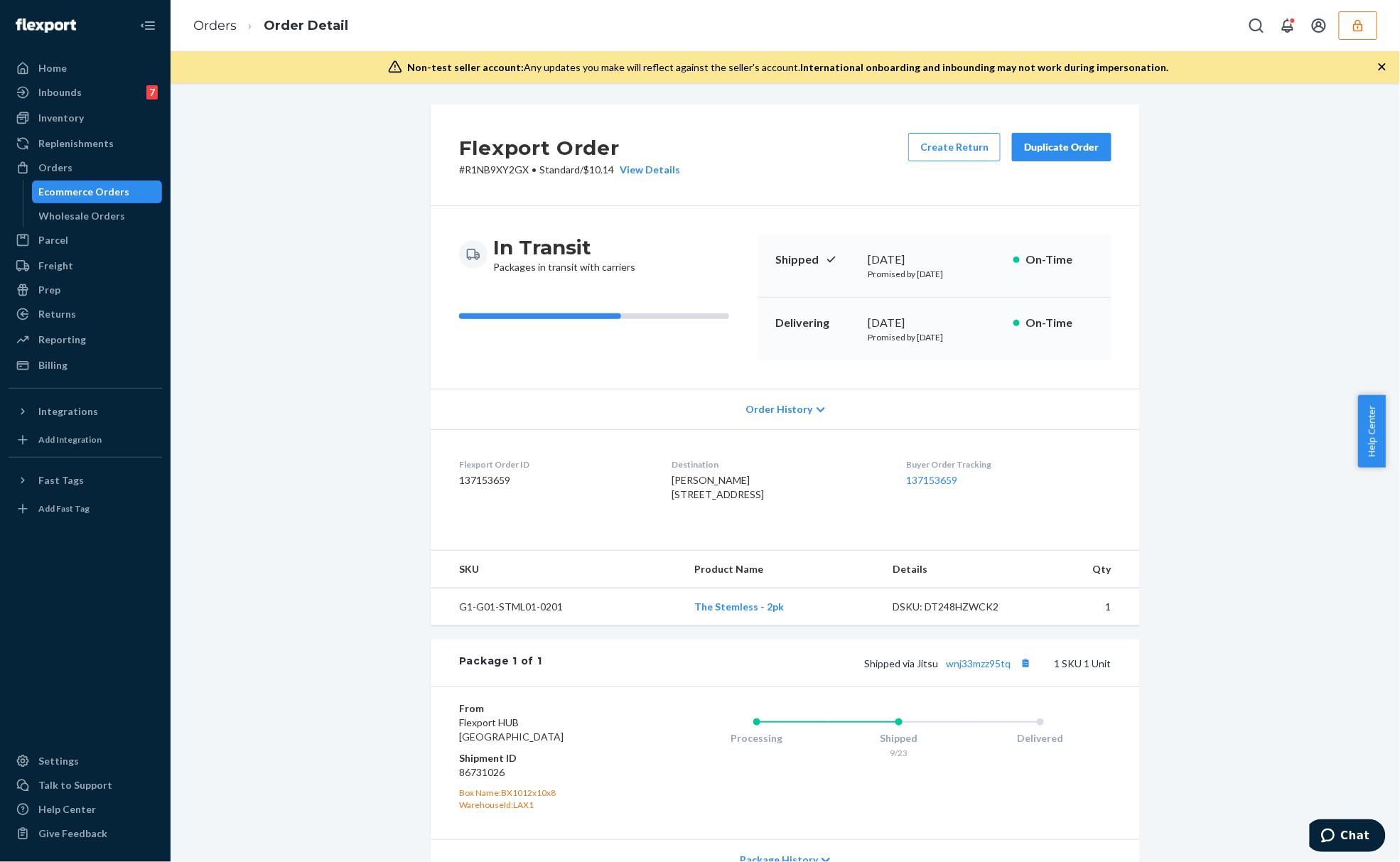
drag, startPoint x: 975, startPoint y: 328, endPoint x: 879, endPoint y: 328, distance: 96.0
click at [879, 328] on div "[DATE]" at bounding box center [935, 323] width 134 height 17
click at [947, 349] on div "Delivering [DATE] Promised by [DATE] On-Time" at bounding box center [934, 329] width 353 height 62
drag, startPoint x: 979, startPoint y: 341, endPoint x: 894, endPoint y: 337, distance: 85.1
click at [913, 339] on p "Promised by [DATE]" at bounding box center [935, 337] width 134 height 12
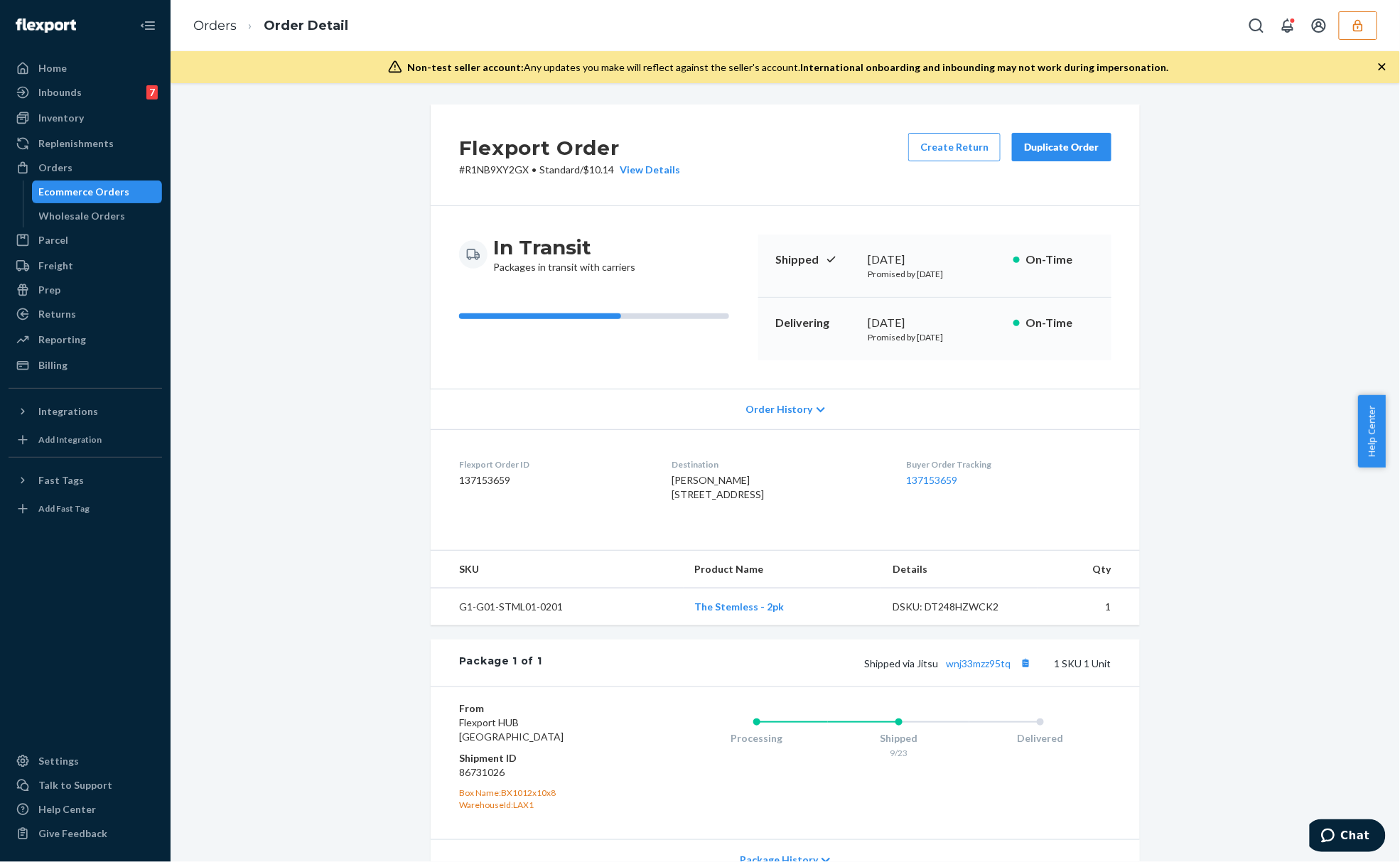
click at [1067, 146] on div "Duplicate Order" at bounding box center [1060, 147] width 75 height 15
click at [768, 410] on span "Order History" at bounding box center [778, 409] width 67 height 15
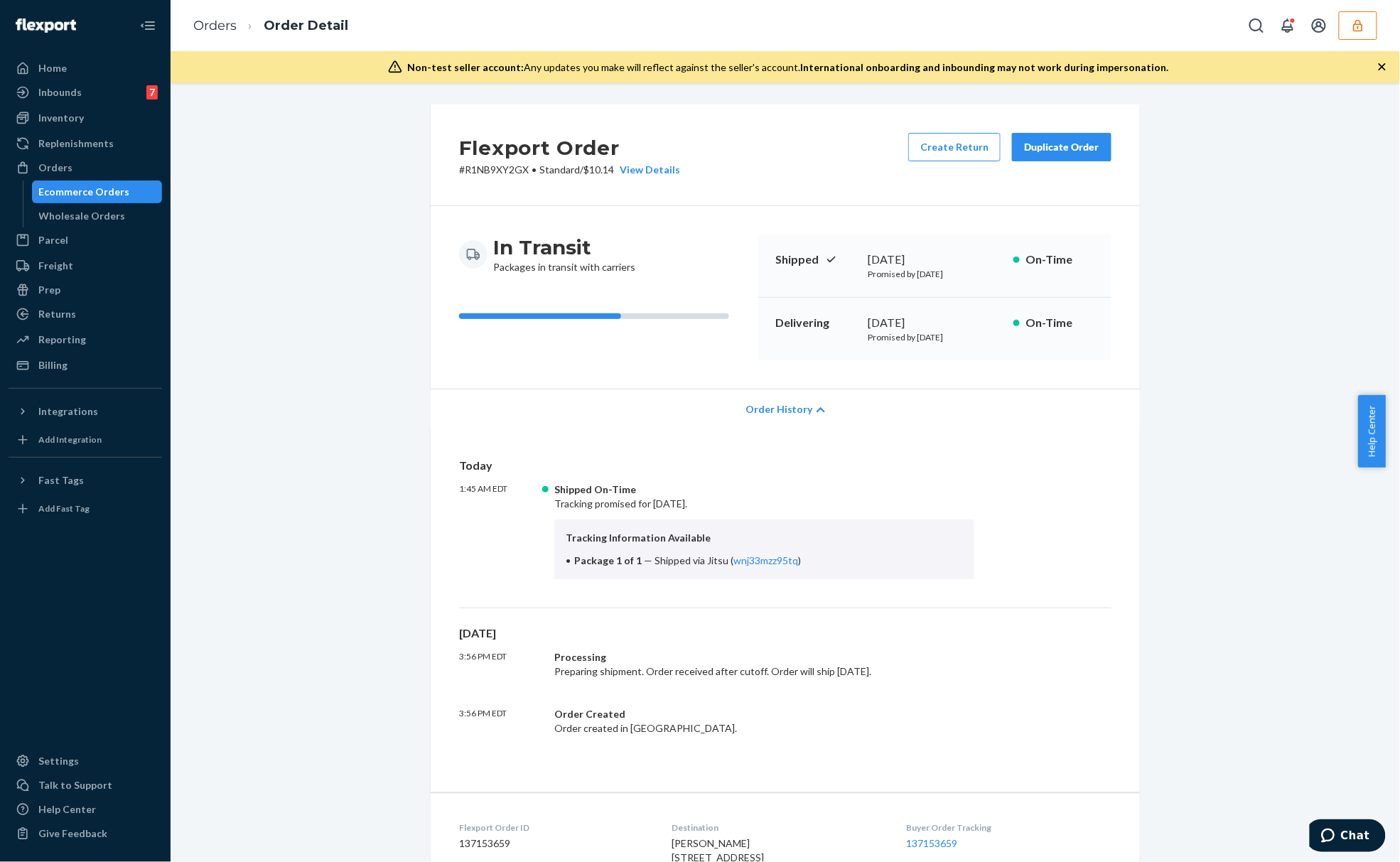
click at [1357, 13] on button "button" at bounding box center [1357, 25] width 38 height 28
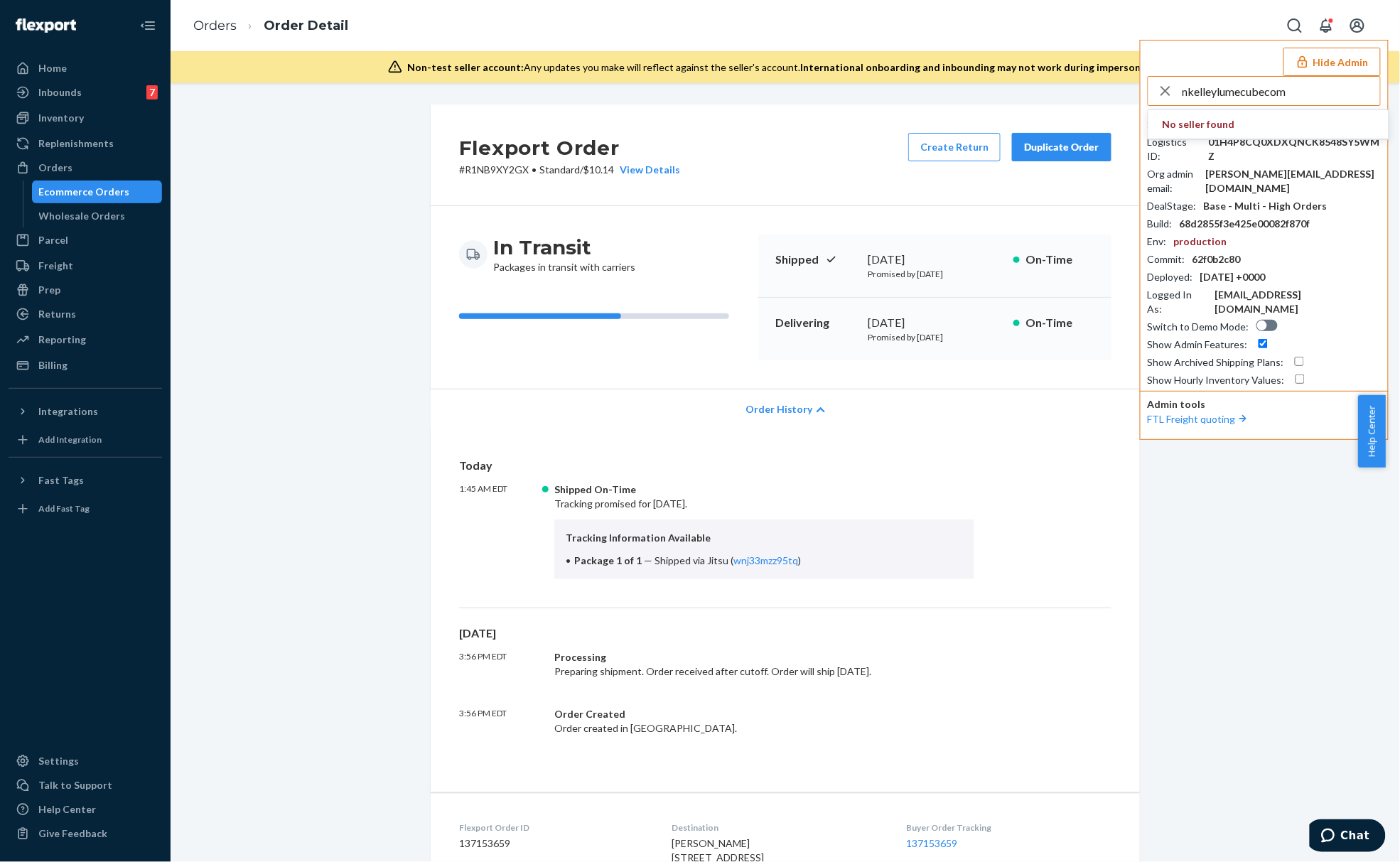
type input "nkelleylumecubecom"
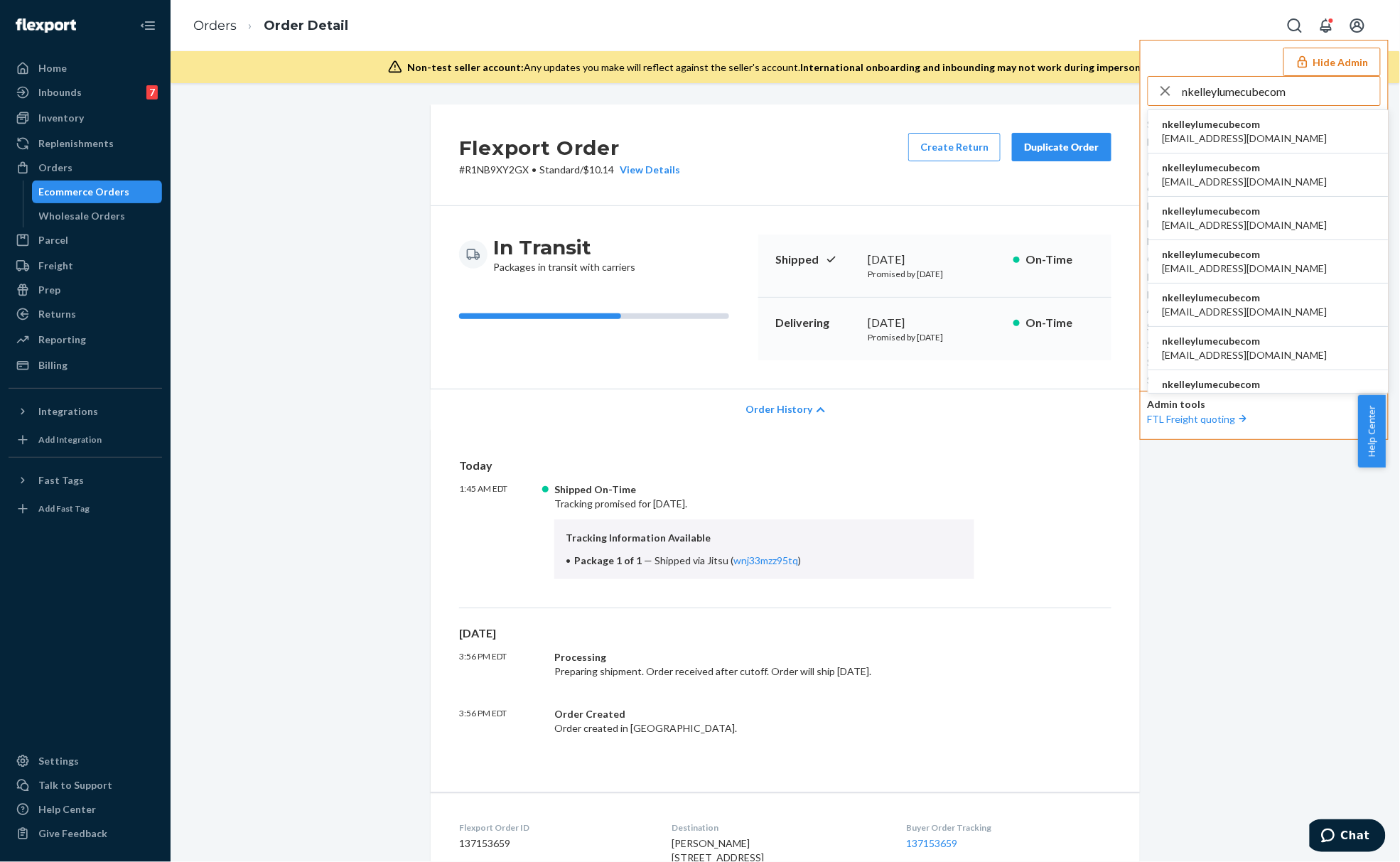
click at [1310, 107] on div "nkelleylumecubecom nkelleylumecubecom agent@lumecube.com nkelleylumecubecom bga…" at bounding box center [1264, 232] width 233 height 311
click at [1308, 123] on li "nkelleylumecubecom agent@lumecube.com" at bounding box center [1268, 131] width 240 height 44
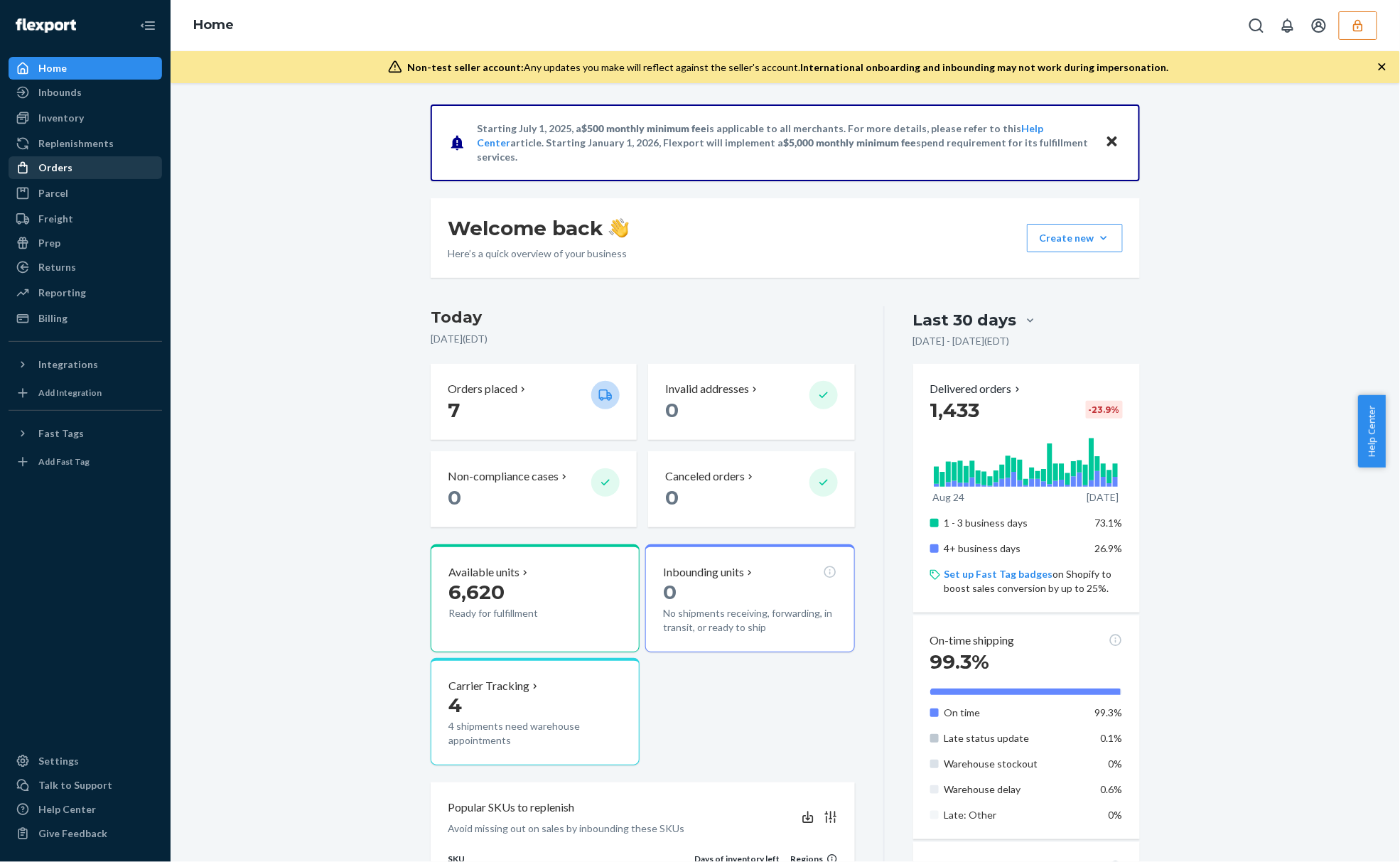
click at [66, 177] on div "Orders" at bounding box center [85, 167] width 151 height 19
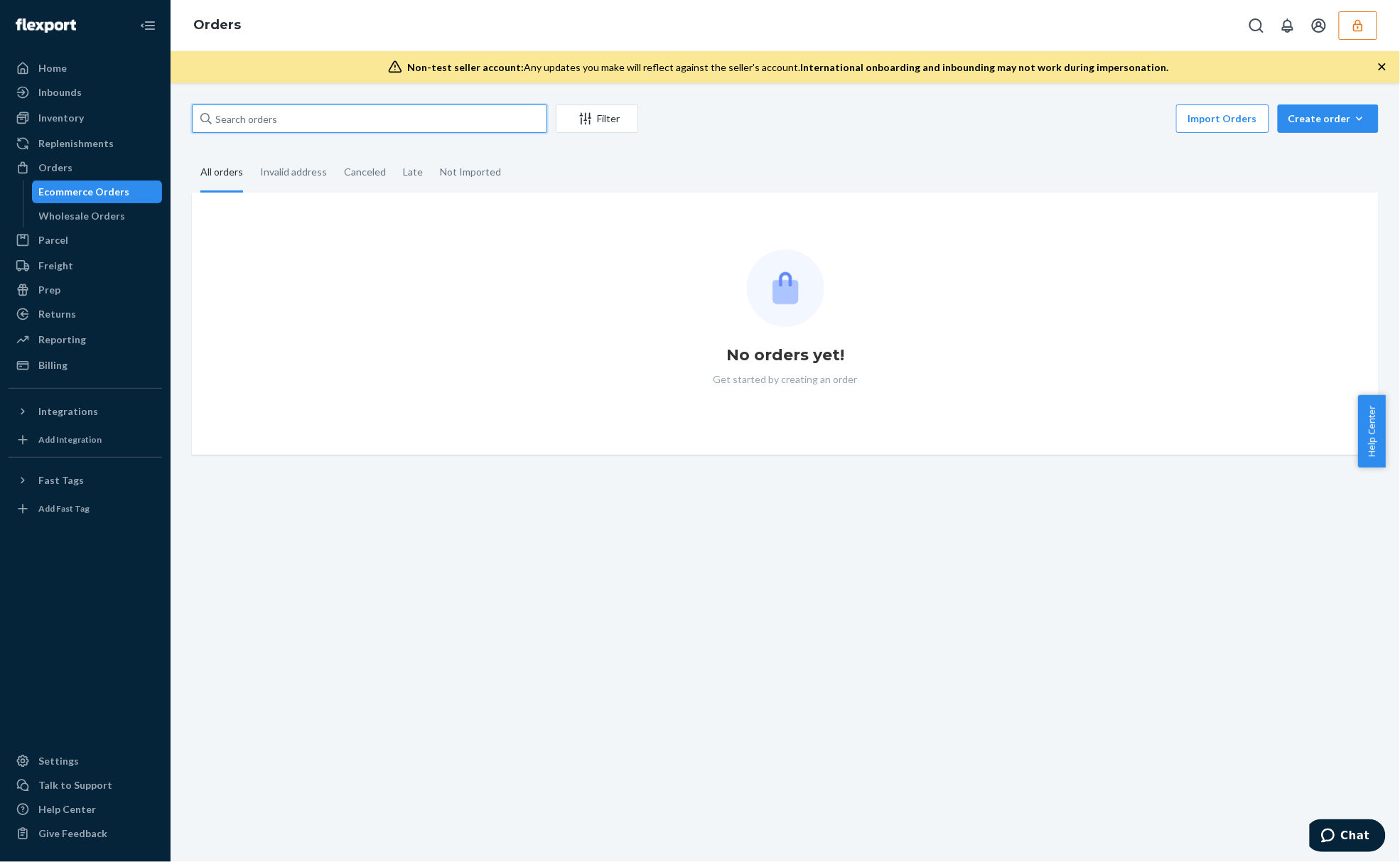
click at [296, 118] on input "text" at bounding box center [369, 118] width 355 height 28
paste input "136936873"
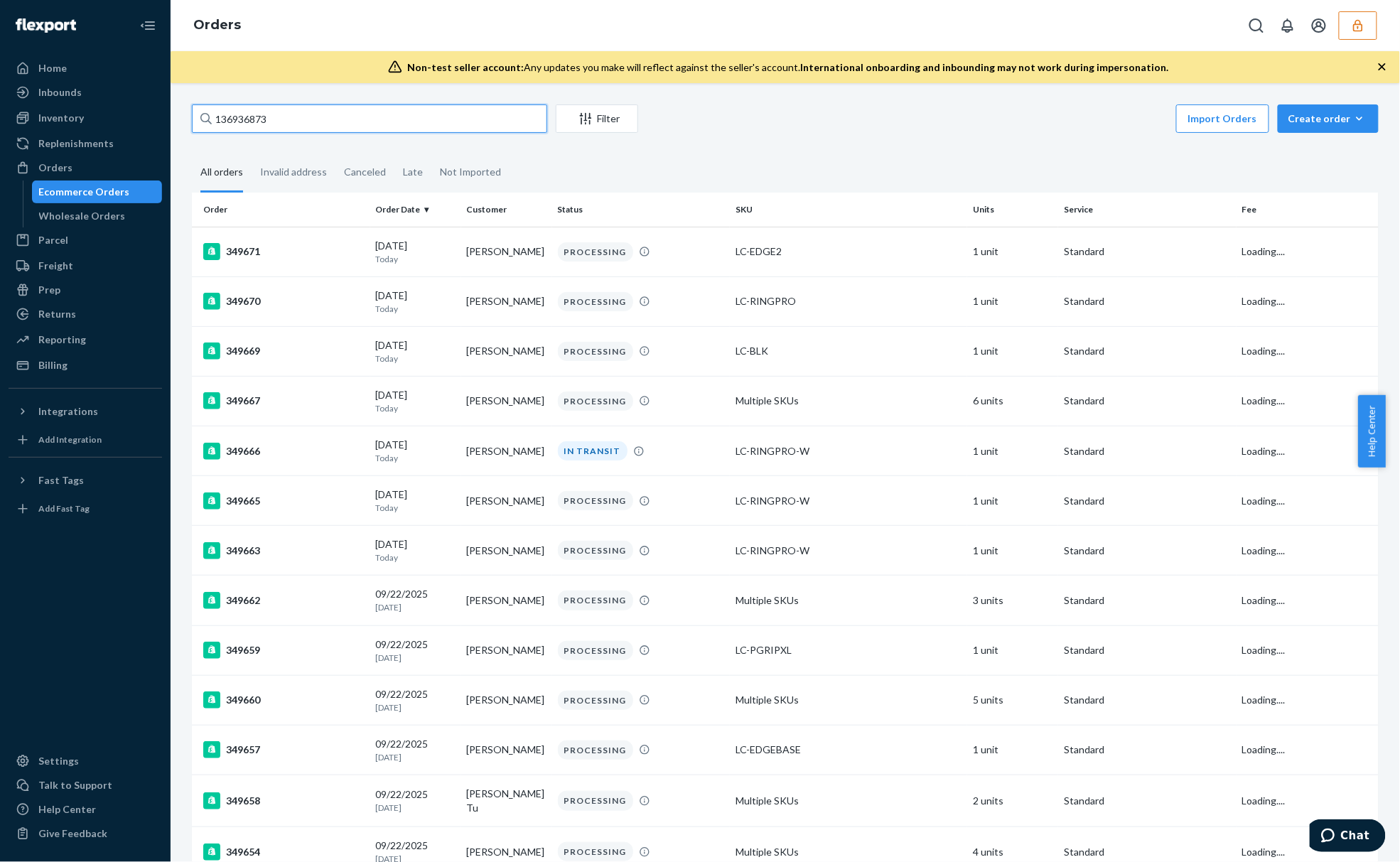
type input "136936873"
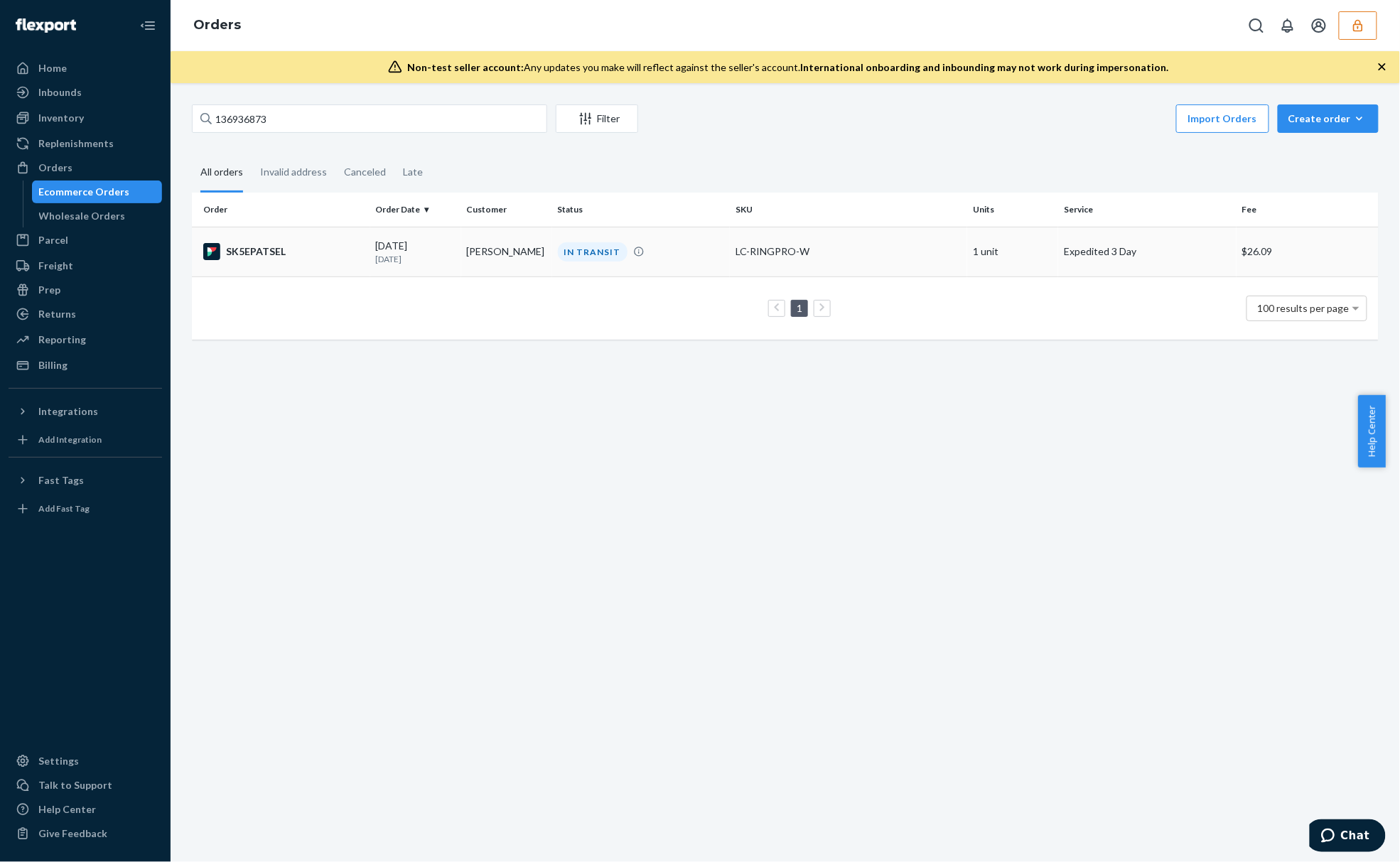
click at [698, 269] on td "IN TRANSIT" at bounding box center [640, 251] width 178 height 50
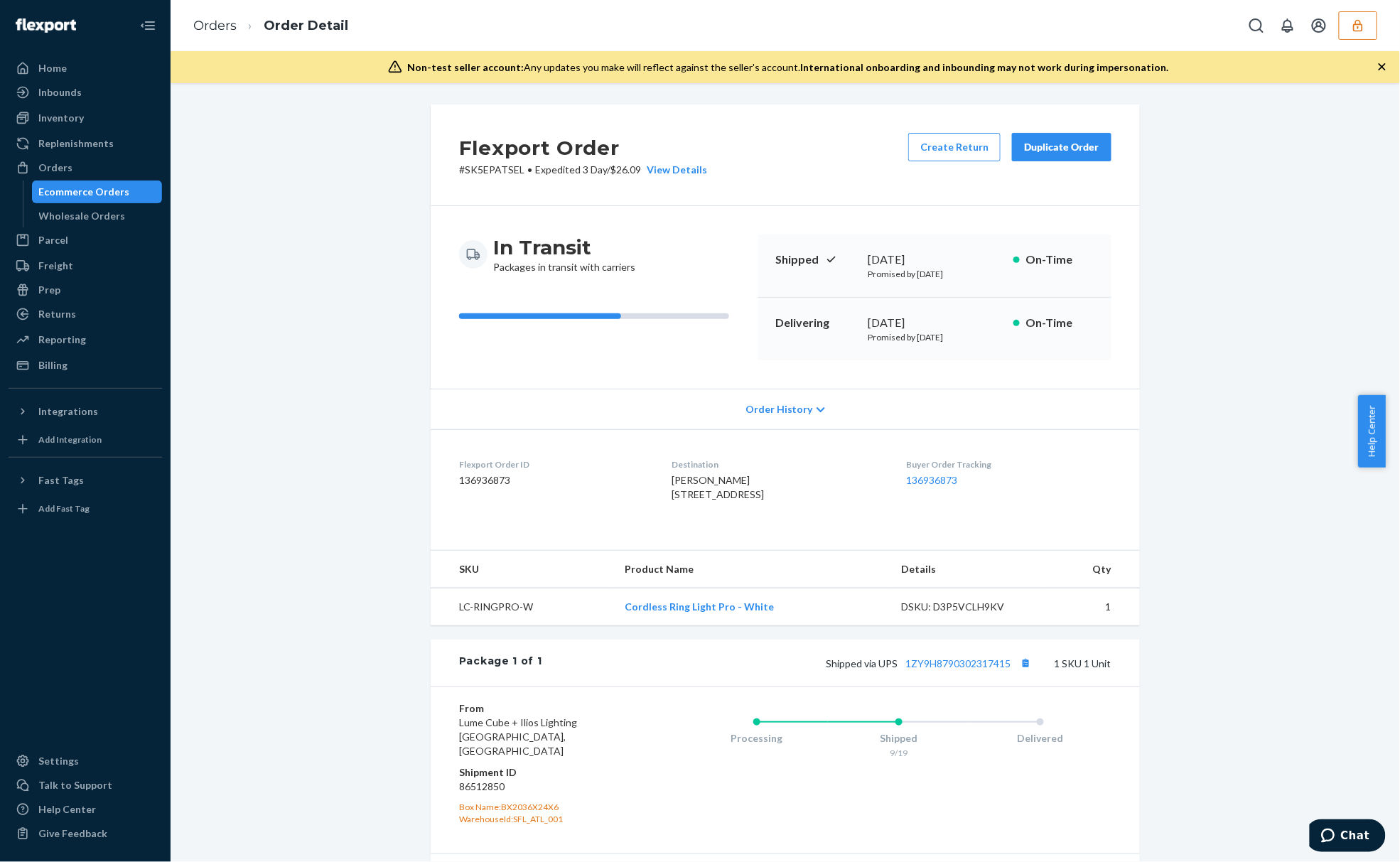
click at [968, 341] on p "Promised by September 24, 2025" at bounding box center [935, 337] width 134 height 12
click at [955, 276] on p "Promised by September 19, 2025" at bounding box center [935, 273] width 134 height 12
click at [989, 669] on link "1ZY9H8790302317415" at bounding box center [957, 664] width 105 height 12
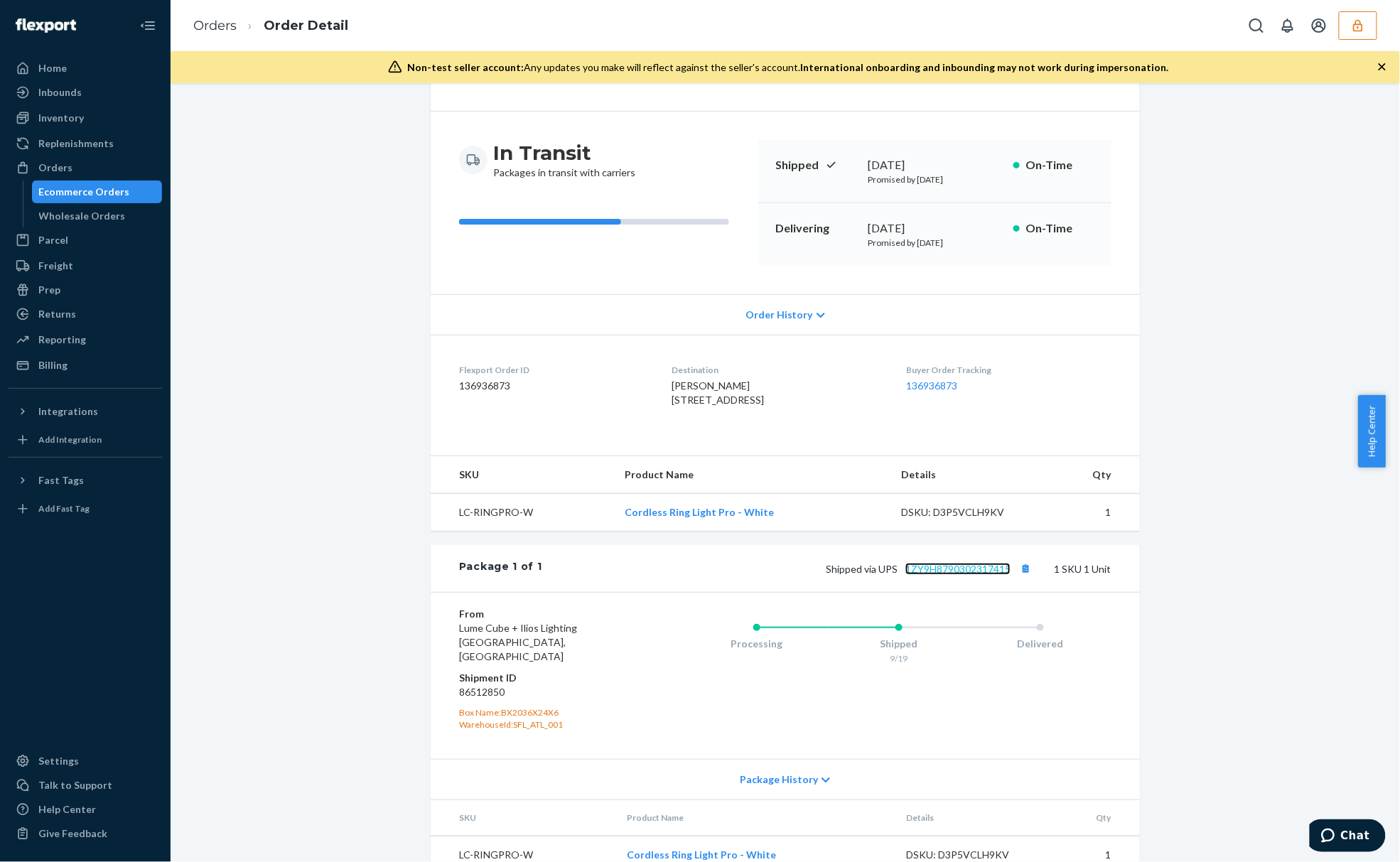
scroll to position [139, 0]
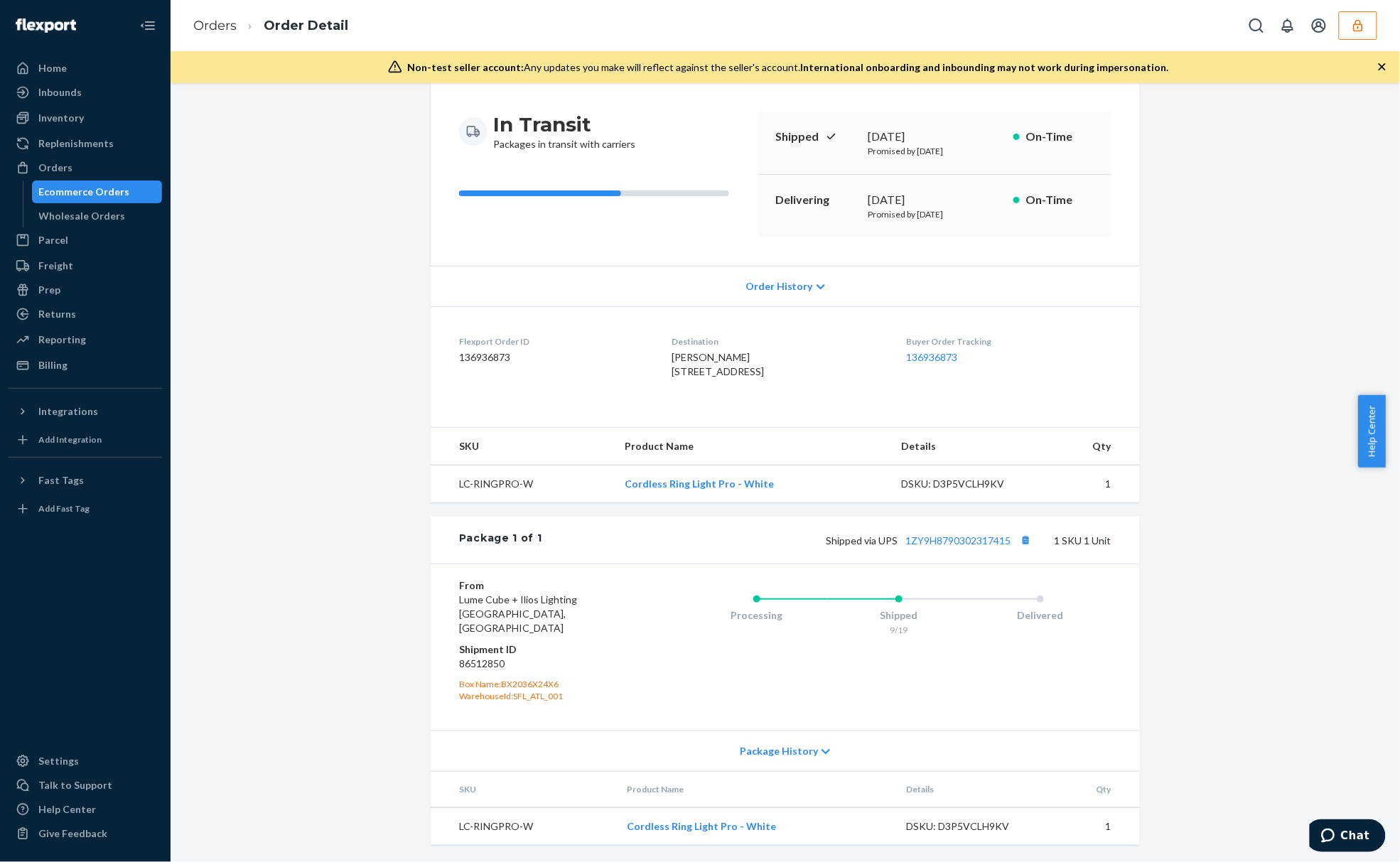
drag, startPoint x: 678, startPoint y: 503, endPoint x: 634, endPoint y: 513, distance: 45.1
click at [634, 503] on td "Cordless Ring Light Pro - White" at bounding box center [751, 484] width 276 height 38
click at [1343, 30] on button "button" at bounding box center [1357, 25] width 38 height 28
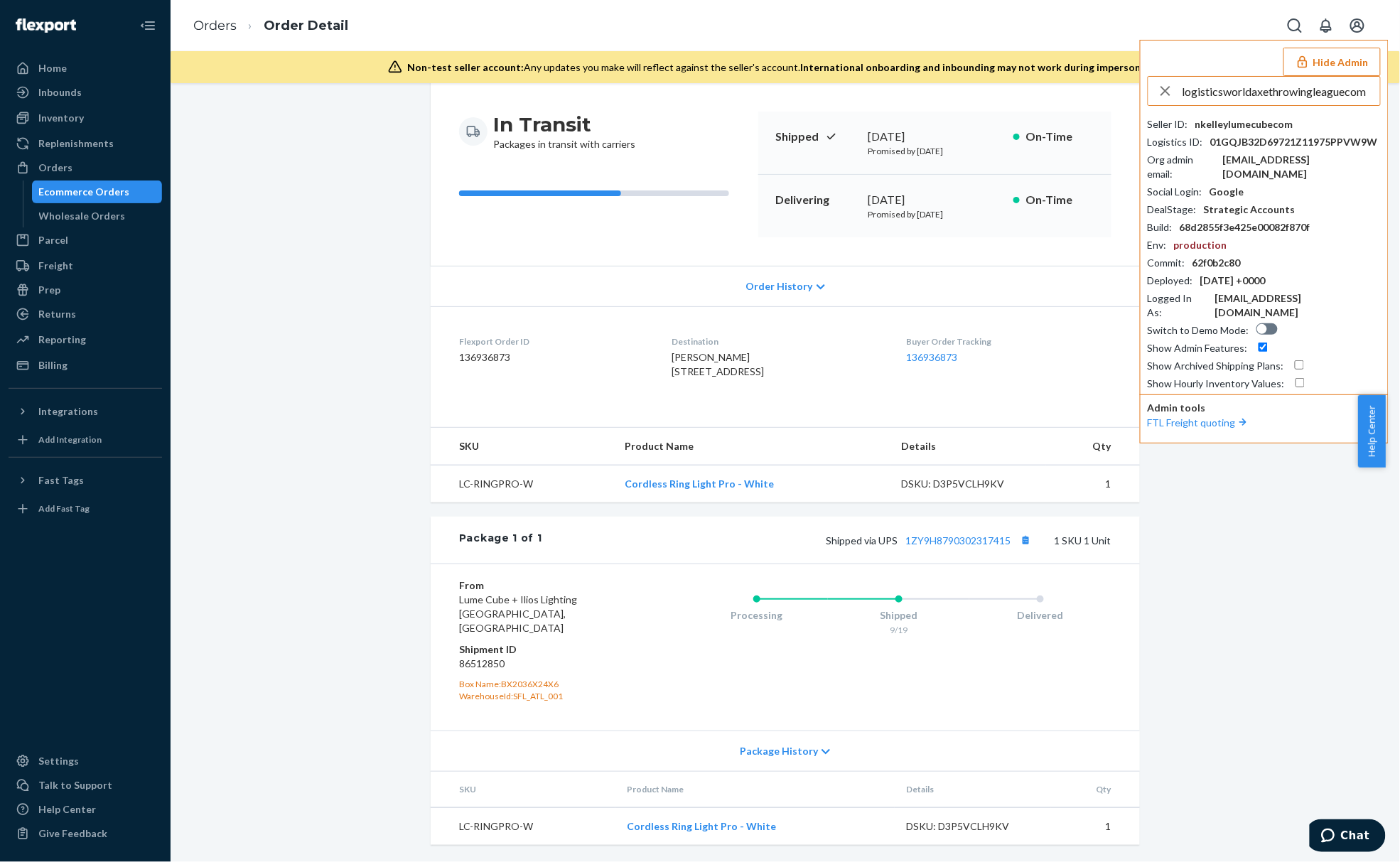
type input "logisticsworldaxethrowingleaguecom"
click at [1297, 127] on span "logisticsworldaxethrowingleaguecom" at bounding box center [1269, 124] width 212 height 15
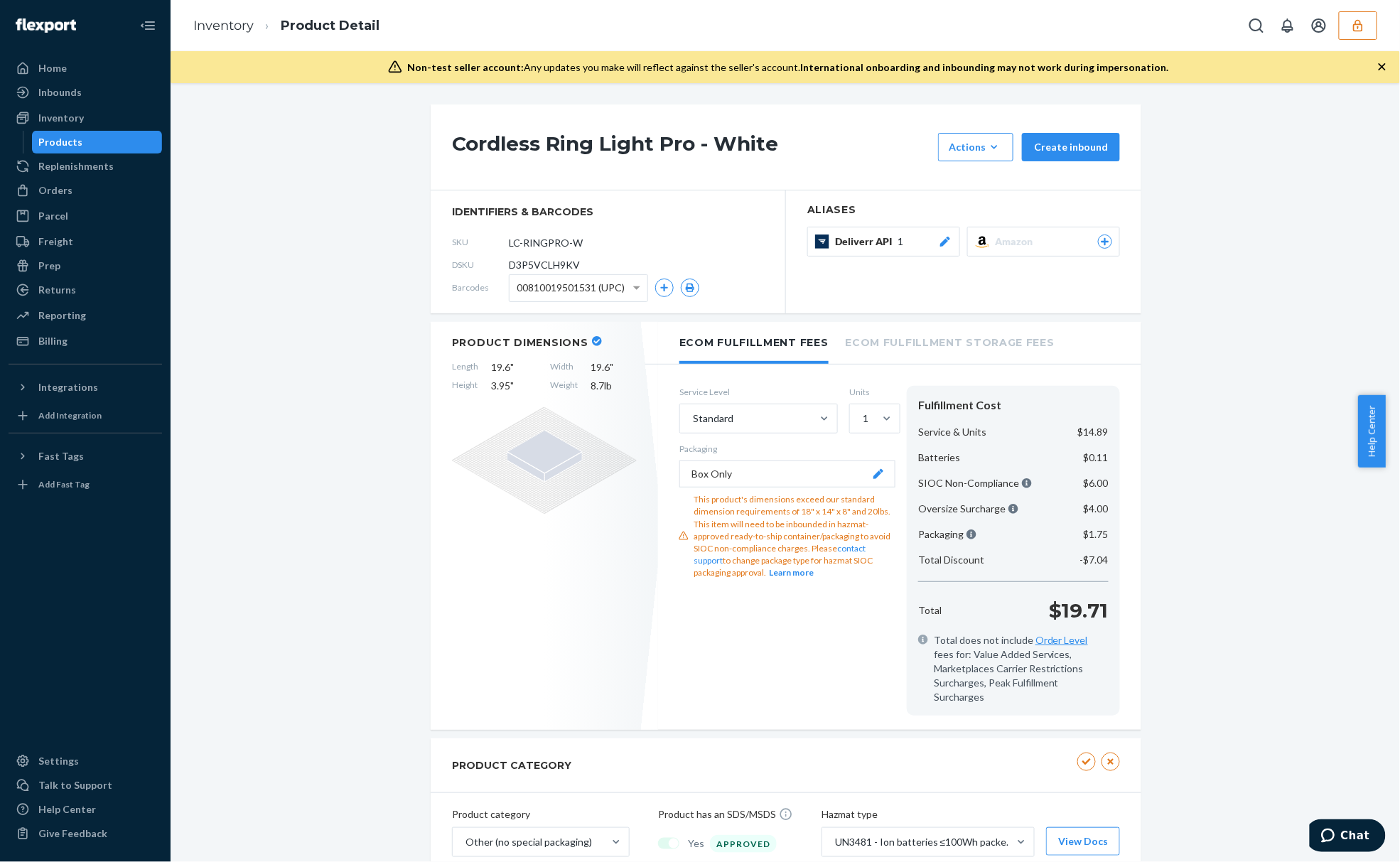
click at [592, 142] on h1 "Cordless Ring Light Pro - White" at bounding box center [691, 147] width 479 height 28
click at [778, 528] on div "This product's dimensions exceed our standard dimension requirements of 18" x 1…" at bounding box center [794, 536] width 201 height 86
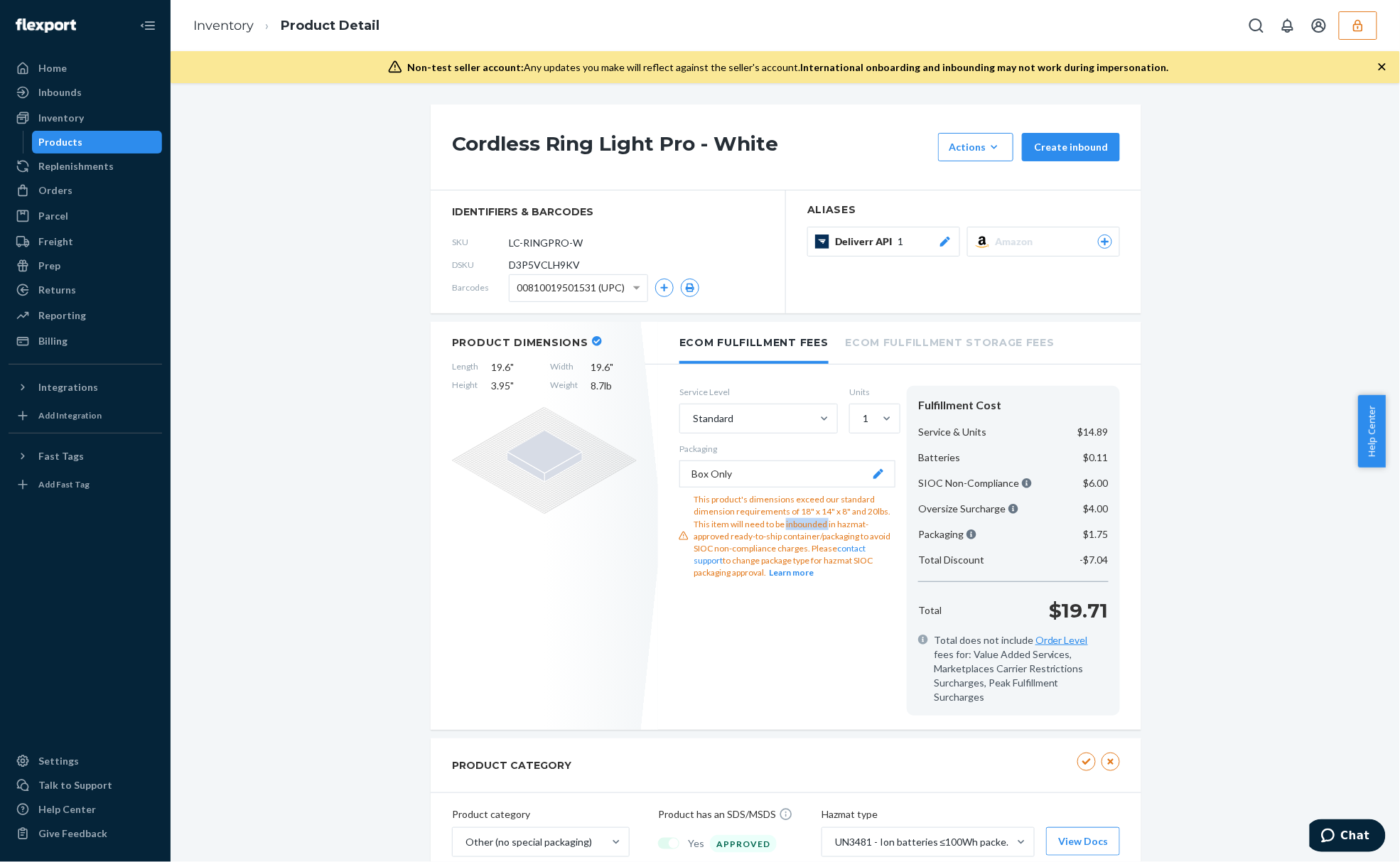
click at [778, 528] on div "This product's dimensions exceed our standard dimension requirements of 18" x 1…" at bounding box center [794, 536] width 201 height 86
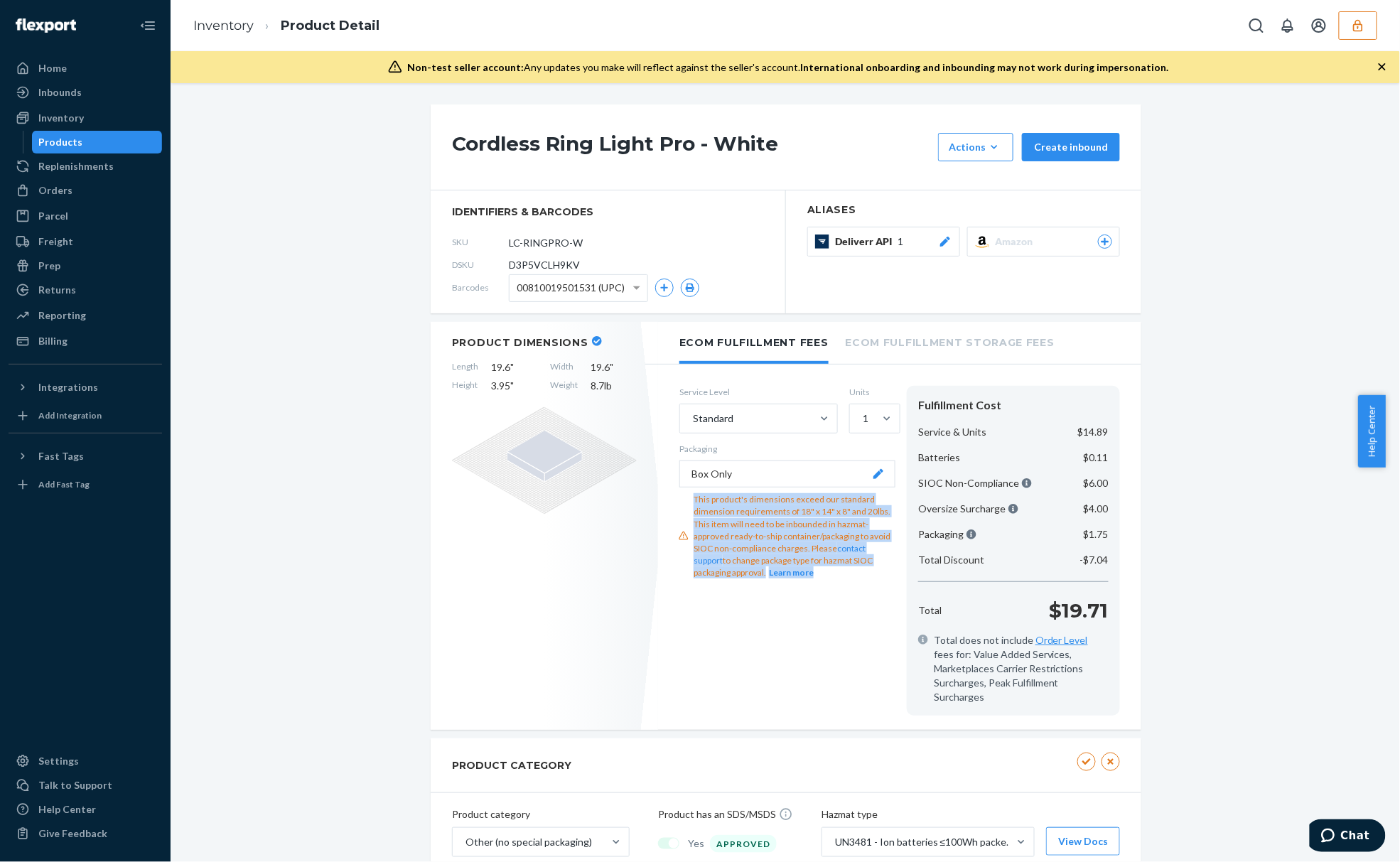
click at [778, 528] on div "This product's dimensions exceed our standard dimension requirements of 18" x 1…" at bounding box center [794, 536] width 201 height 86
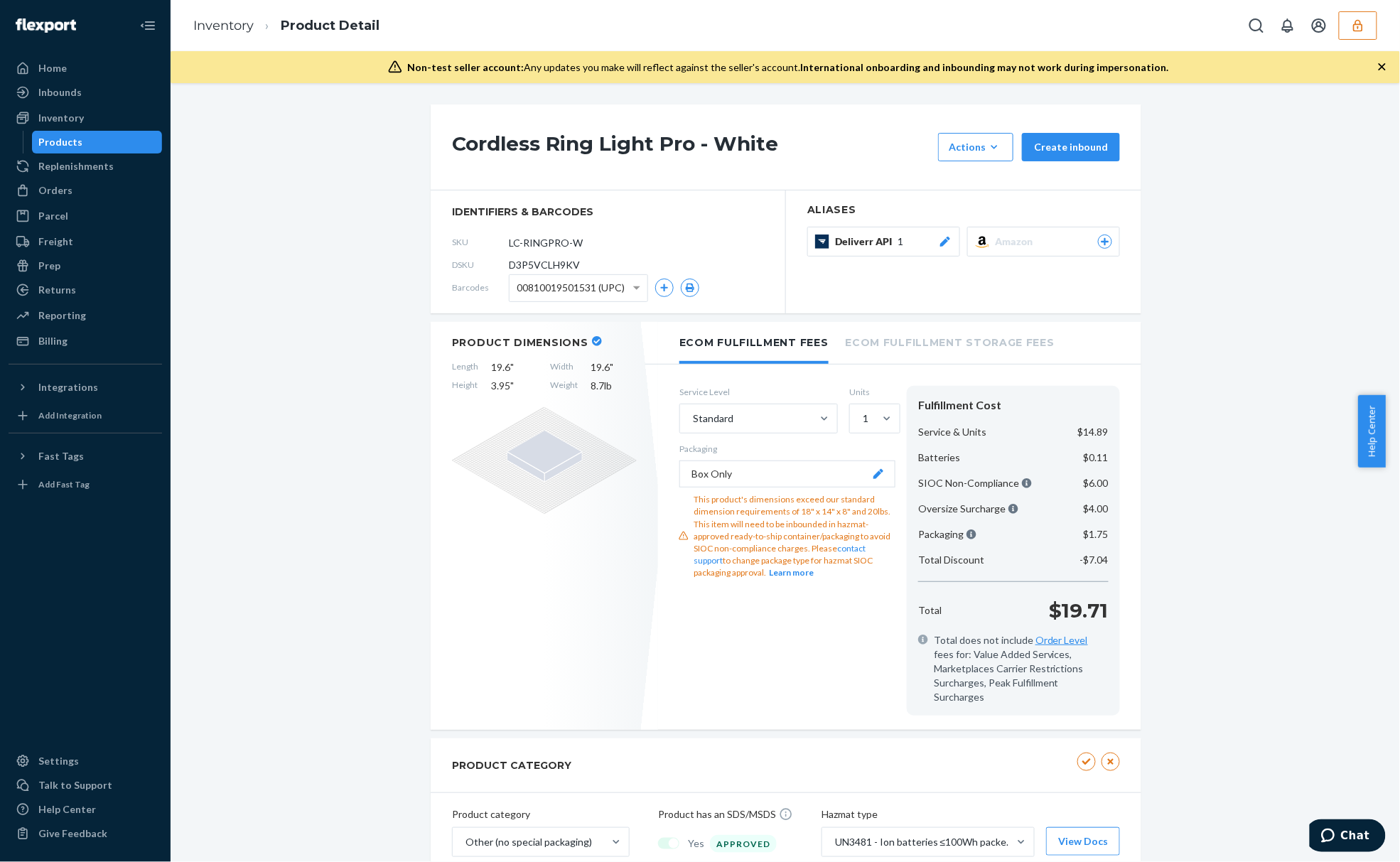
click at [785, 565] on div "This product's dimensions exceed our standard dimension requirements of 18" x 1…" at bounding box center [794, 536] width 201 height 86
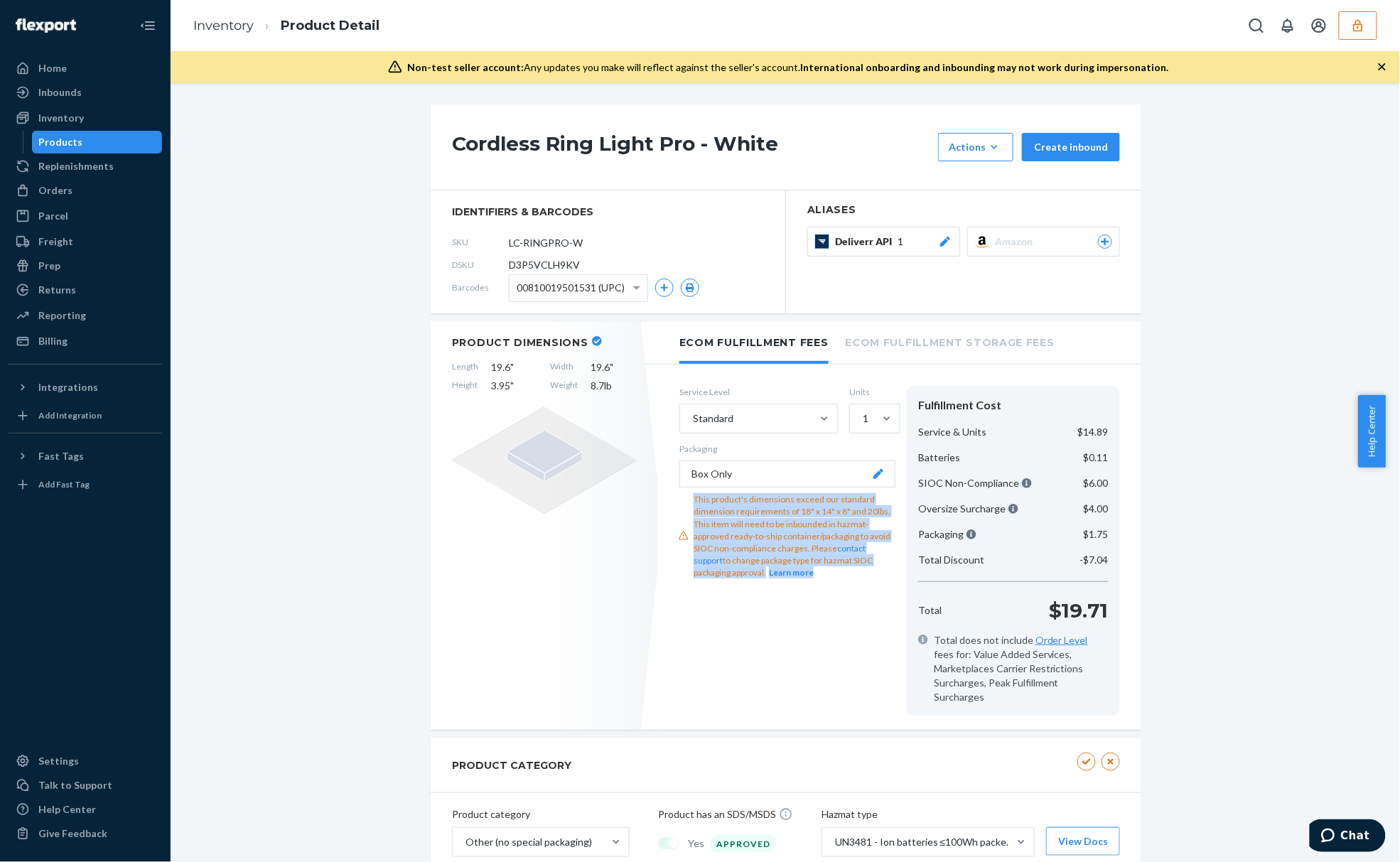
click at [785, 565] on div "This product's dimensions exceed our standard dimension requirements of 18" x 1…" at bounding box center [794, 536] width 201 height 86
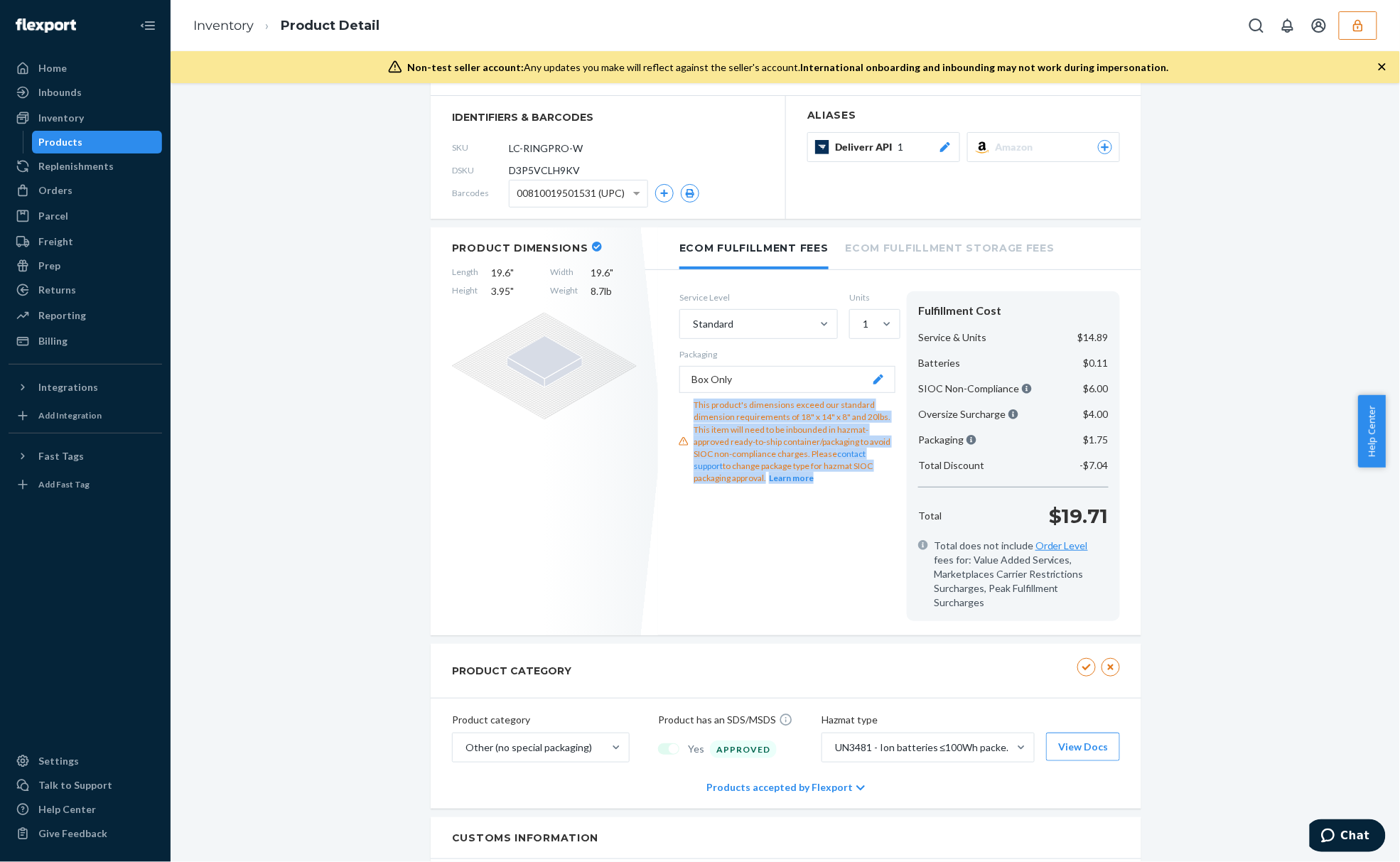
click at [771, 407] on div "This product's dimensions exceed our standard dimension requirements of 18" x 1…" at bounding box center [794, 442] width 201 height 86
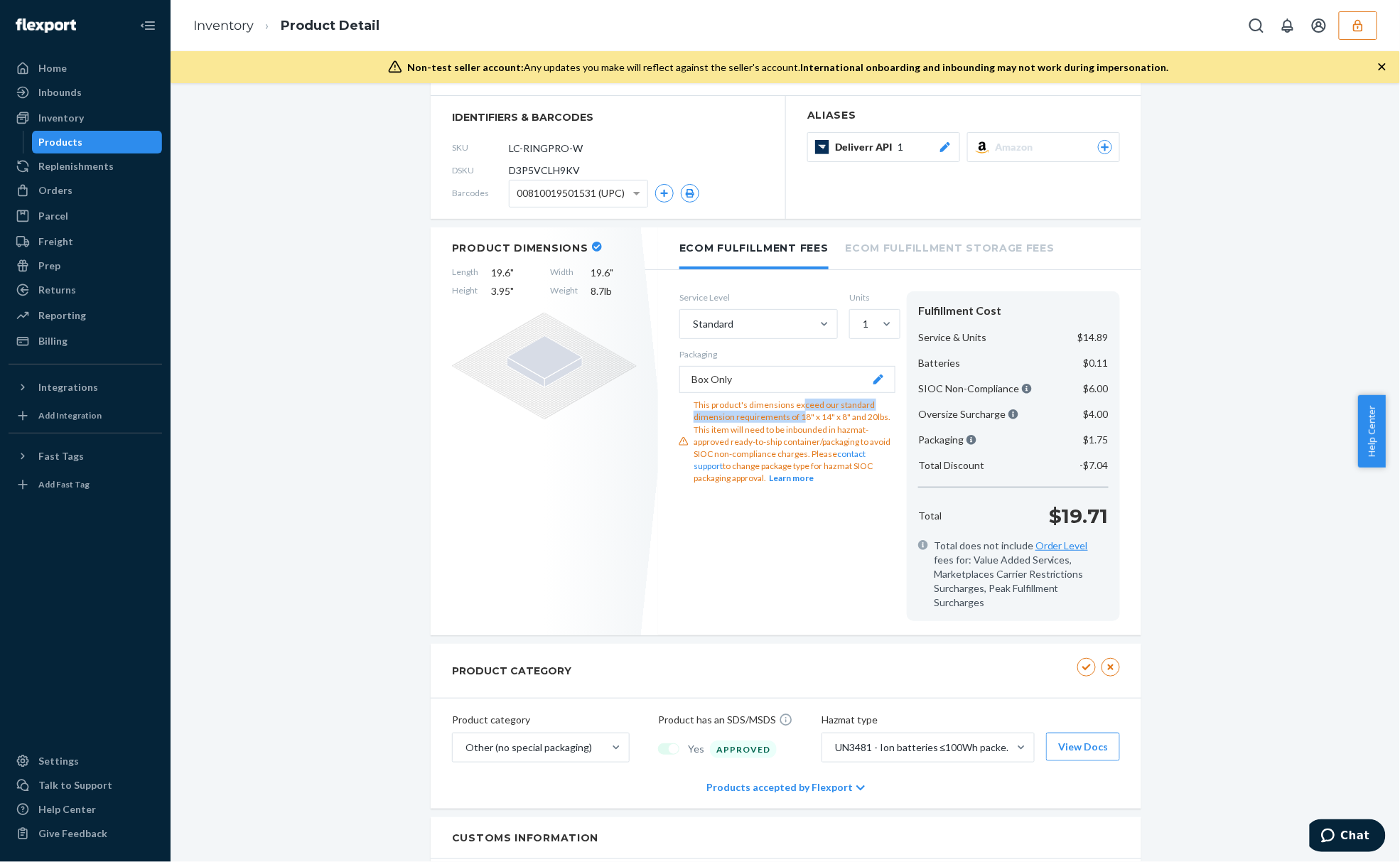
drag, startPoint x: 794, startPoint y: 407, endPoint x: 794, endPoint y: 420, distance: 13.0
click at [794, 420] on div "This product's dimensions exceed our standard dimension requirements of 18" x 1…" at bounding box center [794, 442] width 201 height 86
click at [812, 421] on div "This product's dimensions exceed our standard dimension requirements of 18" x 1…" at bounding box center [794, 442] width 201 height 86
drag, startPoint x: 762, startPoint y: 427, endPoint x: 762, endPoint y: 436, distance: 9.0
click at [762, 436] on div "This product's dimensions exceed our standard dimension requirements of 18" x 1…" at bounding box center [794, 442] width 201 height 86
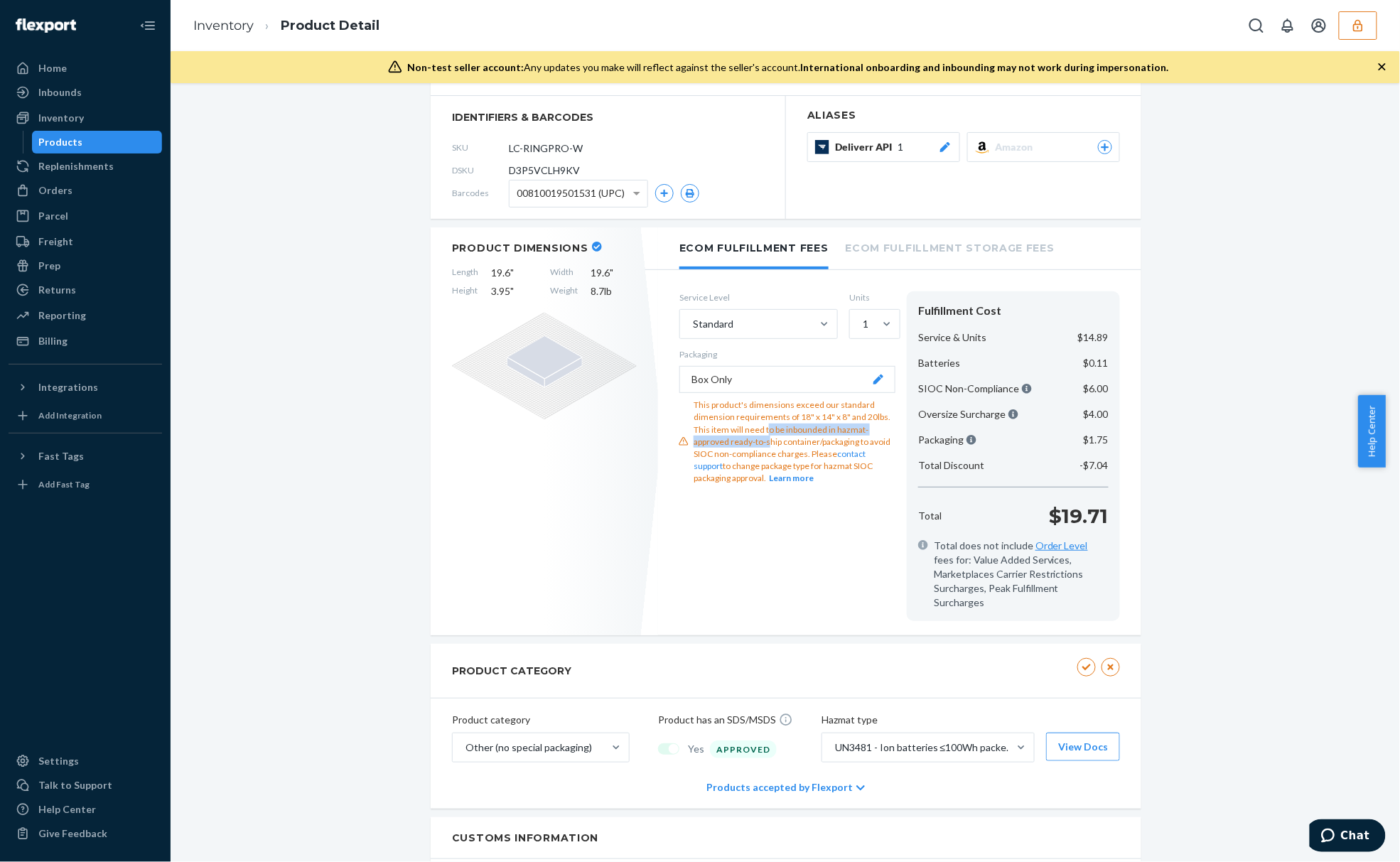
click at [763, 442] on div "This product's dimensions exceed our standard dimension requirements of 18" x 1…" at bounding box center [794, 442] width 201 height 86
drag, startPoint x: 775, startPoint y: 444, endPoint x: 684, endPoint y: 445, distance: 91.0
click at [684, 445] on div "This product's dimensions exceed our standard dimension requirements of 18" x 1…" at bounding box center [787, 442] width 216 height 86
click at [645, 481] on div "Product Dimensions Length 19.6 " Width 19.6 " Height 3.95 " Weight 8.7 lb" at bounding box center [545, 431] width 228 height 408
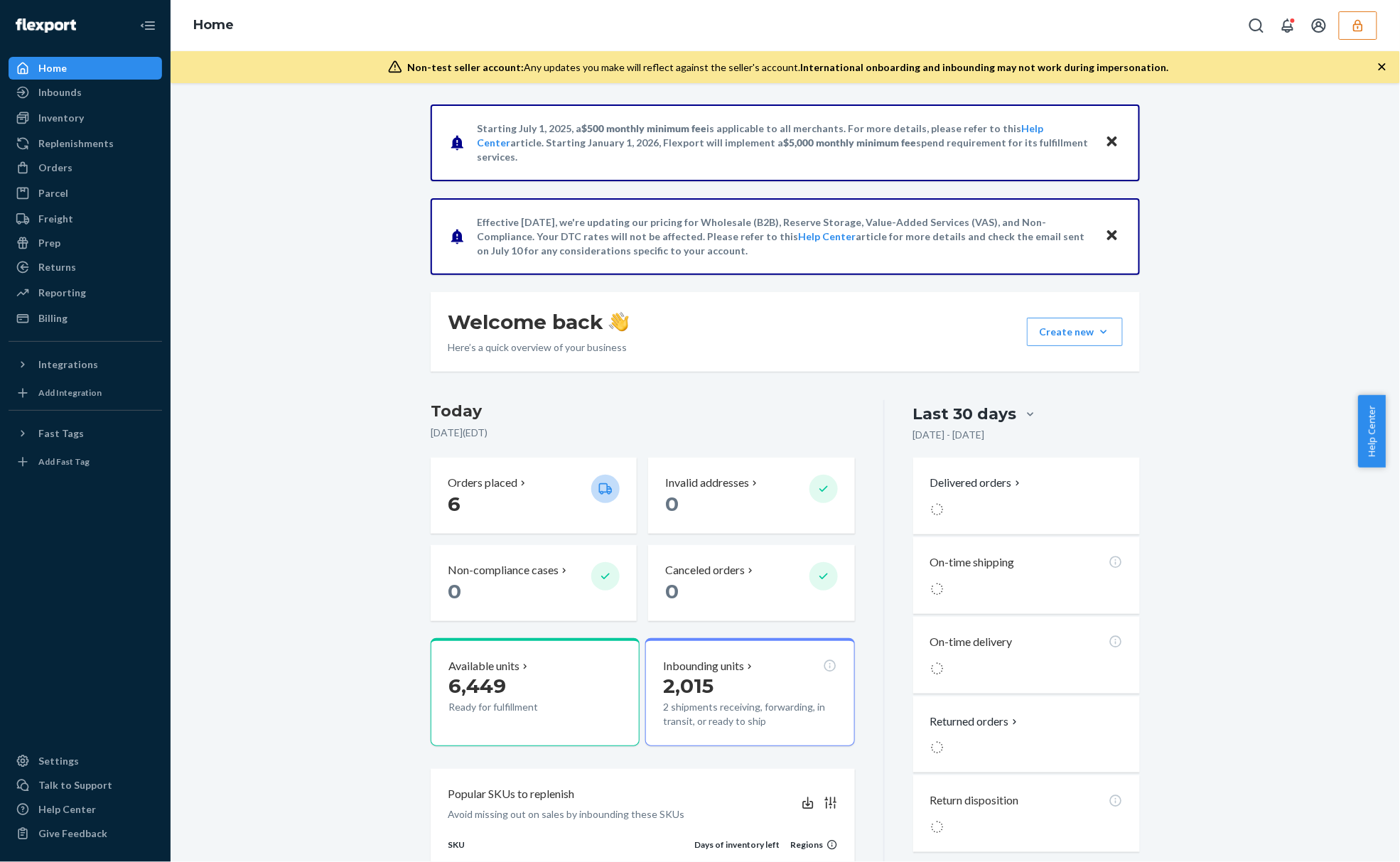
click at [322, 186] on div "Starting [DATE], a $500 monthly minimum fee is applicable to all merchants. For…" at bounding box center [785, 659] width 1208 height 1110
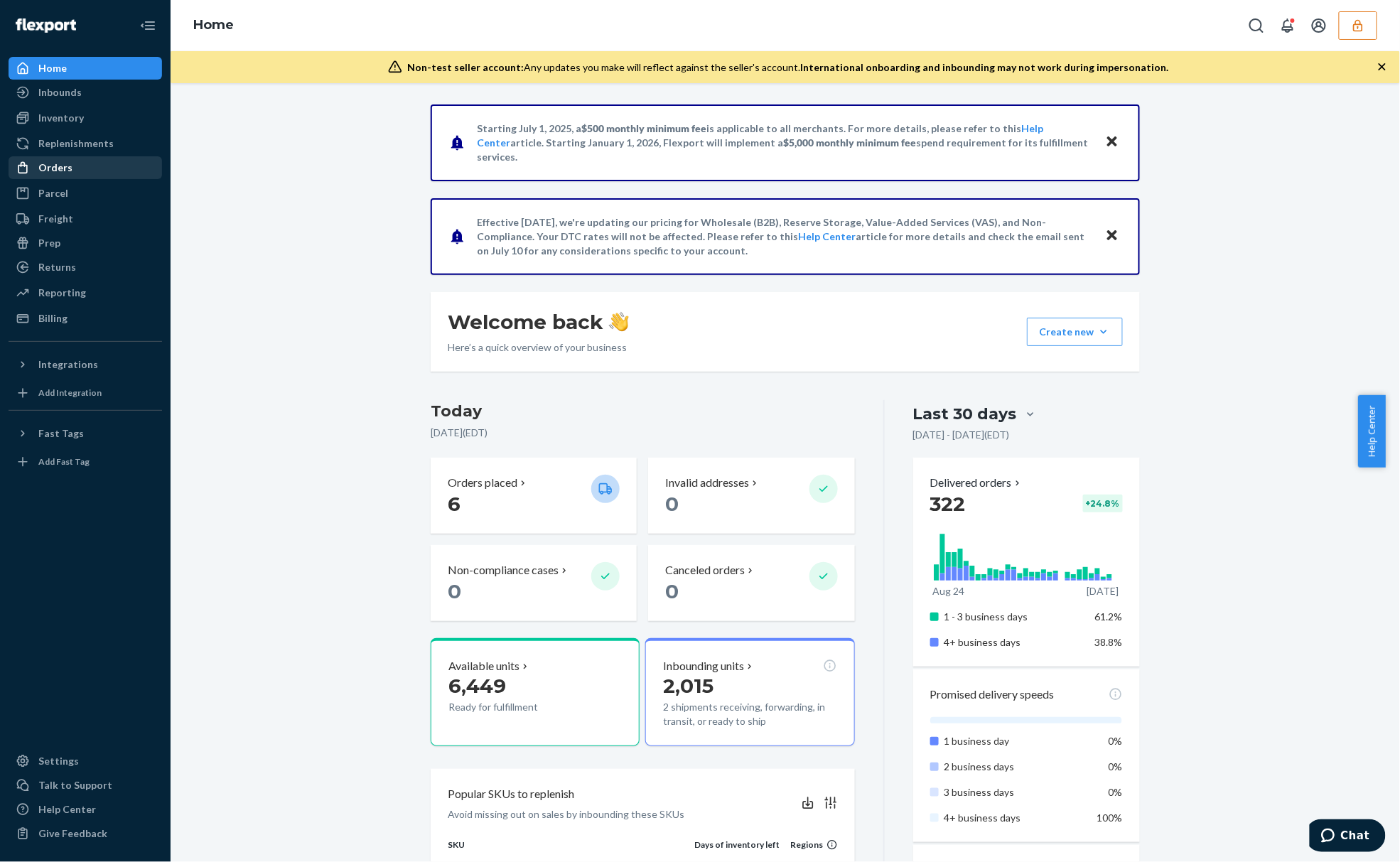
click at [66, 172] on div "Orders" at bounding box center [54, 167] width 34 height 15
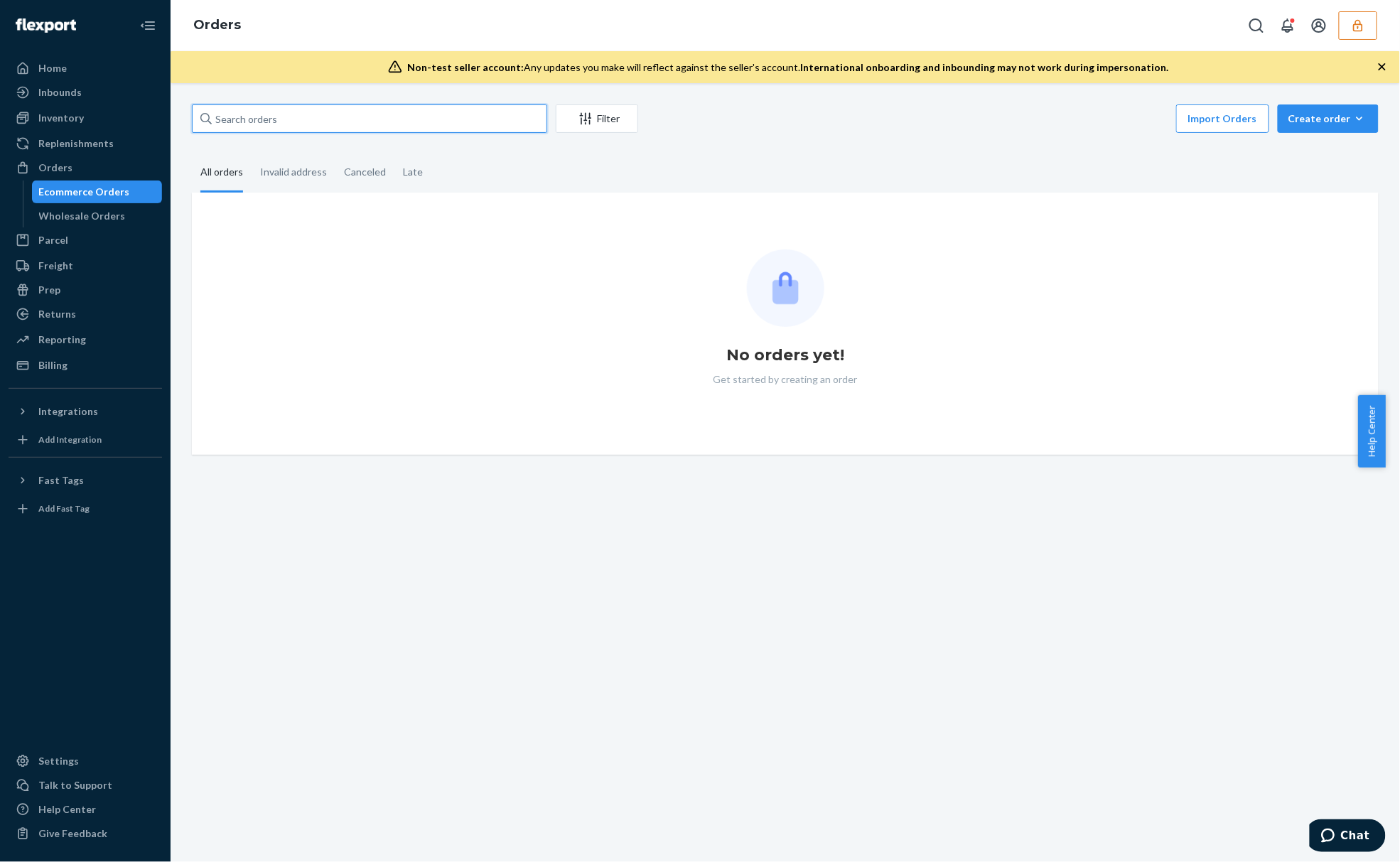
click at [270, 112] on input "text" at bounding box center [369, 118] width 355 height 28
paste input "137191941"
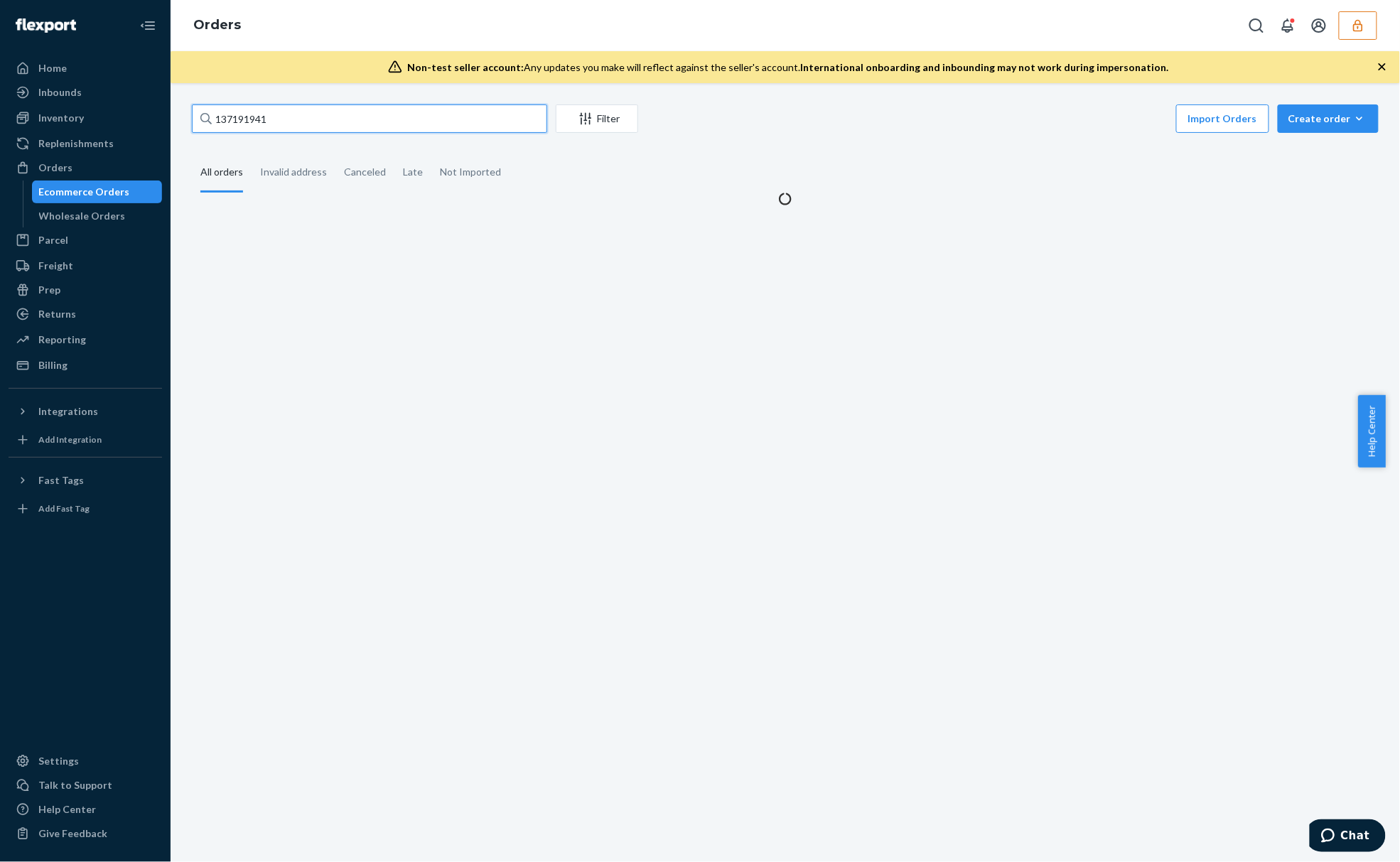
type input "137191941"
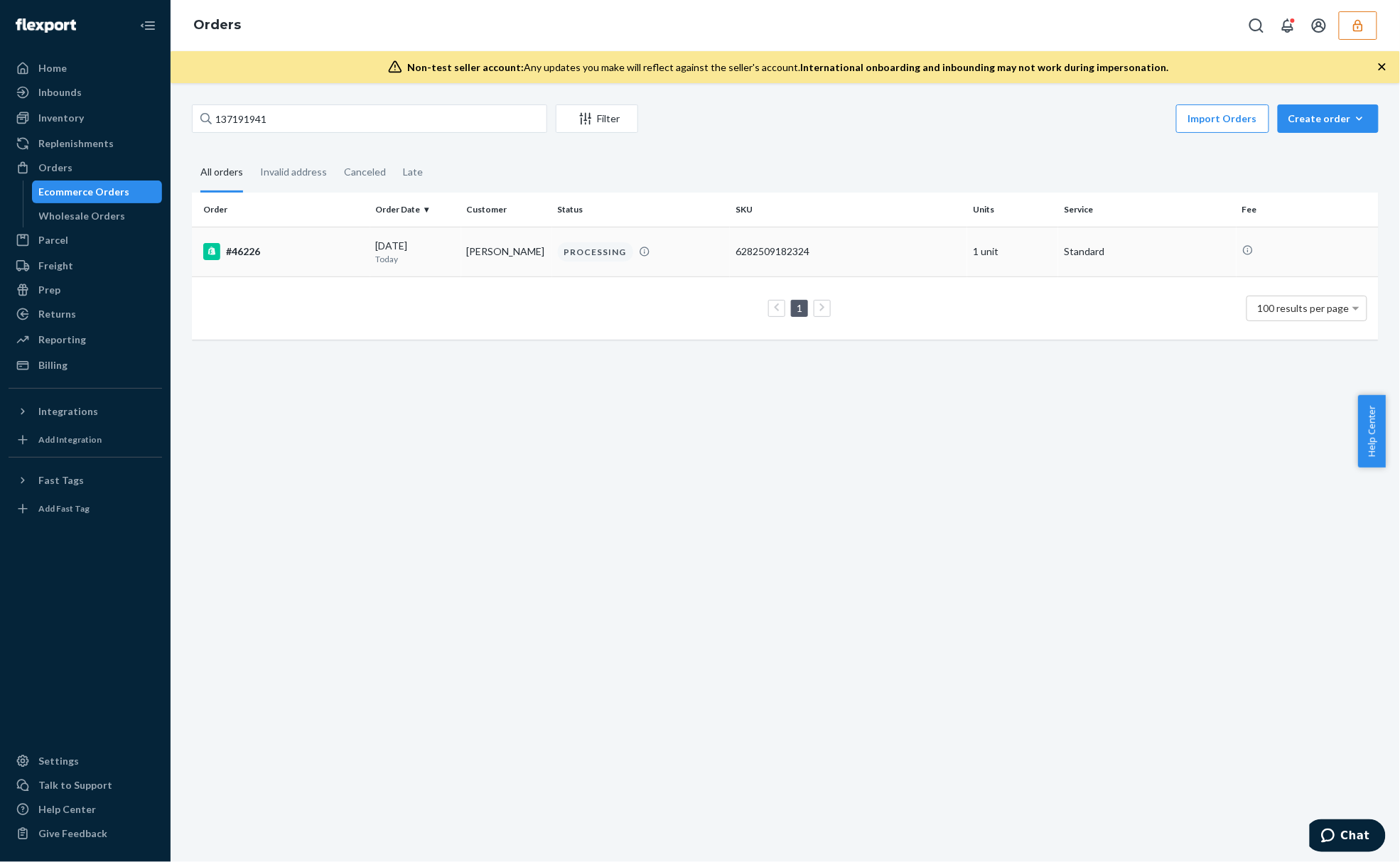
click at [453, 237] on td "[DATE] [DATE]" at bounding box center [414, 251] width 90 height 50
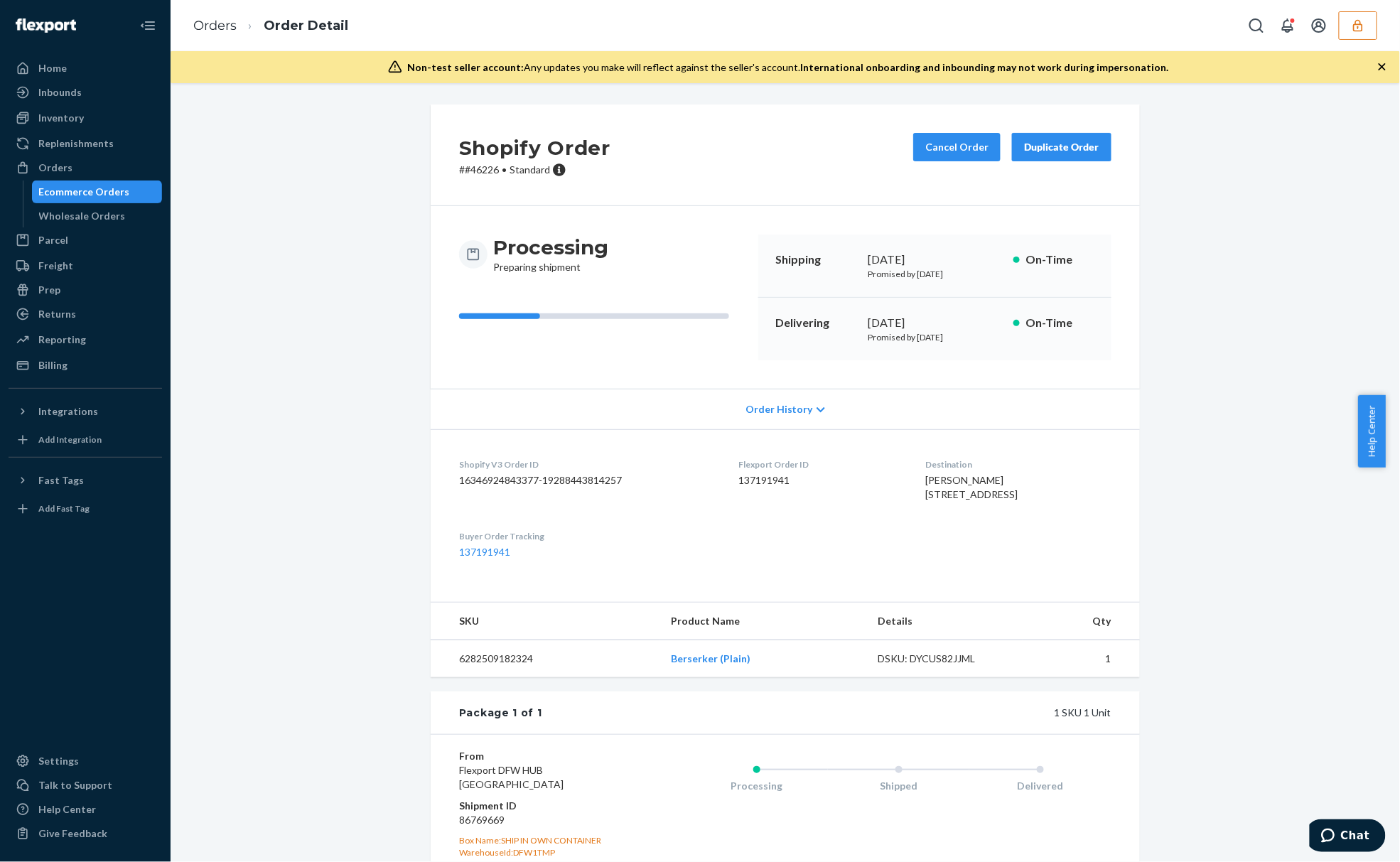
click at [609, 296] on div "Processing Preparing shipment" at bounding box center [603, 297] width 288 height 126
click at [763, 495] on div "Flexport Order ID 137191941" at bounding box center [820, 483] width 164 height 49
click at [759, 484] on dd "137191941" at bounding box center [820, 480] width 164 height 15
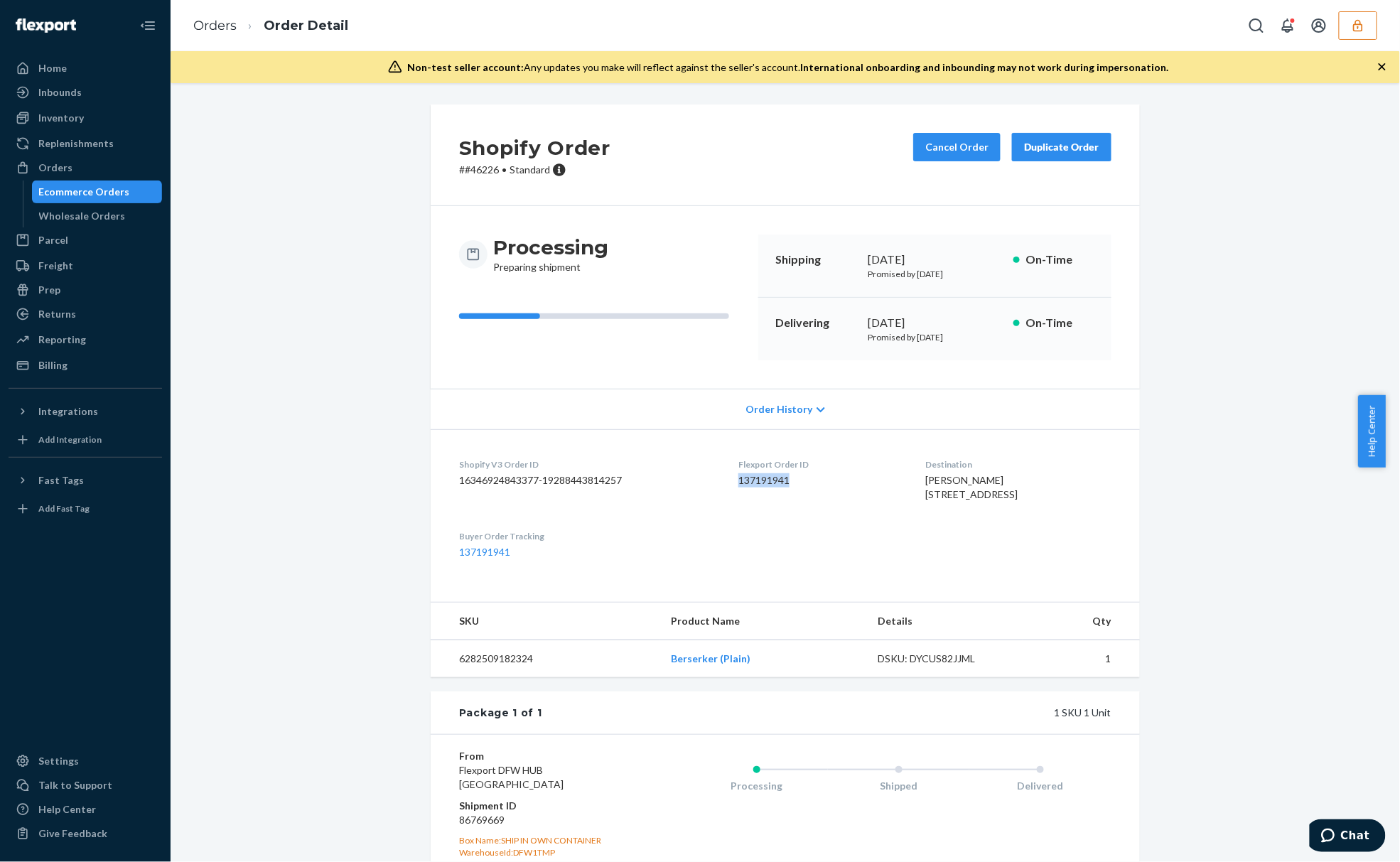
click at [759, 484] on dd "137191941" at bounding box center [820, 480] width 164 height 15
copy dd "137191941"
click at [260, 192] on div "Shopify Order # #46226 • Standard Cancel Order Duplicate Order Processing Prepa…" at bounding box center [785, 541] width 1208 height 874
click at [757, 419] on div "Order History" at bounding box center [785, 409] width 709 height 41
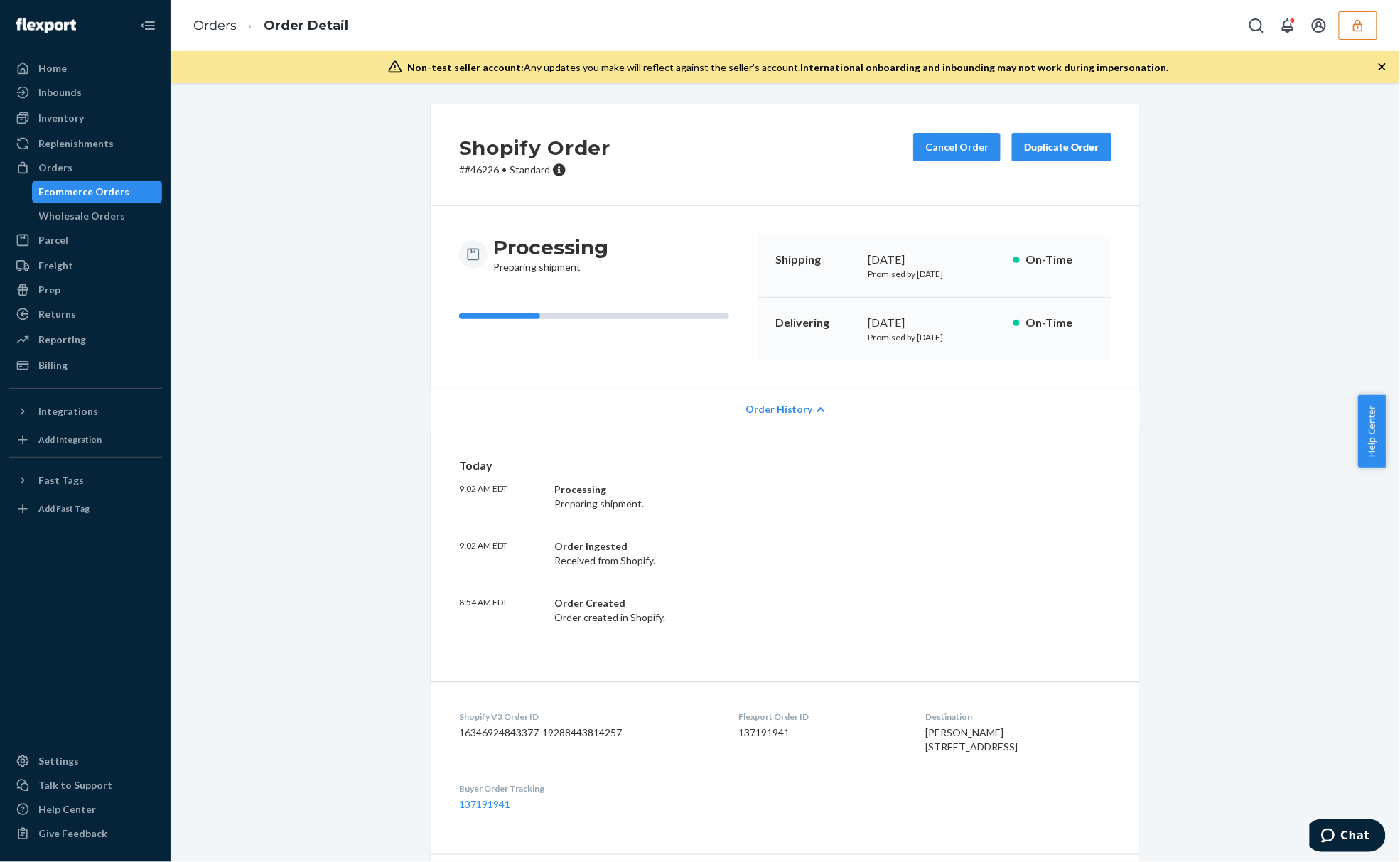
click at [544, 402] on div "Order History" at bounding box center [785, 409] width 709 height 41
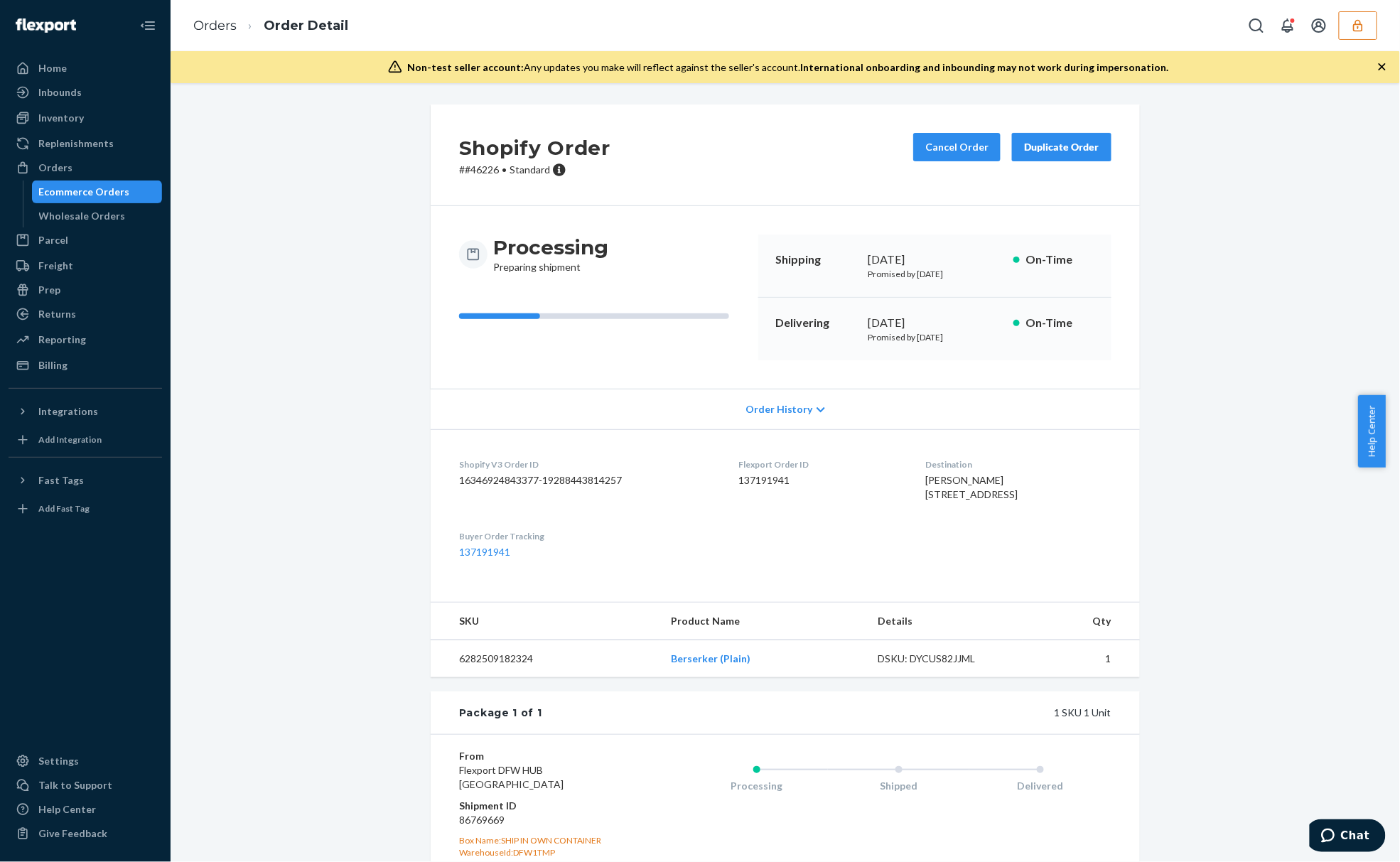
click at [746, 486] on dd "137191941" at bounding box center [820, 480] width 164 height 15
copy dd "137191941"
drag, startPoint x: 341, startPoint y: 486, endPoint x: 431, endPoint y: 486, distance: 90.0
click at [353, 486] on div "Shopify Order # #46226 • Standard Cancel Order Duplicate Order Processing Prepa…" at bounding box center [785, 541] width 1208 height 874
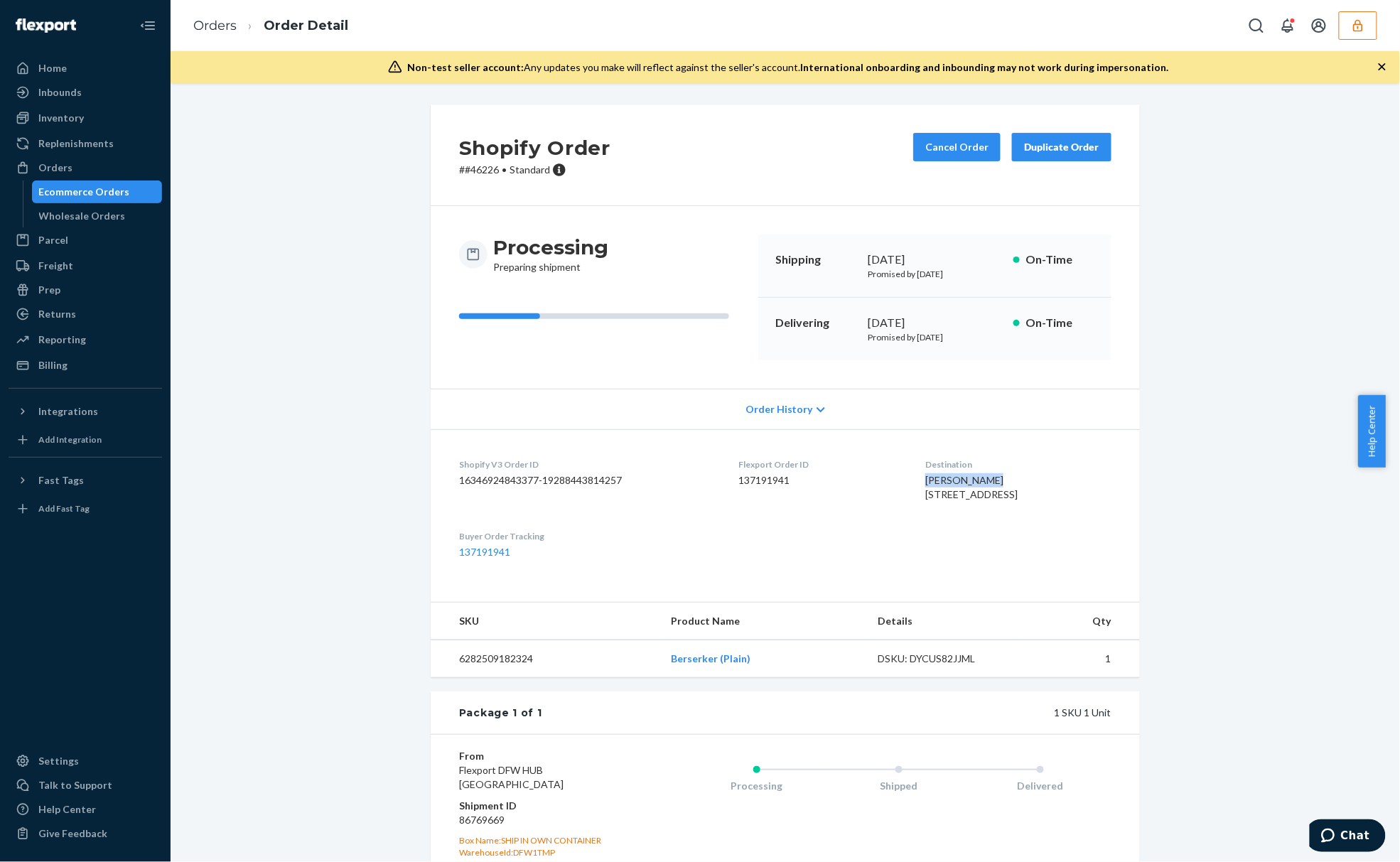
copy span "[PERSON_NAME]"
drag, startPoint x: 959, startPoint y: 482, endPoint x: 1095, endPoint y: 484, distance: 136.0
click at [882, 482] on dl "Shopify V3 Order ID 16346924843377-19288443814257 Flexport Order ID 137191941 D…" at bounding box center [785, 508] width 709 height 159
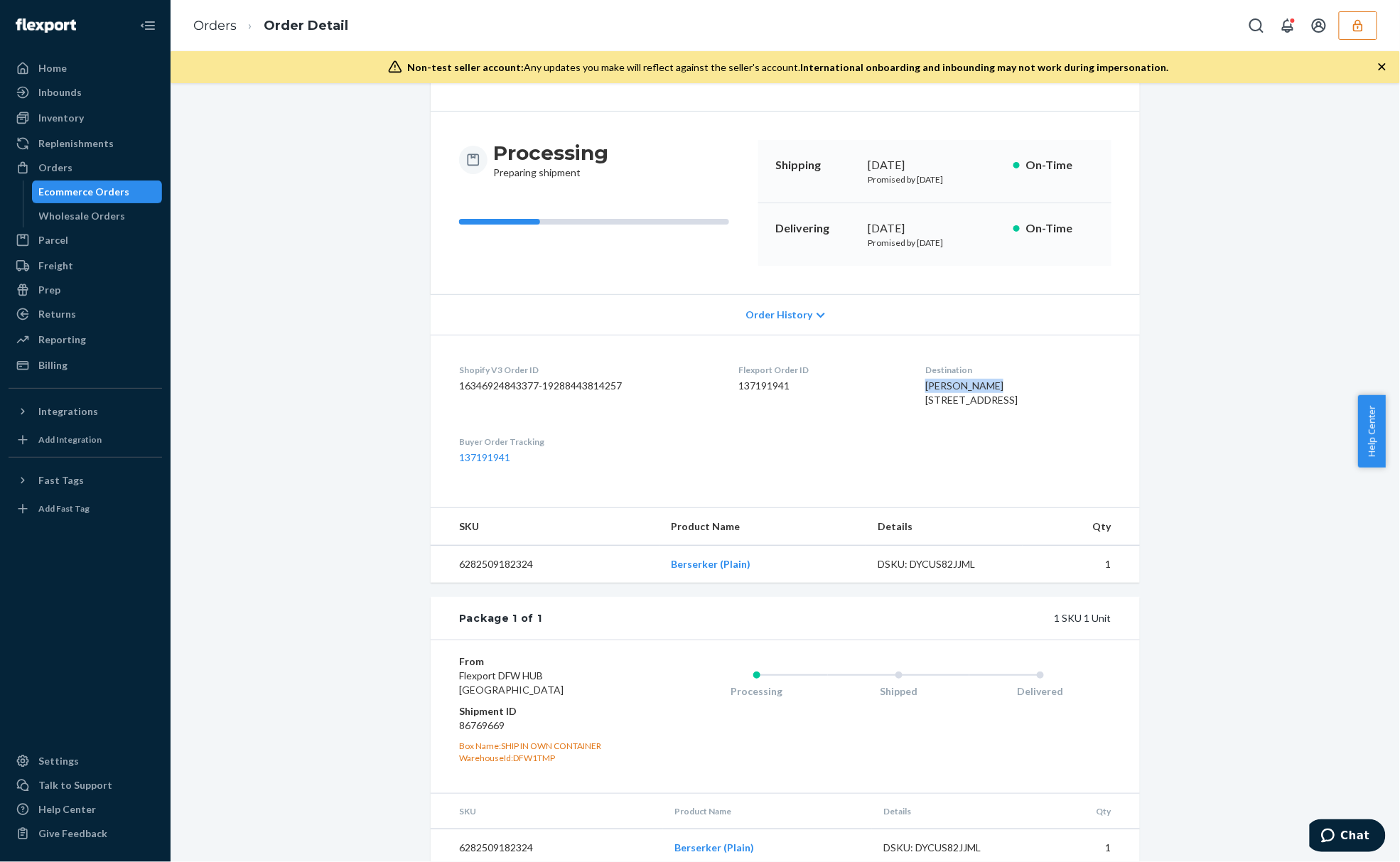
scroll to position [146, 0]
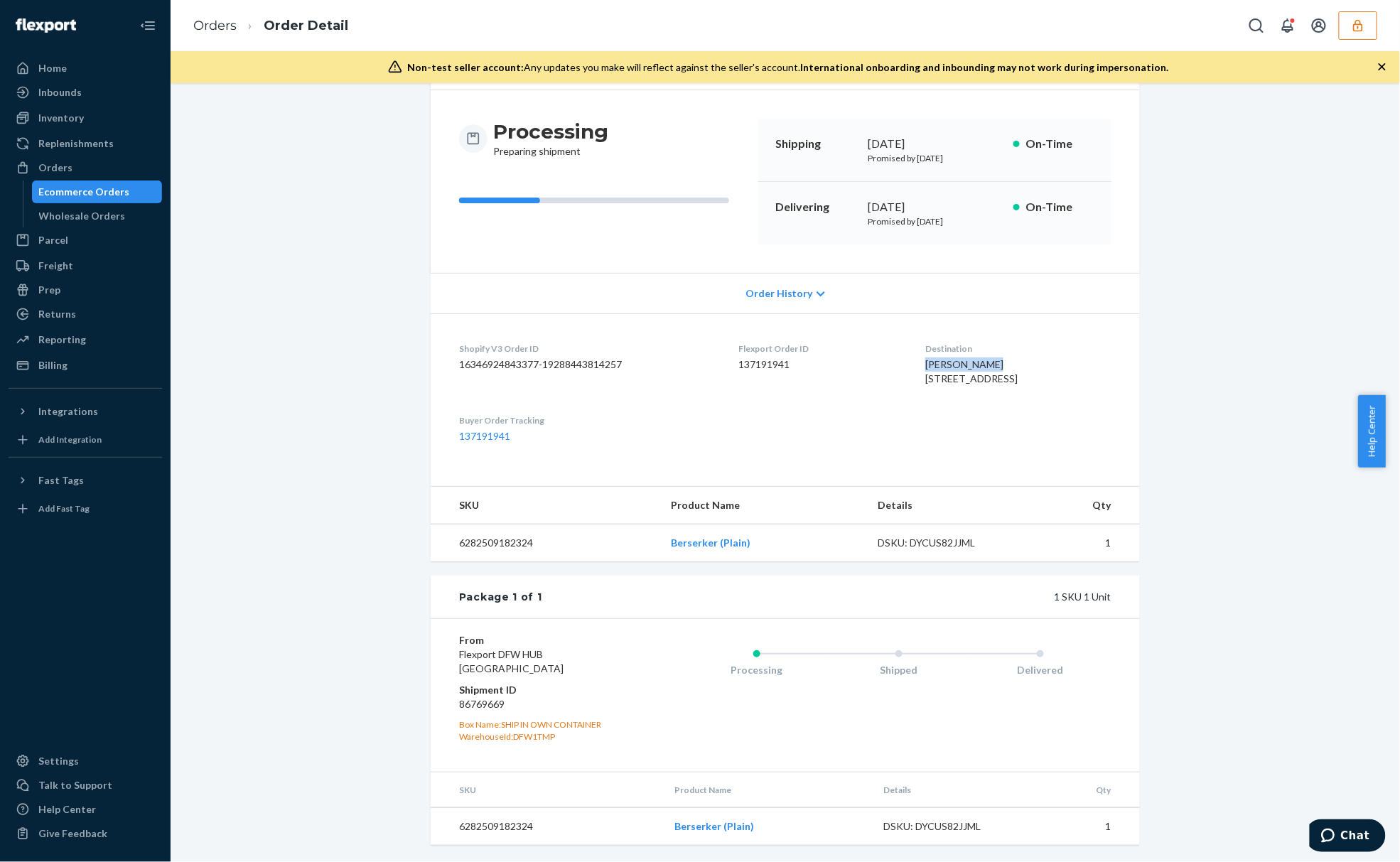
click at [478, 706] on dd "86769669" at bounding box center [544, 703] width 170 height 15
copy dd "86769669"
click at [600, 374] on div "Shopify V3 Order ID 16346924843377-19288443814257" at bounding box center [588, 367] width 257 height 49
click at [759, 357] on dd "137191941" at bounding box center [820, 364] width 164 height 15
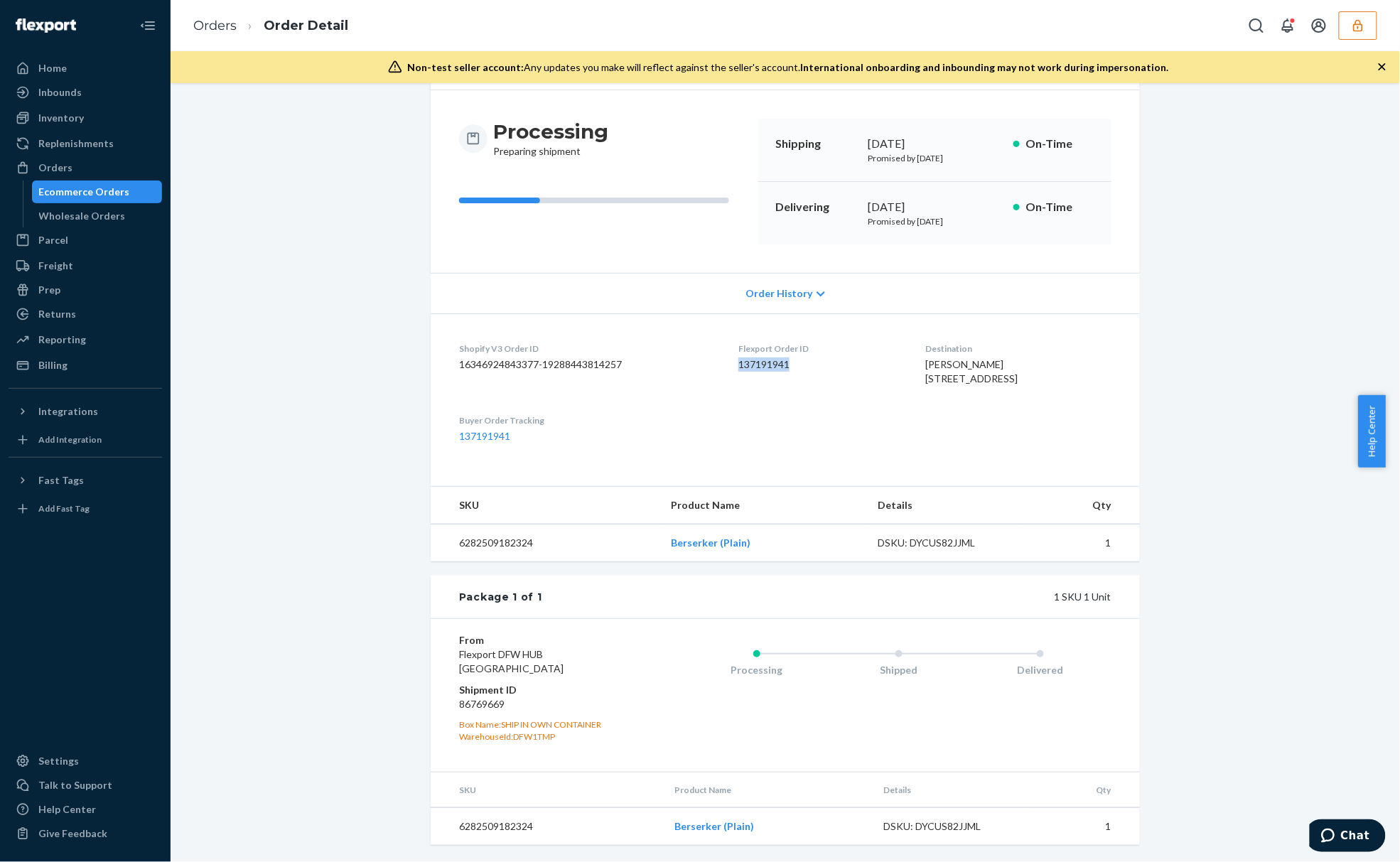
click at [759, 357] on dd "137191941" at bounding box center [820, 364] width 164 height 15
copy dd "137191941"
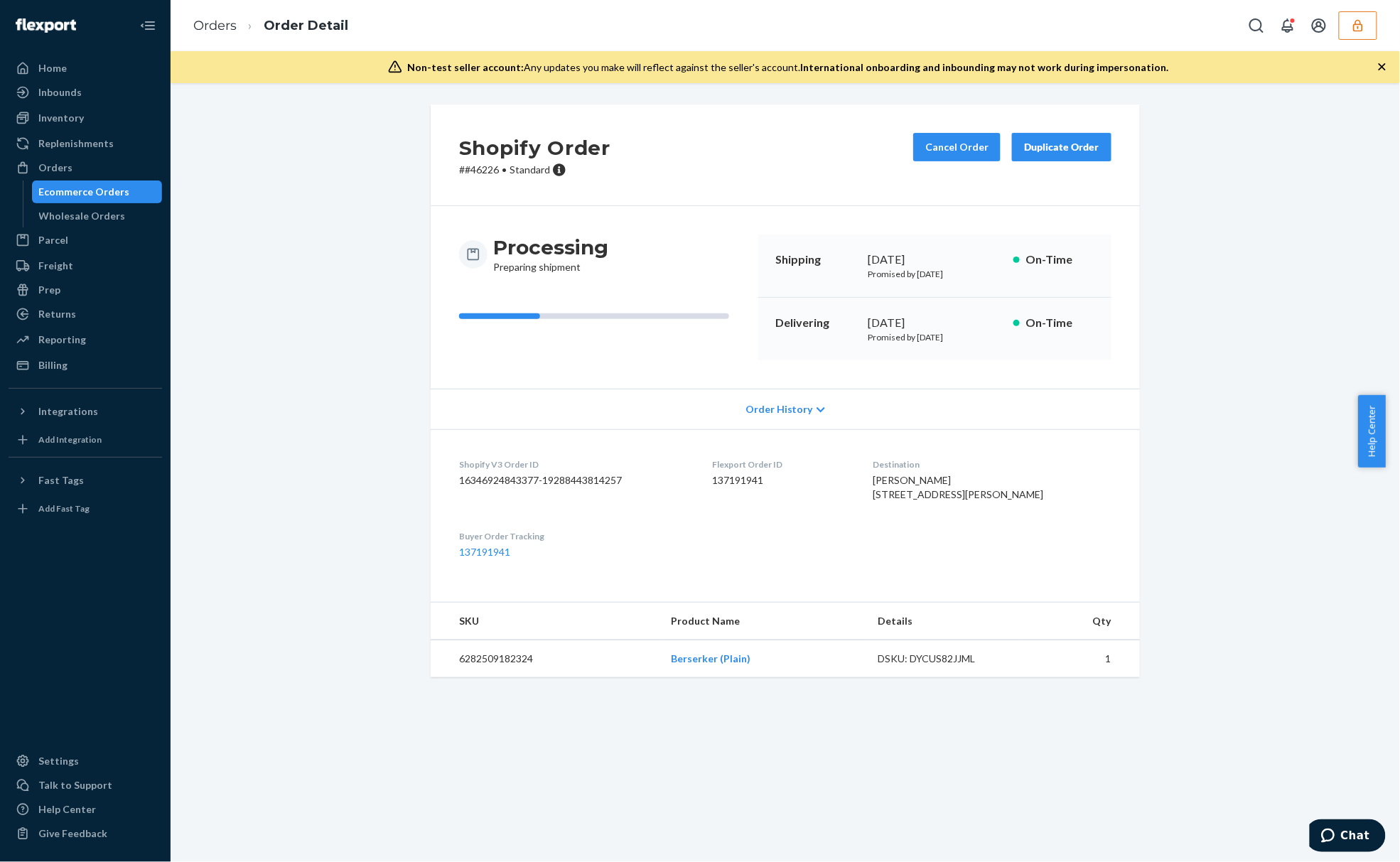
click at [1111, 555] on dl "Shopify V3 Order ID 16346924843377-19288443814257 Flexport Order ID 137191941 D…" at bounding box center [785, 508] width 709 height 159
